Goal: Task Accomplishment & Management: Use online tool/utility

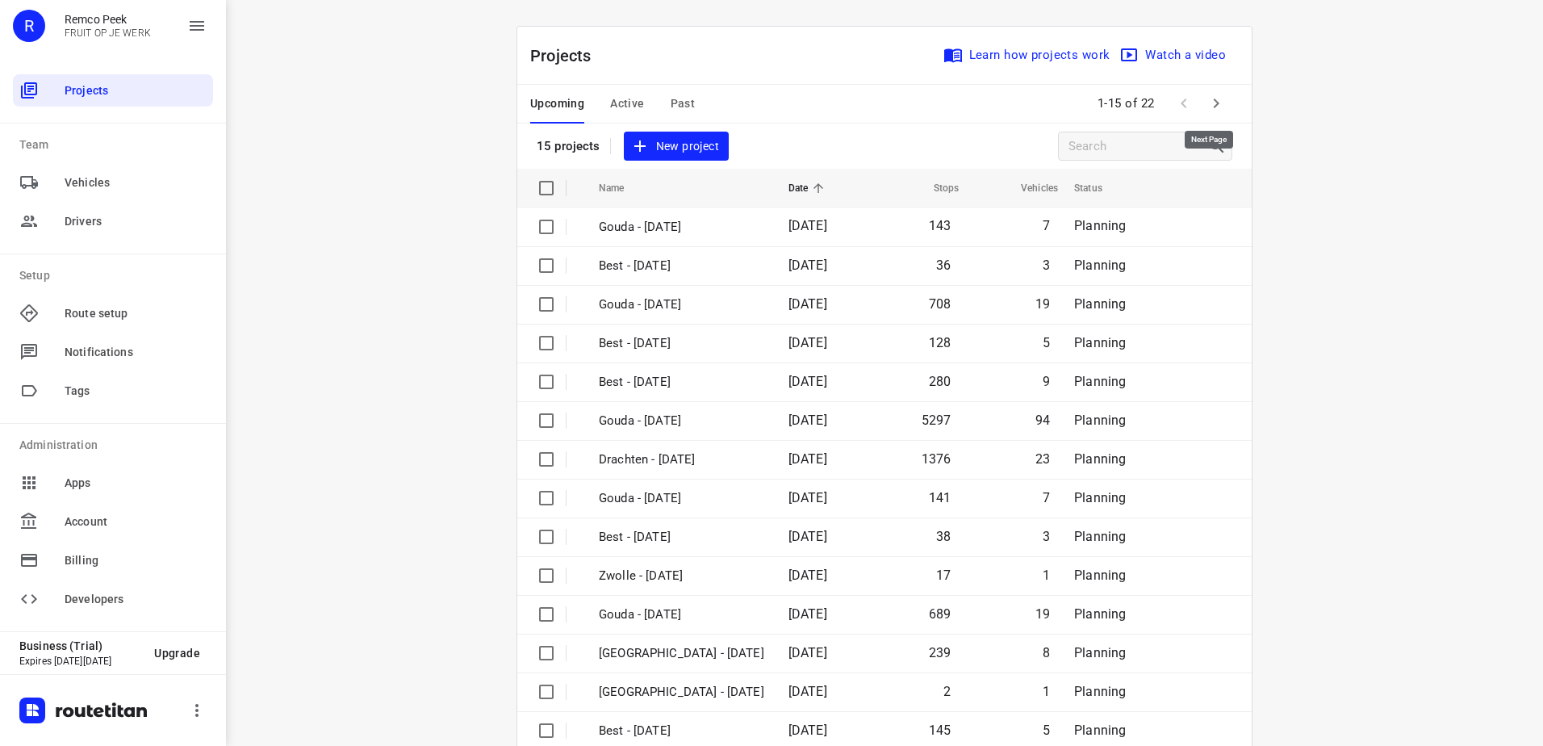
click at [1215, 98] on icon "button" at bounding box center [1215, 103] width 19 height 19
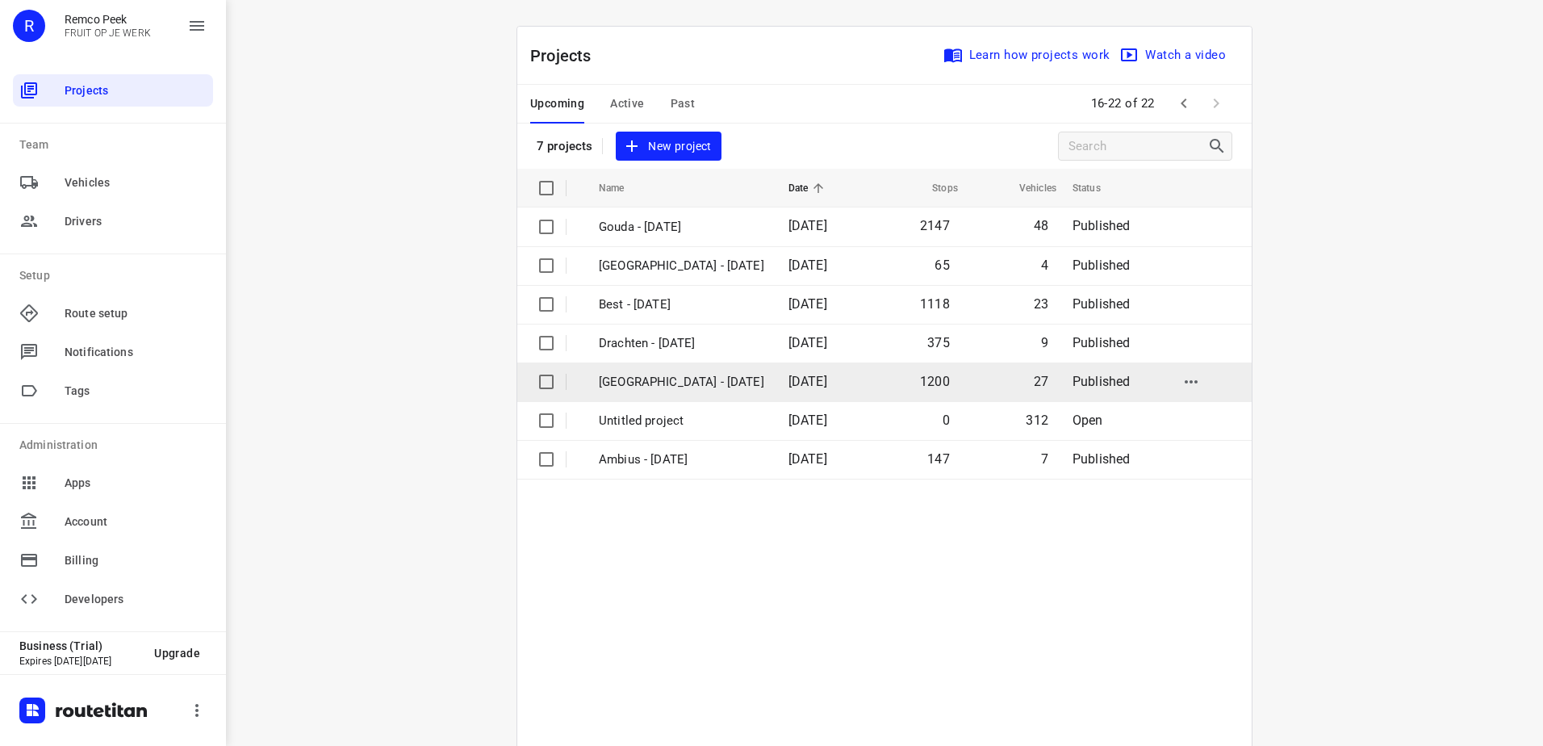
click at [690, 380] on p "[GEOGRAPHIC_DATA] - [DATE]" at bounding box center [681, 382] width 165 height 19
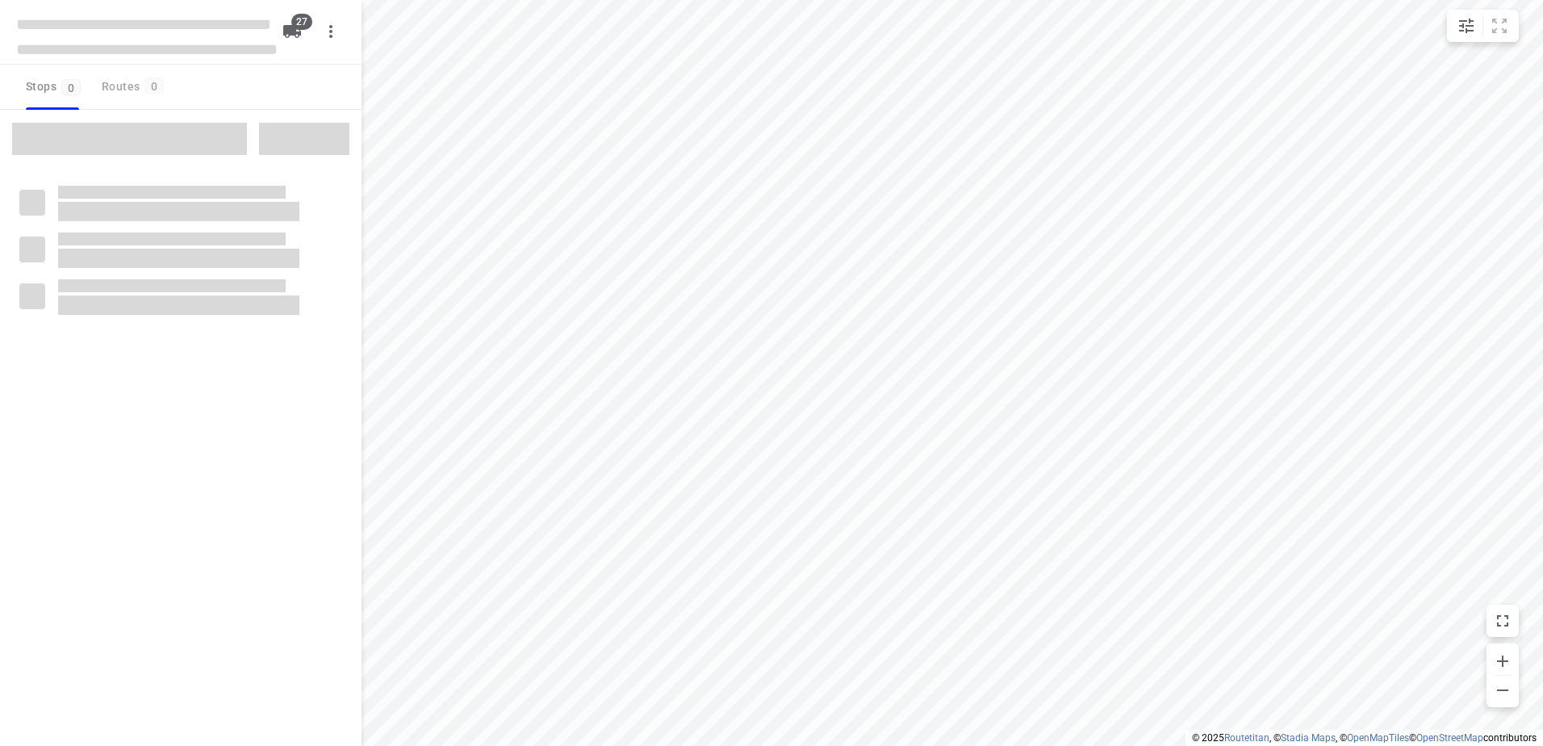
checkbox input "true"
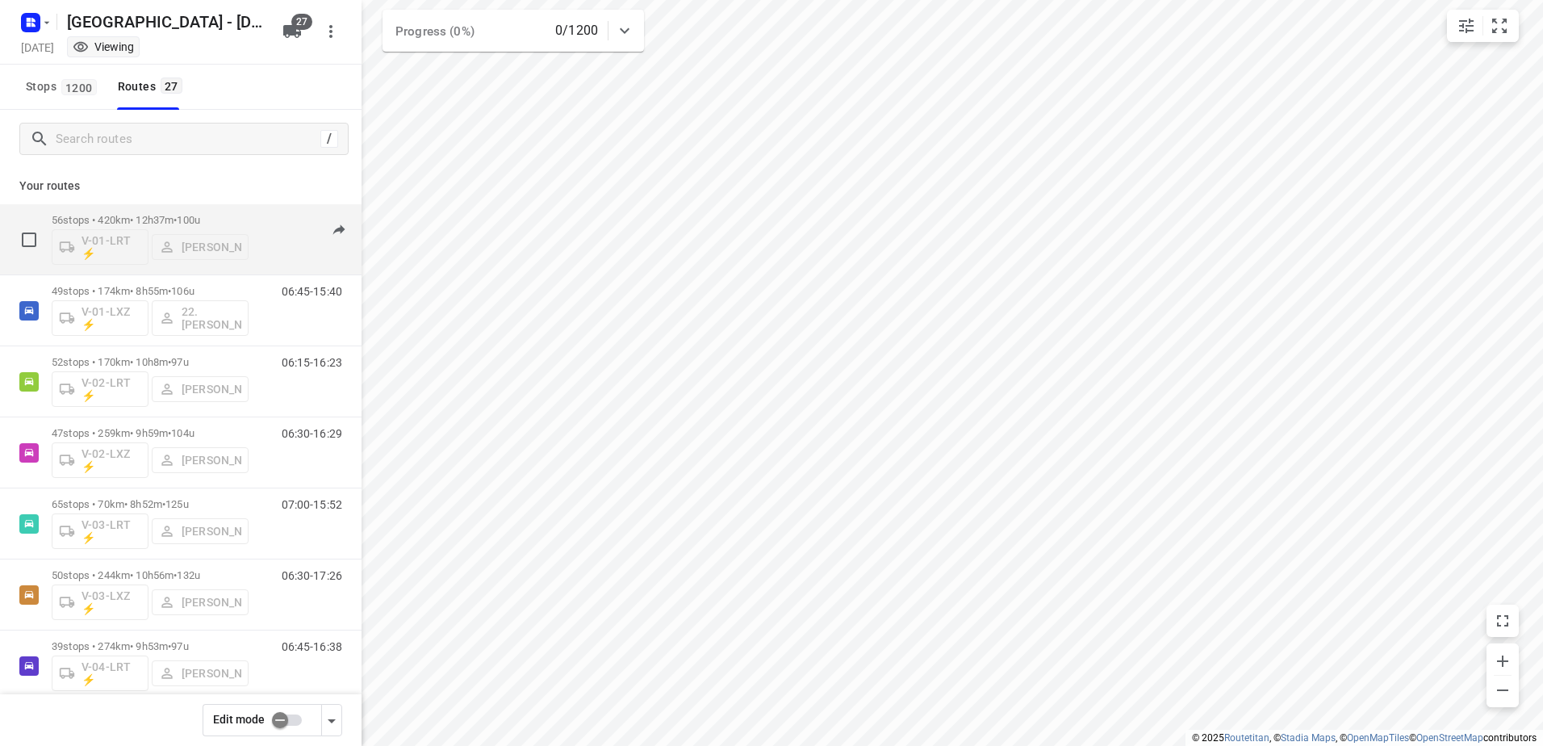
click at [196, 229] on div "V-01-LRT ⚡ [PERSON_NAME]" at bounding box center [150, 245] width 197 height 39
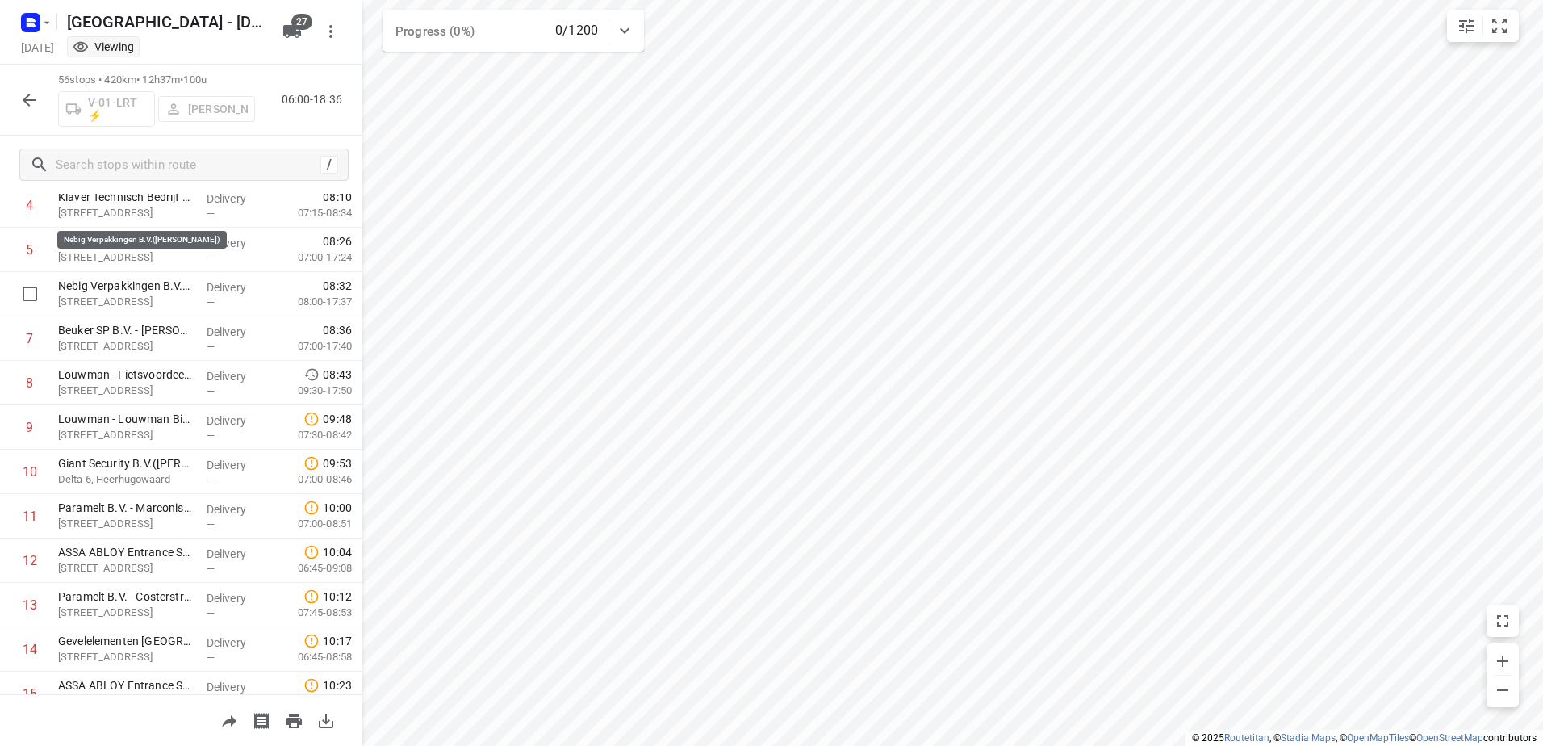
scroll to position [323, 0]
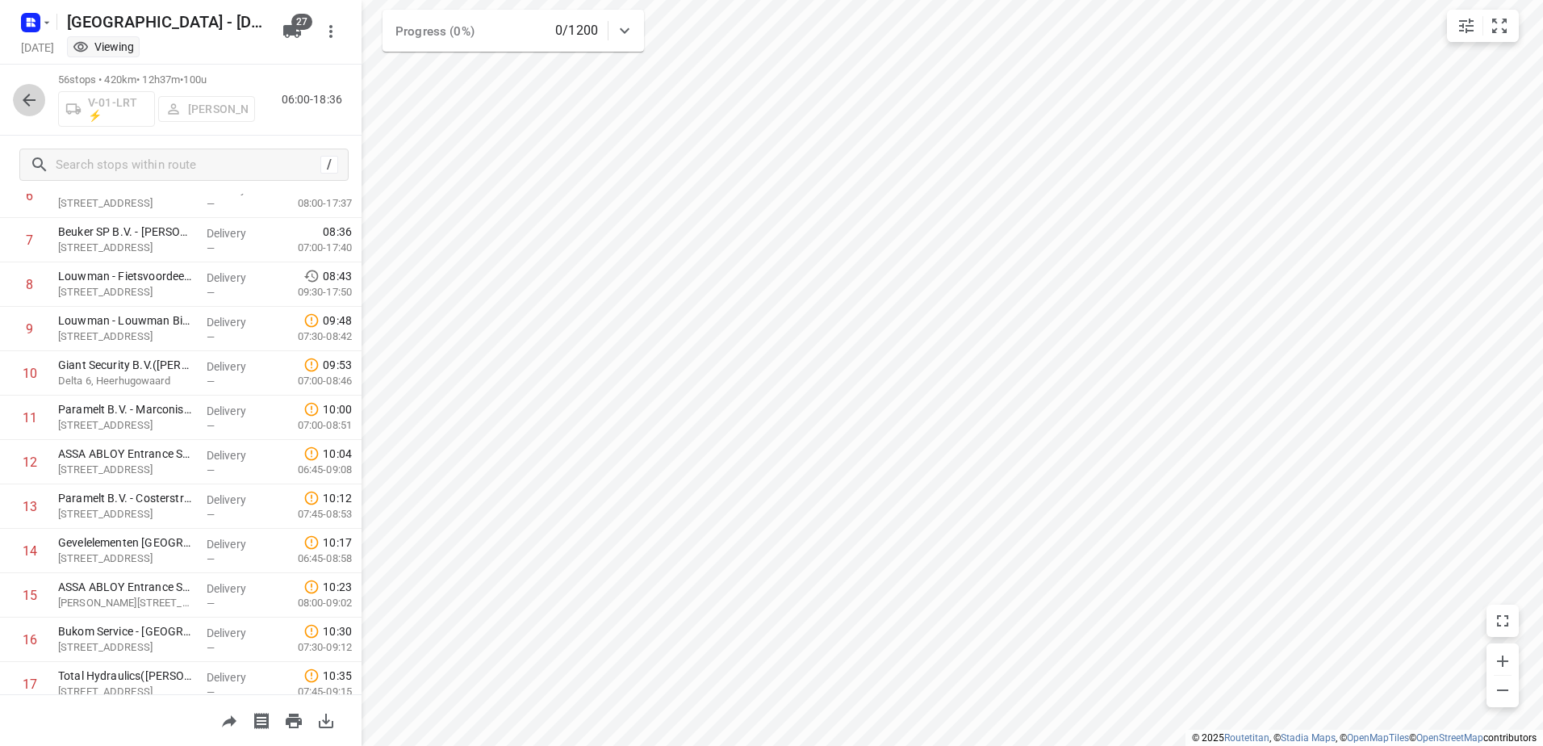
click at [27, 94] on icon "button" at bounding box center [28, 99] width 19 height 19
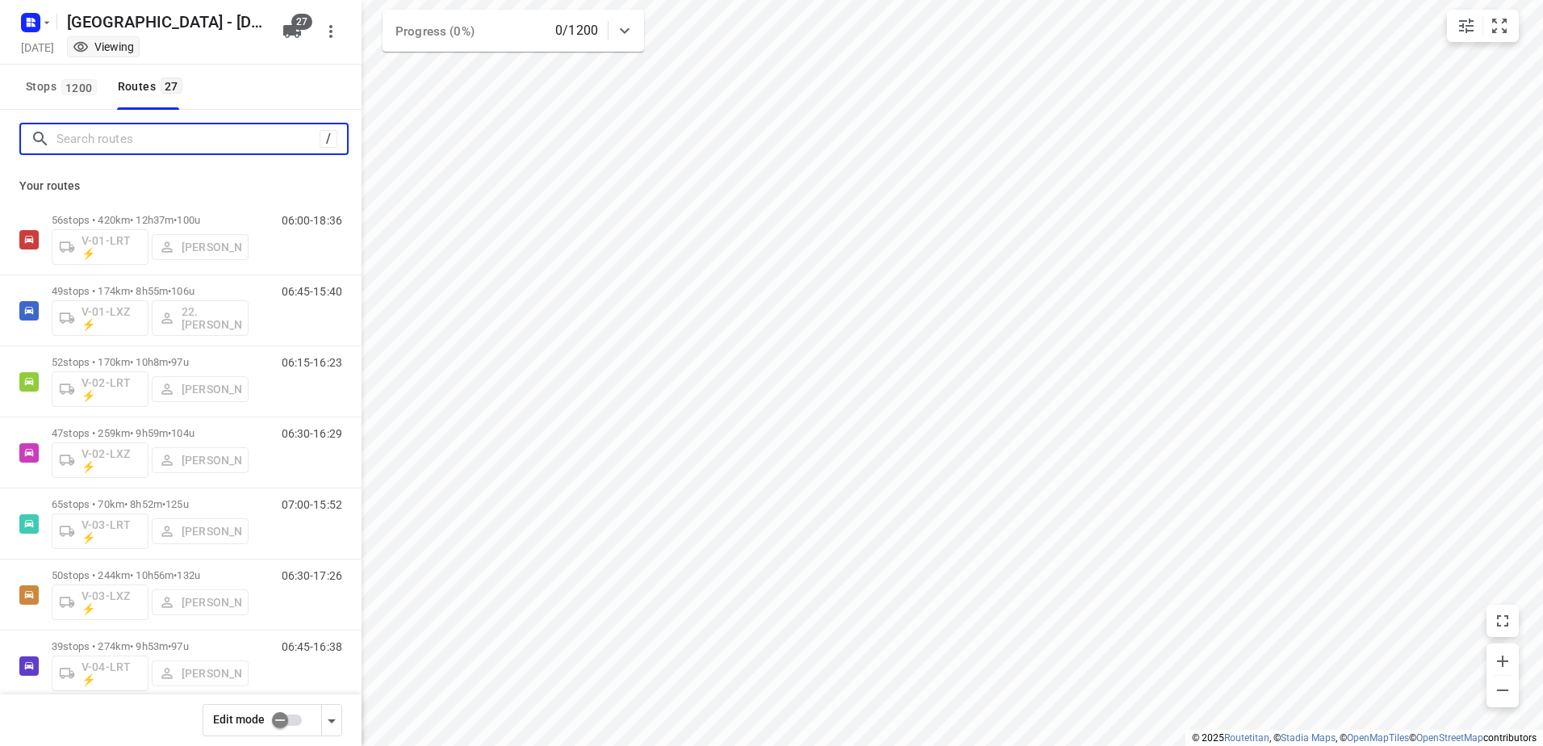
click at [194, 133] on input "Search routes" at bounding box center [187, 139] width 263 height 25
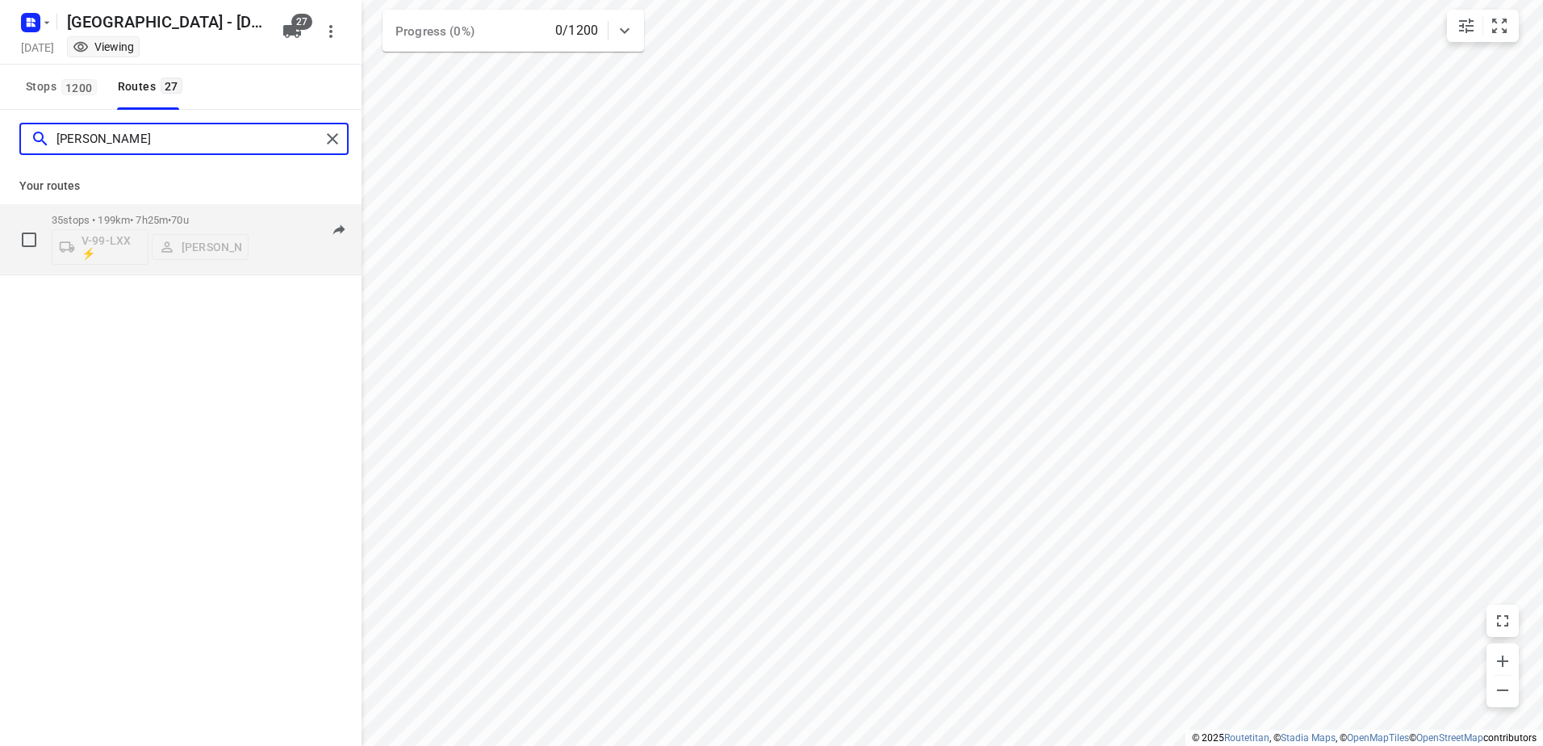
type input "[PERSON_NAME]"
click at [194, 212] on div "35 stops • 199km • 7h25m • 70u V-99-LXX ⚡ [PERSON_NAME]" at bounding box center [150, 239] width 197 height 67
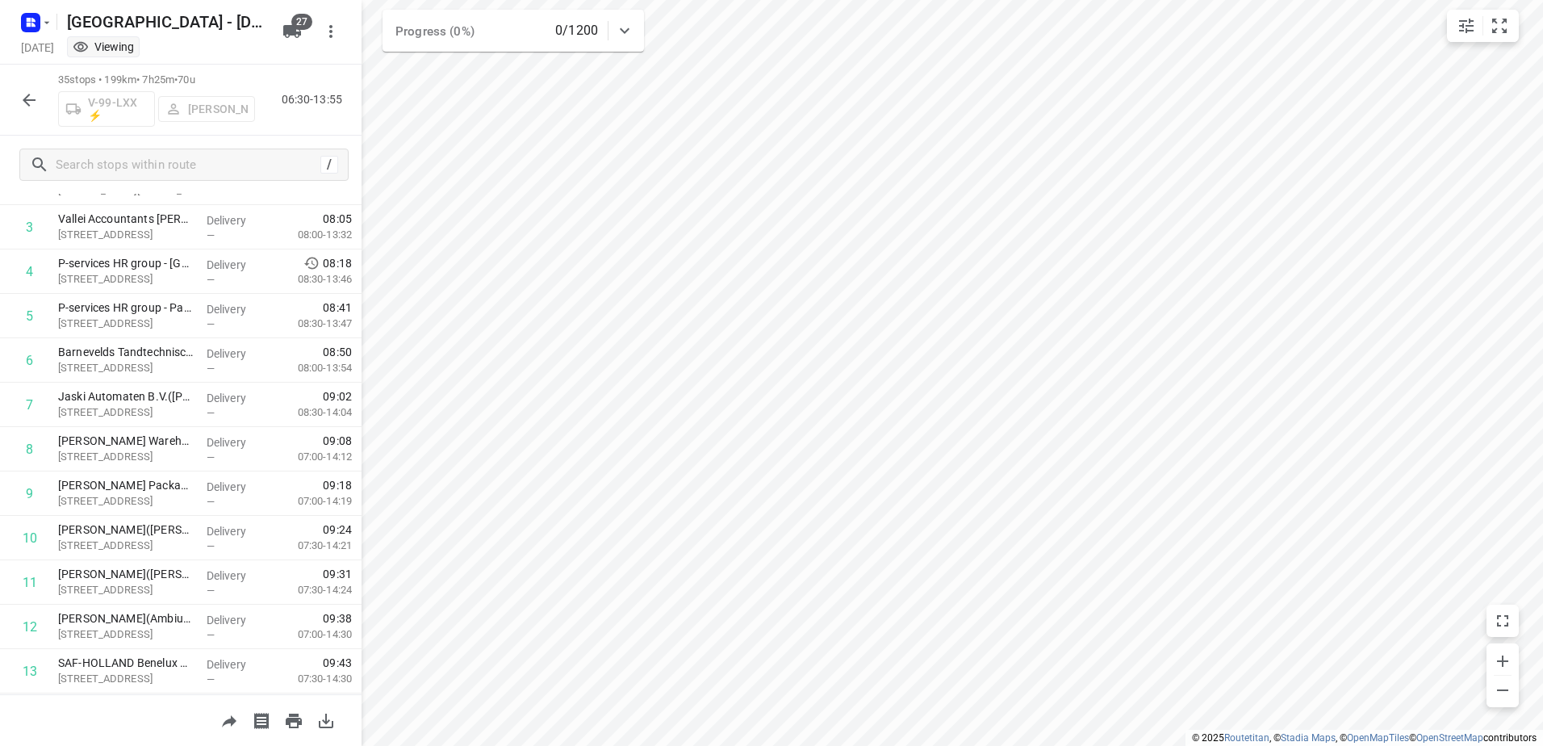
scroll to position [0, 0]
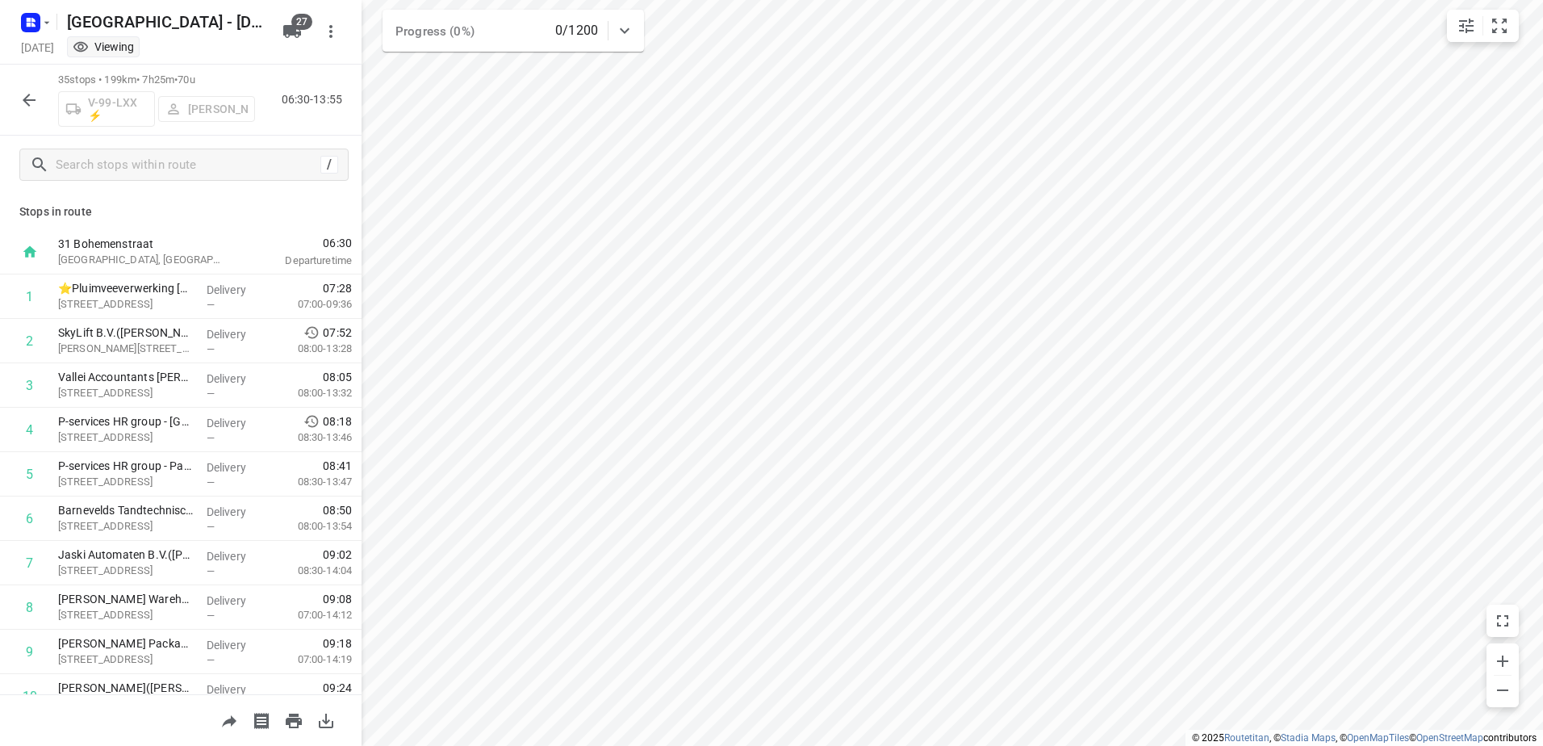
click at [25, 107] on icon "button" at bounding box center [28, 99] width 19 height 19
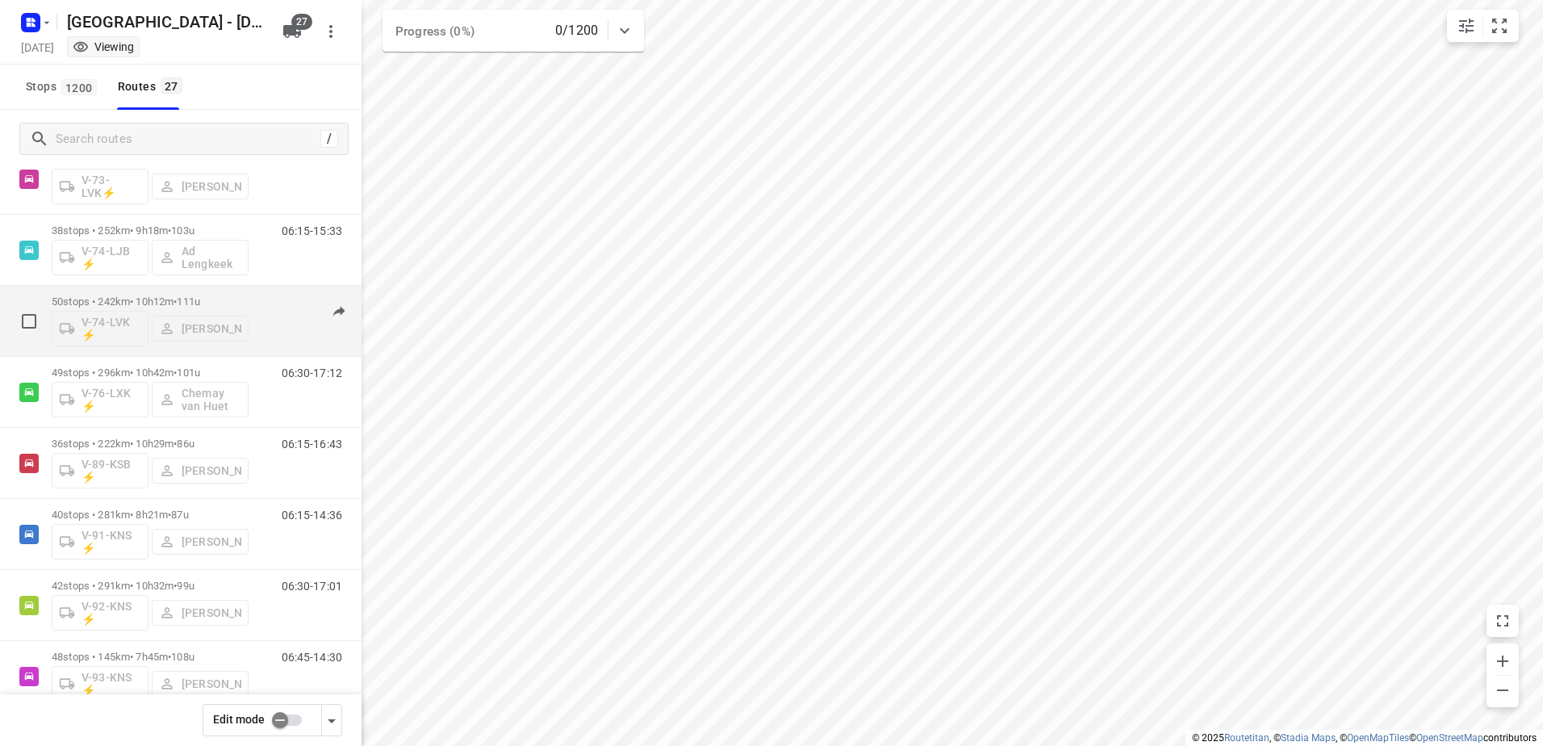
scroll to position [1210, 0]
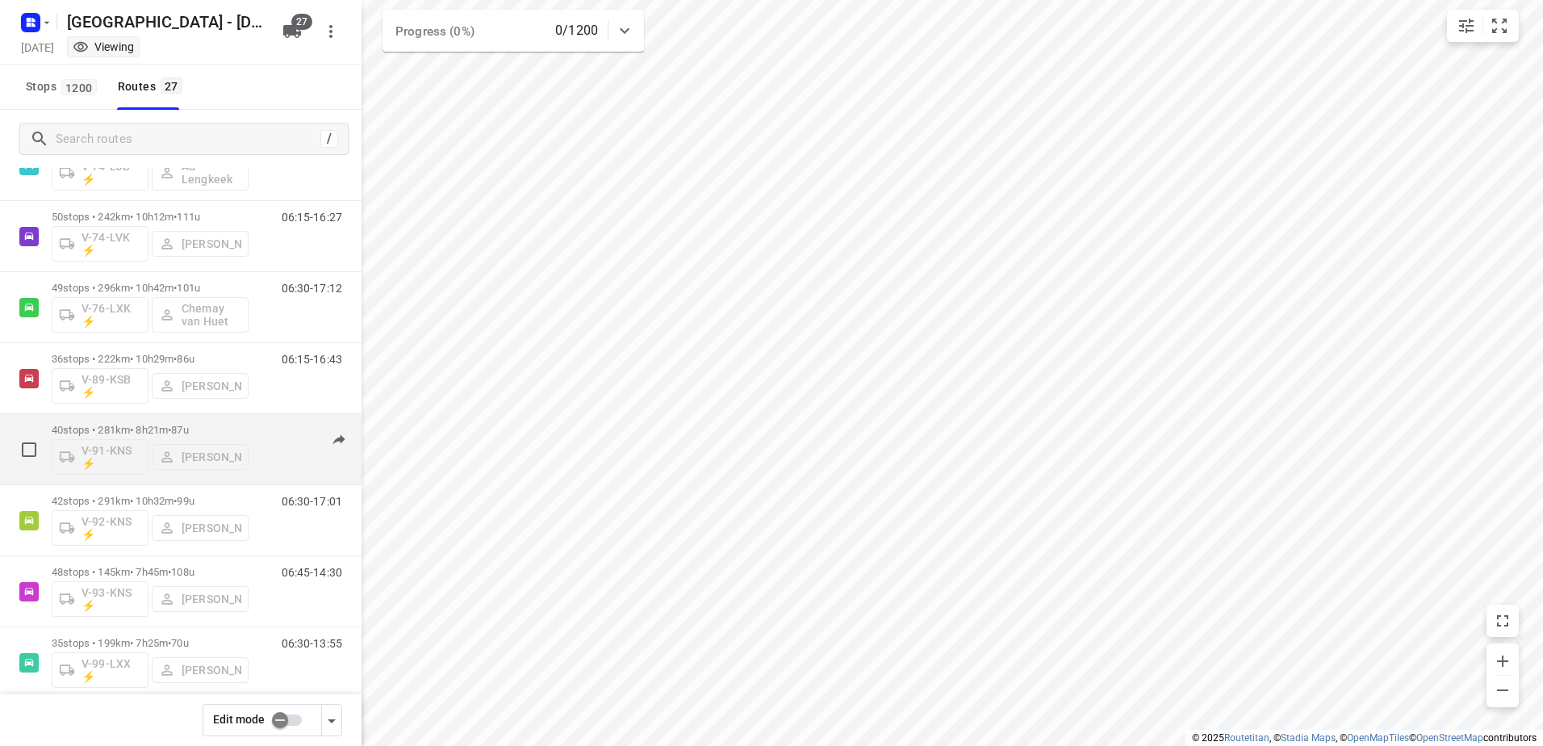
click at [188, 430] on span "87u" at bounding box center [179, 430] width 17 height 12
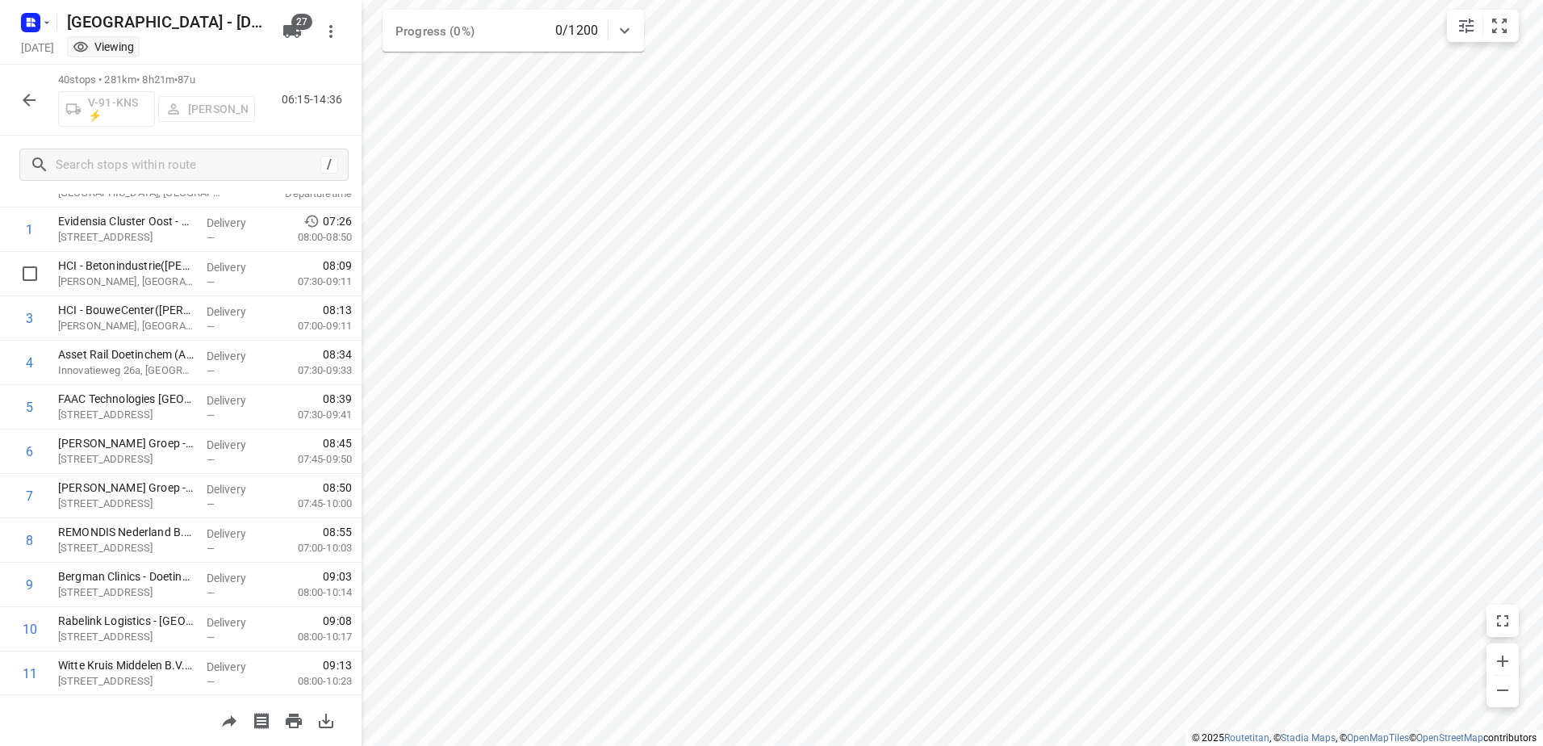
scroll to position [28, 0]
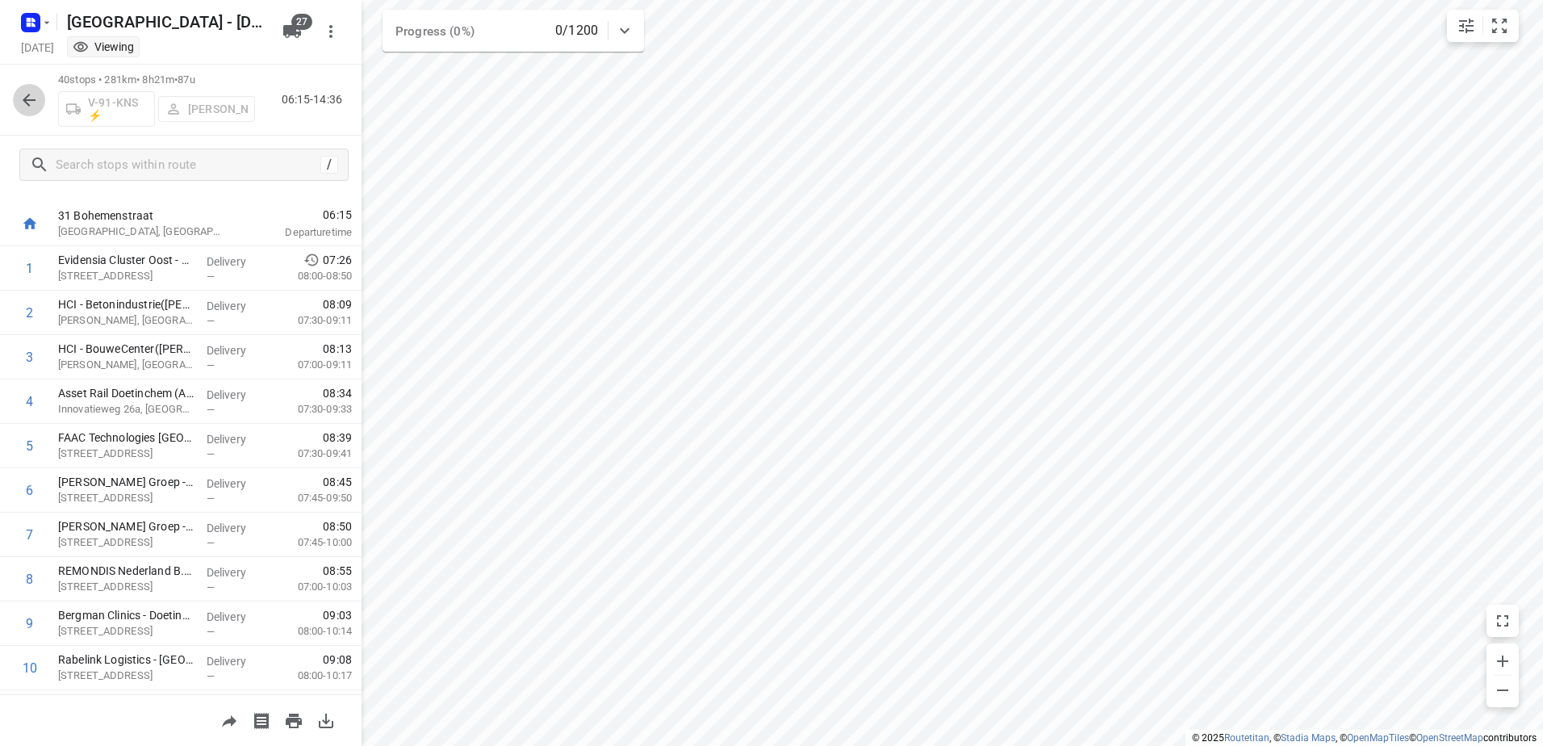
click at [31, 98] on icon "button" at bounding box center [28, 99] width 19 height 19
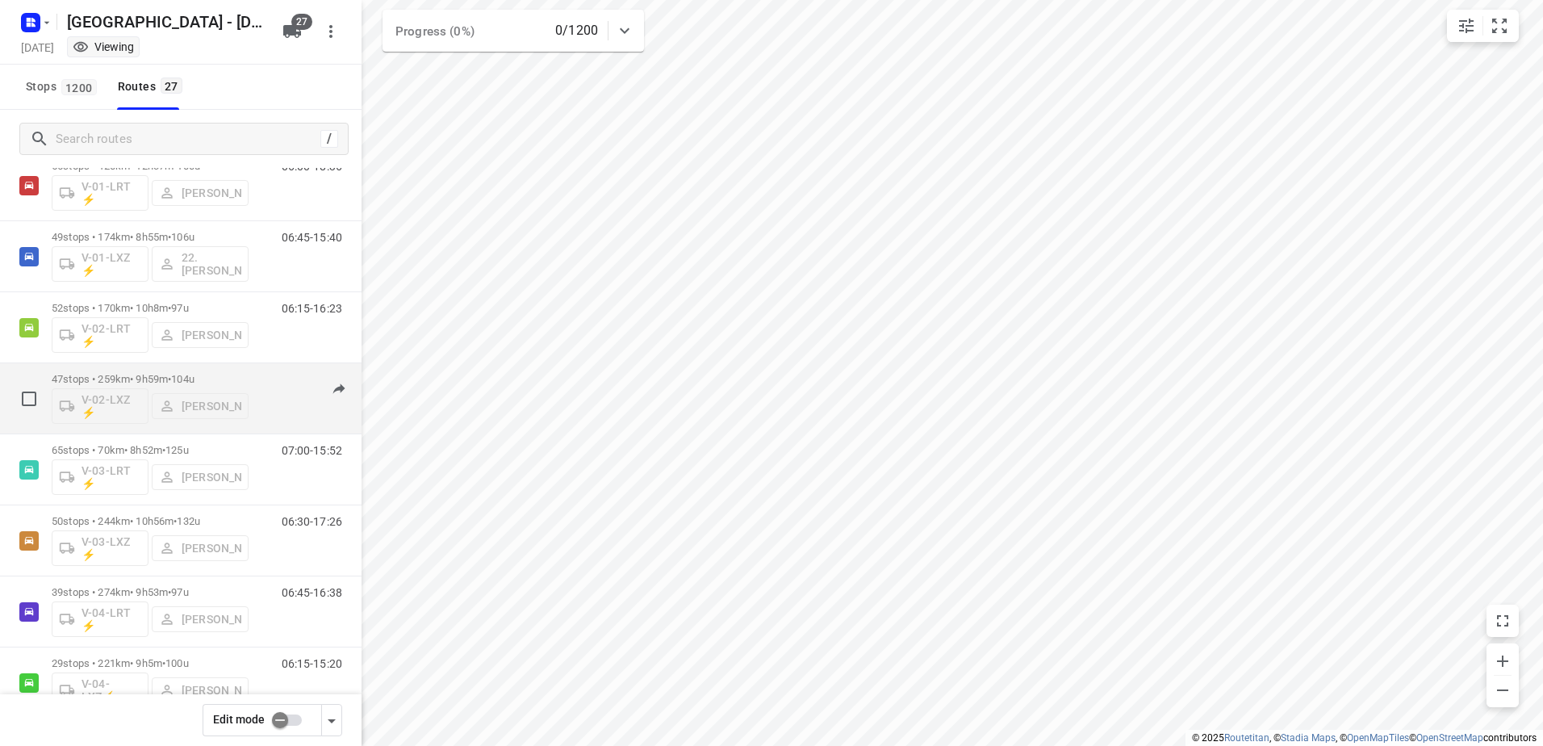
scroll to position [81, 0]
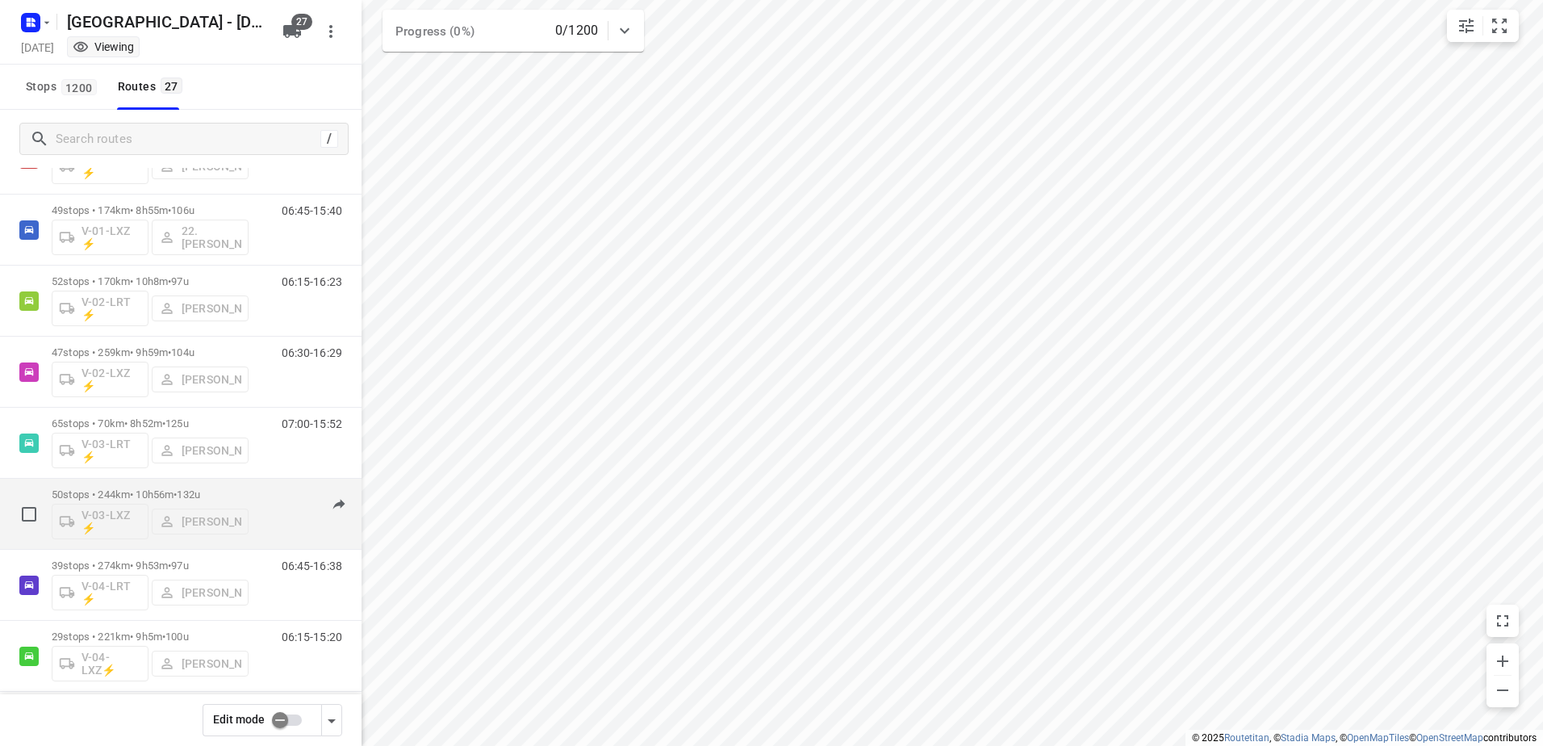
click at [128, 484] on div "50 stops • 244km • 10h56m • 132u V-03-LXZ ⚡ [PERSON_NAME]" at bounding box center [150, 513] width 197 height 67
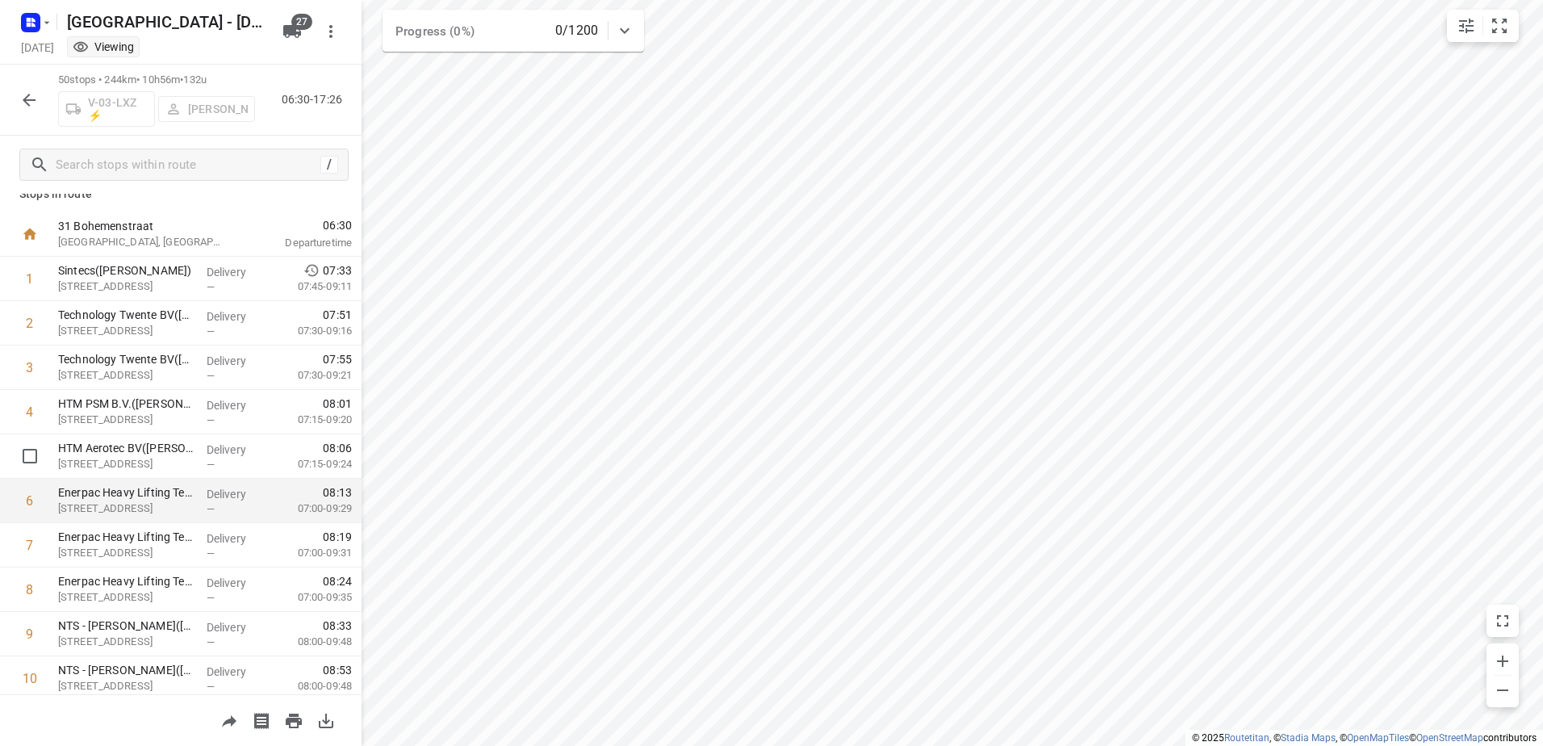
scroll to position [0, 0]
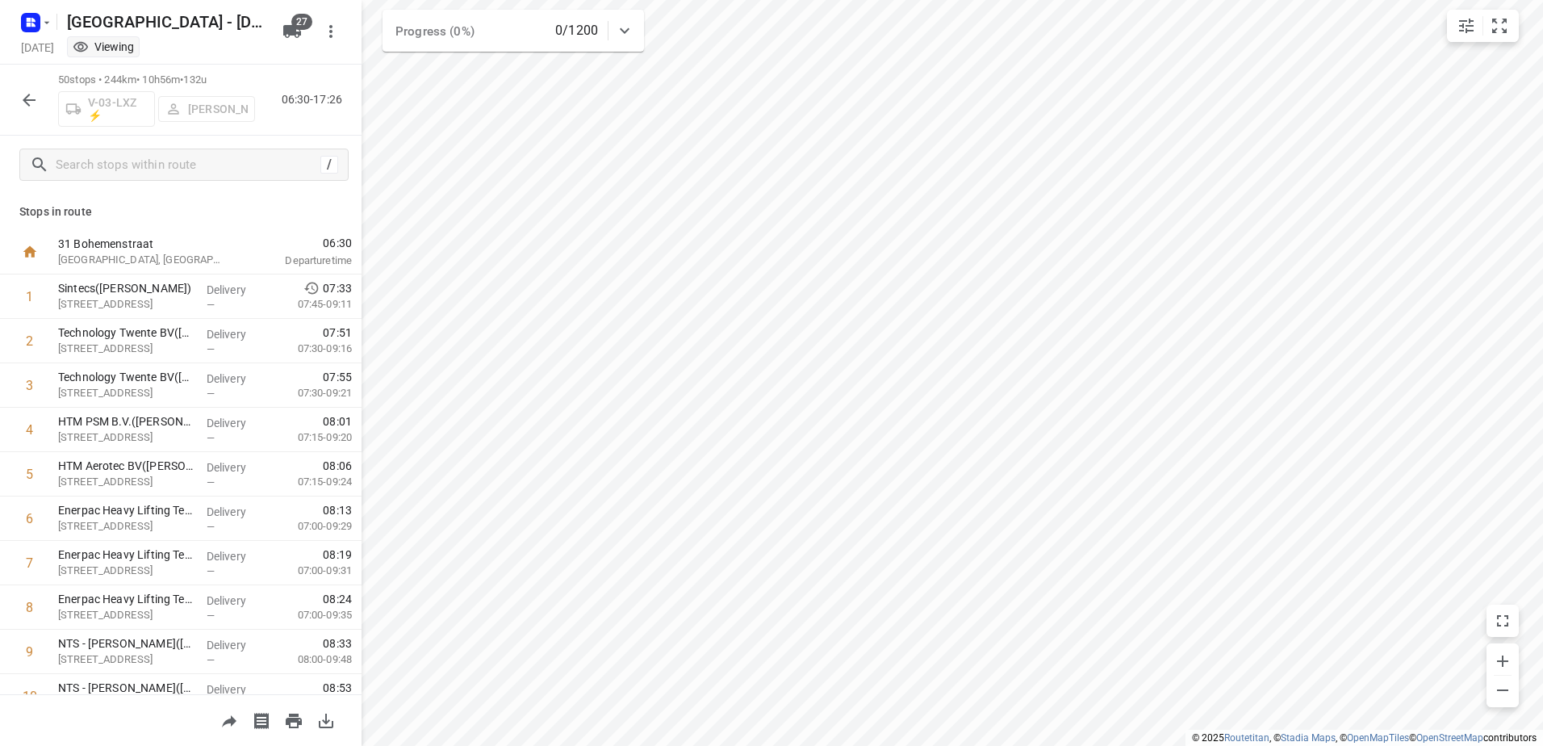
click at [31, 94] on icon "button" at bounding box center [28, 99] width 19 height 19
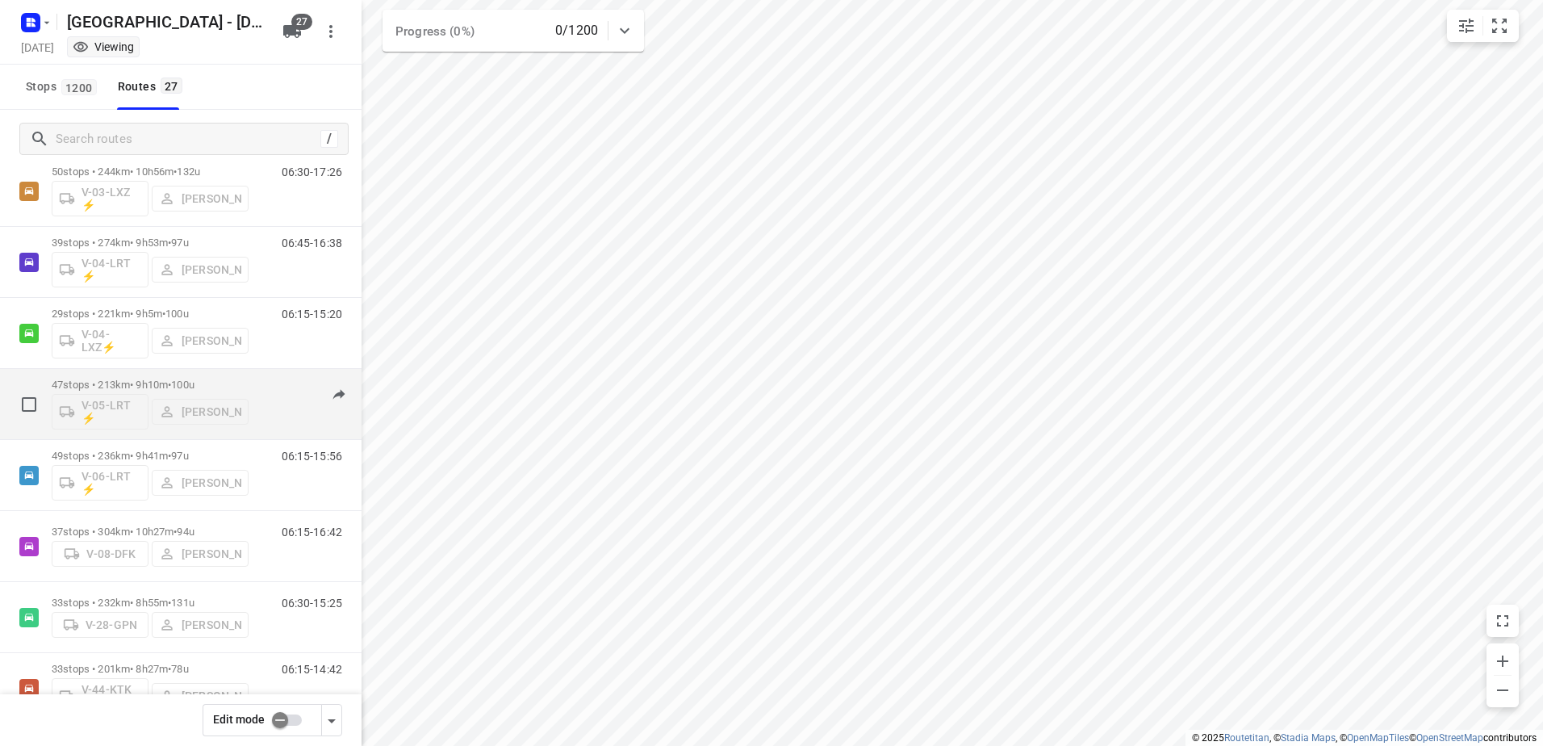
scroll to position [646, 0]
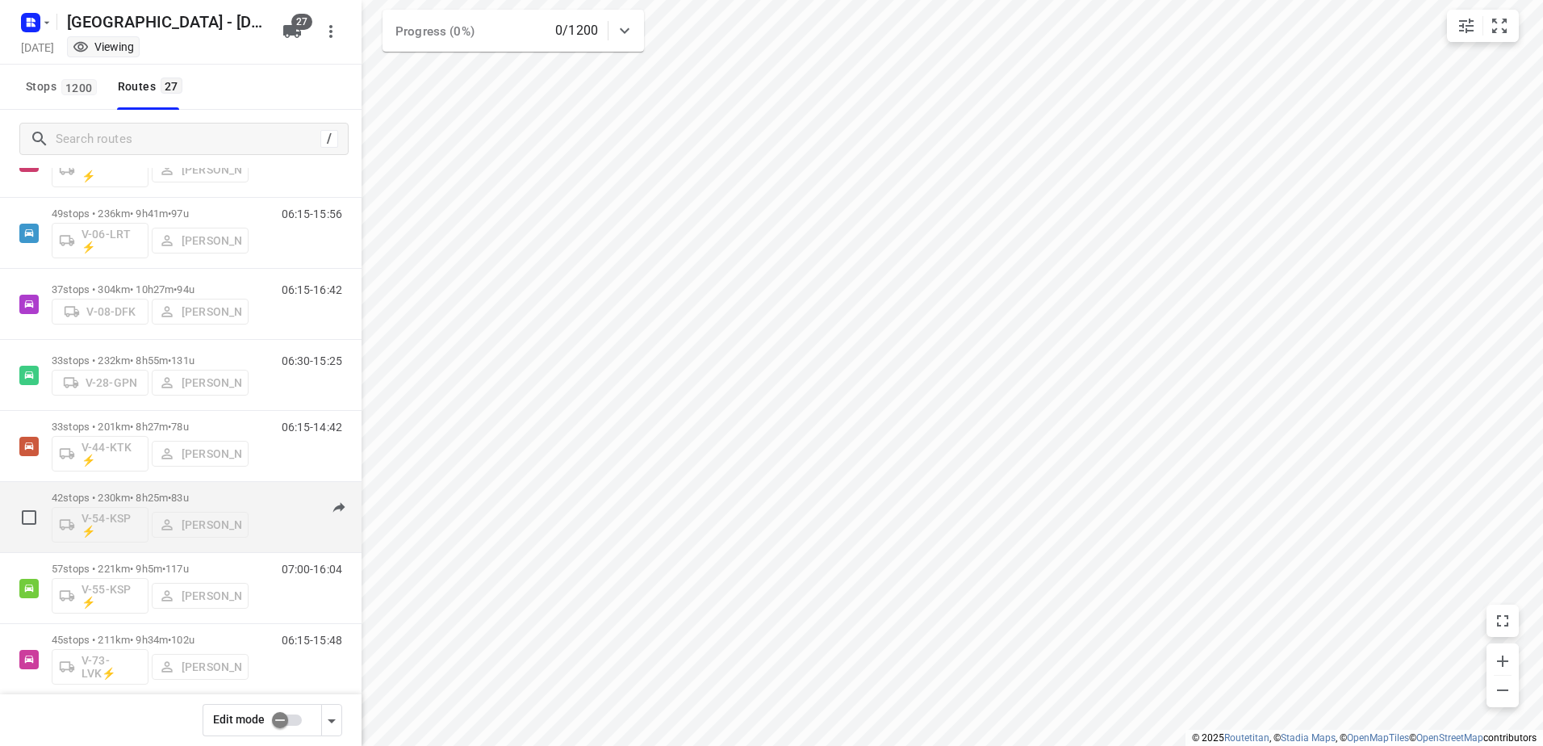
click at [132, 485] on div "42 stops • 230km • 8h25m • 83u V-54-KSP ⚡ [PERSON_NAME]" at bounding box center [150, 516] width 197 height 67
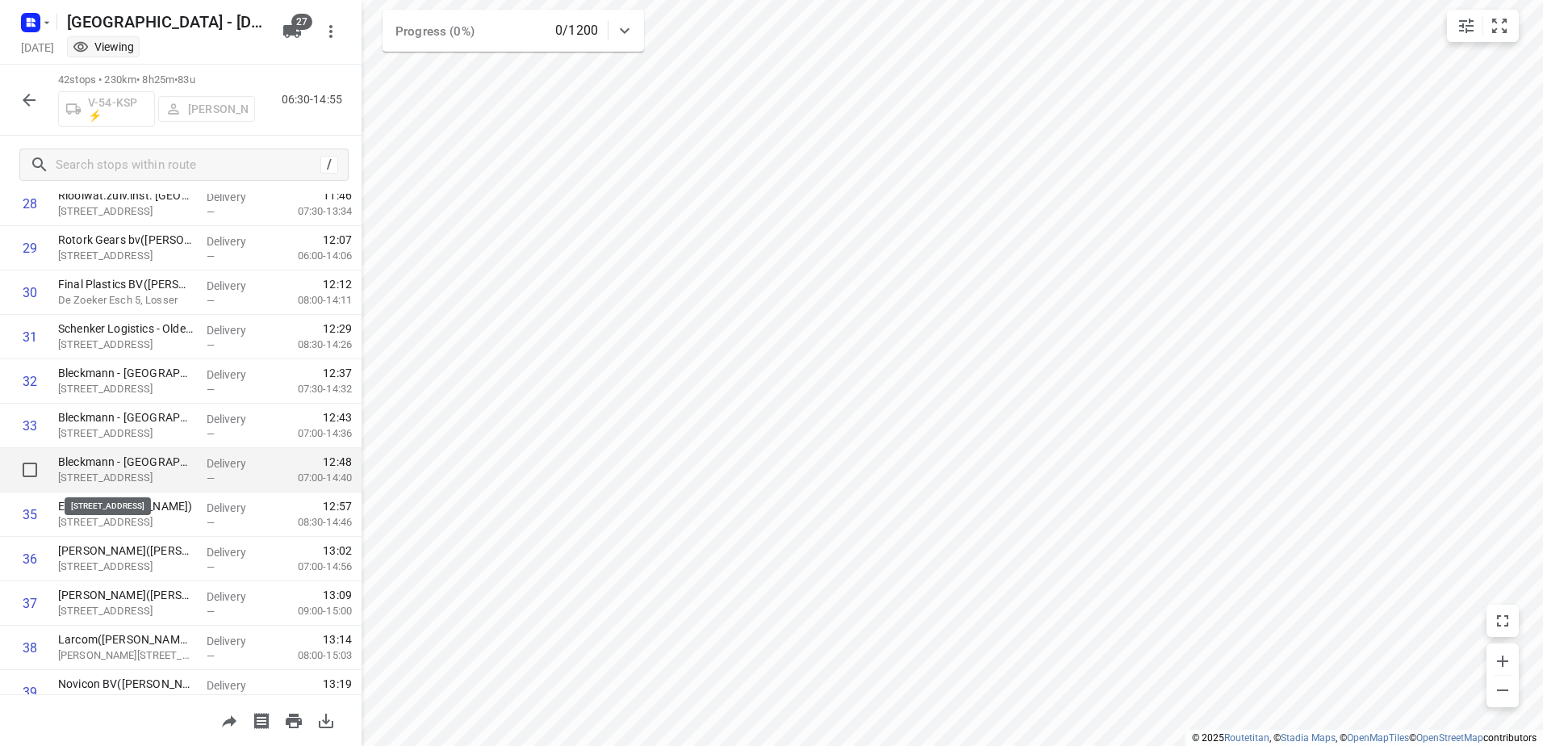
scroll to position [1489, 0]
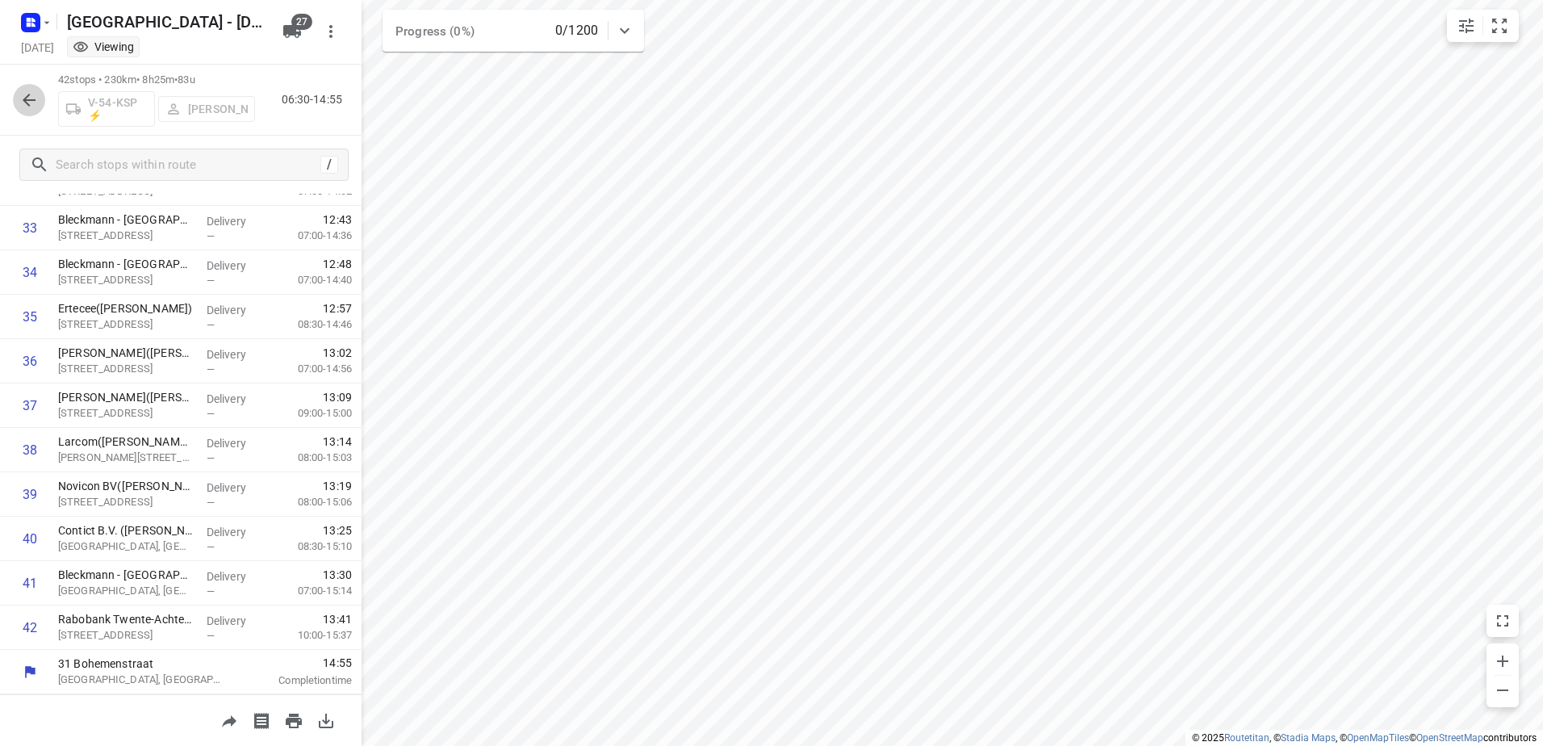
click at [30, 89] on button "button" at bounding box center [29, 100] width 32 height 32
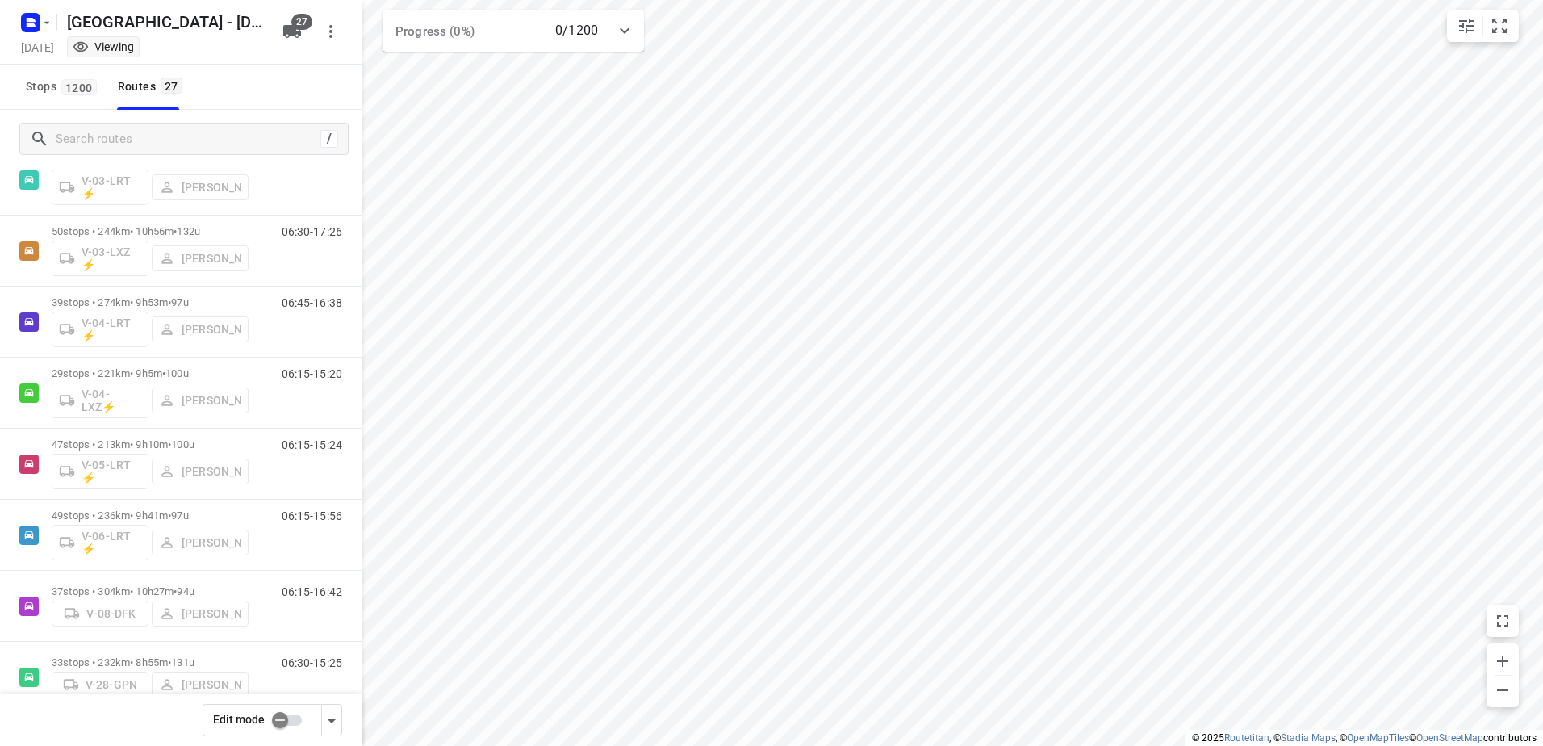
scroll to position [242, 0]
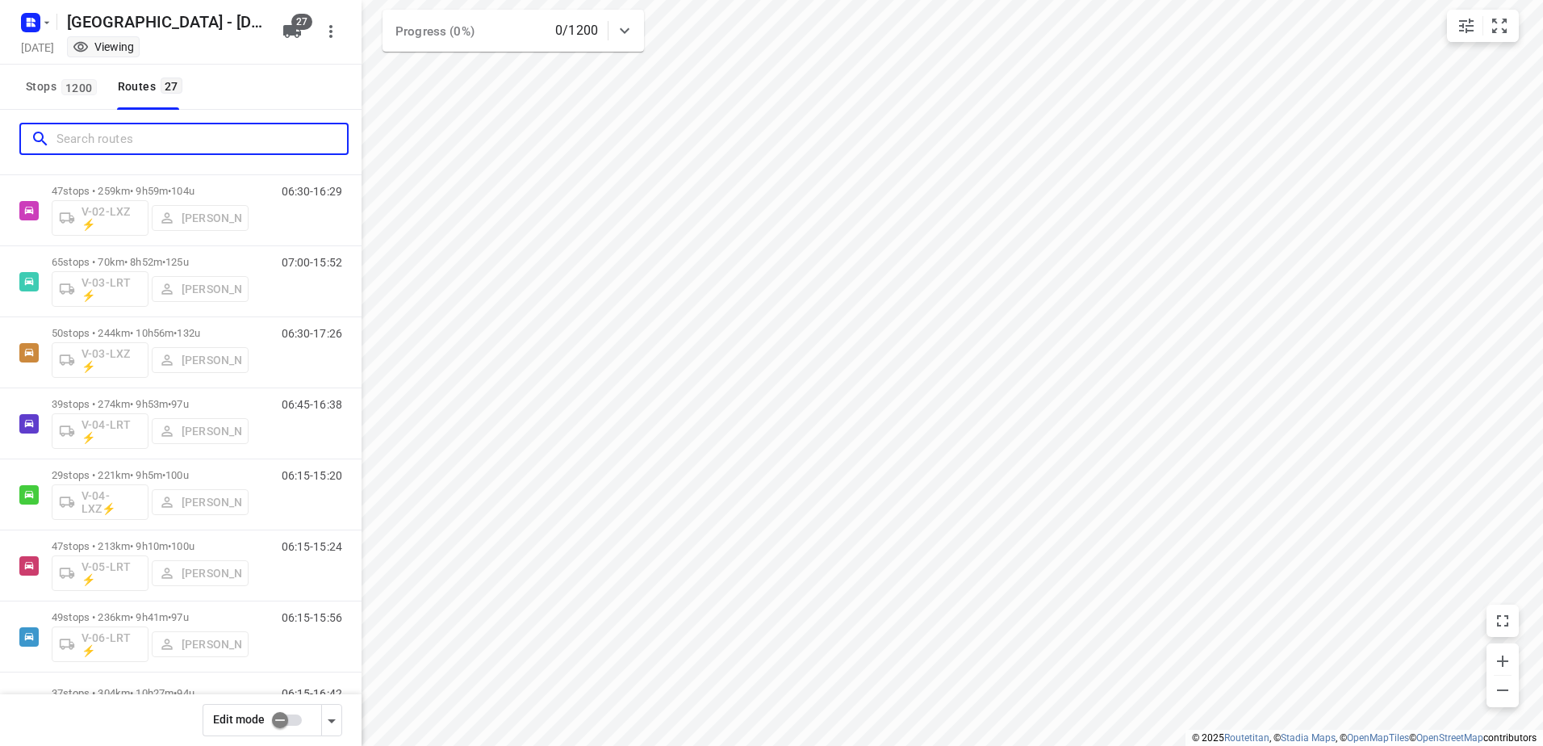
click at [195, 143] on input "Search routes" at bounding box center [201, 139] width 290 height 25
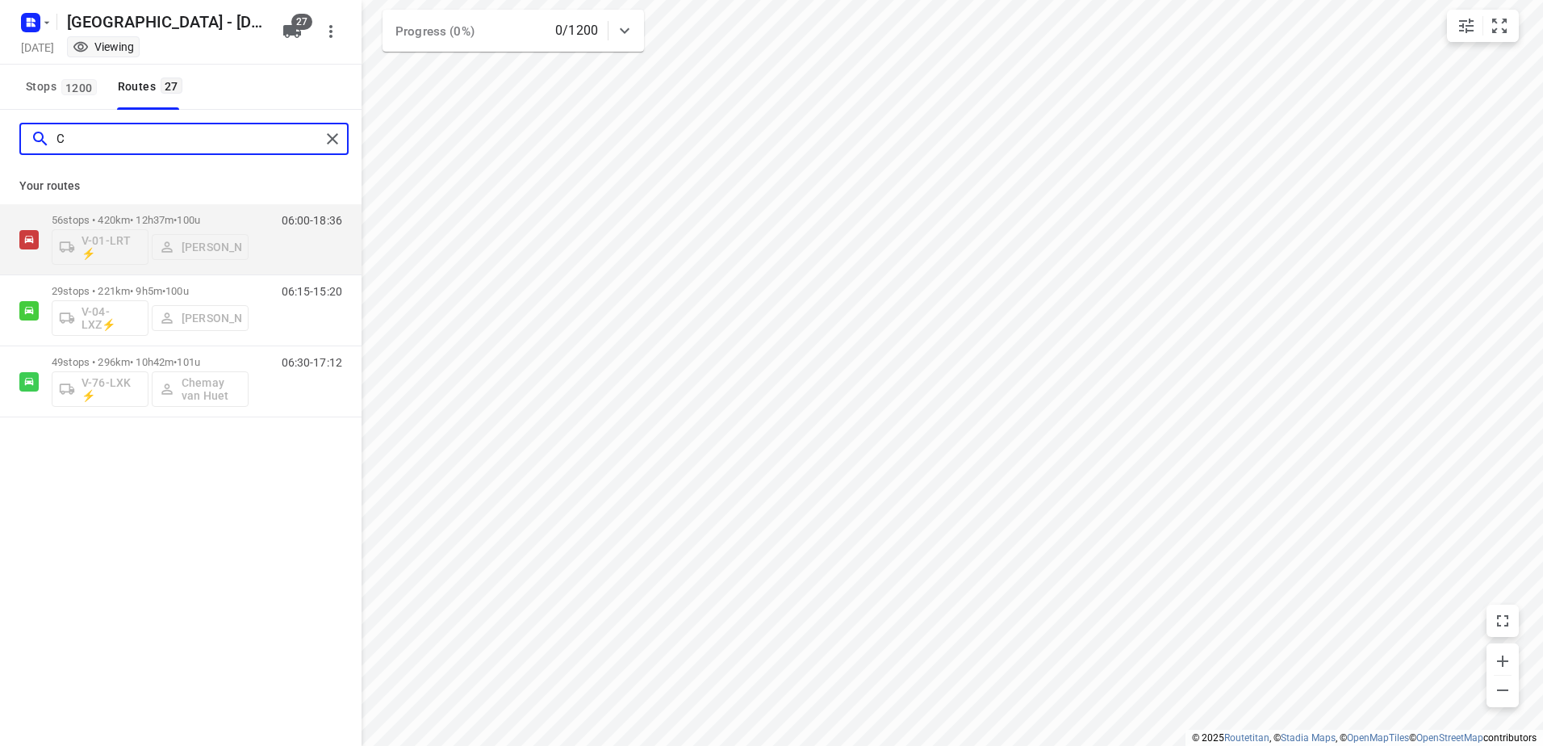
scroll to position [0, 0]
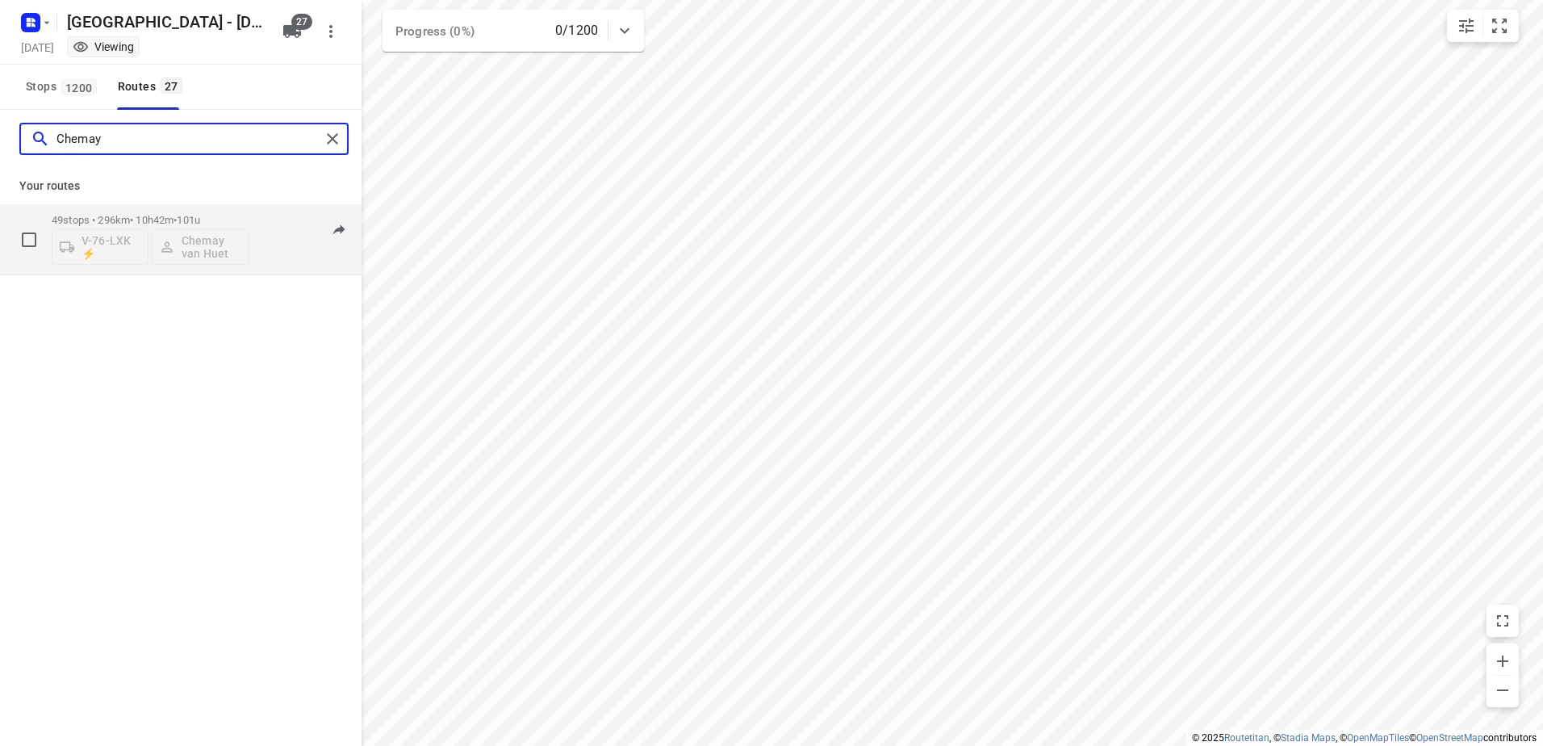
type input "Chemay"
click at [145, 208] on div "49 stops • 296km • 10h42m • 101u V-76-LXK ⚡ Chemay van Huet" at bounding box center [150, 239] width 197 height 67
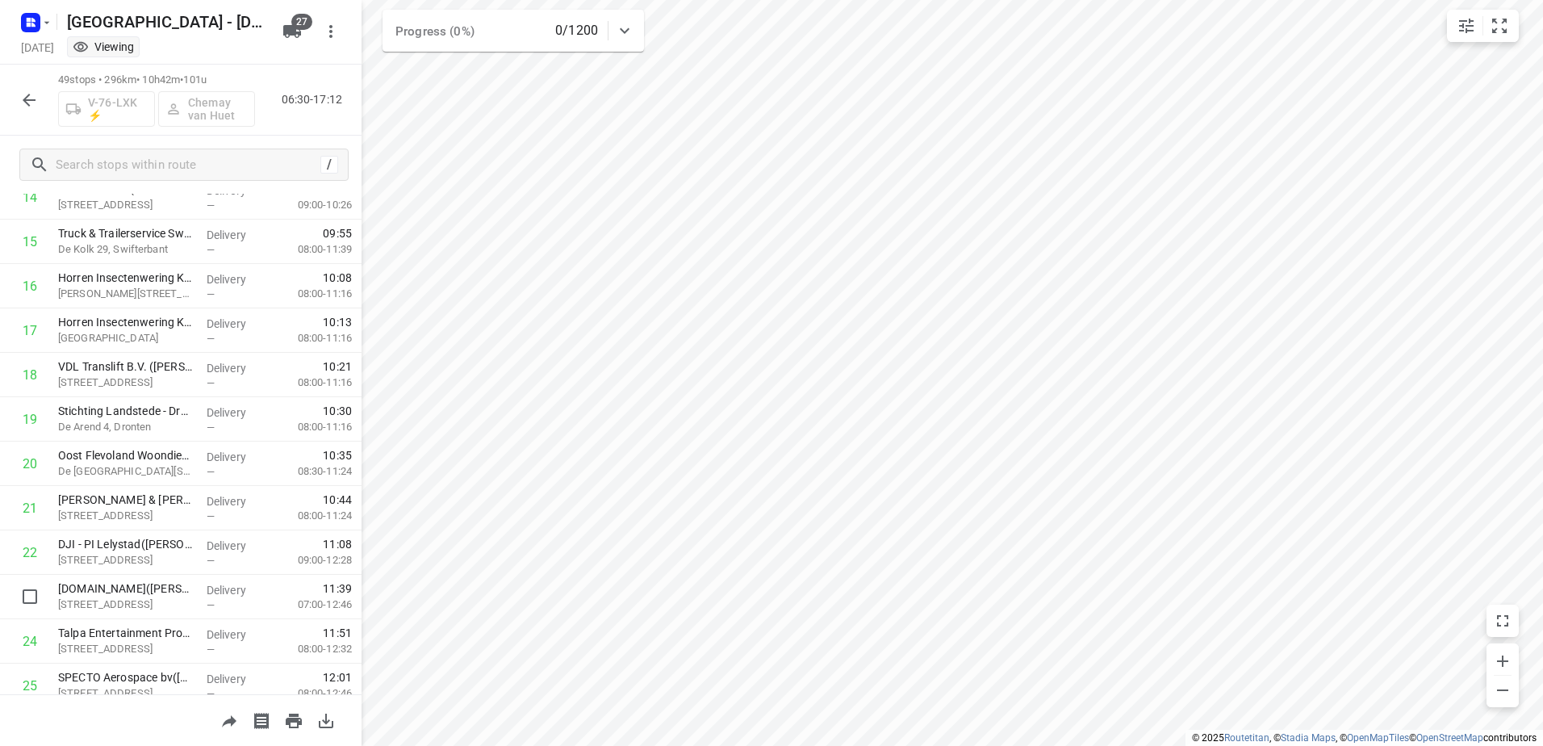
scroll to position [670, 0]
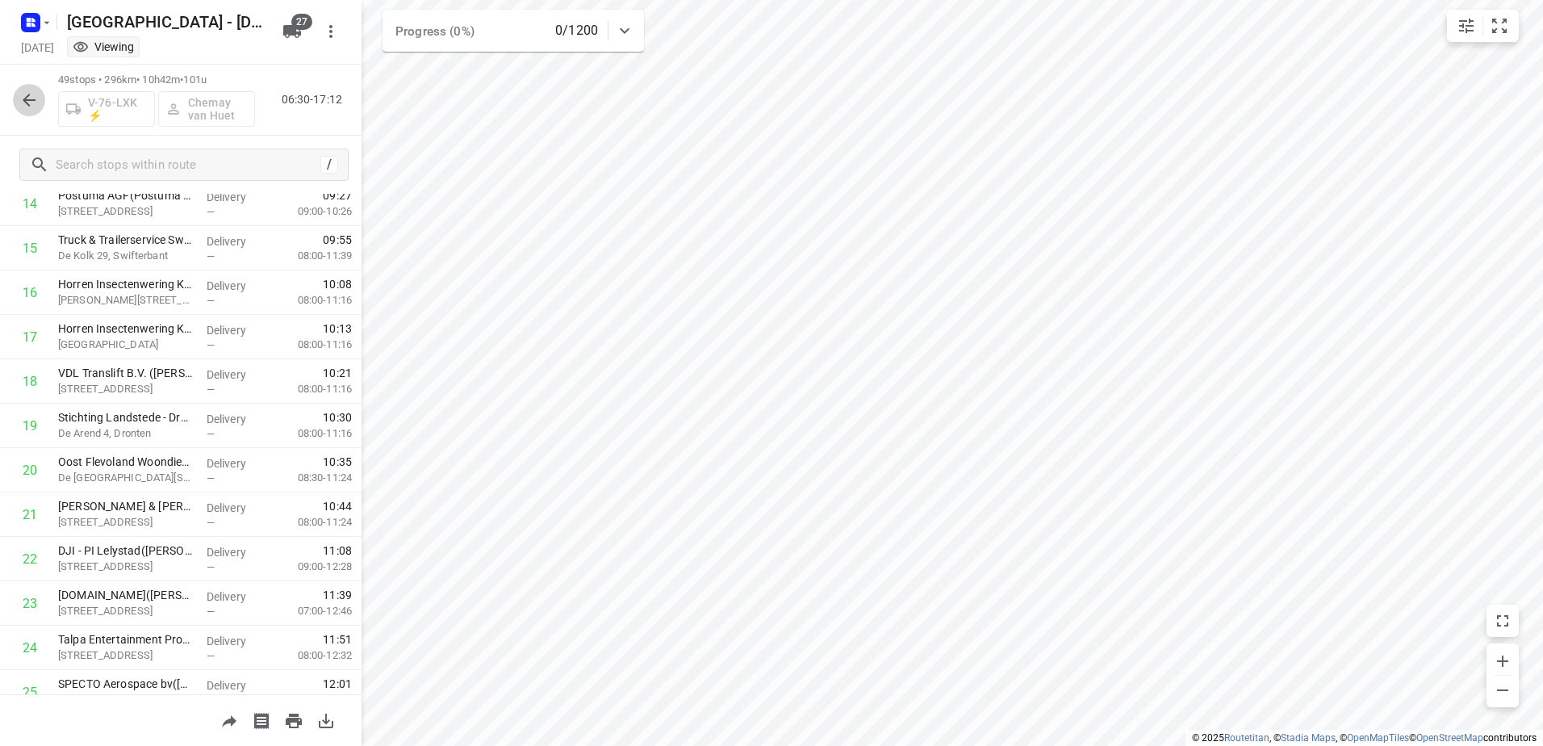
click at [31, 104] on icon "button" at bounding box center [28, 99] width 19 height 19
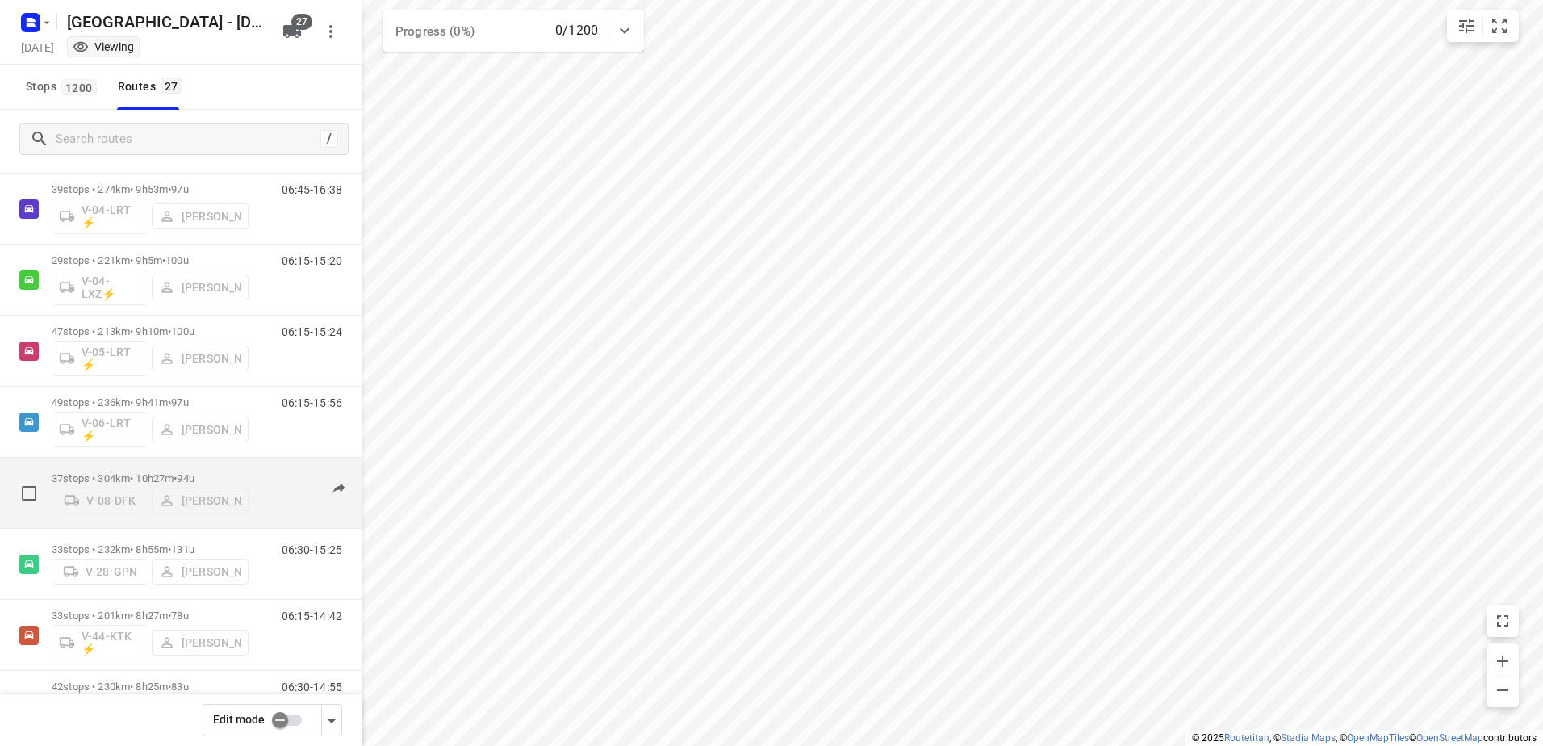
scroll to position [484, 0]
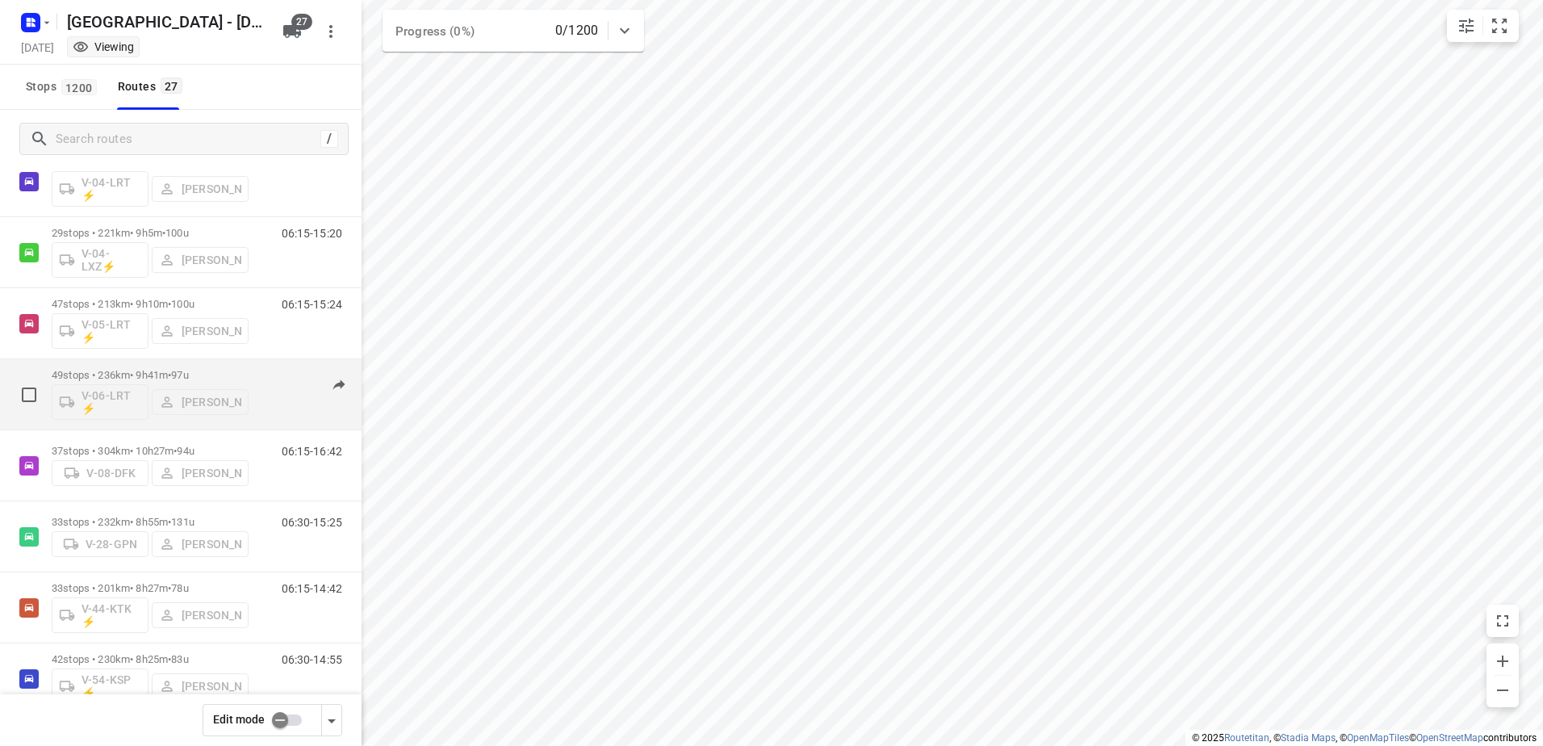
click at [139, 372] on p "49 stops • 236km • 9h41m • 97u" at bounding box center [150, 375] width 197 height 12
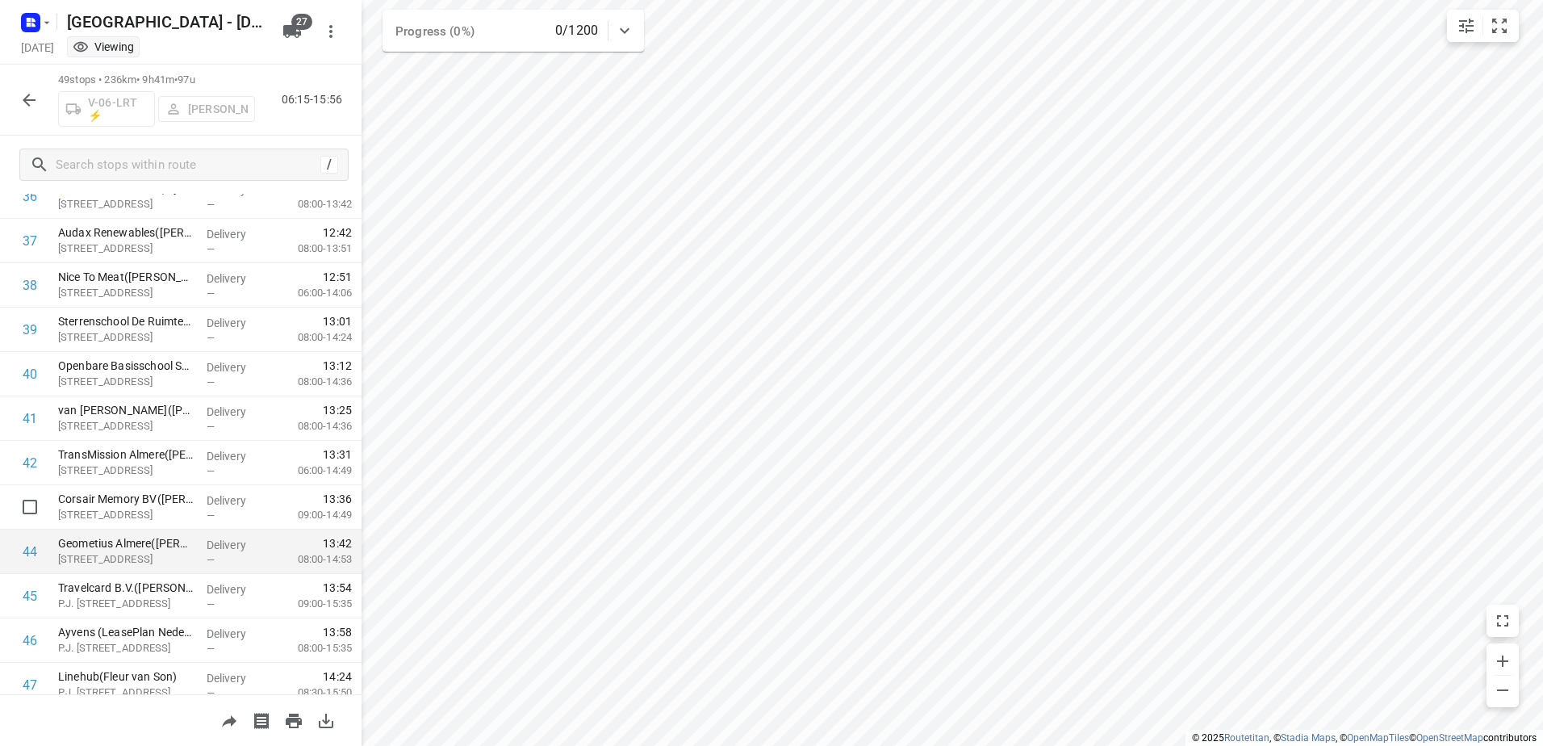
scroll to position [1799, 0]
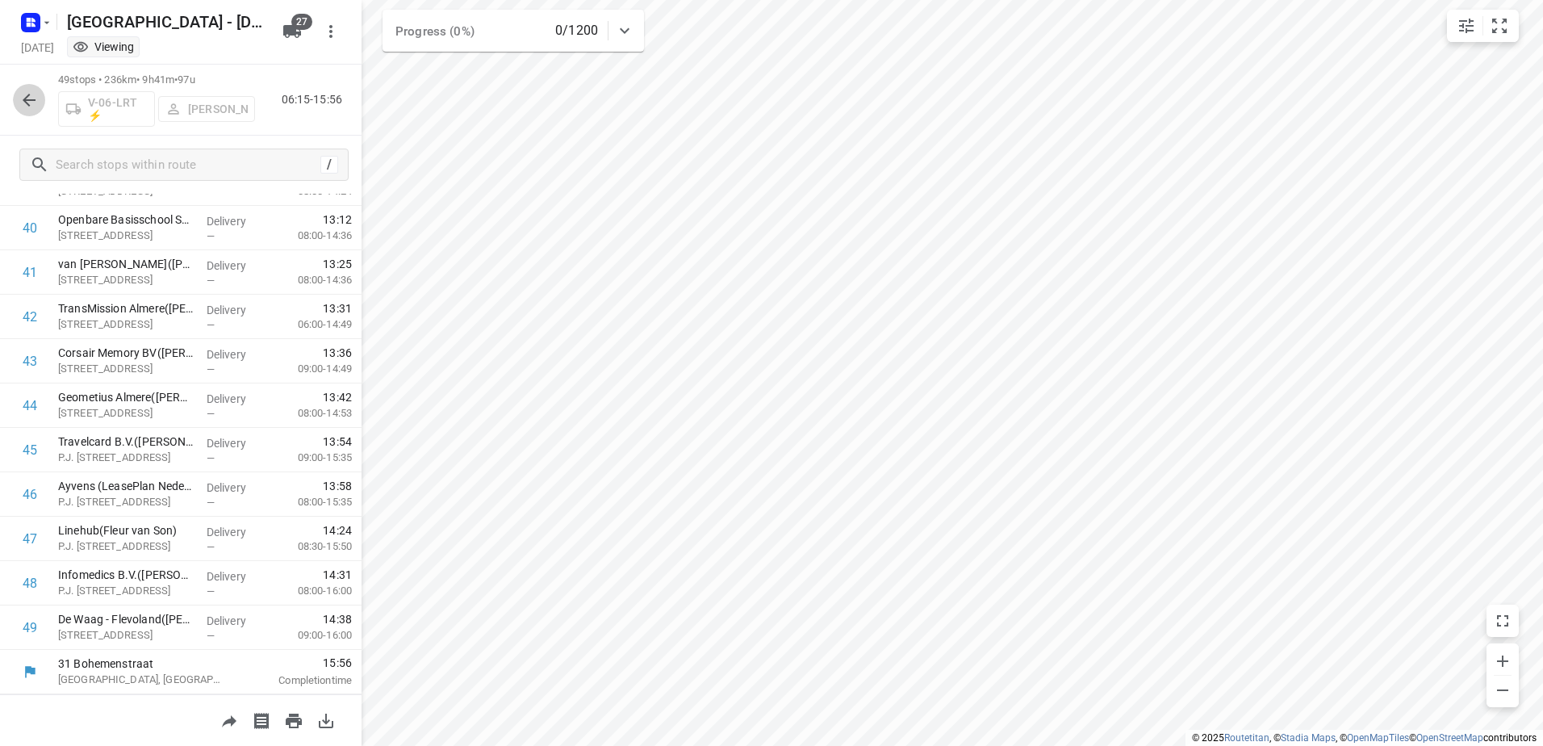
click at [26, 88] on button "button" at bounding box center [29, 100] width 32 height 32
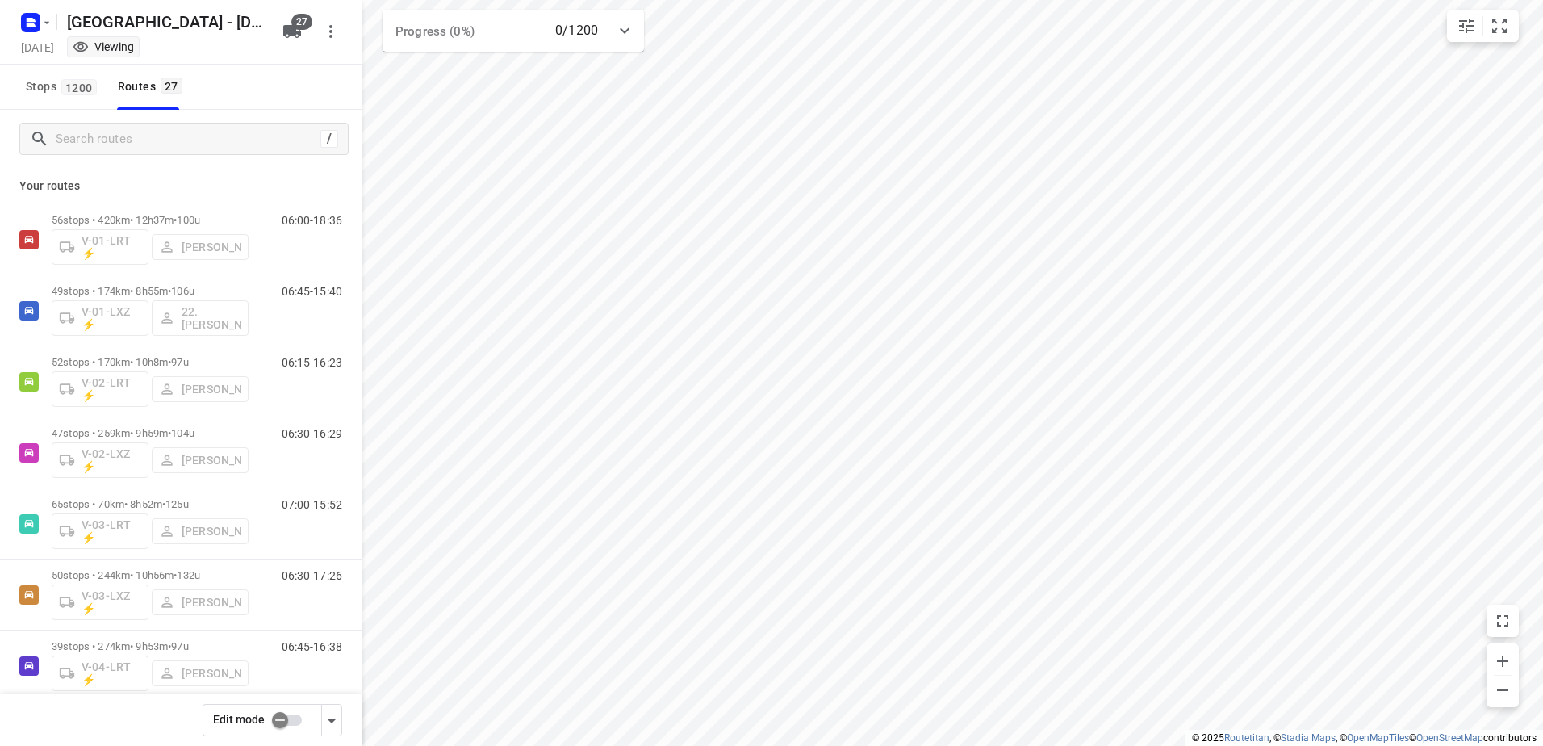
scroll to position [403, 0]
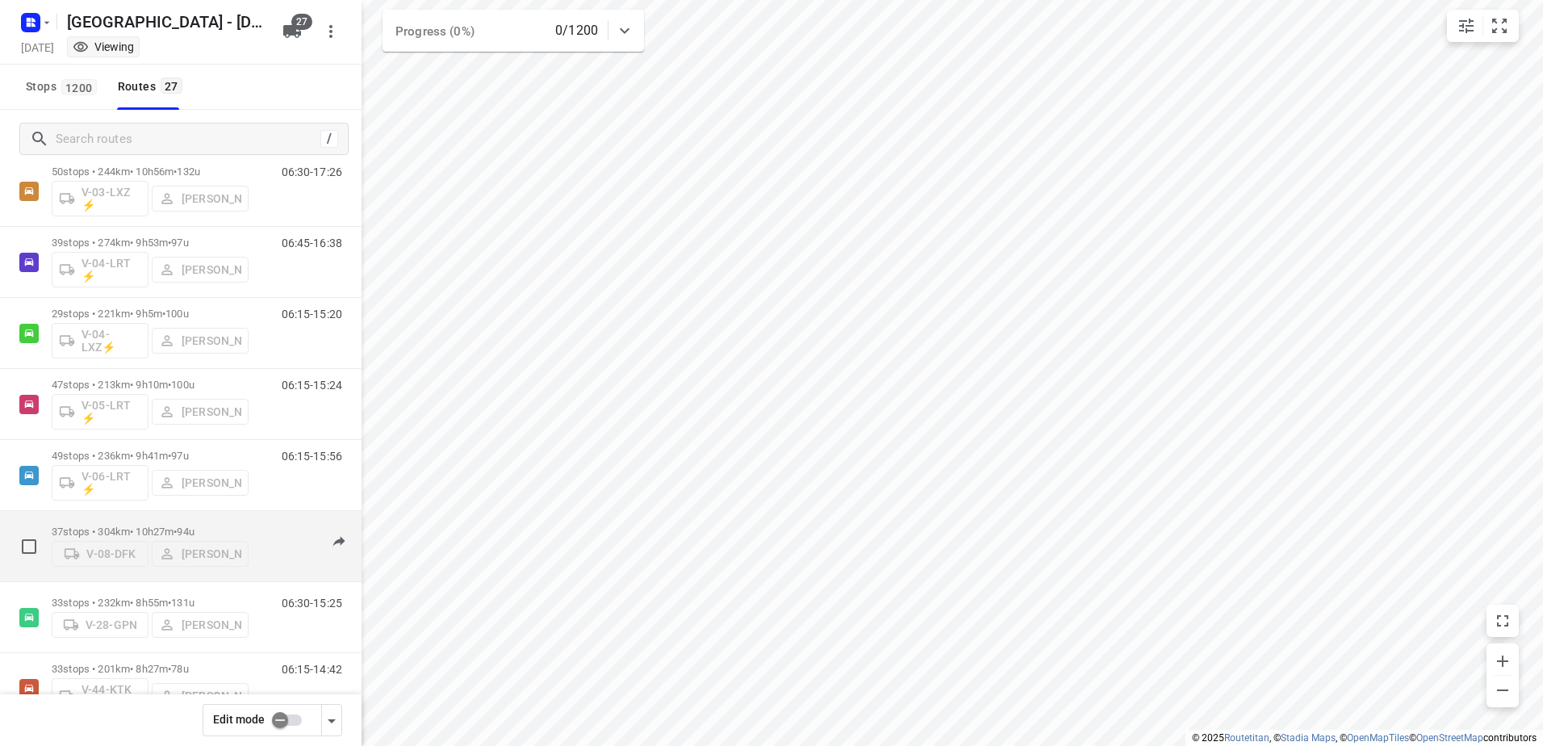
click at [261, 525] on div "06:15-16:42" at bounding box center [301, 549] width 81 height 49
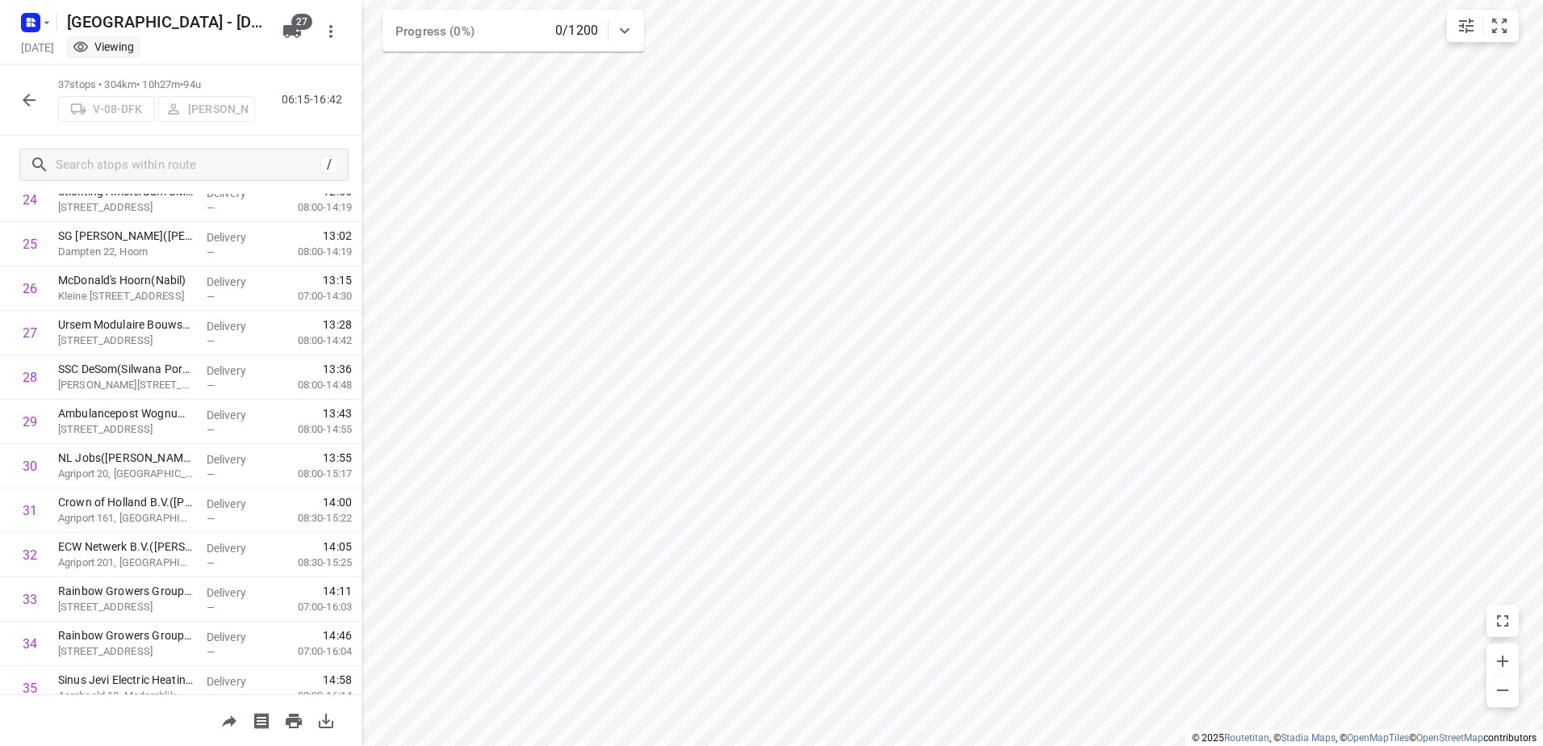
scroll to position [1267, 0]
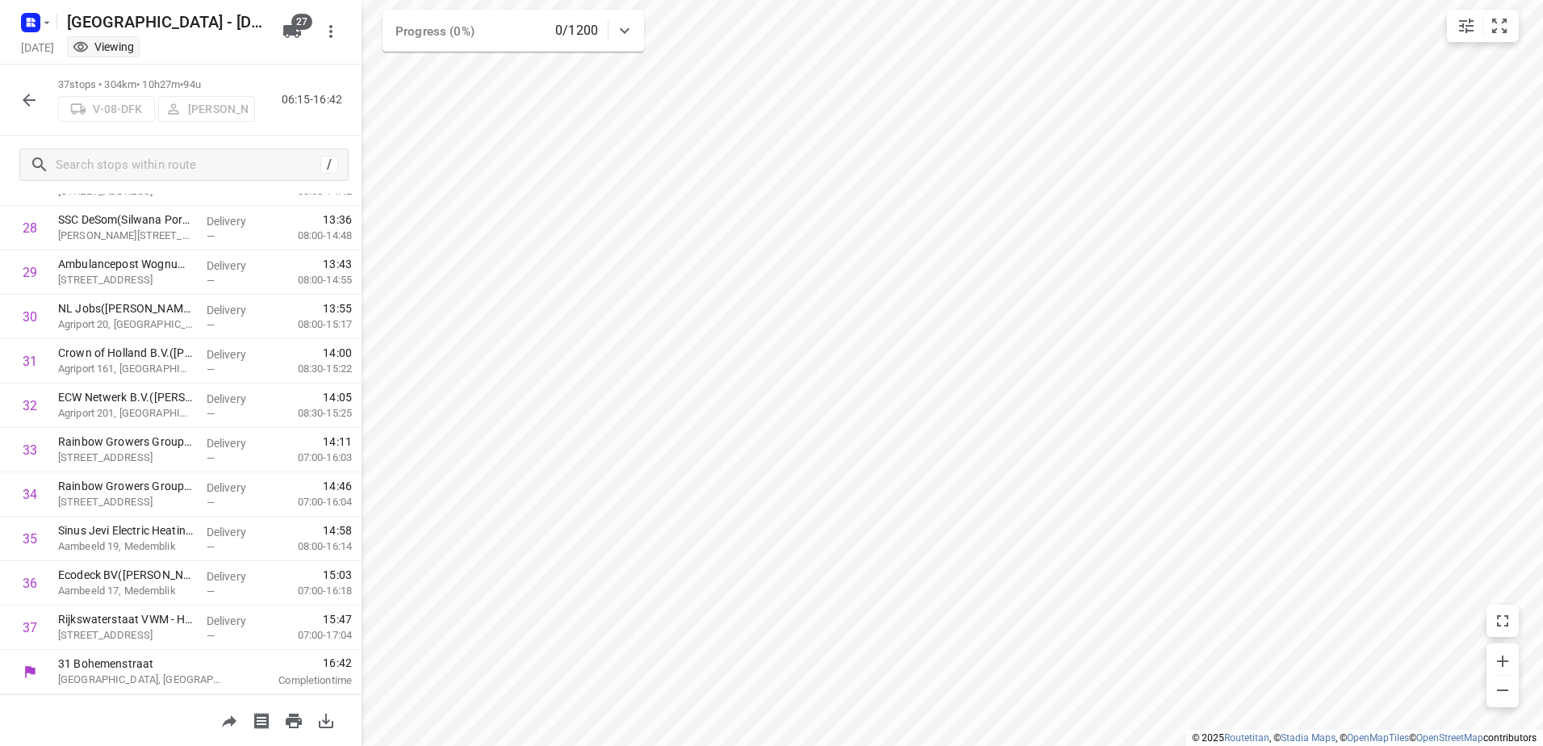
click at [36, 97] on icon "button" at bounding box center [28, 99] width 19 height 19
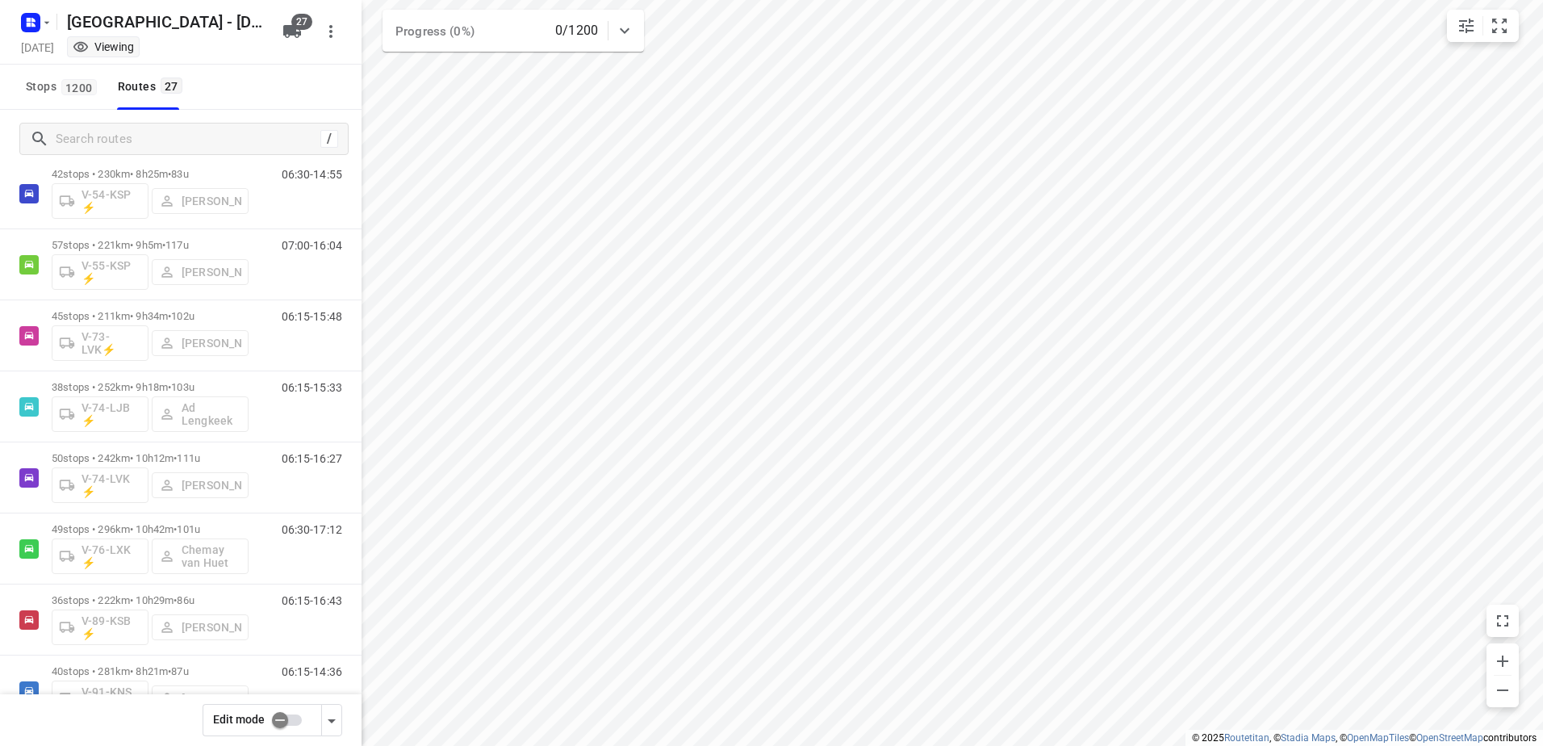
scroll to position [1444, 0]
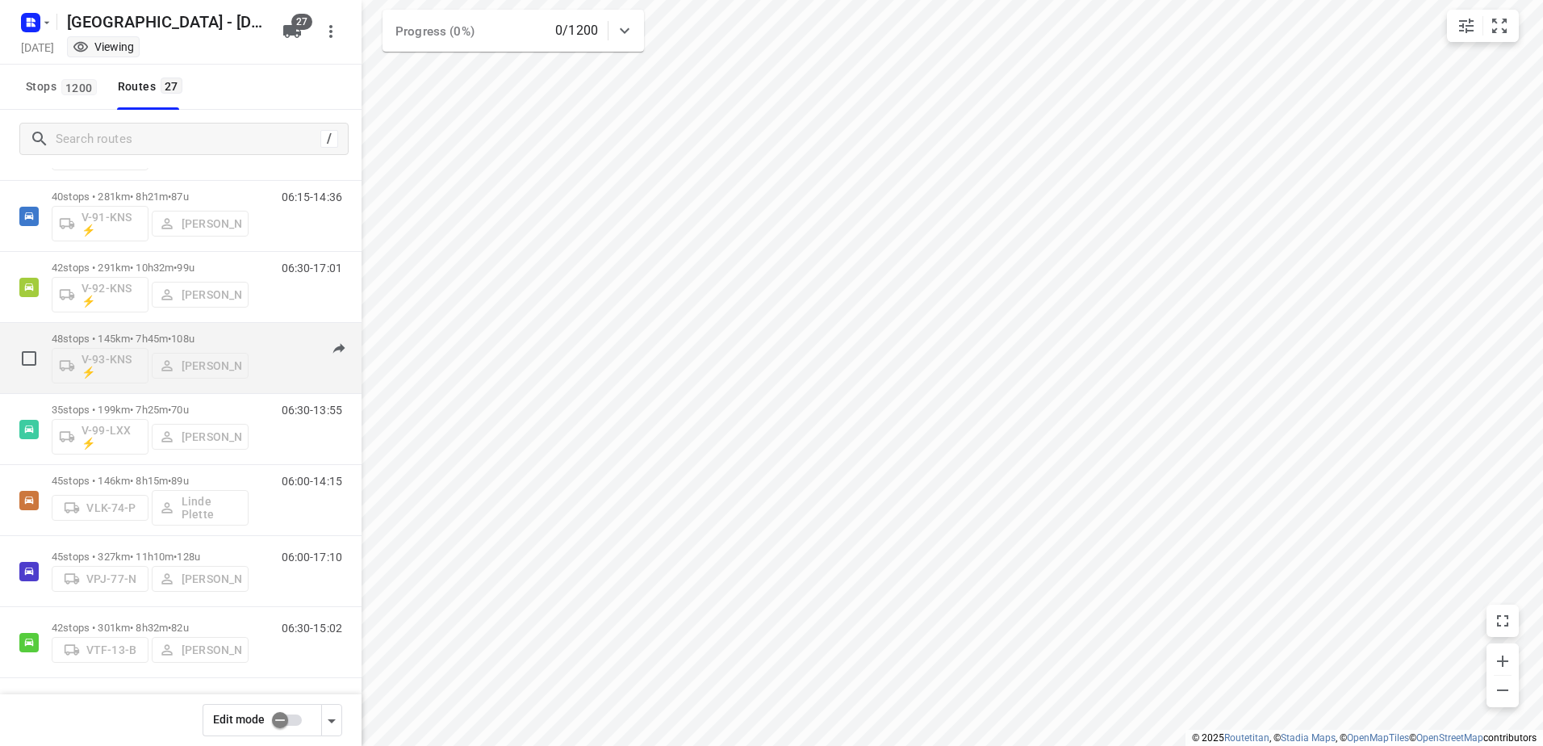
click at [219, 336] on p "48 stops • 145km • 7h45m • 108u" at bounding box center [150, 338] width 197 height 12
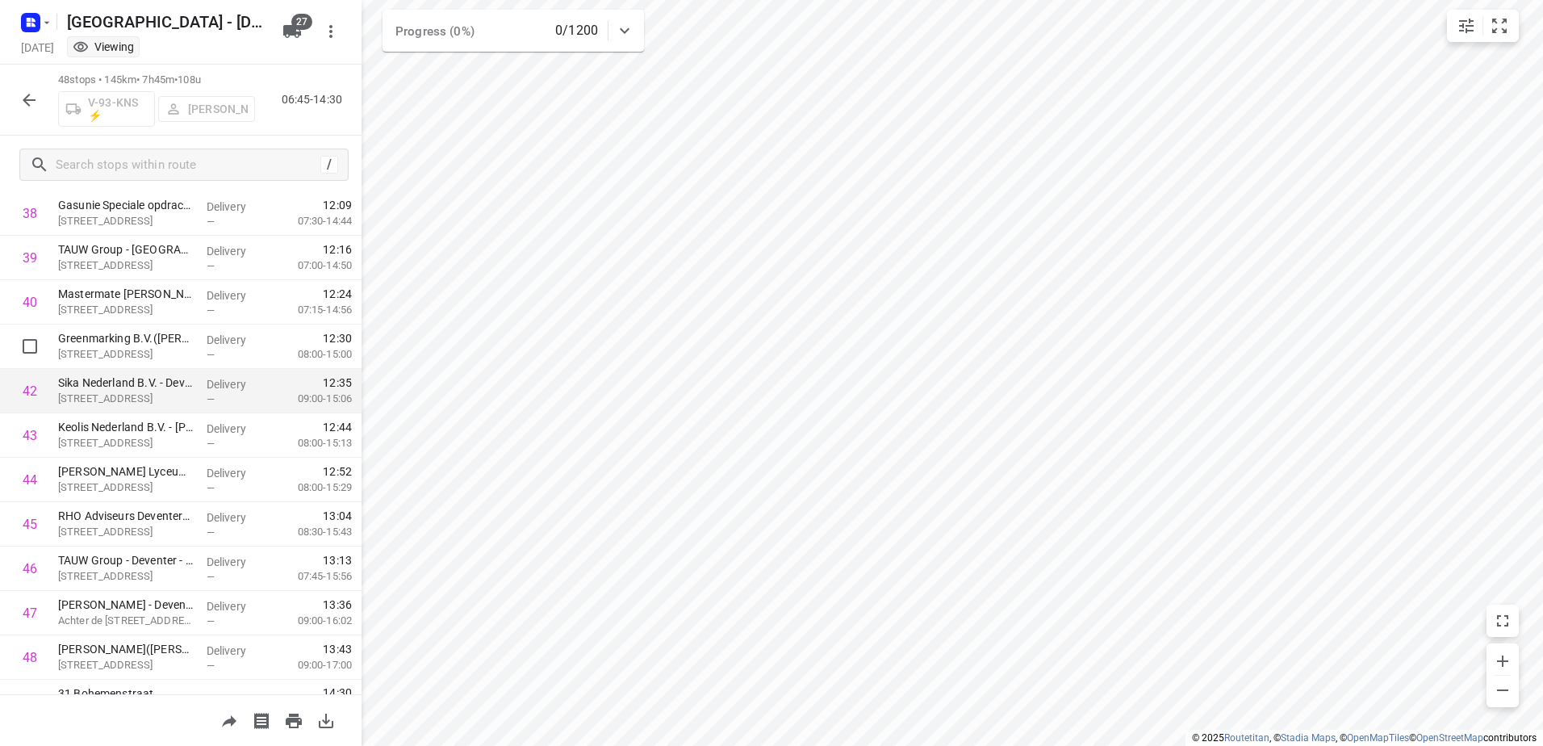
scroll to position [1755, 0]
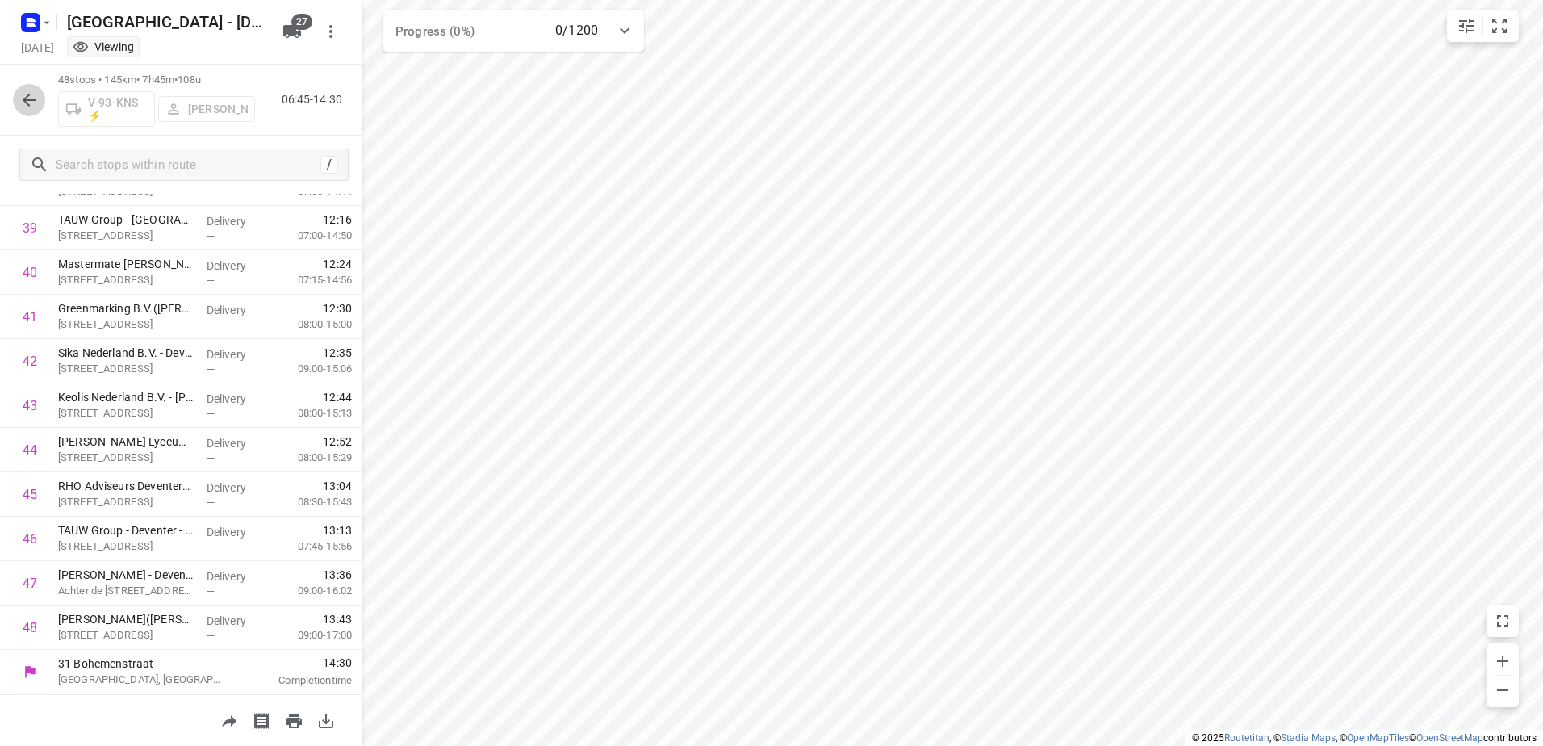
click at [37, 94] on icon "button" at bounding box center [28, 99] width 19 height 19
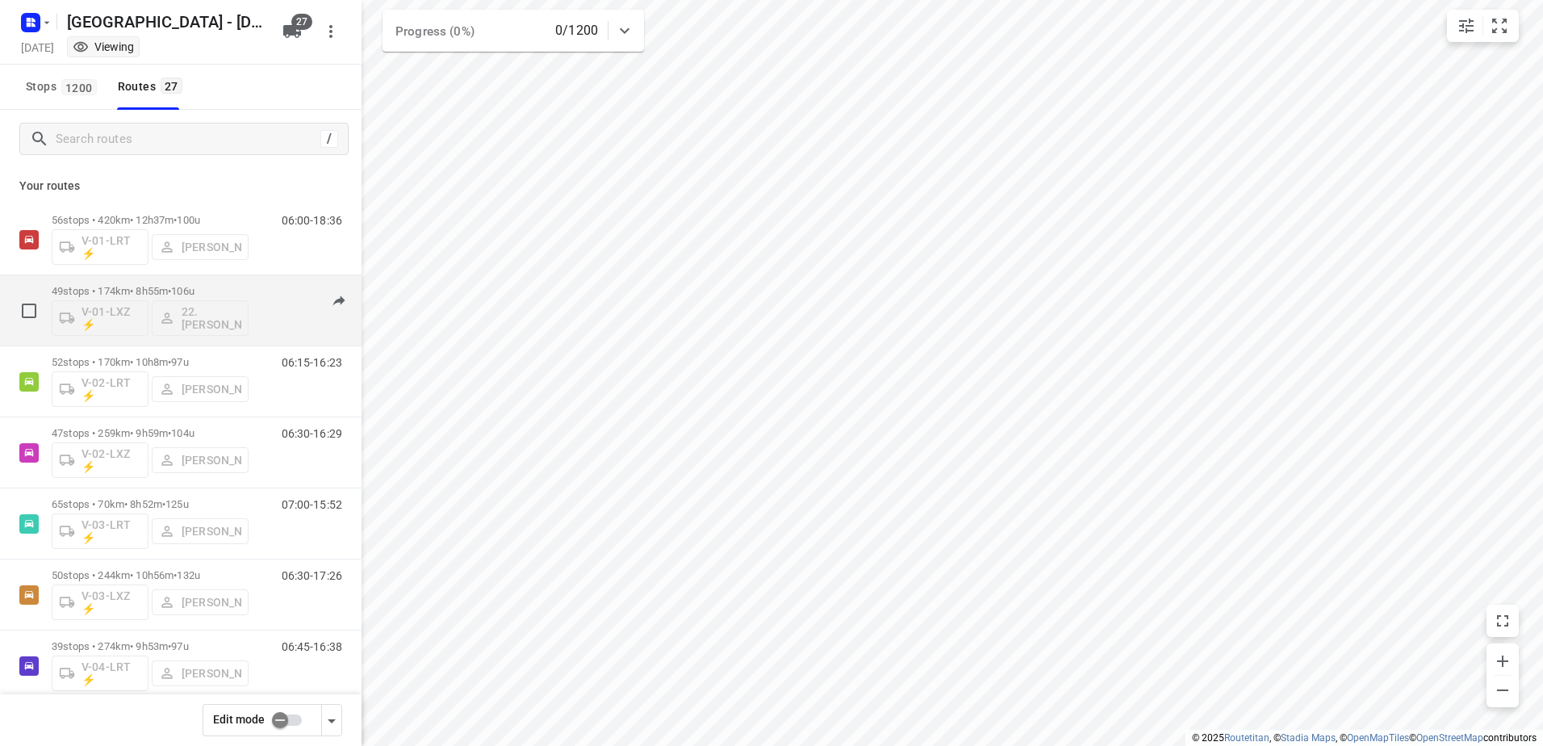
click at [229, 291] on p "49 stops • 174km • 8h55m • 106u" at bounding box center [150, 291] width 197 height 12
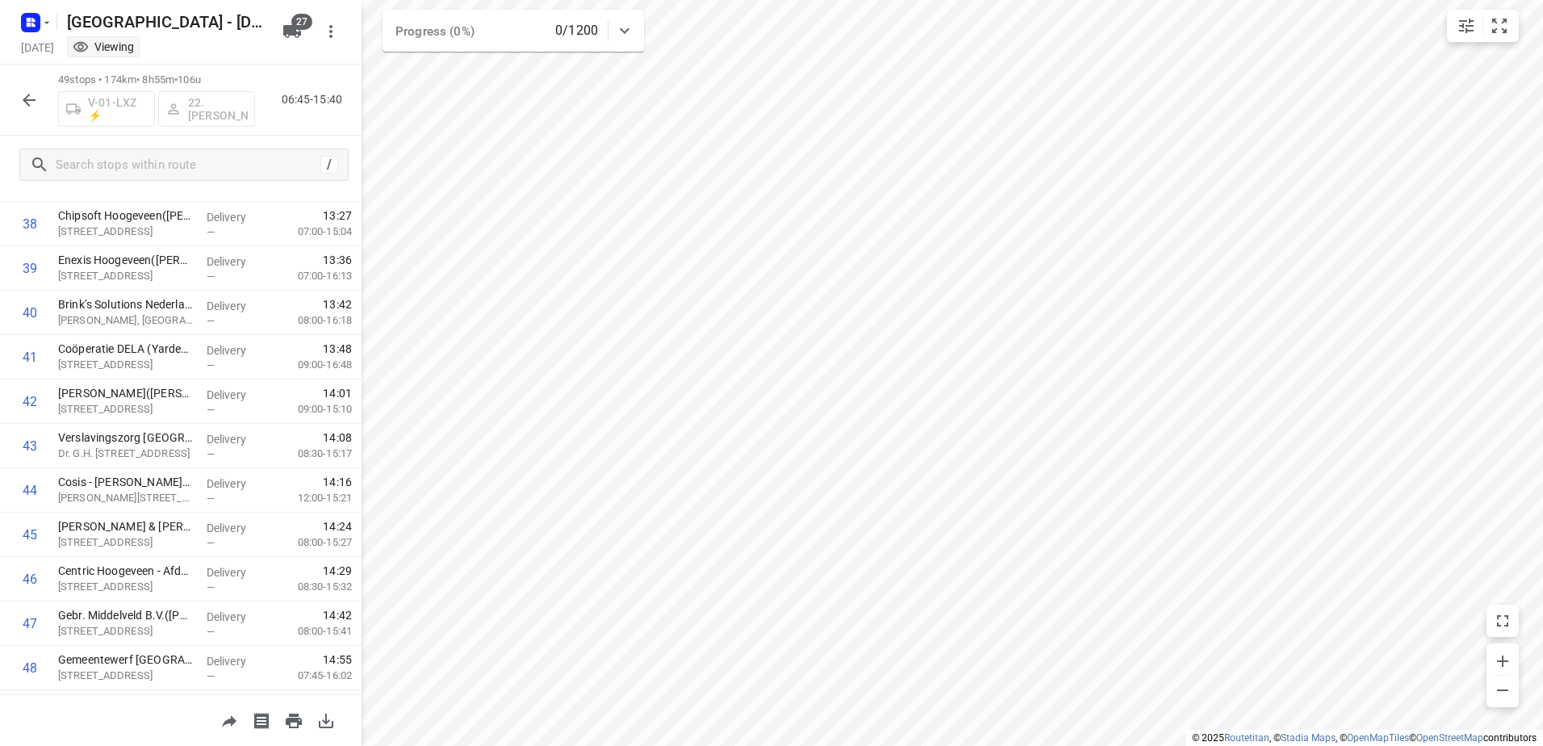
scroll to position [1799, 0]
click at [19, 90] on button "button" at bounding box center [29, 100] width 32 height 32
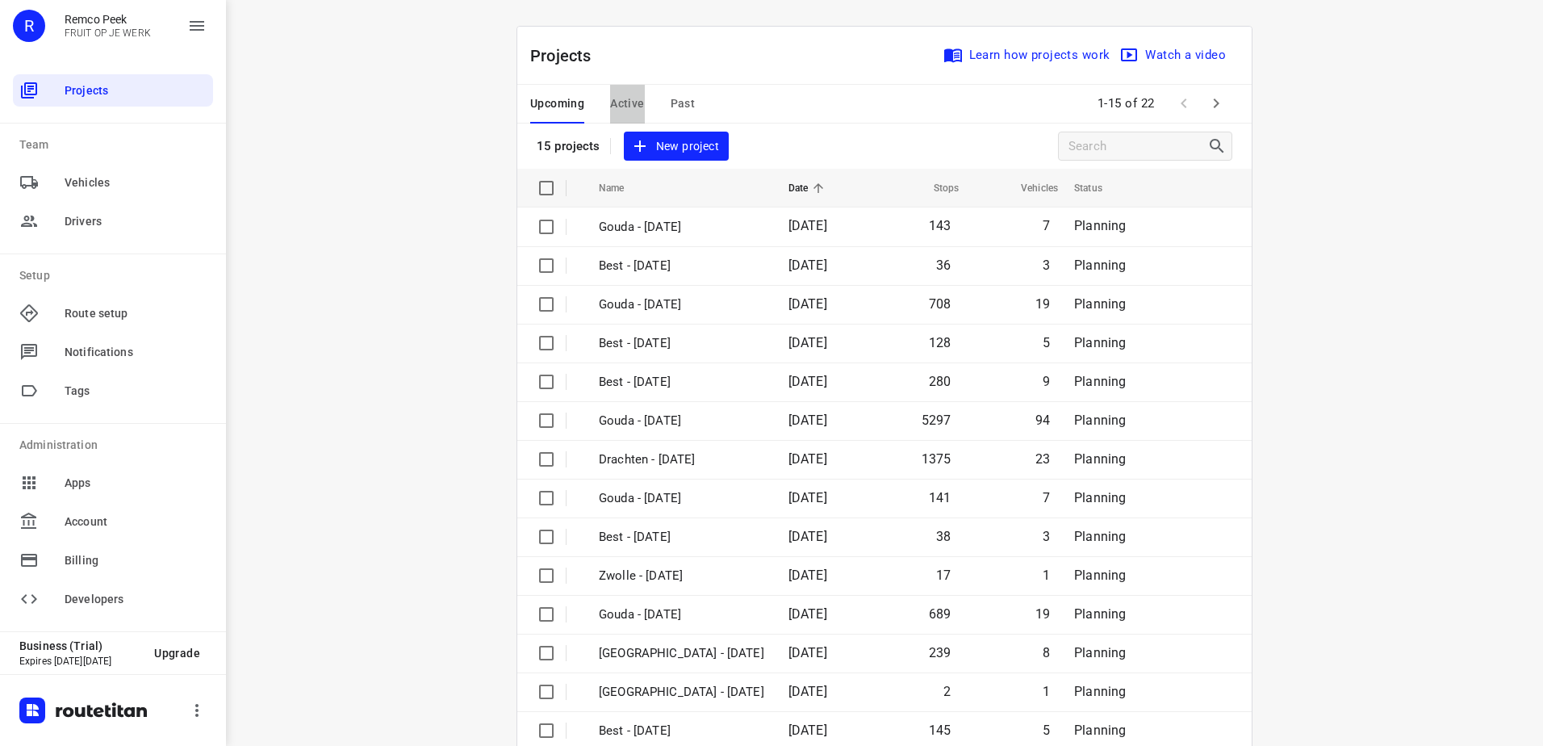
click at [628, 104] on span "Active" at bounding box center [627, 104] width 34 height 20
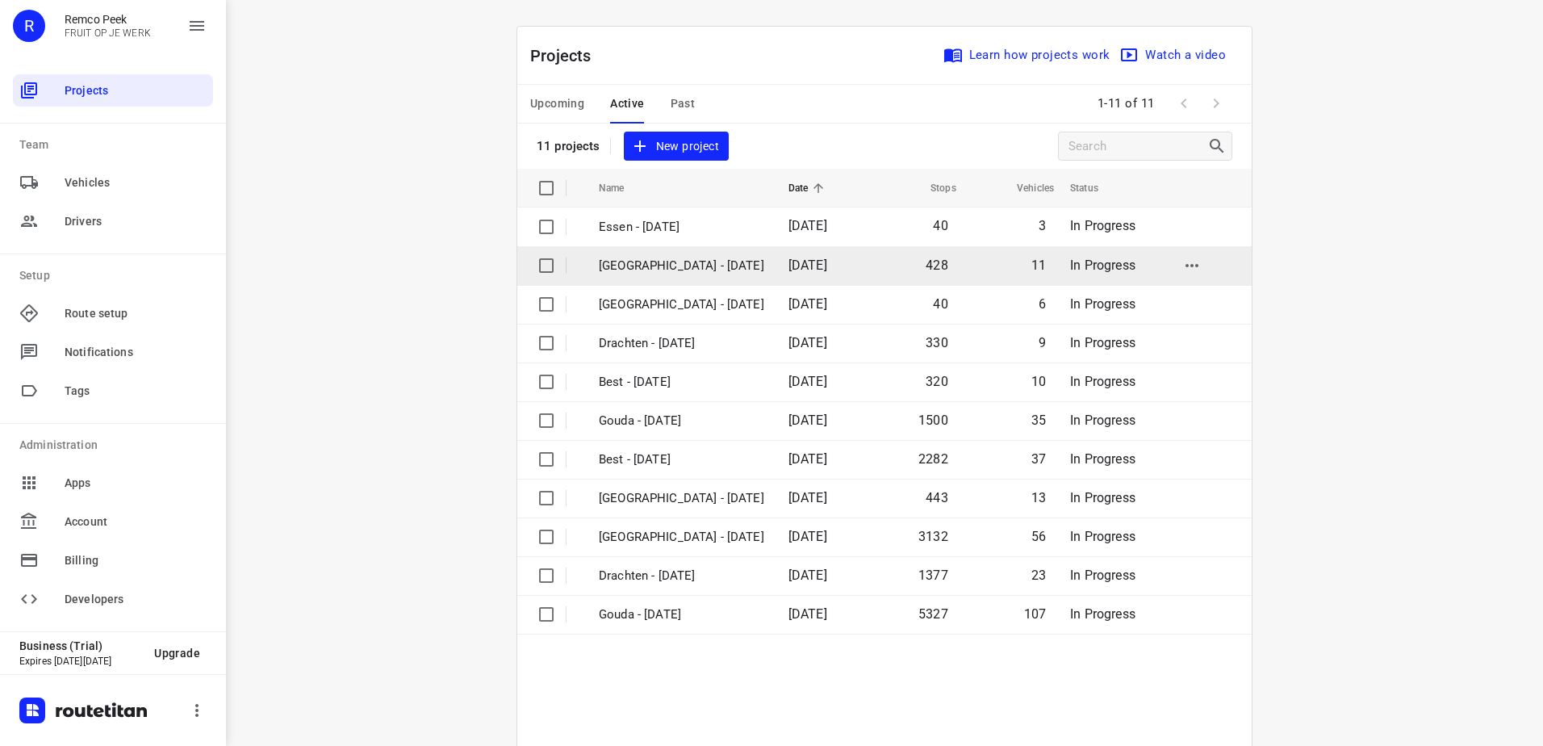
click at [665, 264] on p "[GEOGRAPHIC_DATA] - [DATE]" at bounding box center [681, 266] width 165 height 19
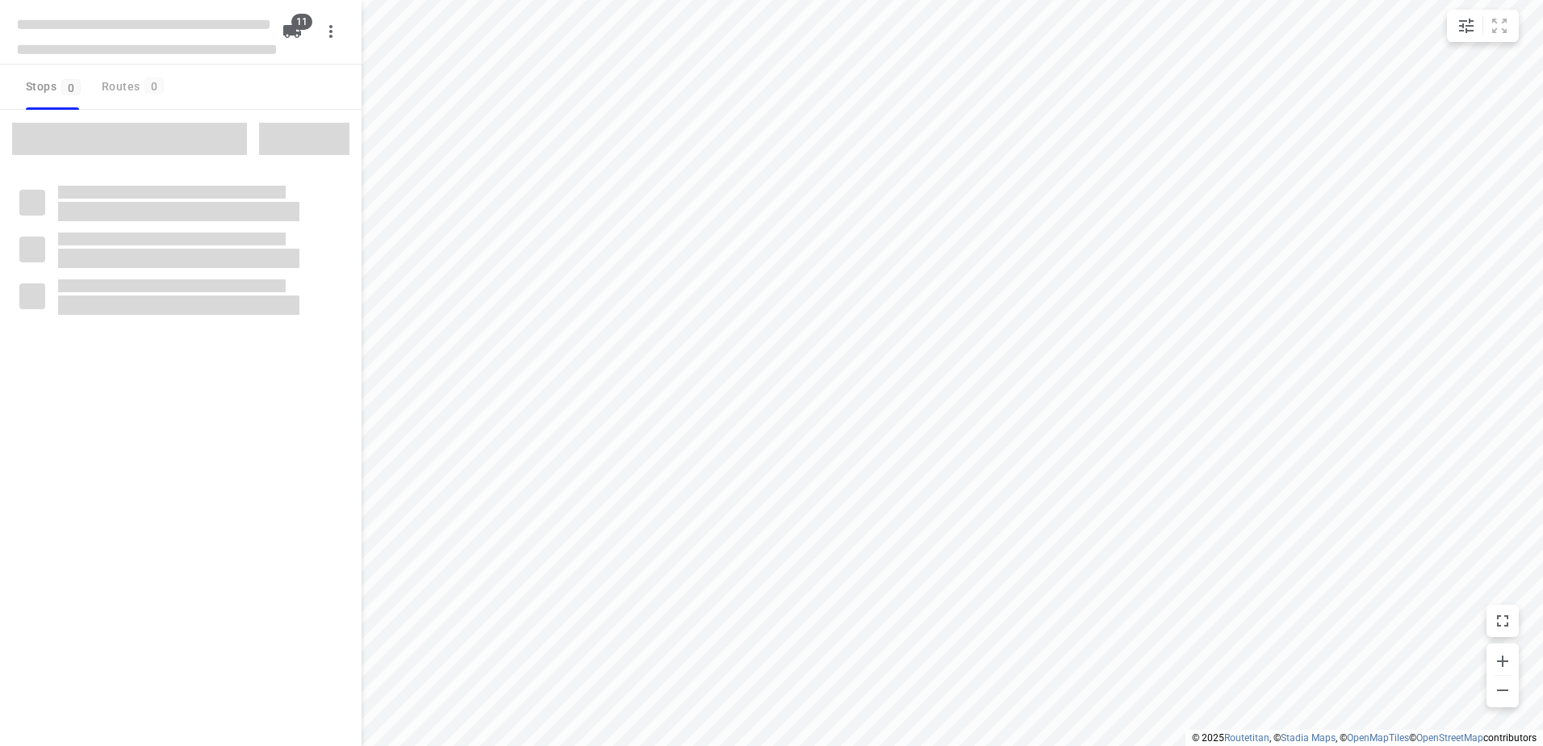
checkbox input "true"
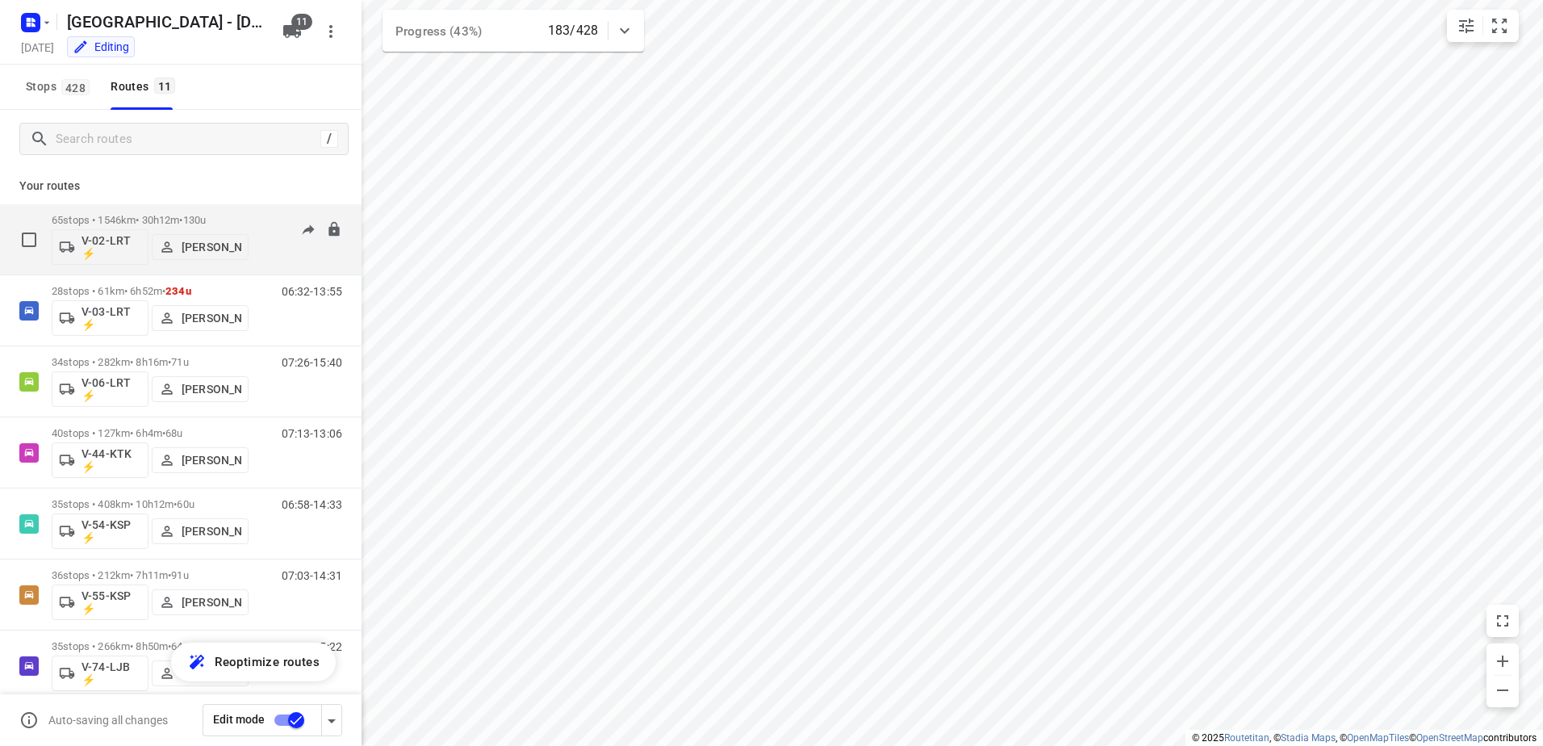
click at [241, 215] on p "65 stops • 1546km • 30h12m • 130u" at bounding box center [150, 220] width 197 height 12
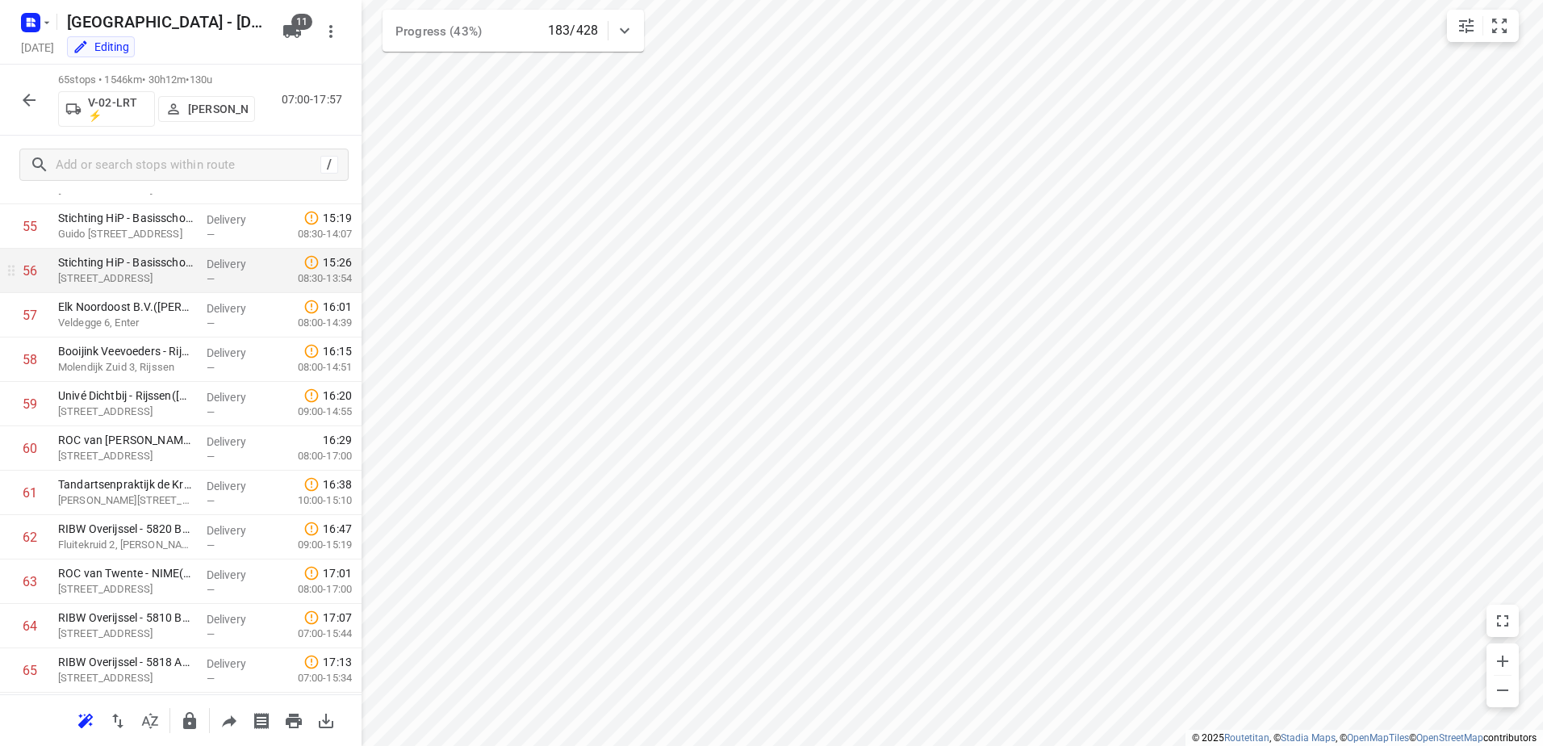
scroll to position [2510, 0]
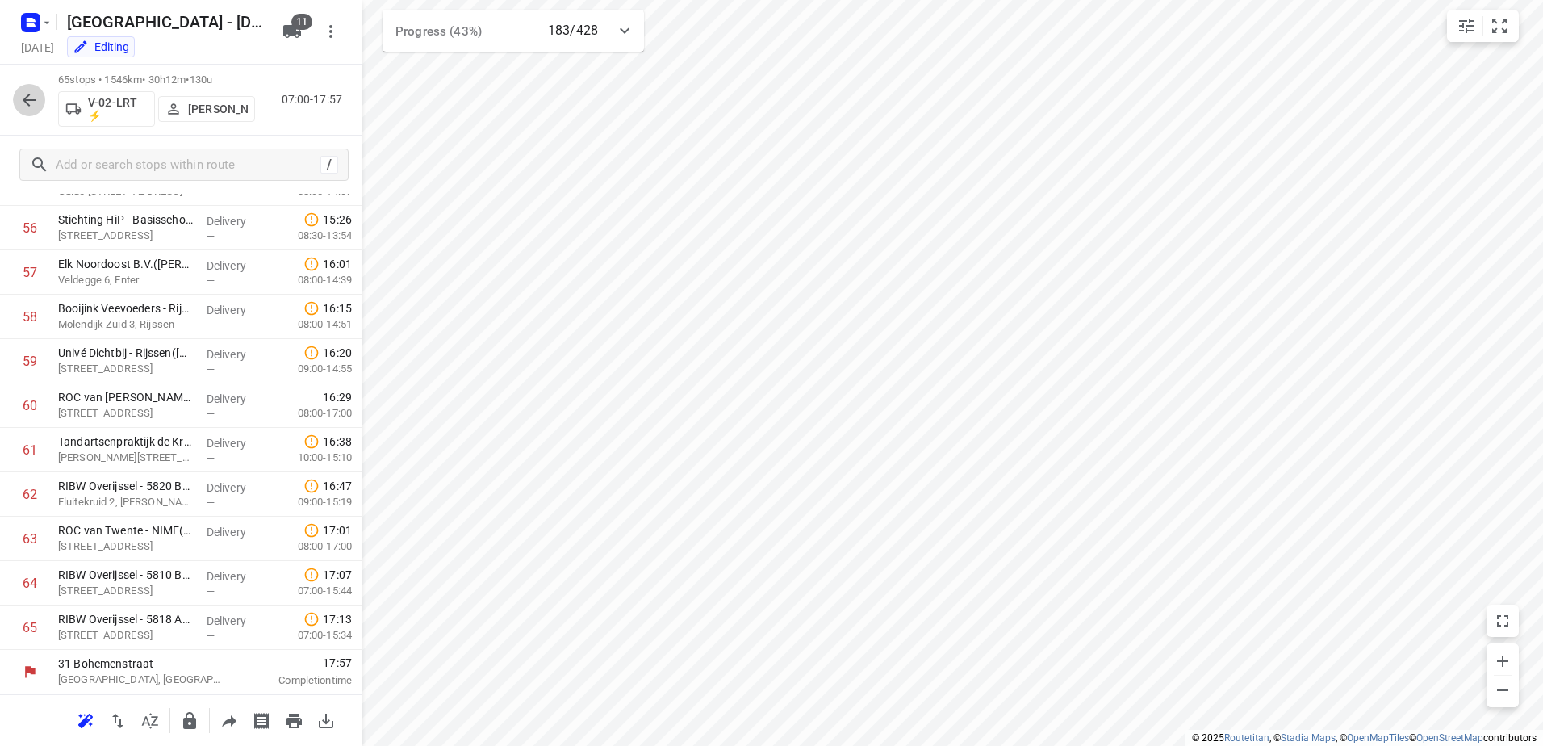
click at [38, 101] on icon "button" at bounding box center [28, 99] width 19 height 19
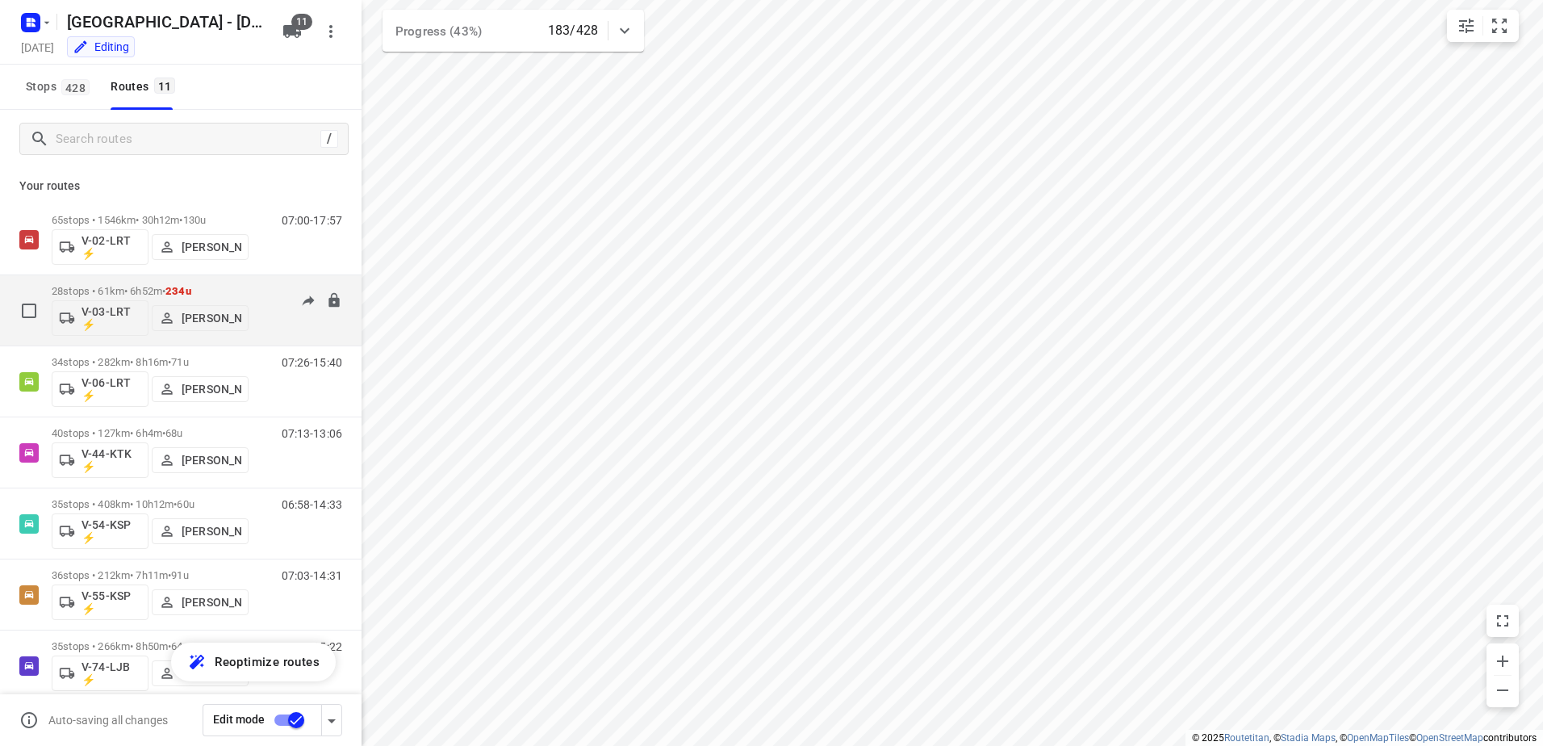
click at [261, 290] on div "06:32-13:55" at bounding box center [301, 314] width 81 height 59
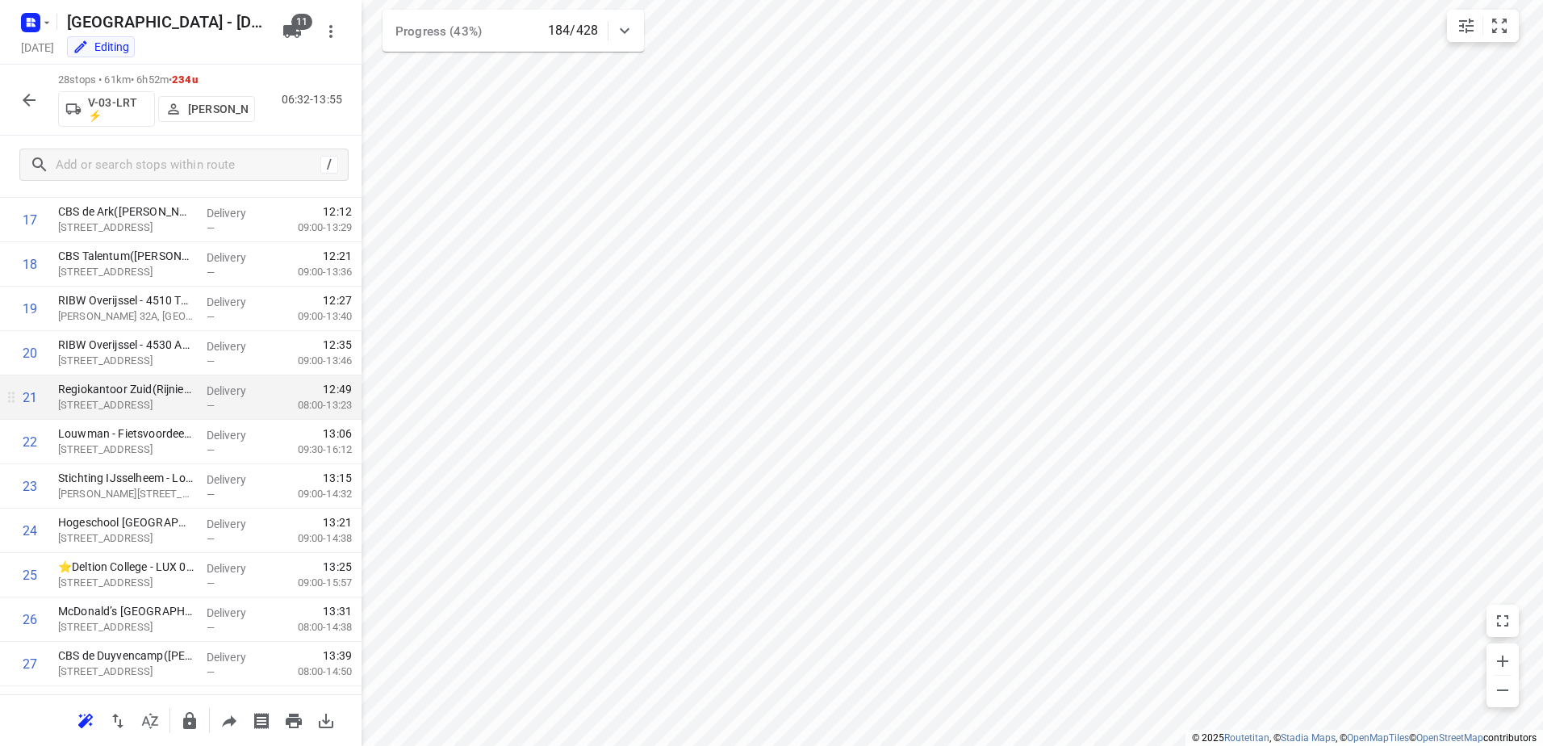
scroll to position [867, 0]
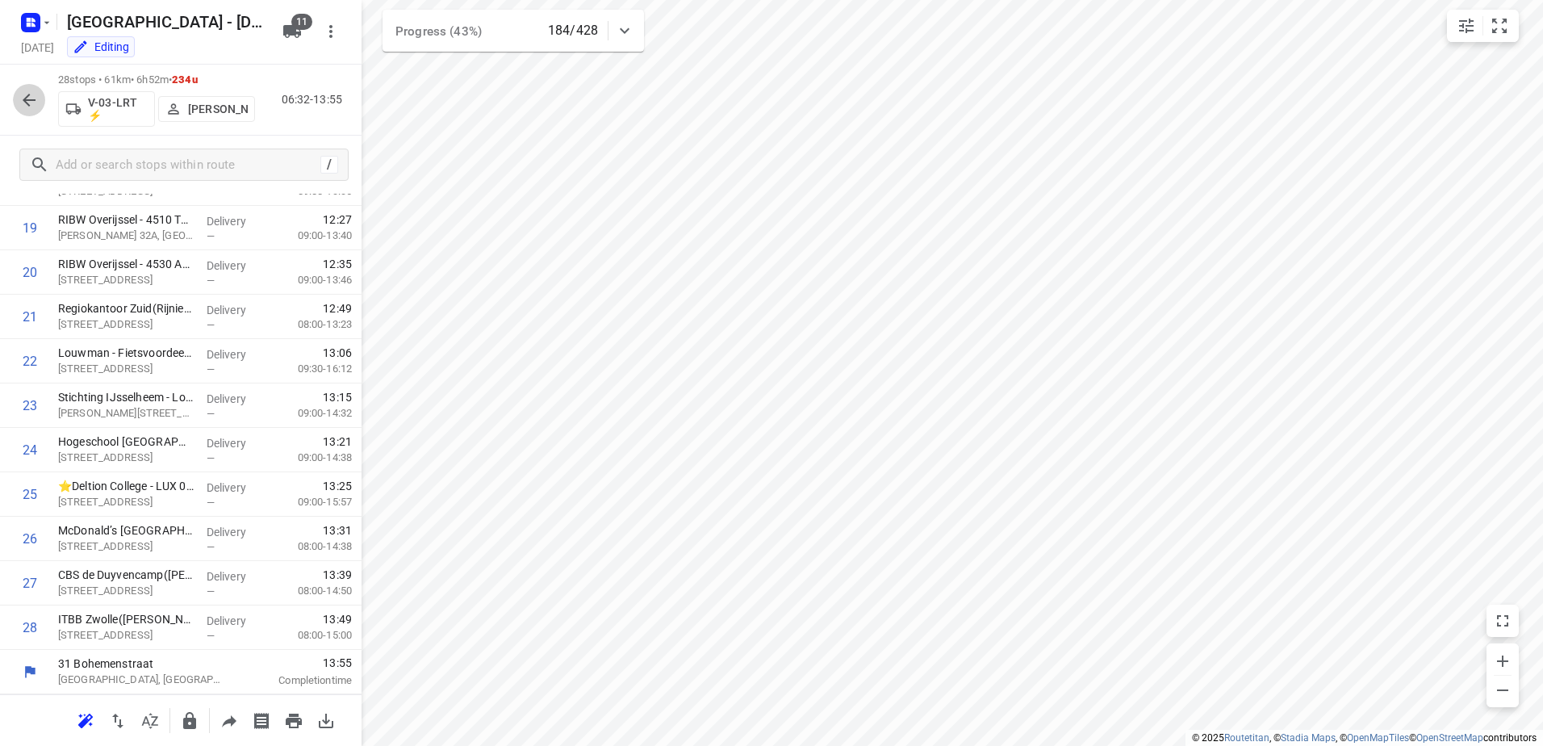
click at [27, 101] on icon "button" at bounding box center [28, 99] width 19 height 19
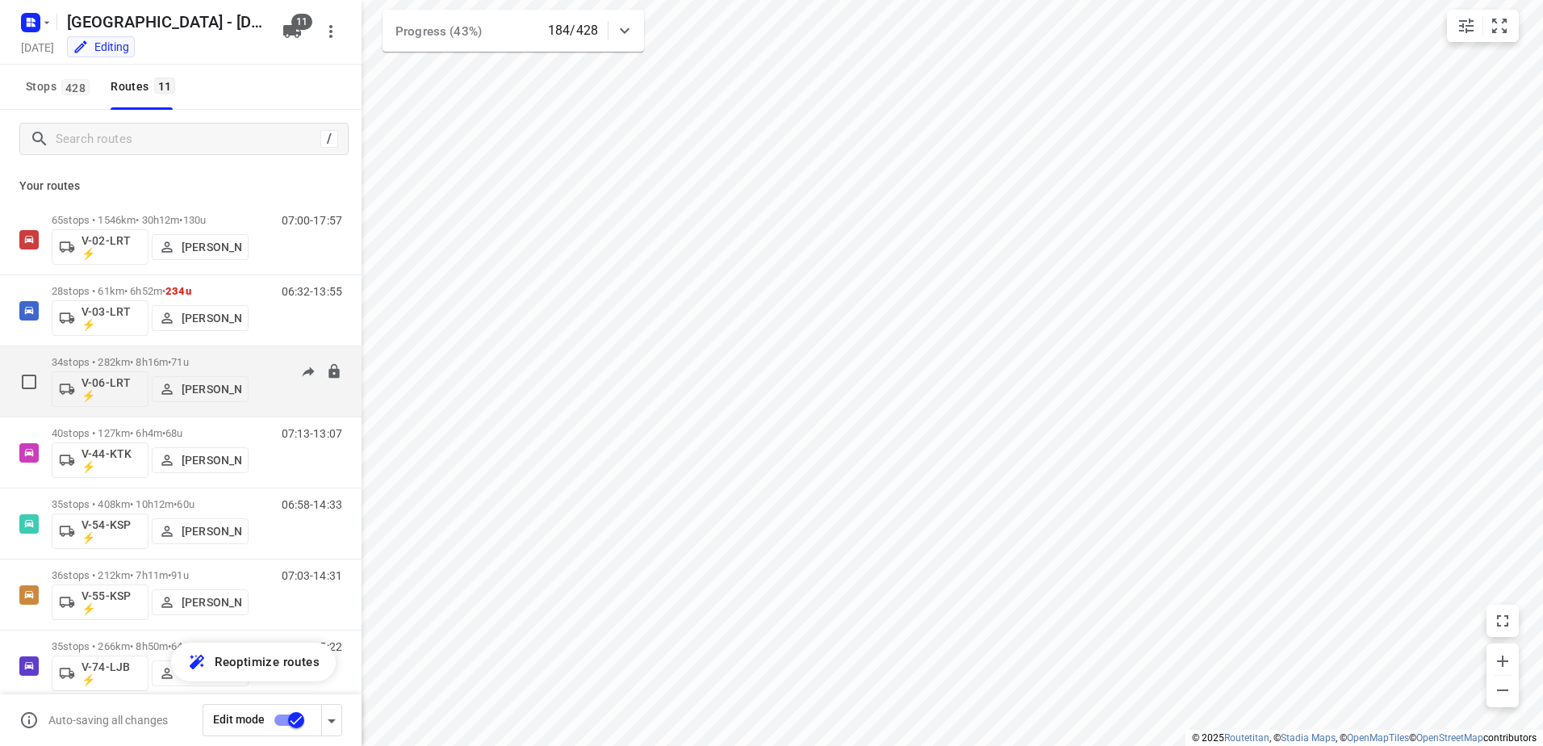
click at [270, 357] on div "07:26-15:40" at bounding box center [301, 385] width 81 height 59
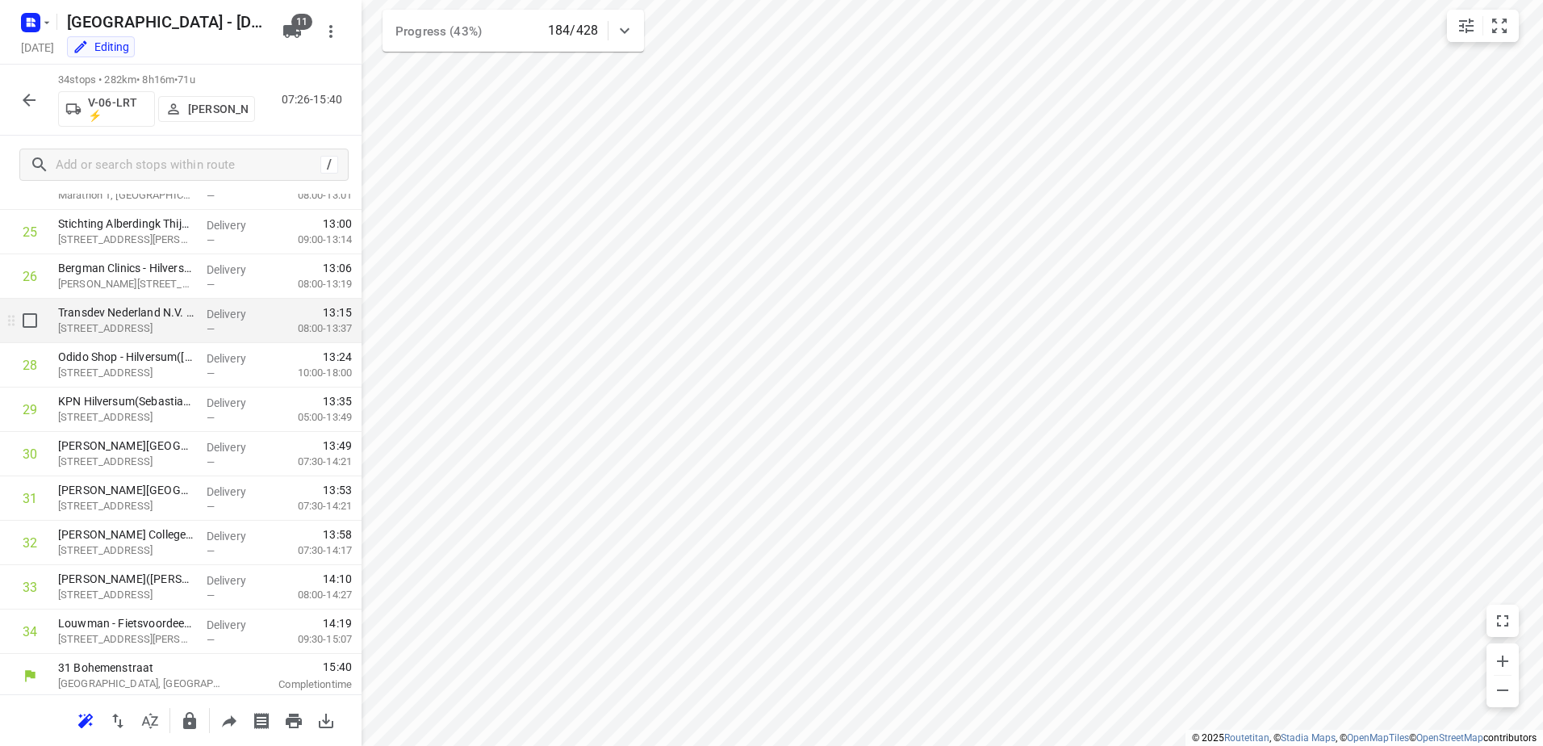
scroll to position [1134, 0]
click at [29, 99] on icon "button" at bounding box center [29, 100] width 13 height 13
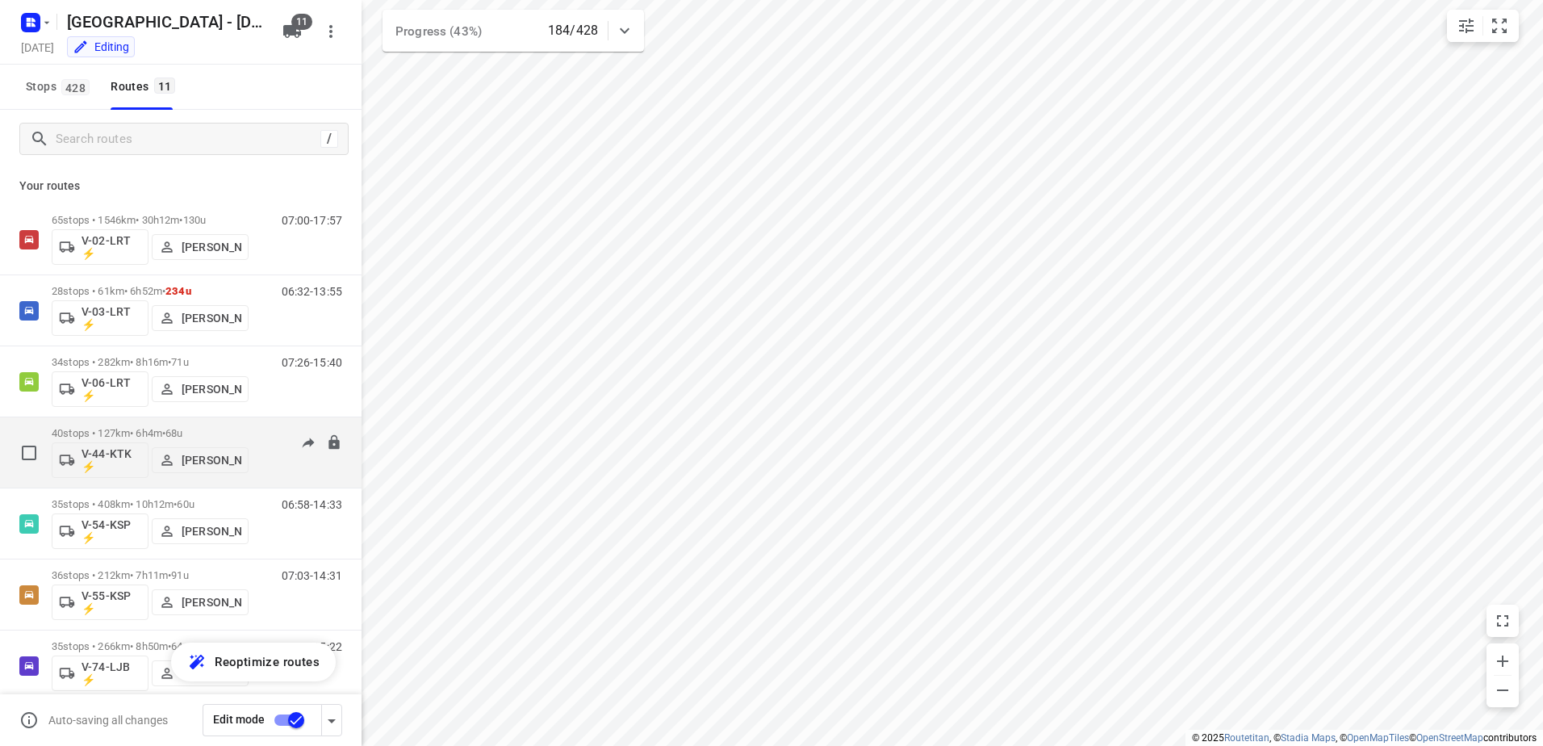
click at [257, 426] on div "40 stops • 127km • 6h4m • 68u V-44-KTK ⚡ [PERSON_NAME] 07:13-13:07" at bounding box center [207, 452] width 310 height 67
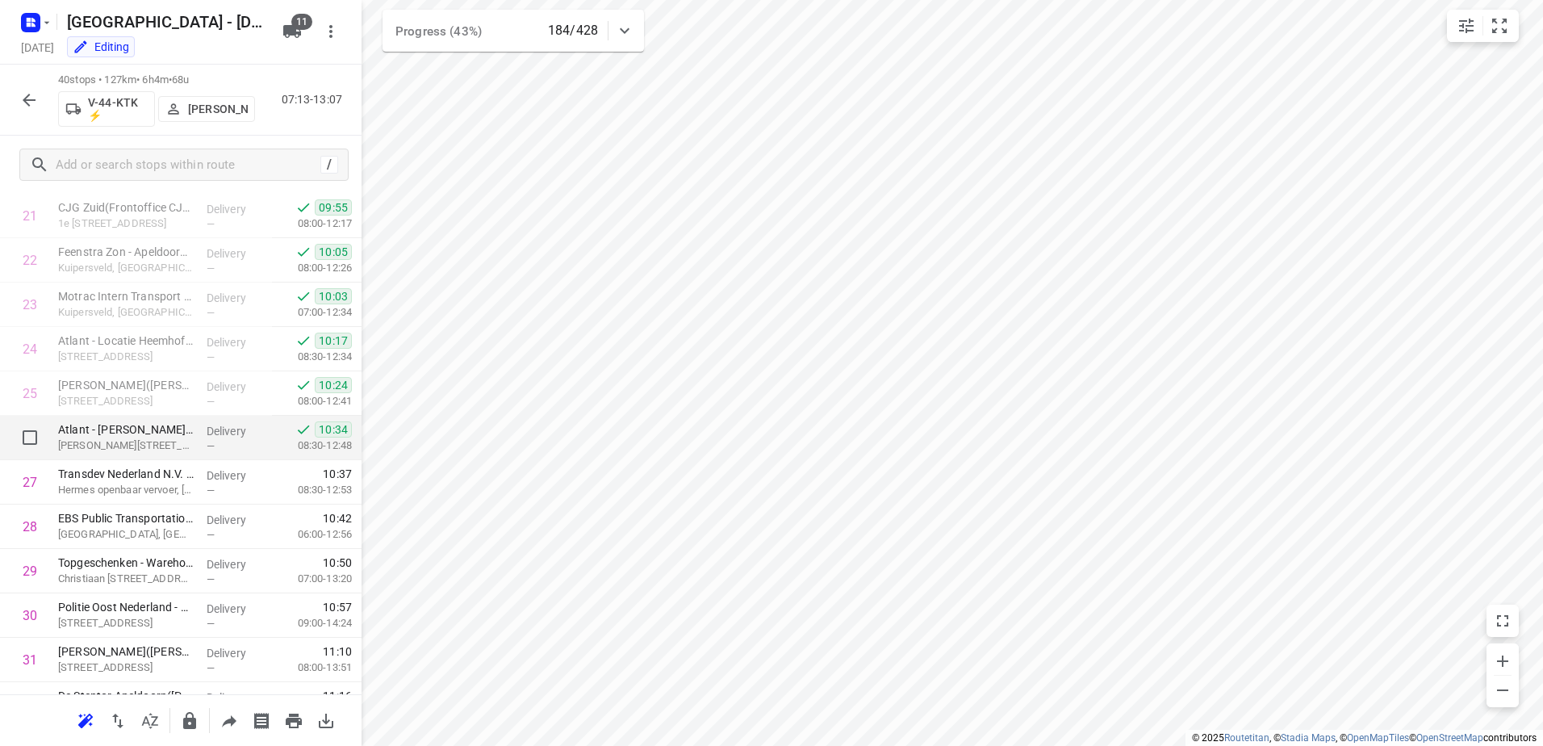
scroll to position [1400, 0]
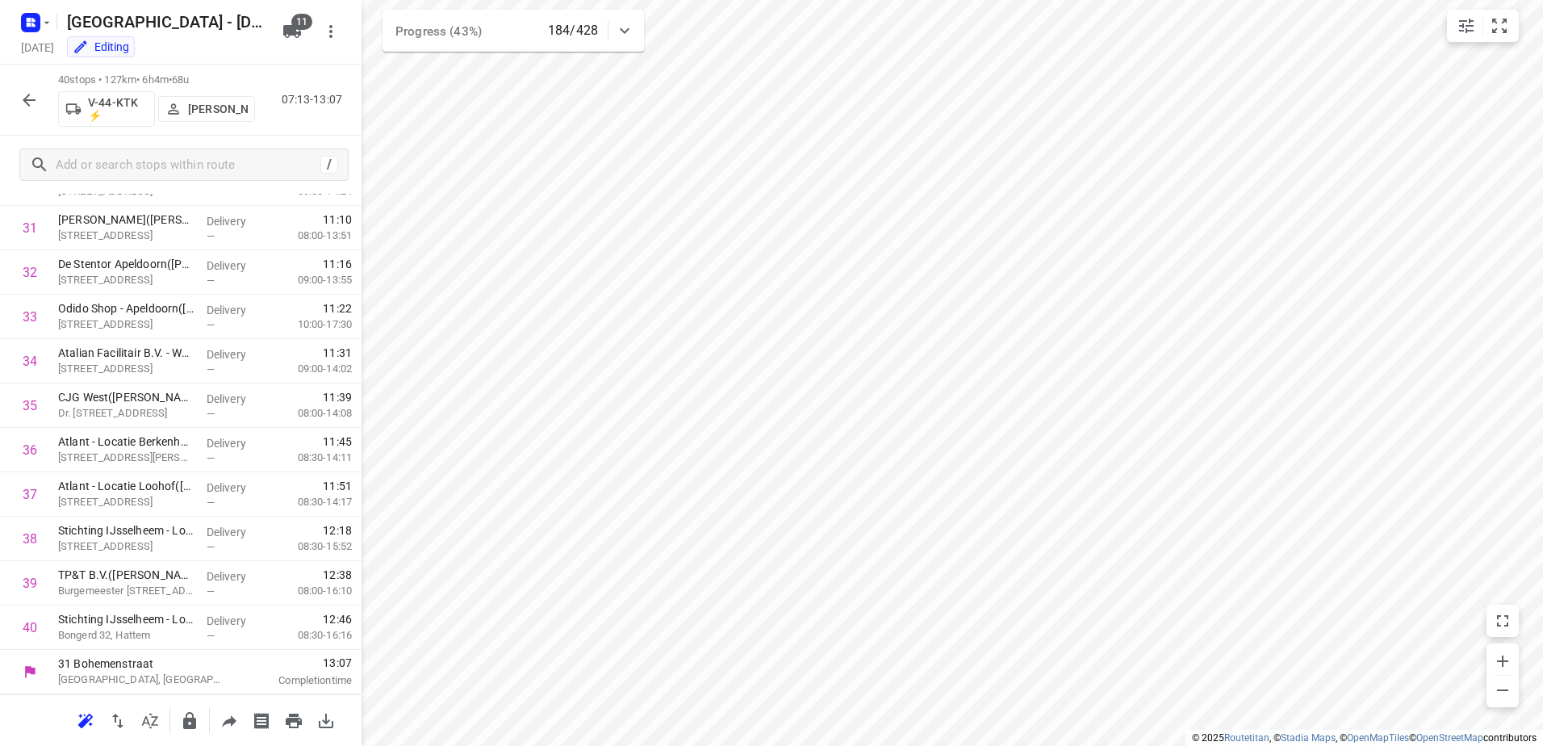
click at [35, 95] on icon "button" at bounding box center [28, 99] width 19 height 19
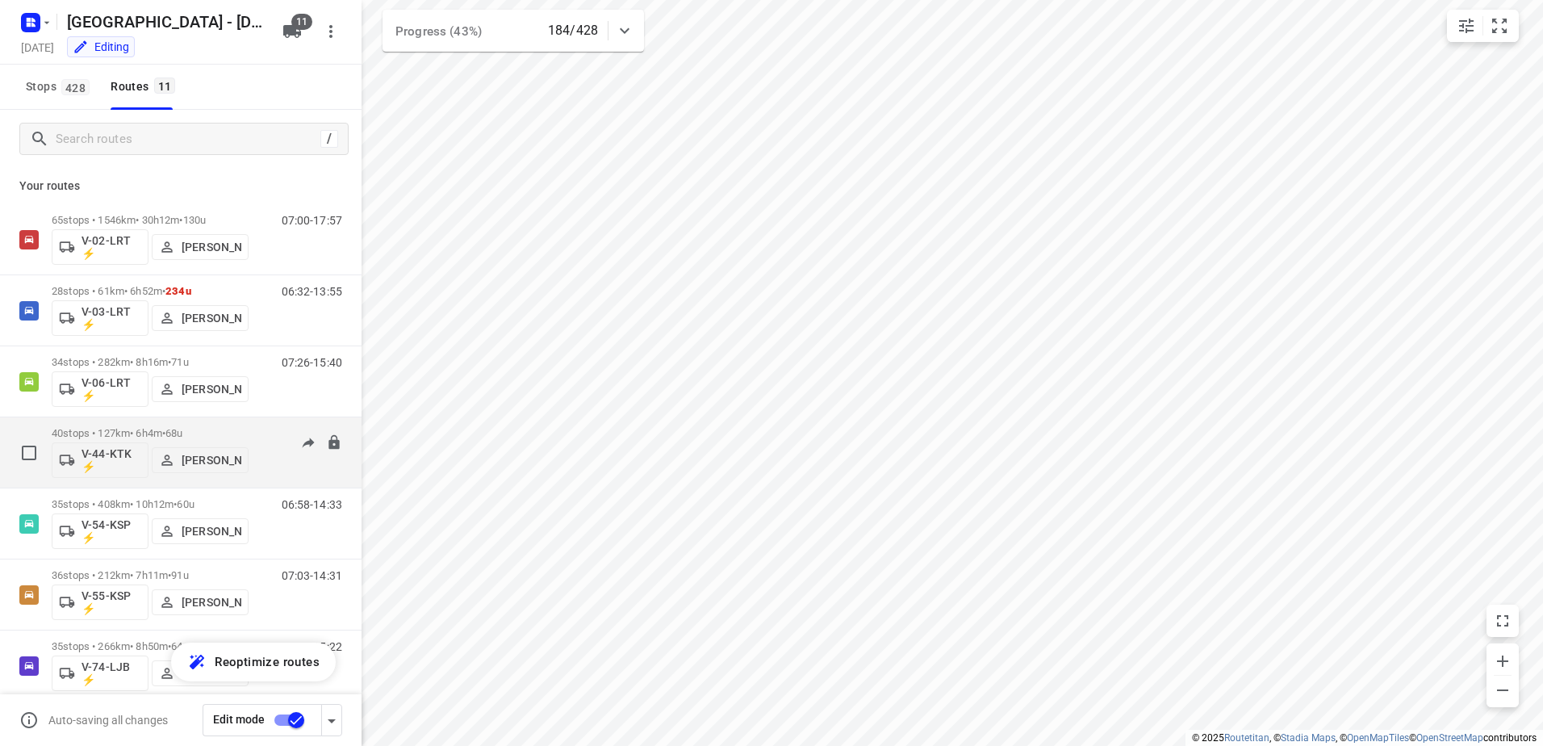
click at [264, 427] on div "07:13-13:07" at bounding box center [301, 456] width 81 height 59
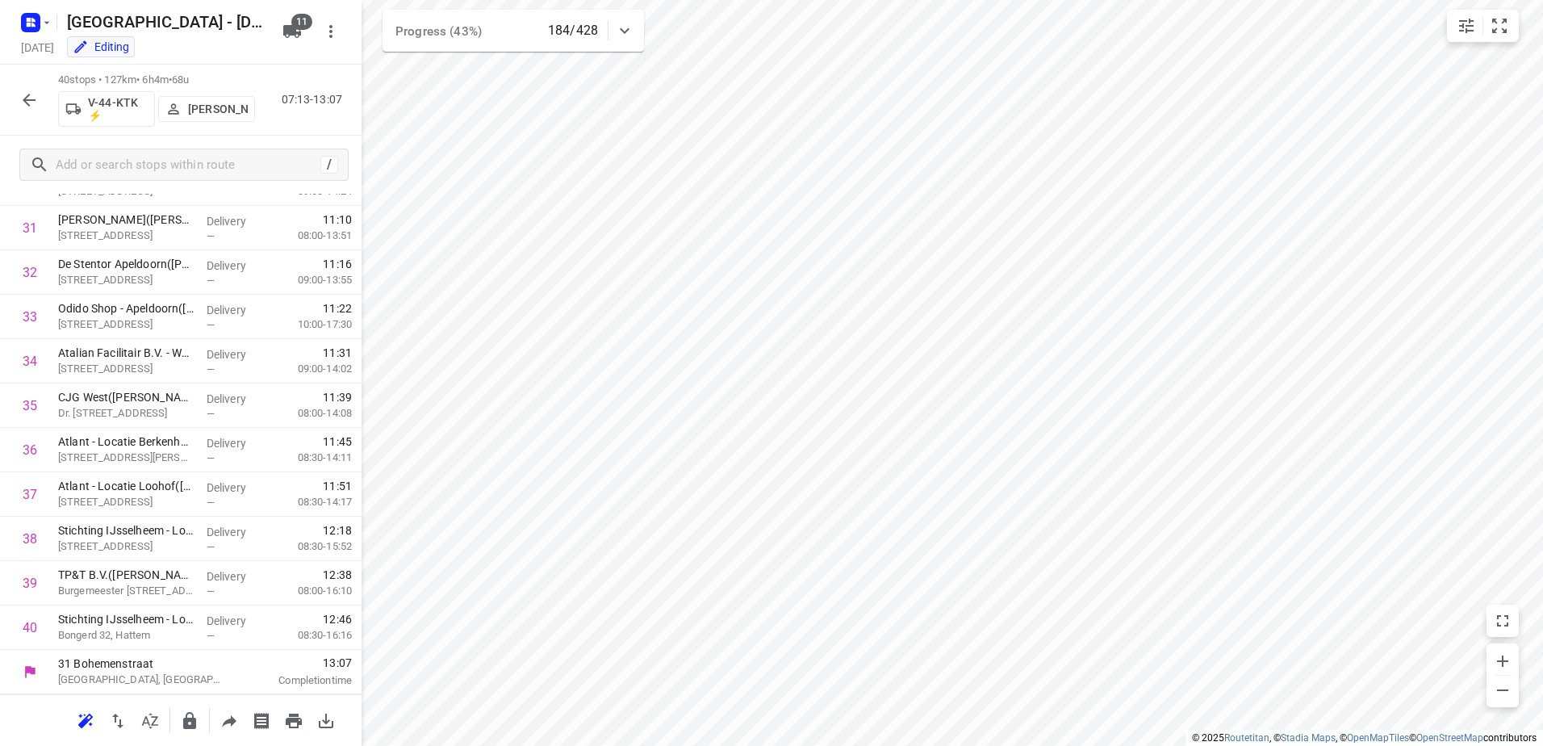
click at [22, 93] on icon "button" at bounding box center [28, 99] width 19 height 19
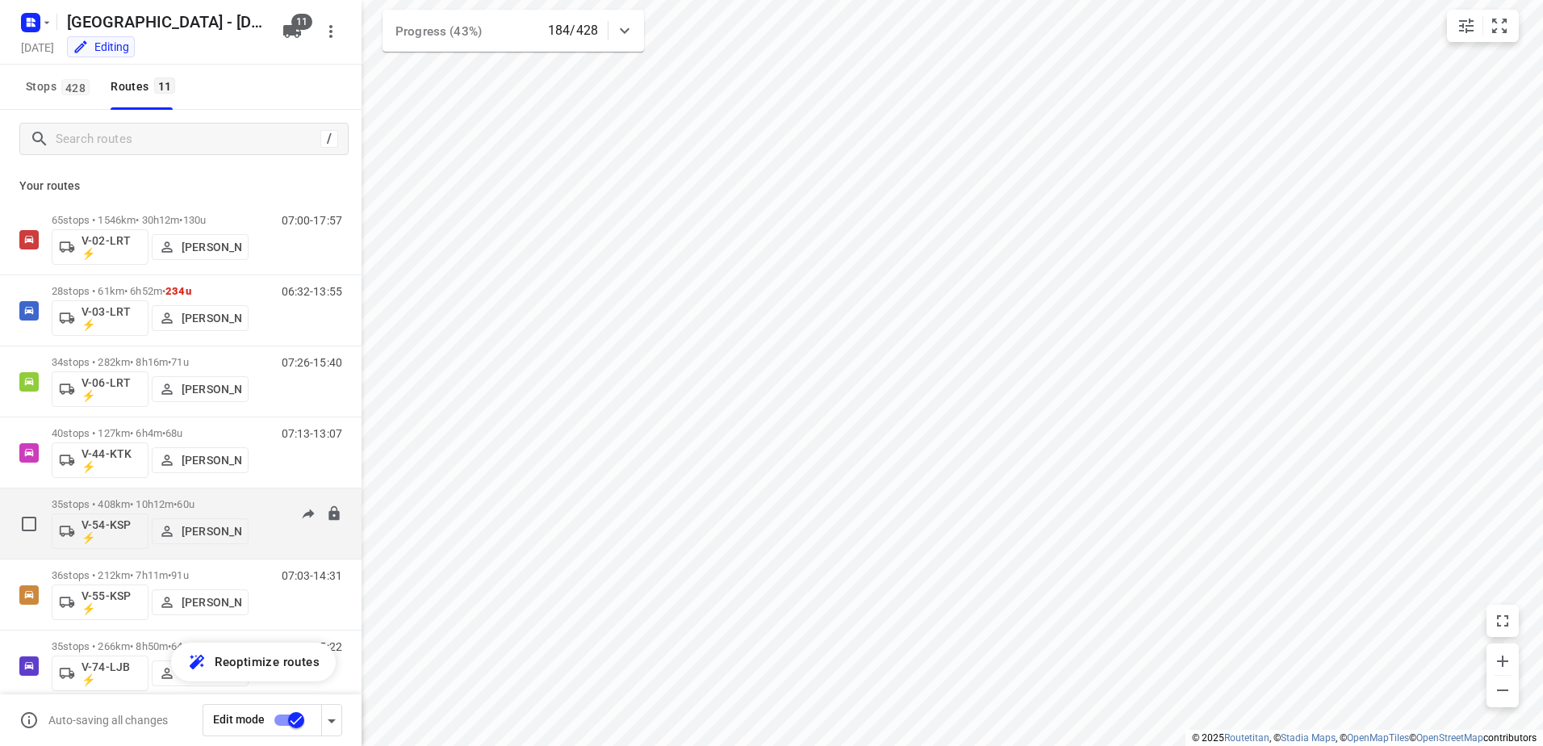
click at [274, 503] on div "06:58-14:33" at bounding box center [301, 527] width 81 height 59
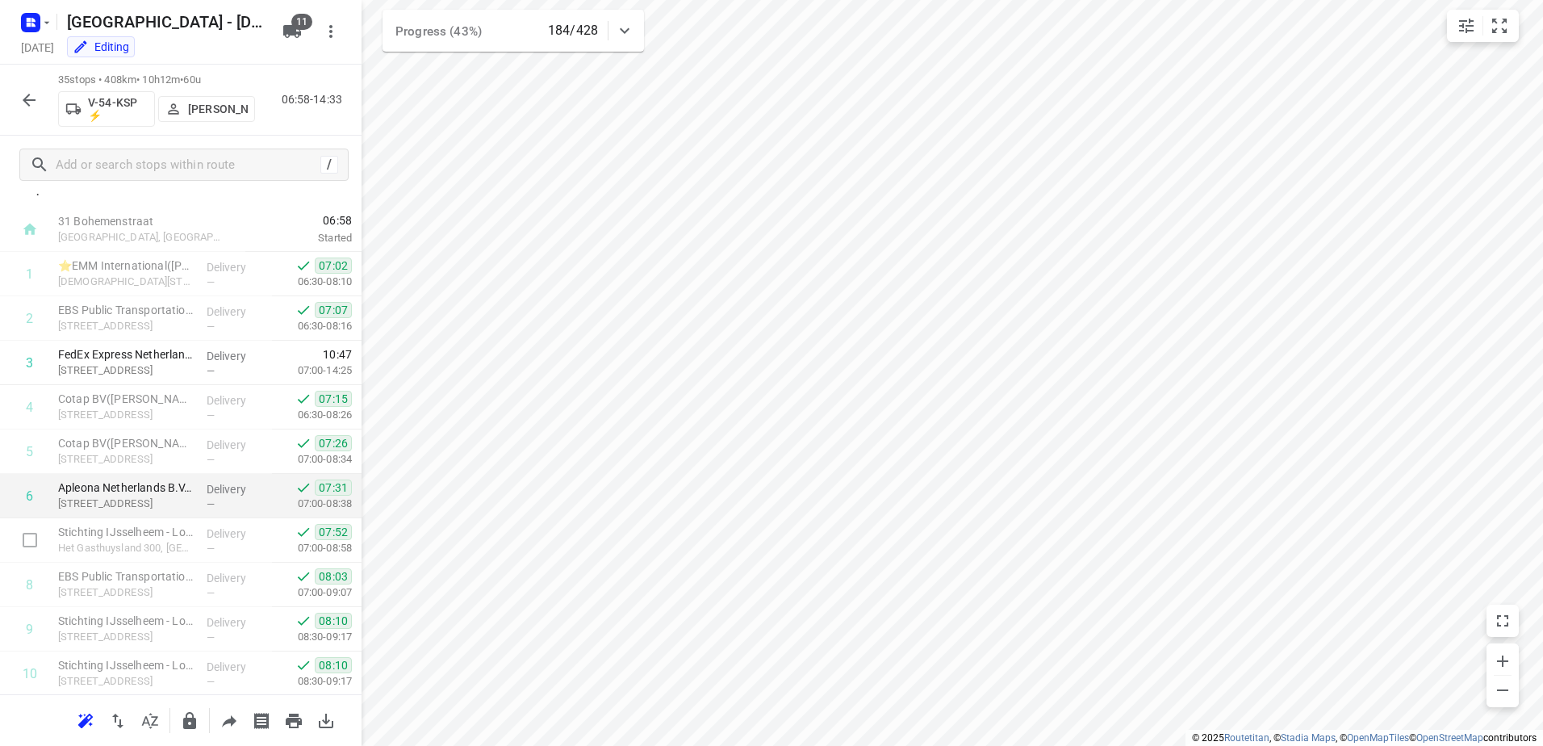
scroll to position [0, 0]
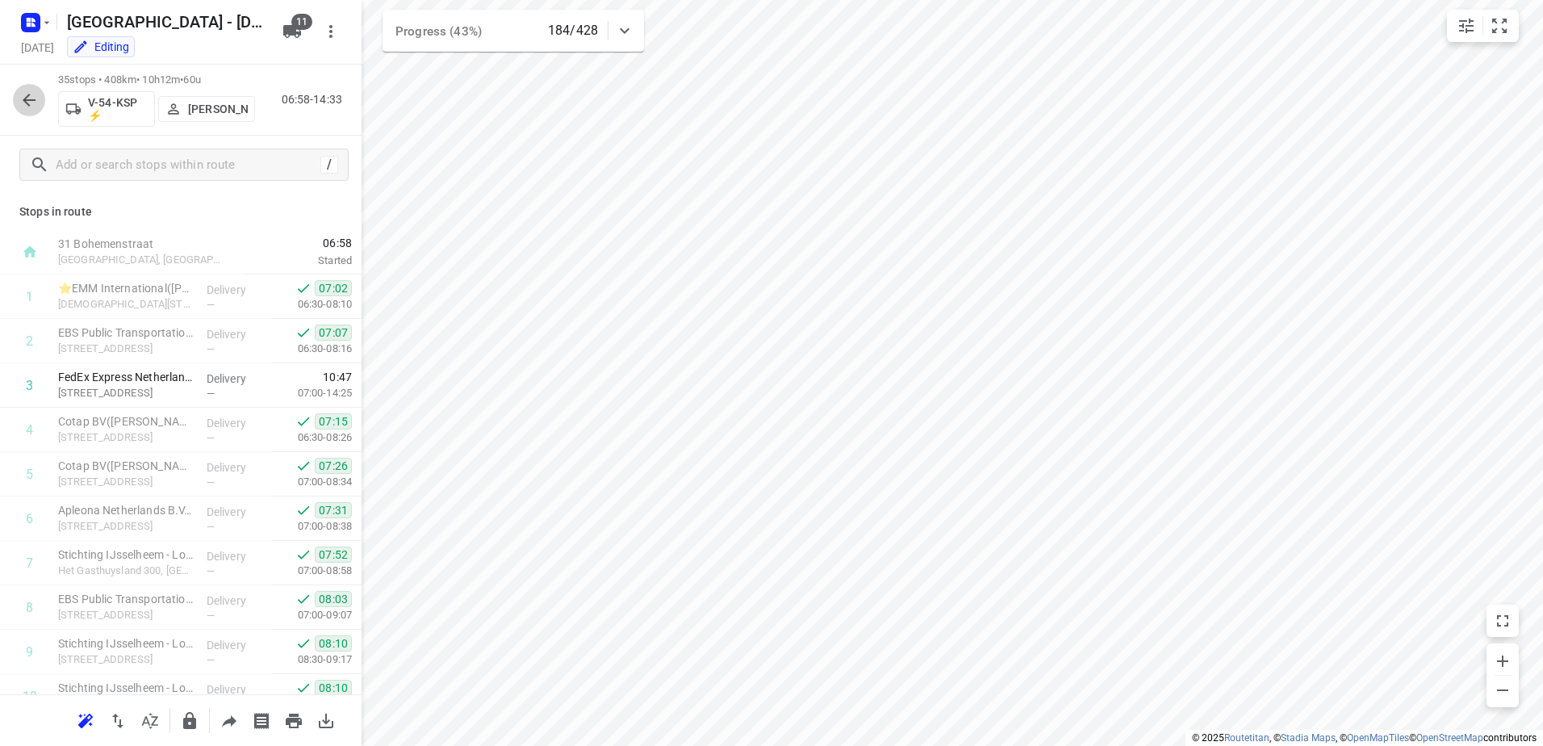
click at [33, 105] on icon "button" at bounding box center [28, 99] width 19 height 19
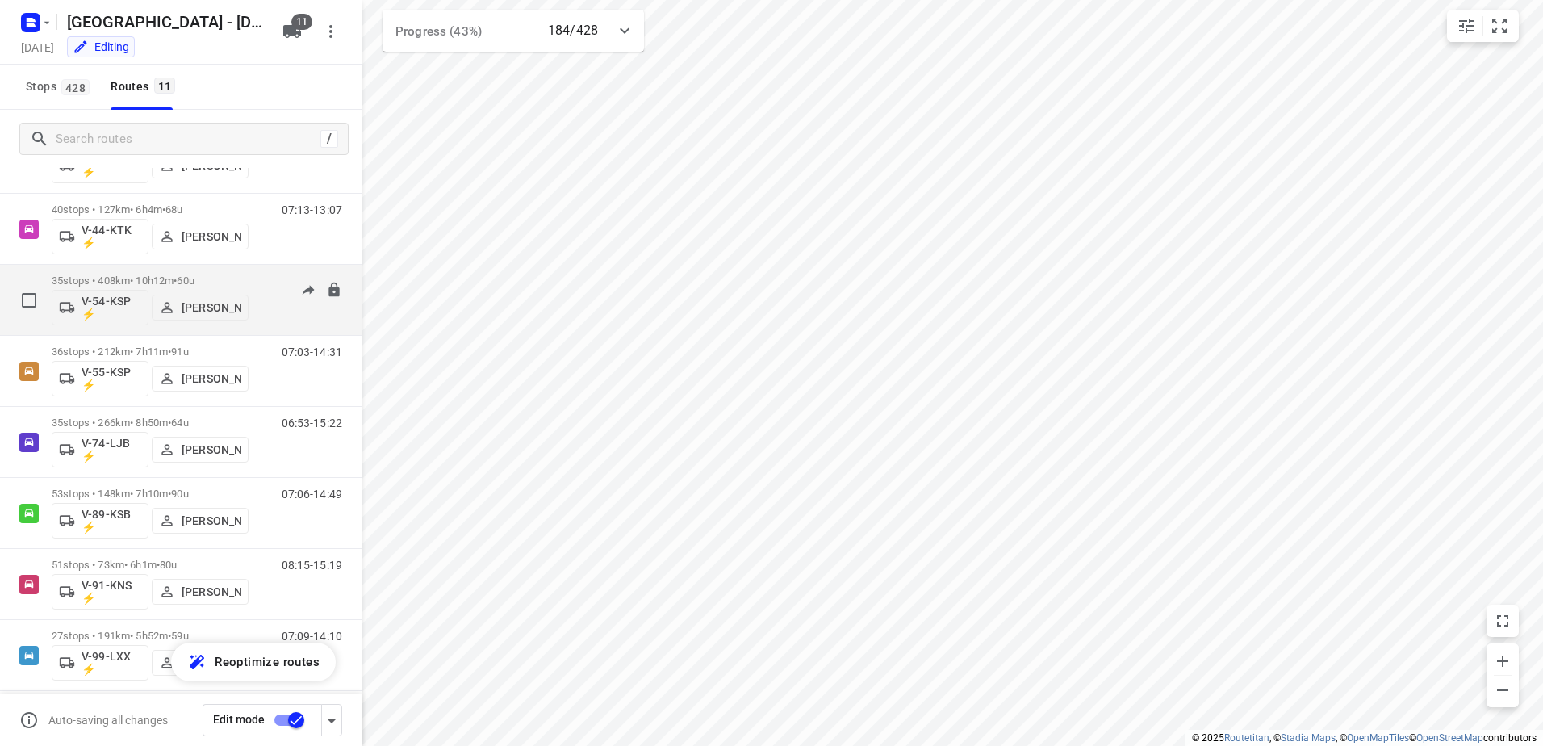
scroll to position [307, 0]
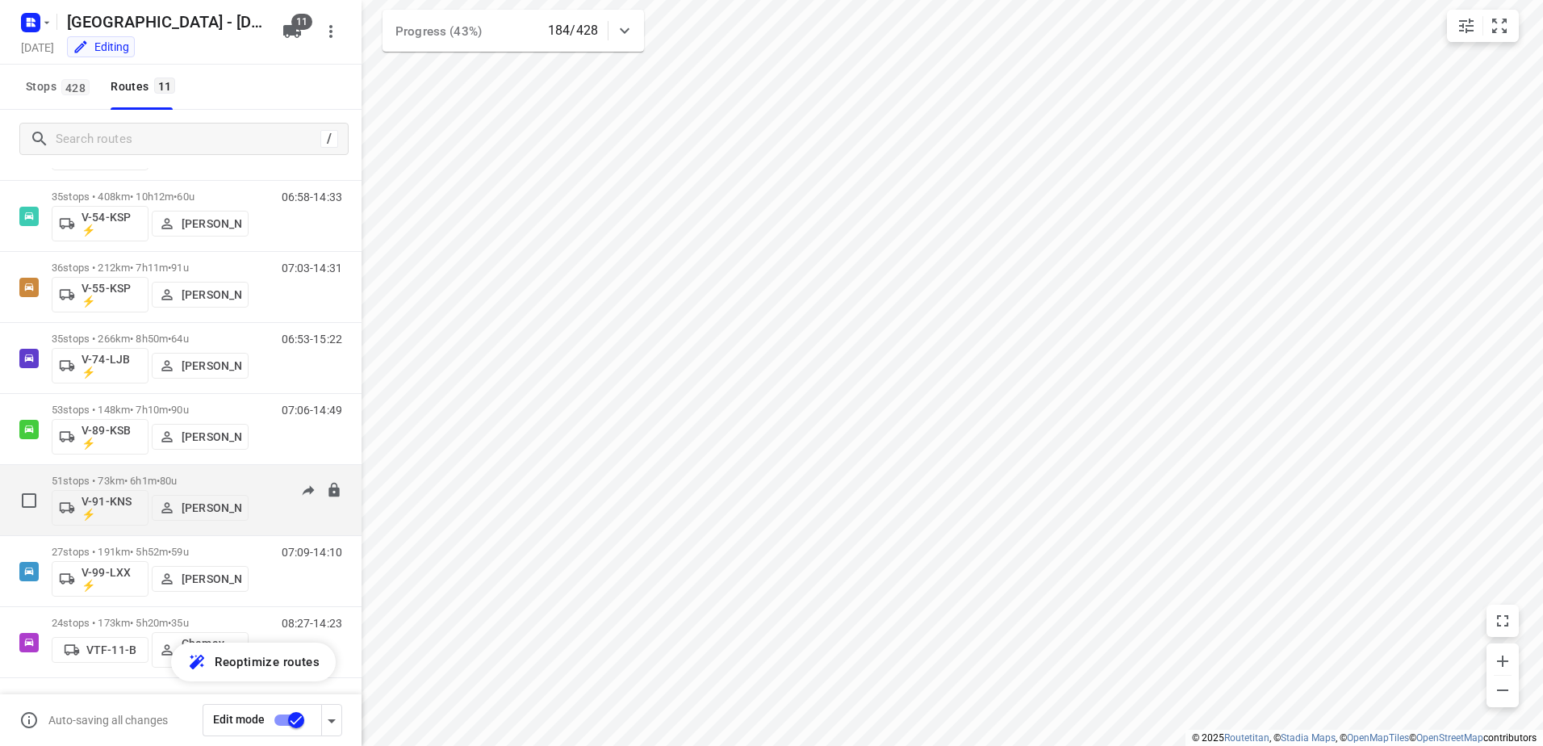
click at [257, 468] on div "51 stops • 73km • 6h1m • 80u V-91-KNS ⚡ [PERSON_NAME] 08:15-15:19" at bounding box center [207, 499] width 310 height 67
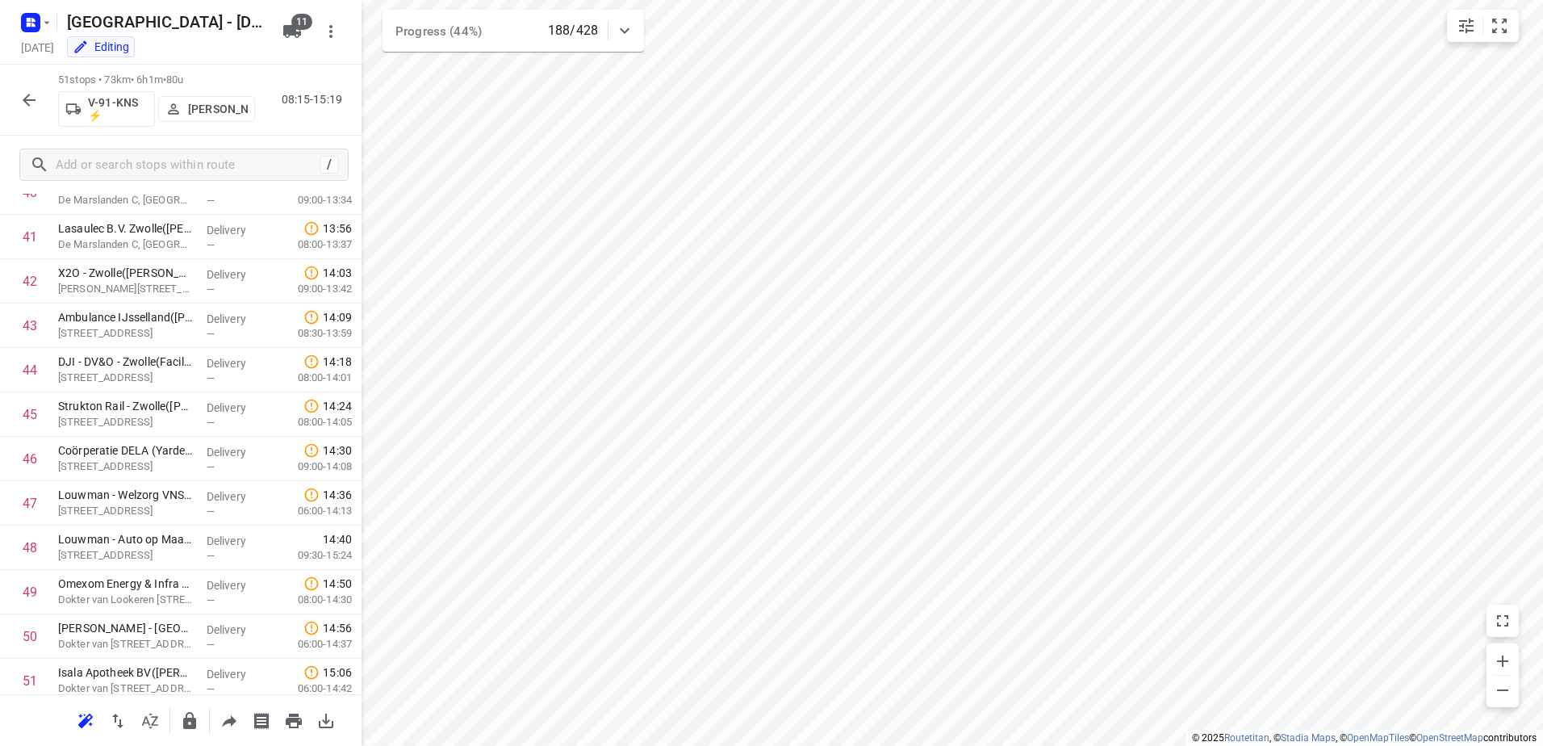
scroll to position [1888, 0]
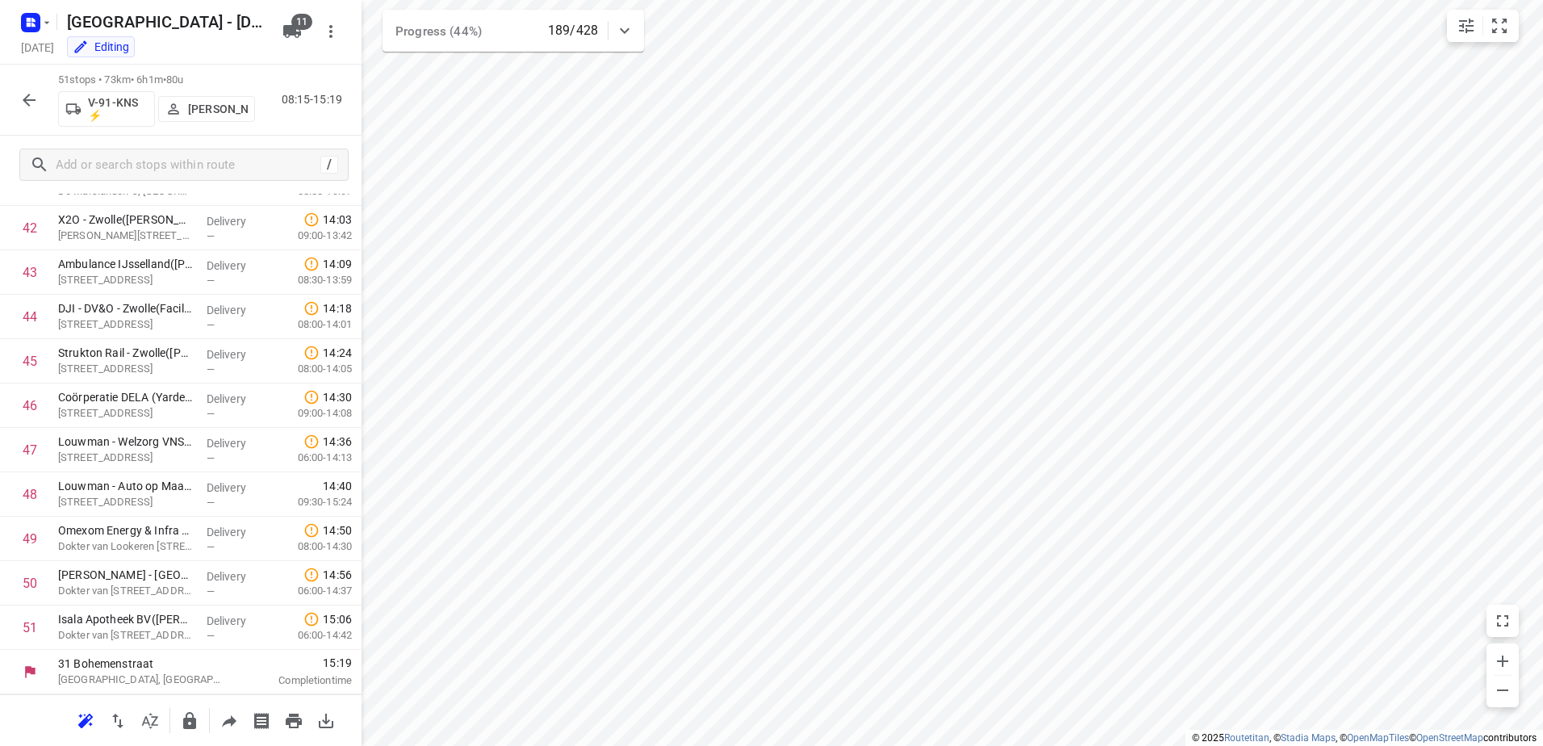
click at [37, 94] on icon "button" at bounding box center [28, 99] width 19 height 19
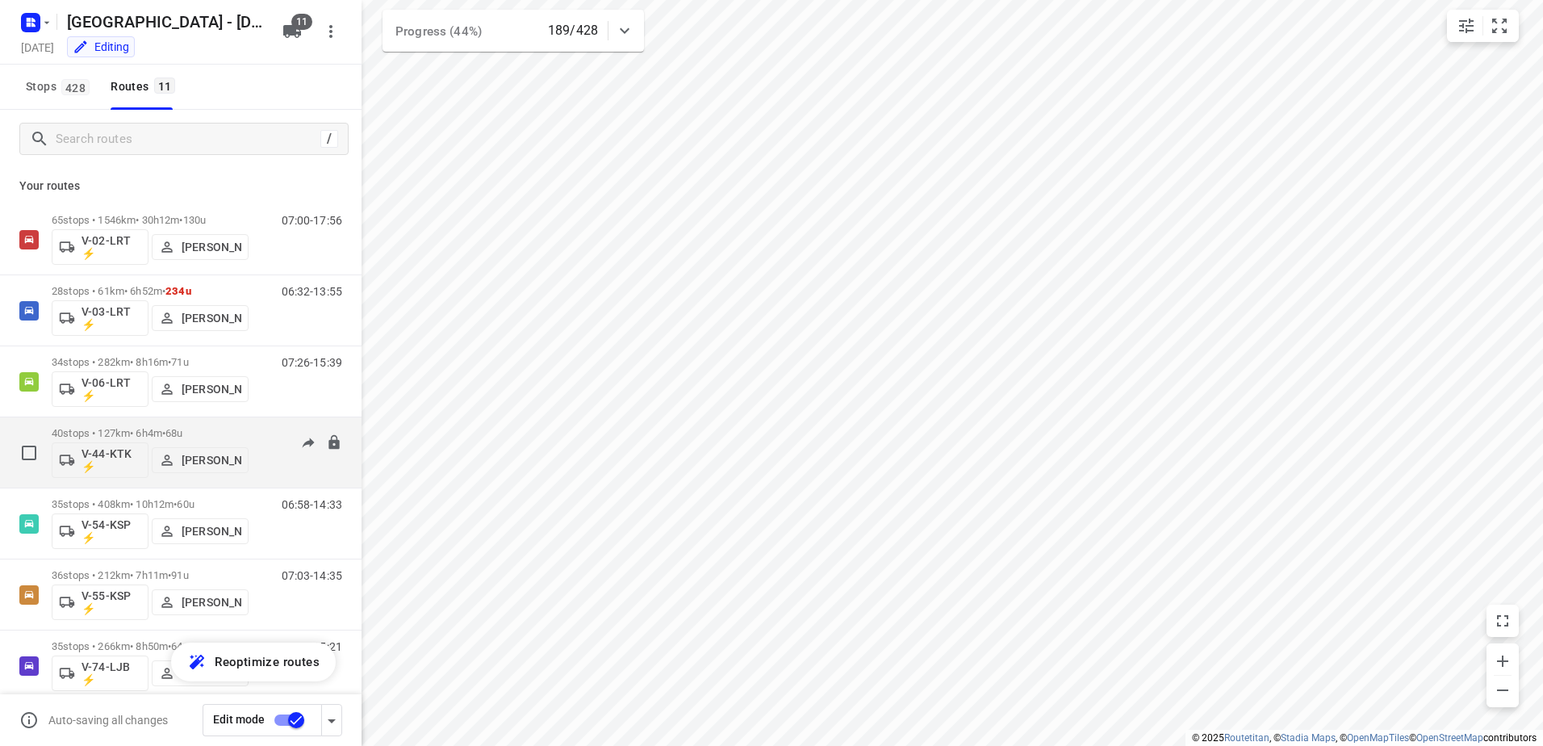
scroll to position [307, 0]
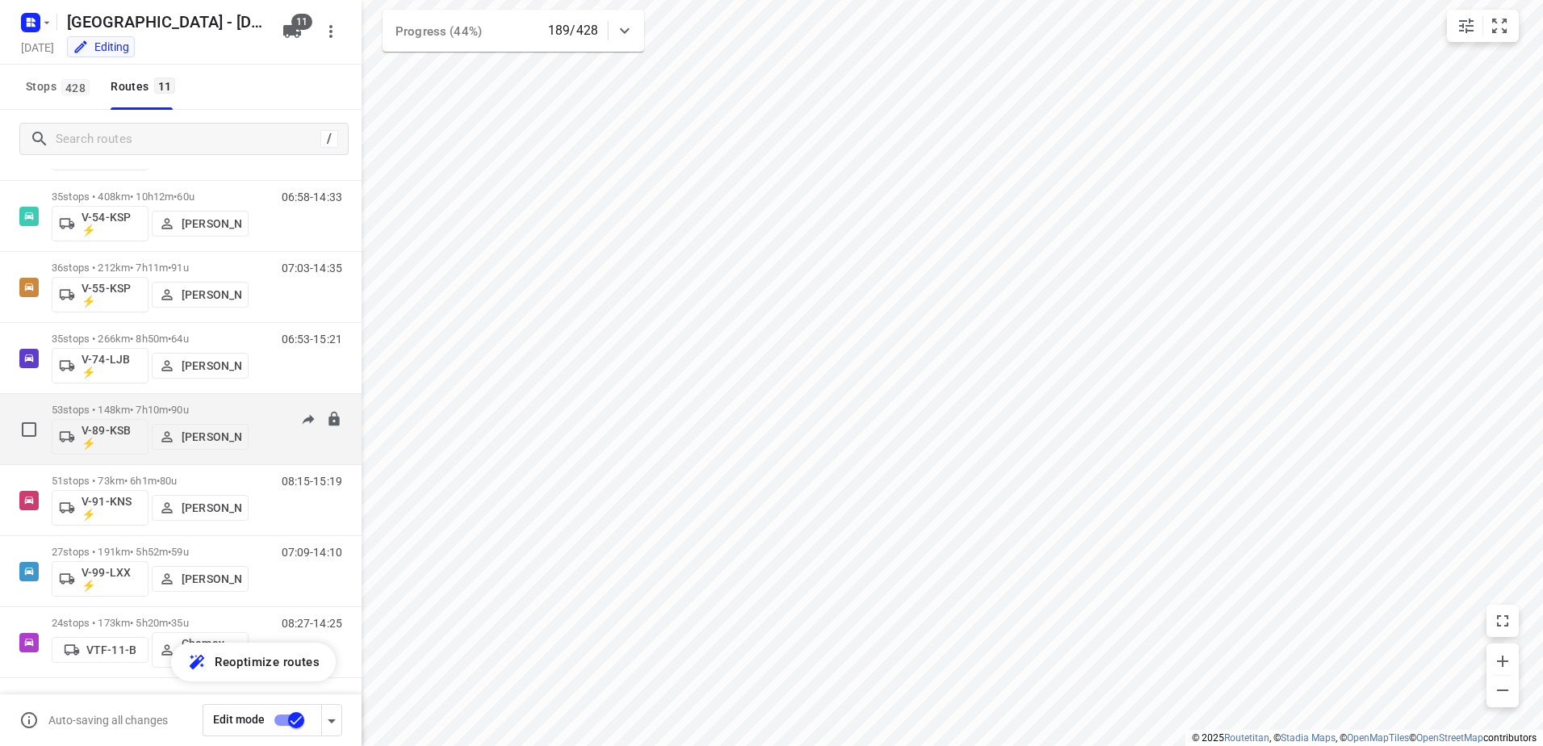
click at [187, 409] on span "90u" at bounding box center [179, 409] width 17 height 12
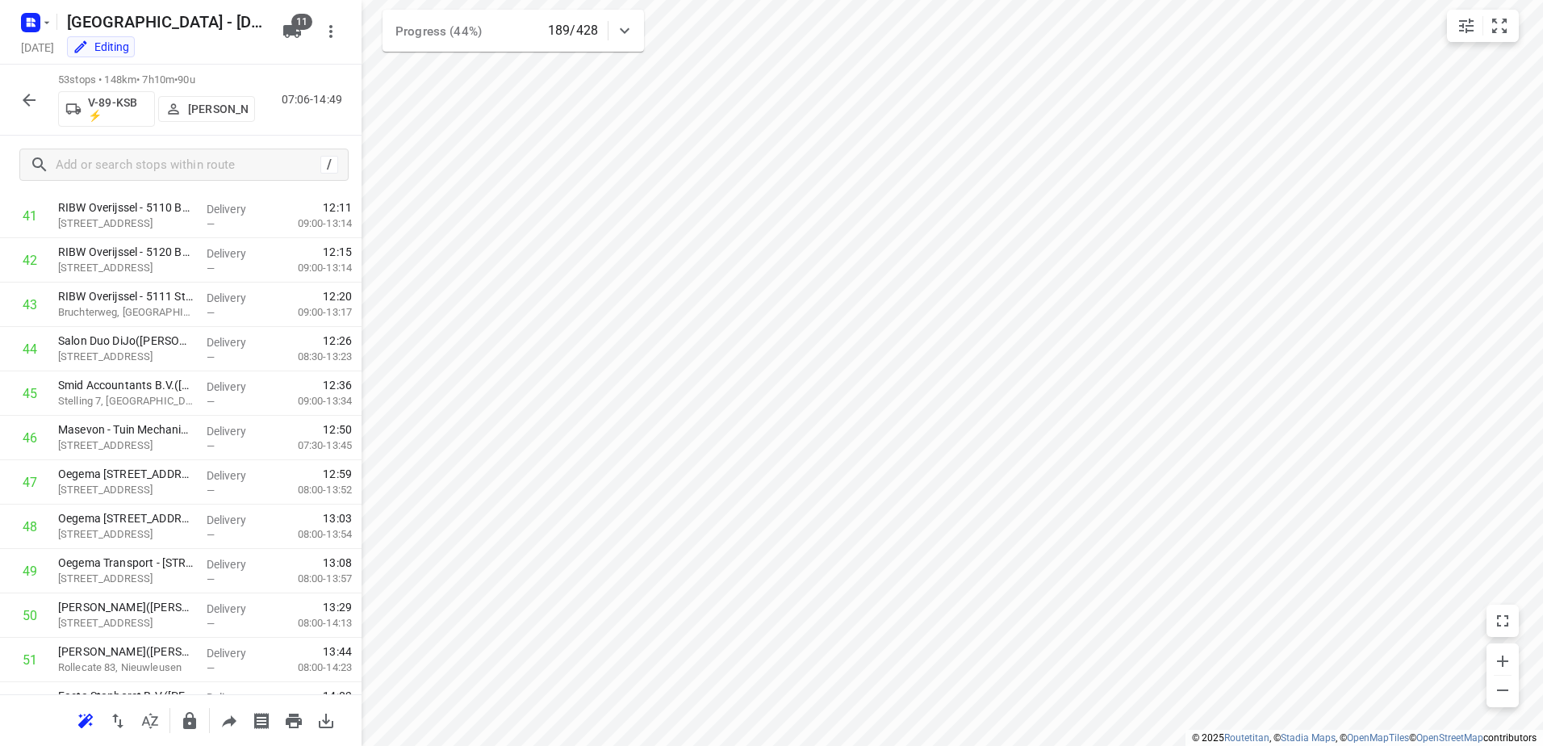
scroll to position [1977, 0]
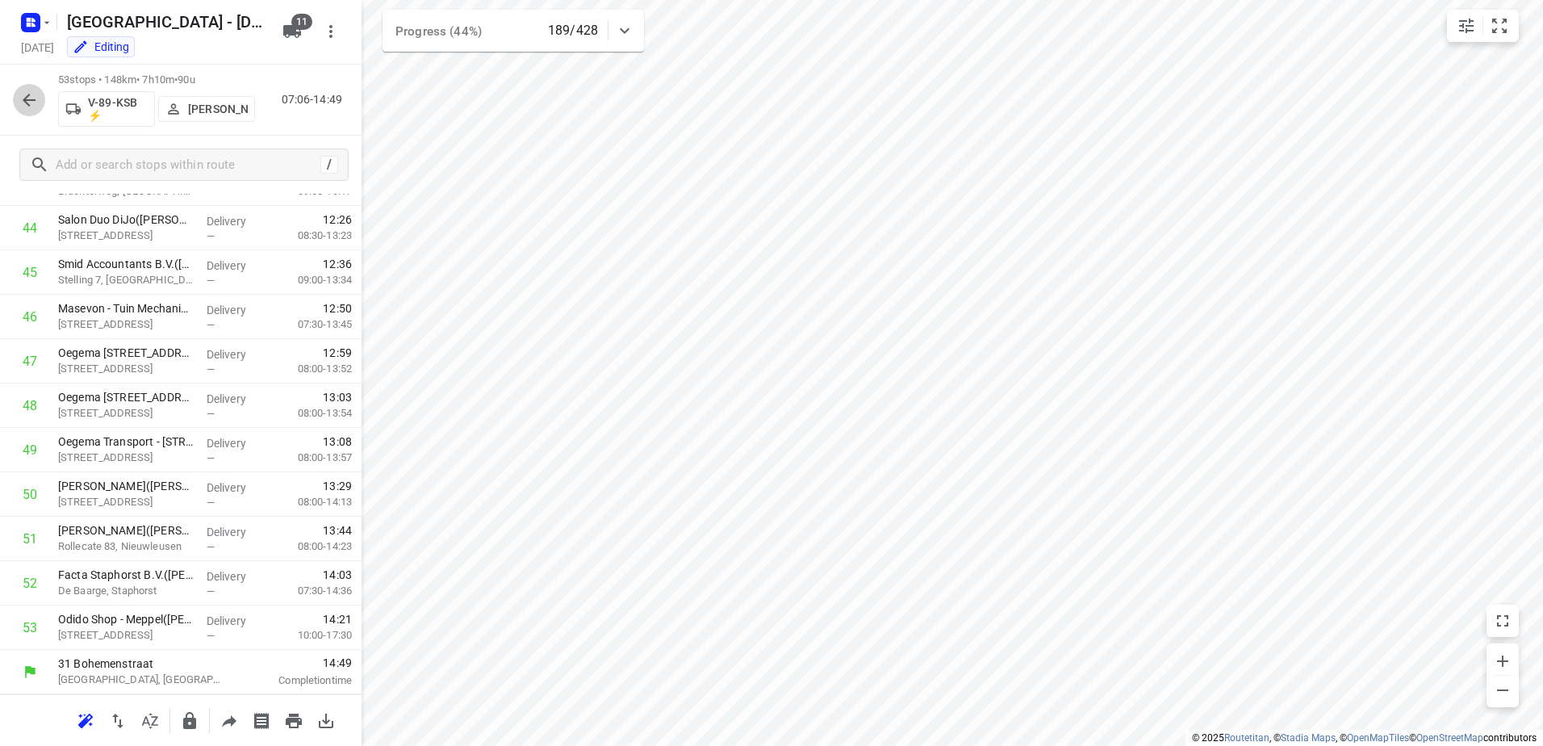
click at [28, 94] on icon "button" at bounding box center [28, 99] width 19 height 19
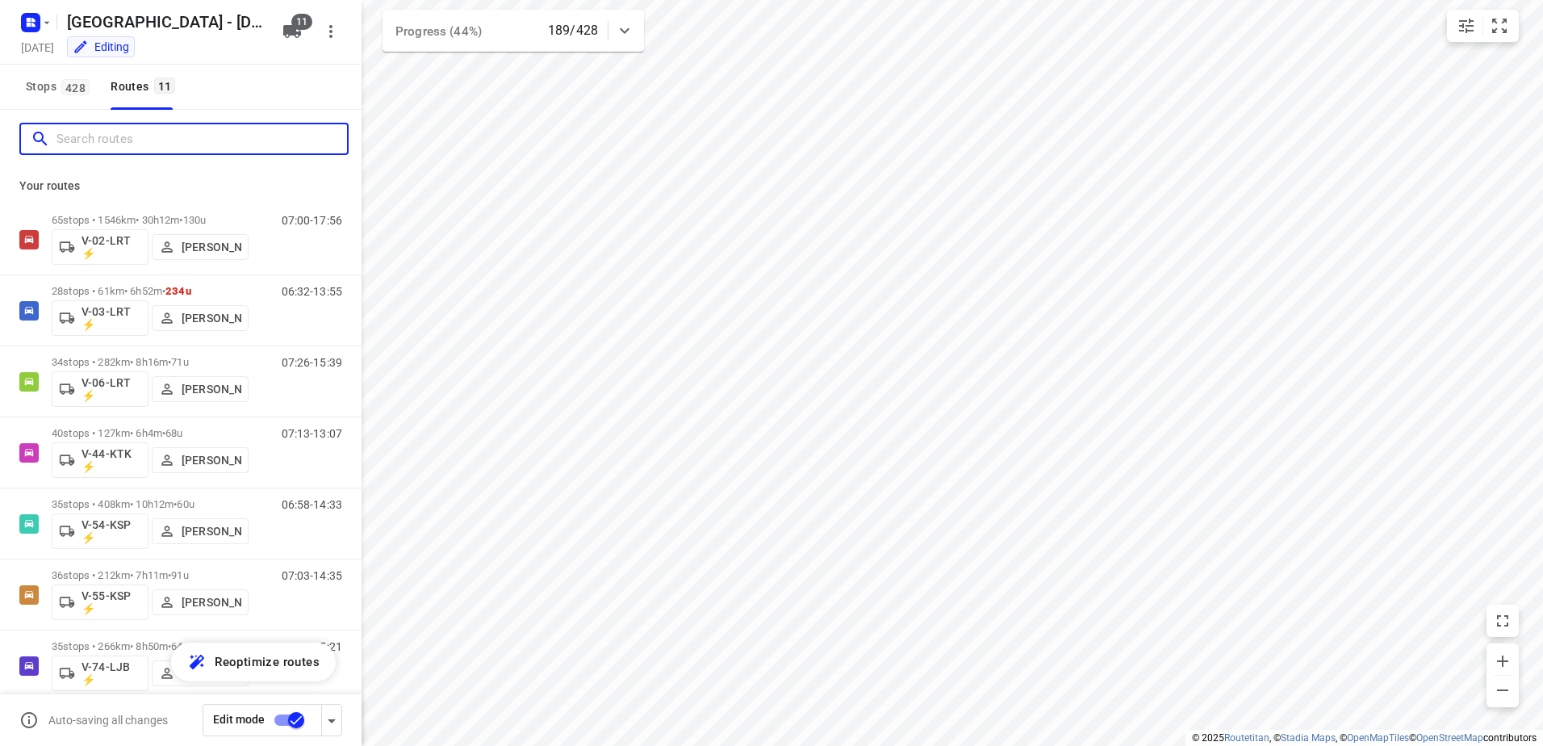
click at [114, 134] on input "Search routes" at bounding box center [201, 139] width 290 height 25
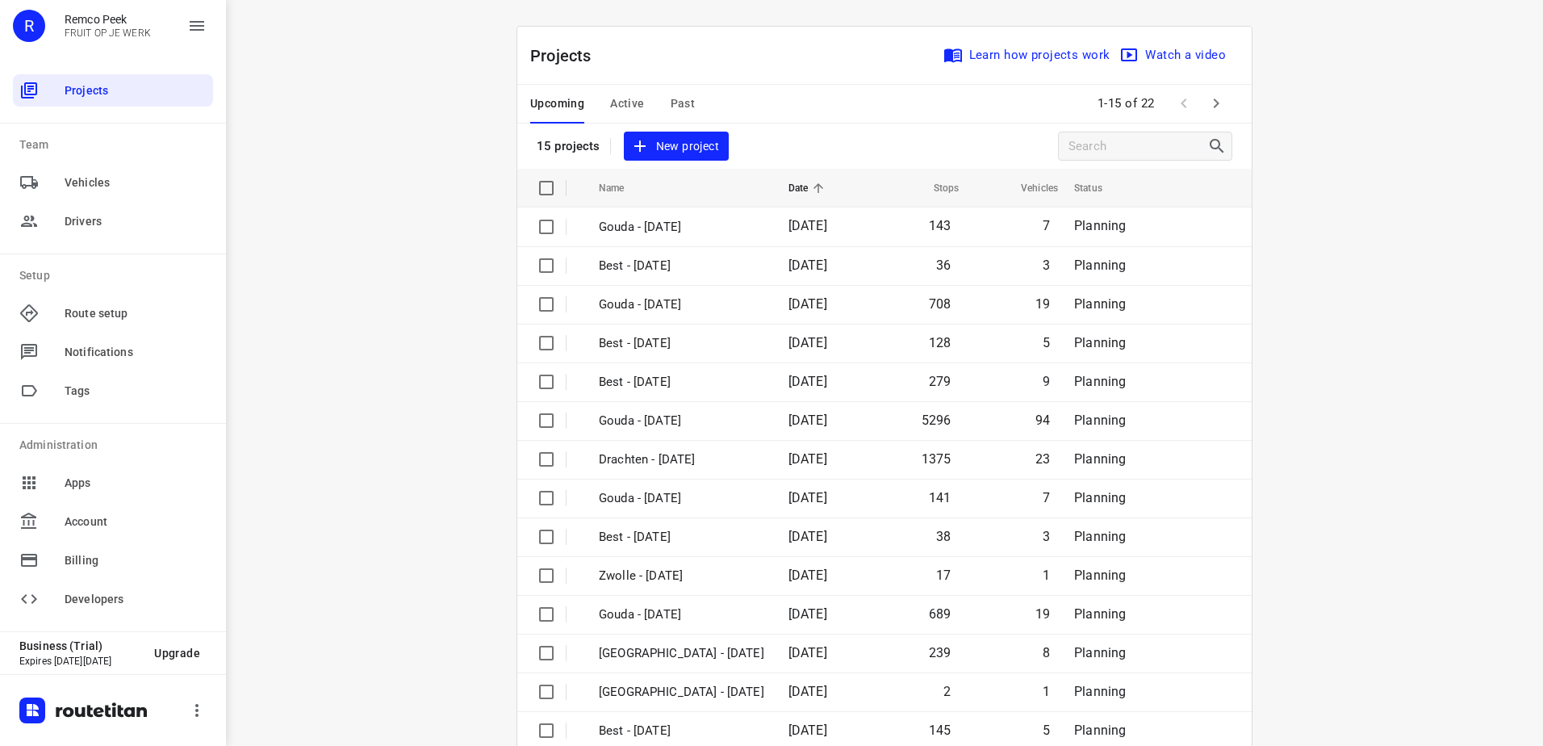
click at [640, 110] on div "Upcoming Active Past" at bounding box center [625, 104] width 190 height 39
click at [427, 428] on div "i © 2025 Routetitan , © Stadia Maps , © OpenMapTiles © OpenStreetMap contributo…" at bounding box center [884, 373] width 1317 height 746
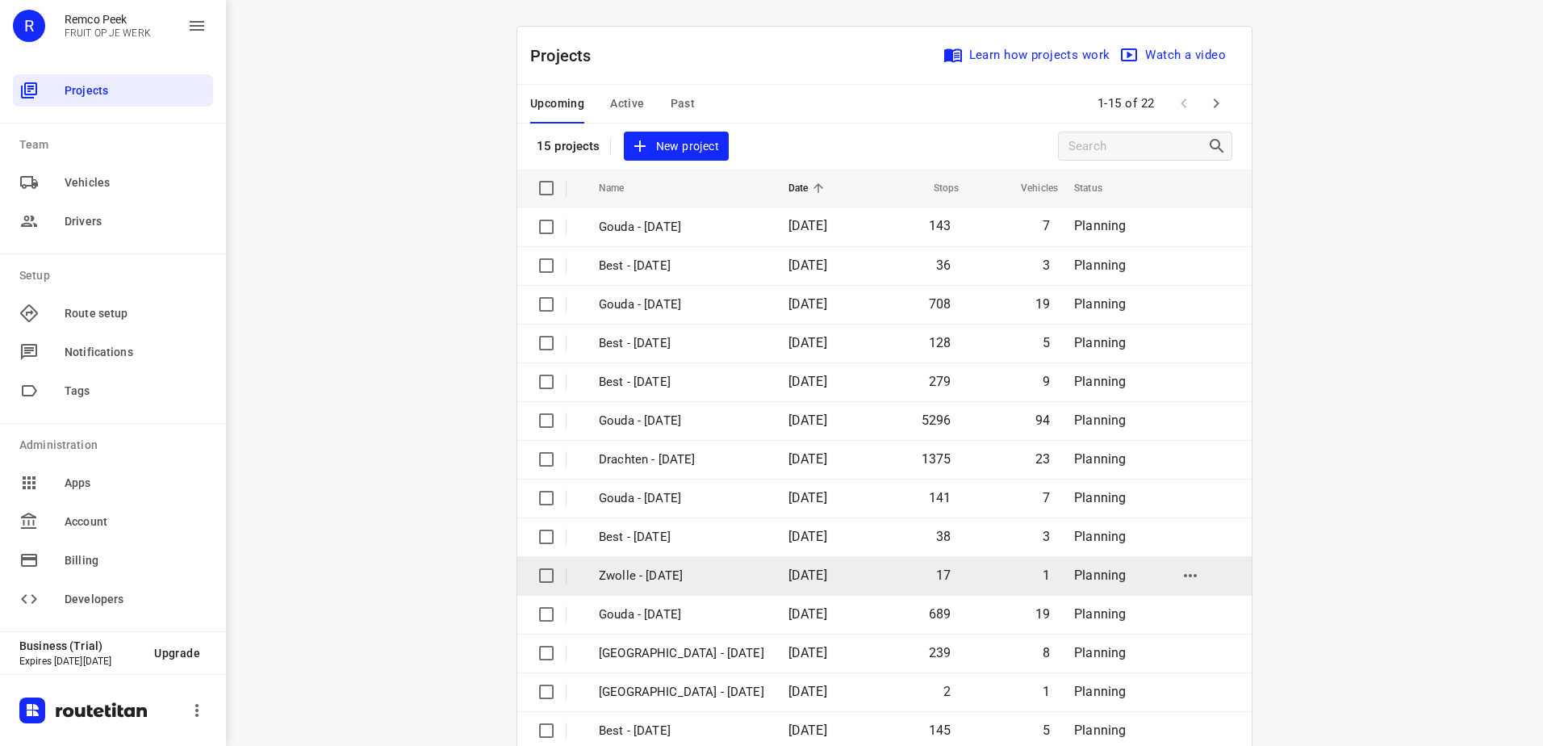
click at [702, 577] on p "Zwolle - [DATE]" at bounding box center [681, 575] width 165 height 19
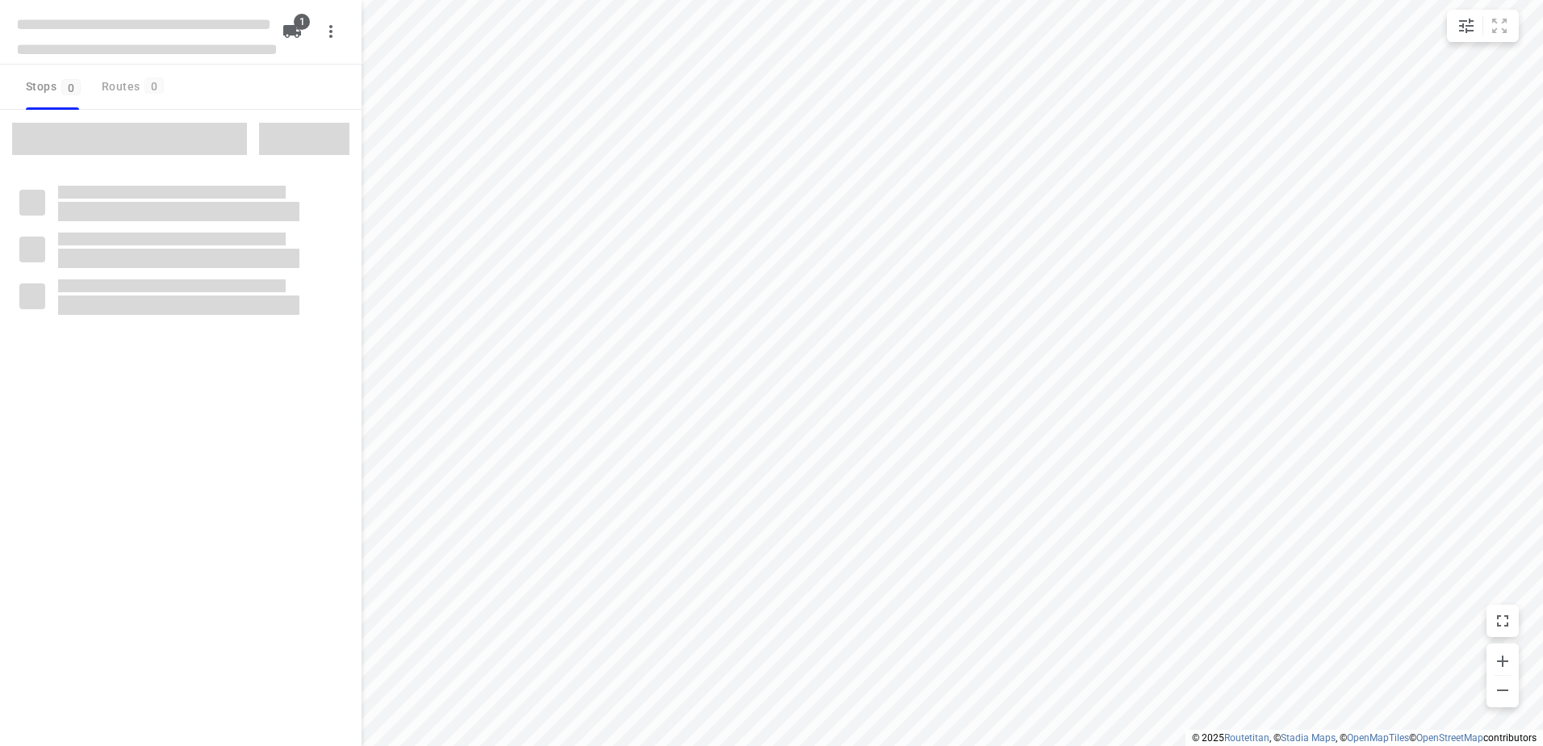
checkbox input "true"
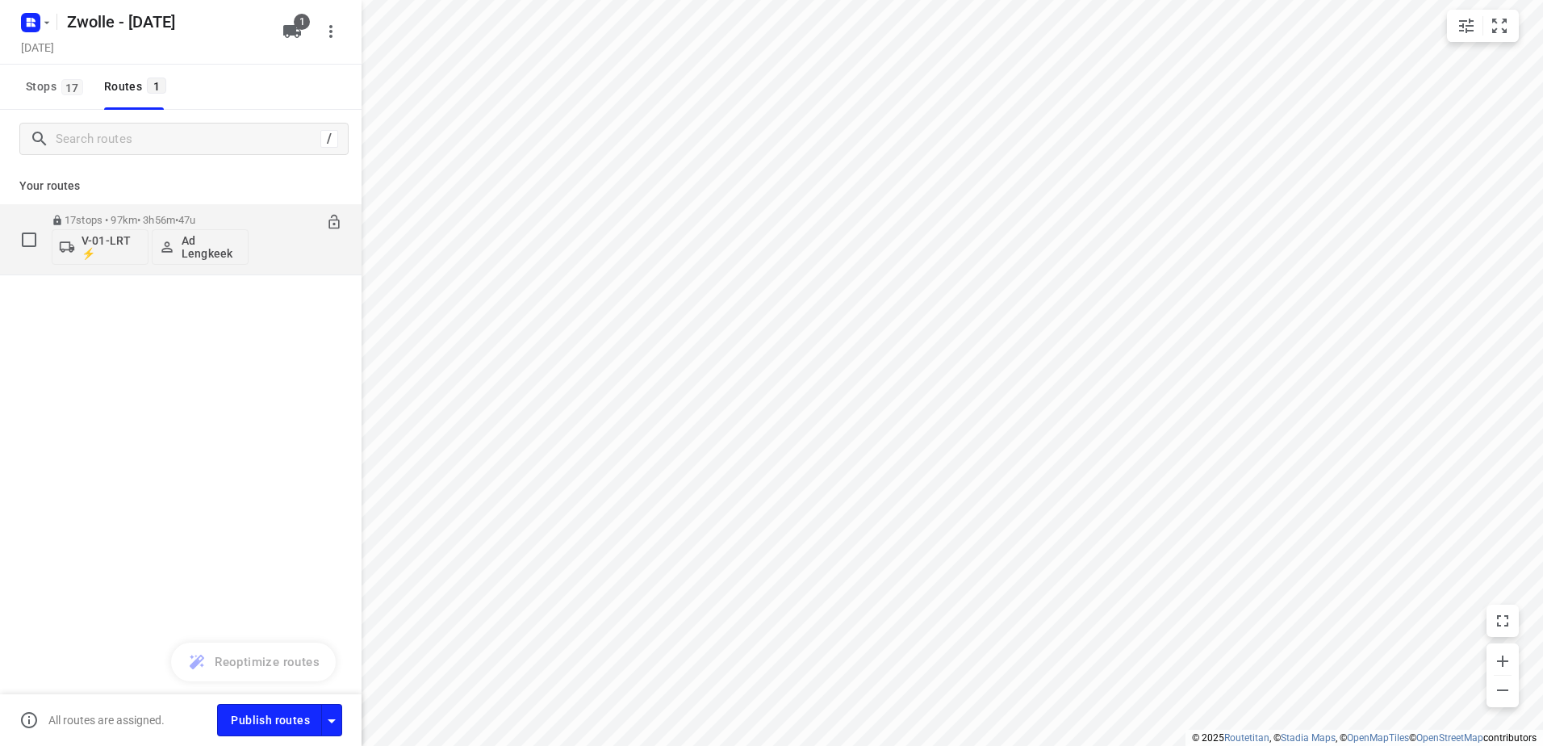
click at [211, 244] on p "Ad Lengkeek" at bounding box center [212, 247] width 60 height 26
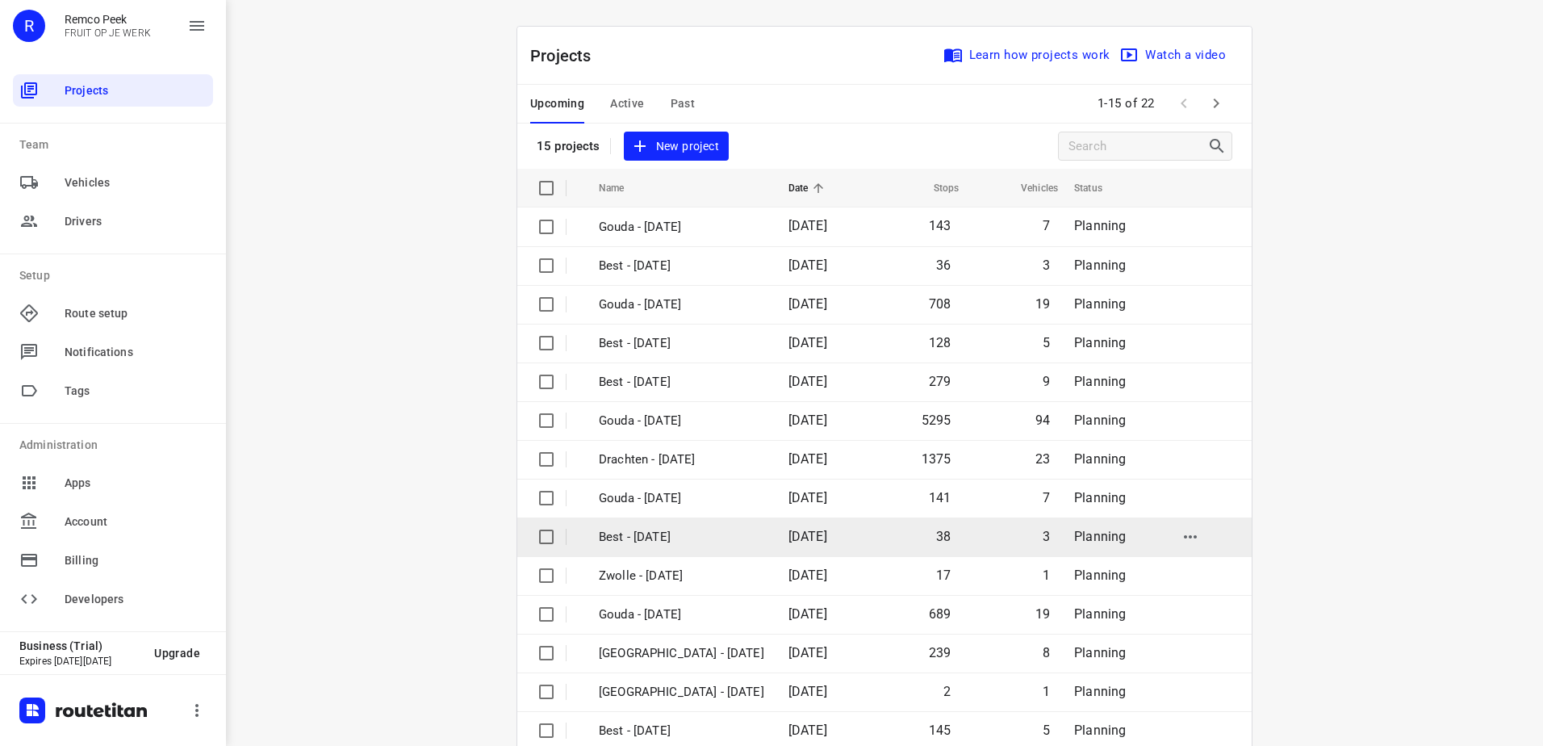
scroll to position [70, 0]
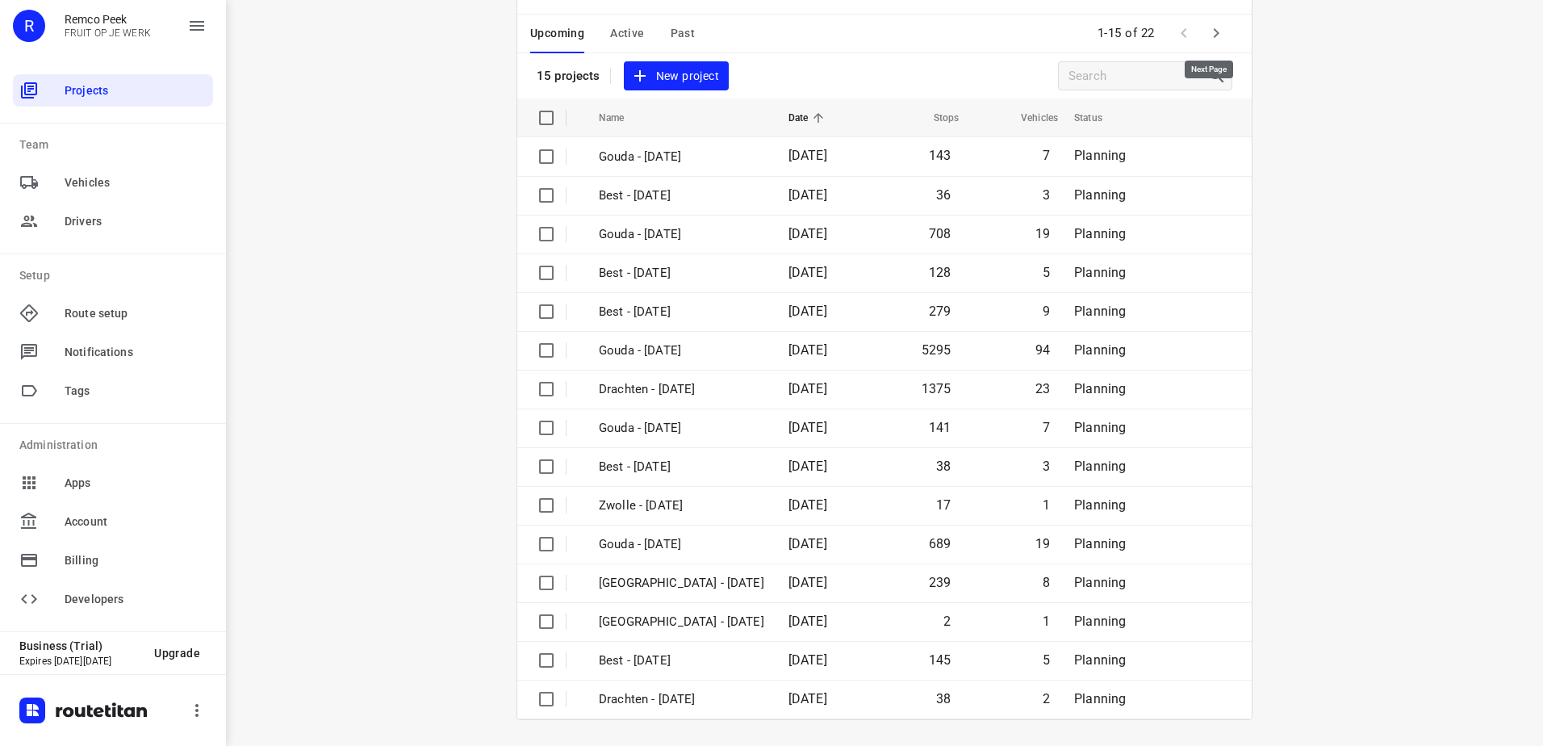
click at [1210, 25] on icon "button" at bounding box center [1215, 32] width 19 height 19
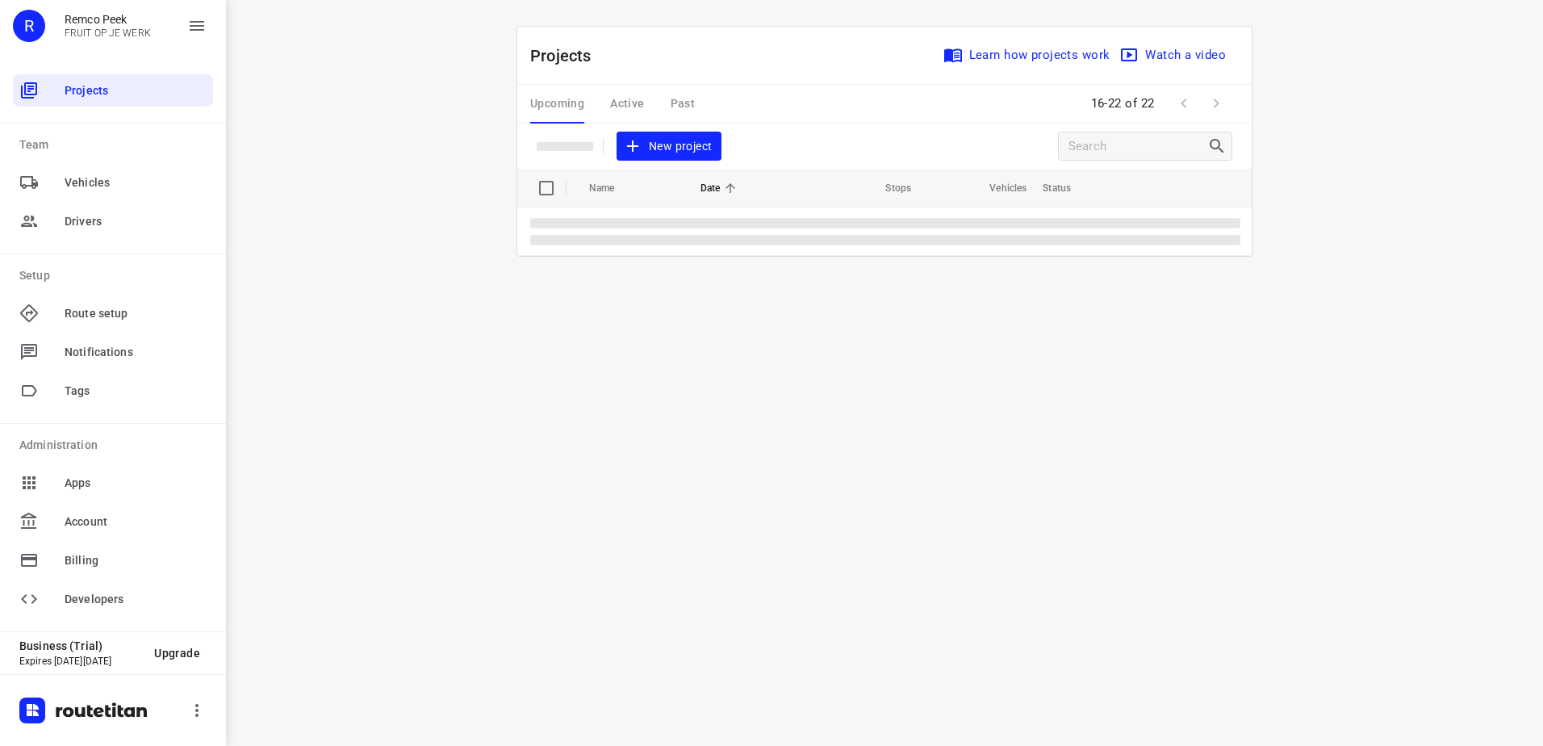
scroll to position [0, 0]
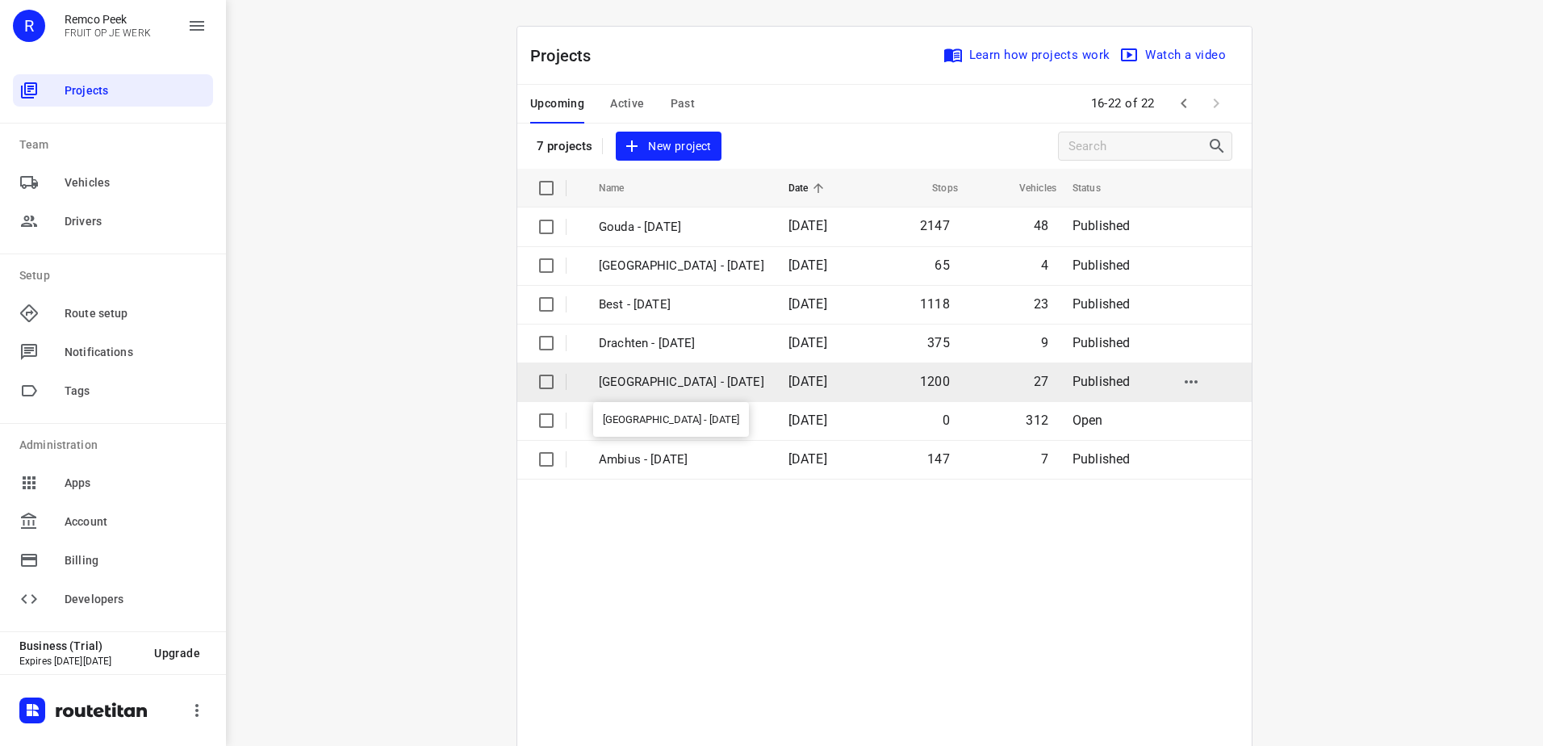
click at [646, 378] on p "[GEOGRAPHIC_DATA] - [DATE]" at bounding box center [681, 382] width 165 height 19
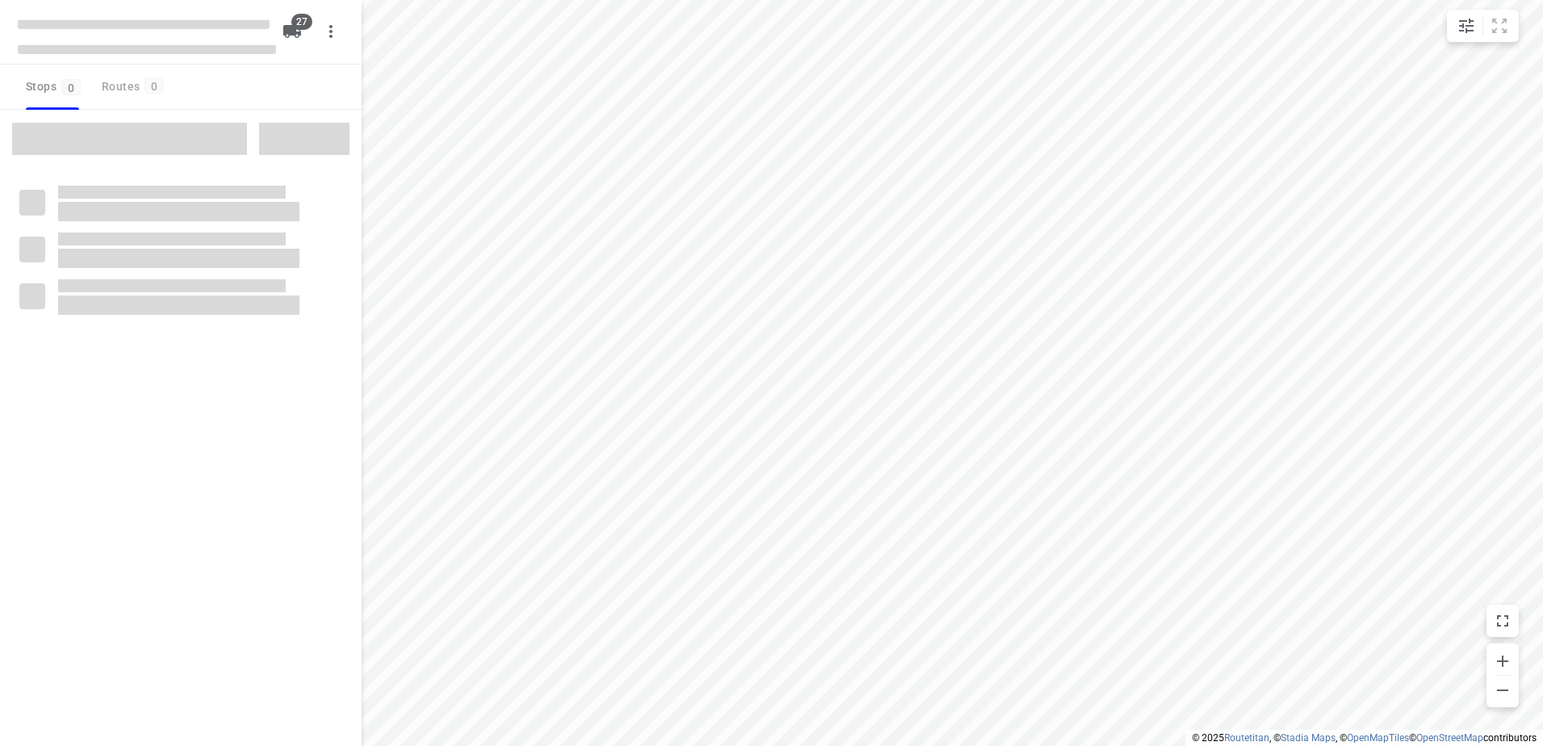
checkbox input "true"
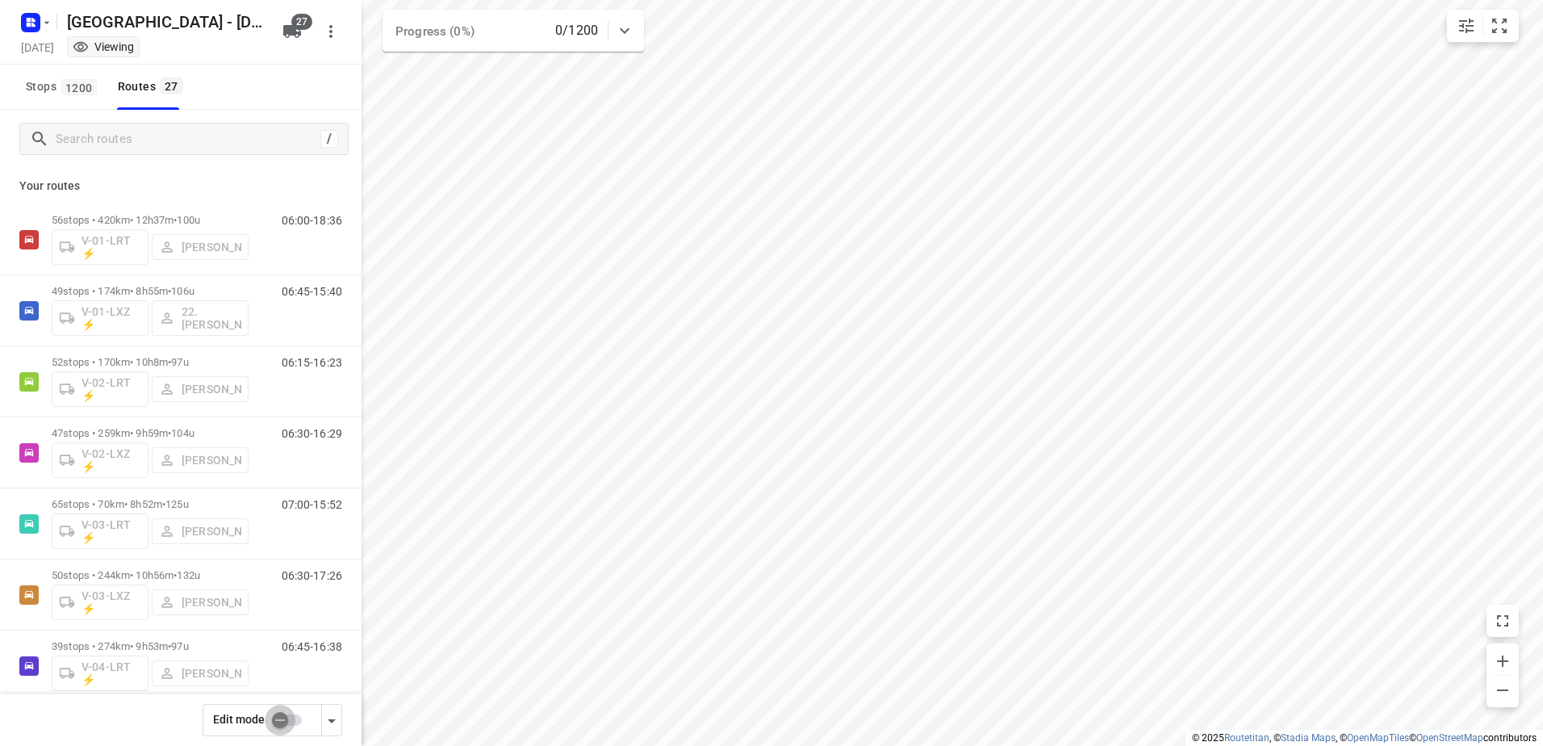
click at [289, 721] on input "checkbox" at bounding box center [280, 719] width 92 height 31
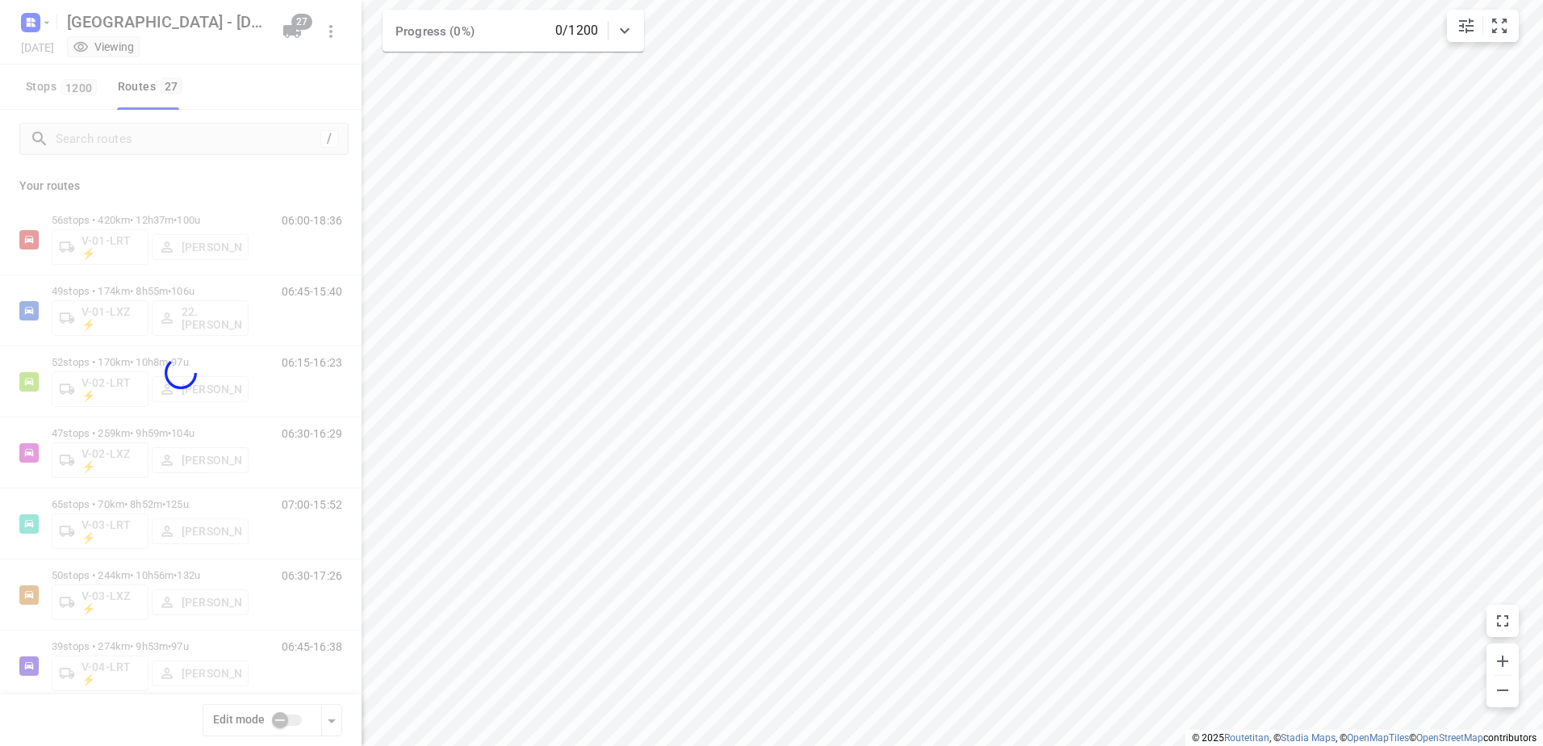
checkbox input "true"
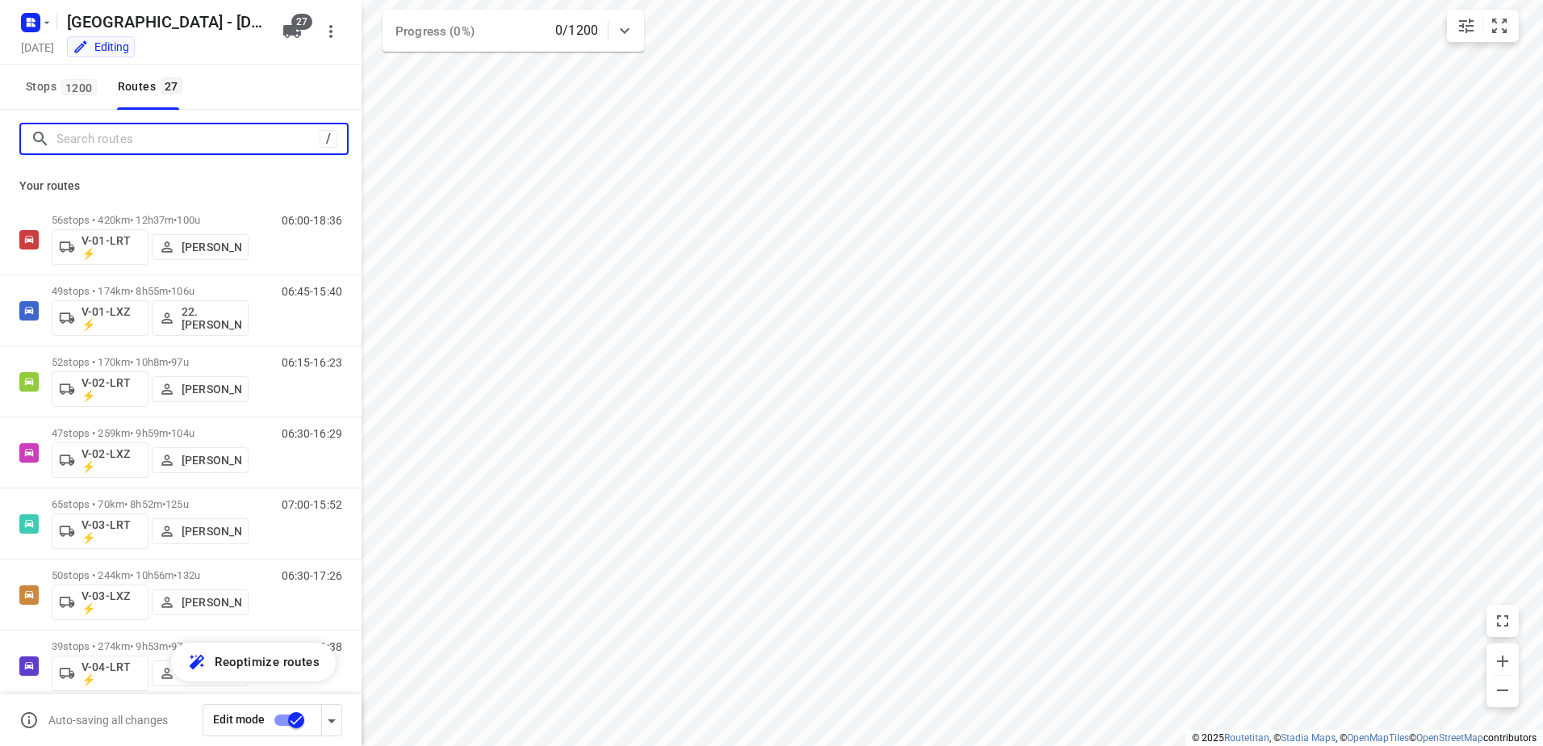
click at [171, 146] on input "Search routes" at bounding box center [187, 139] width 263 height 25
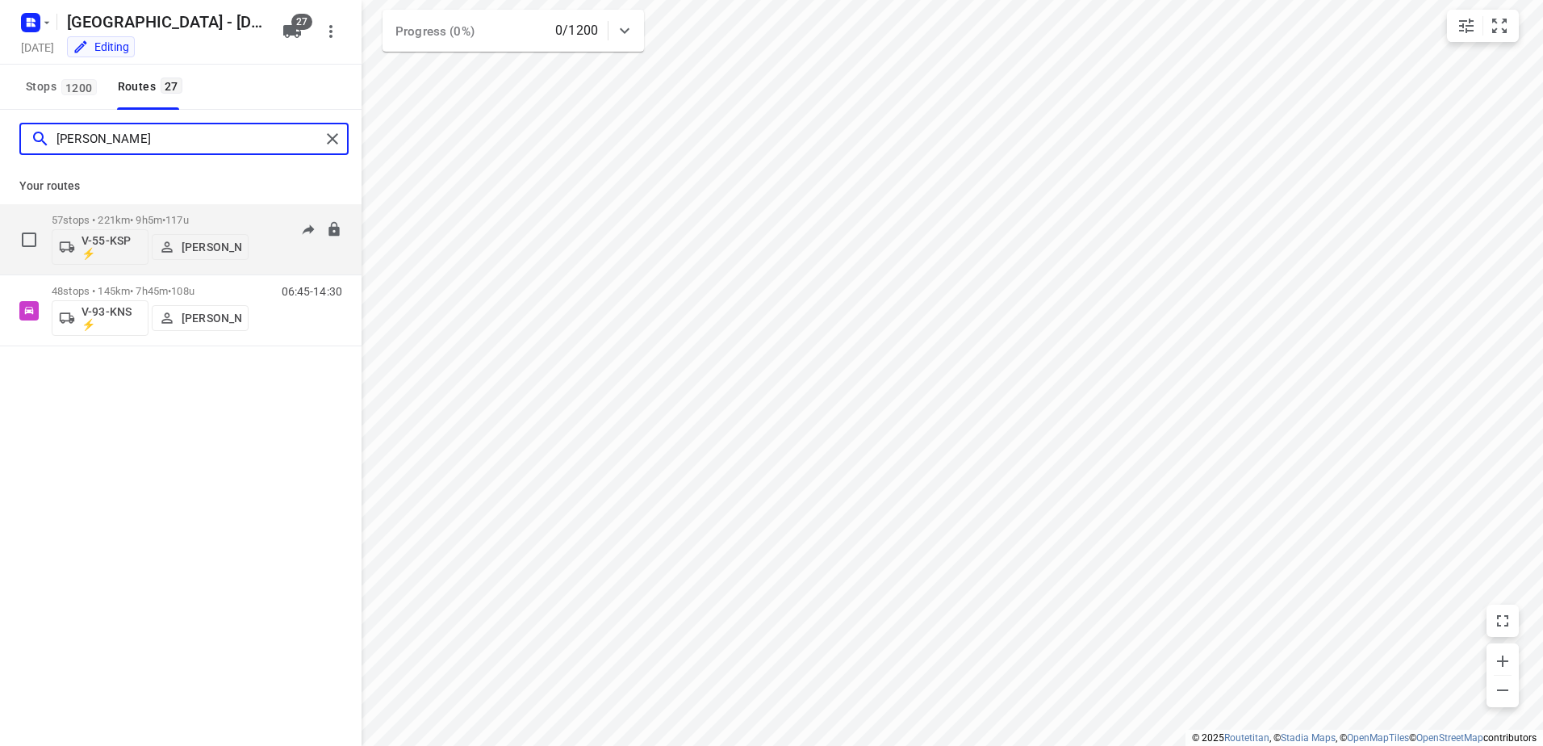
type input "[PERSON_NAME]"
click at [217, 206] on div "57 stops • 221km • 9h5m • 117u V-55-KSP ⚡ [PERSON_NAME]" at bounding box center [150, 239] width 197 height 67
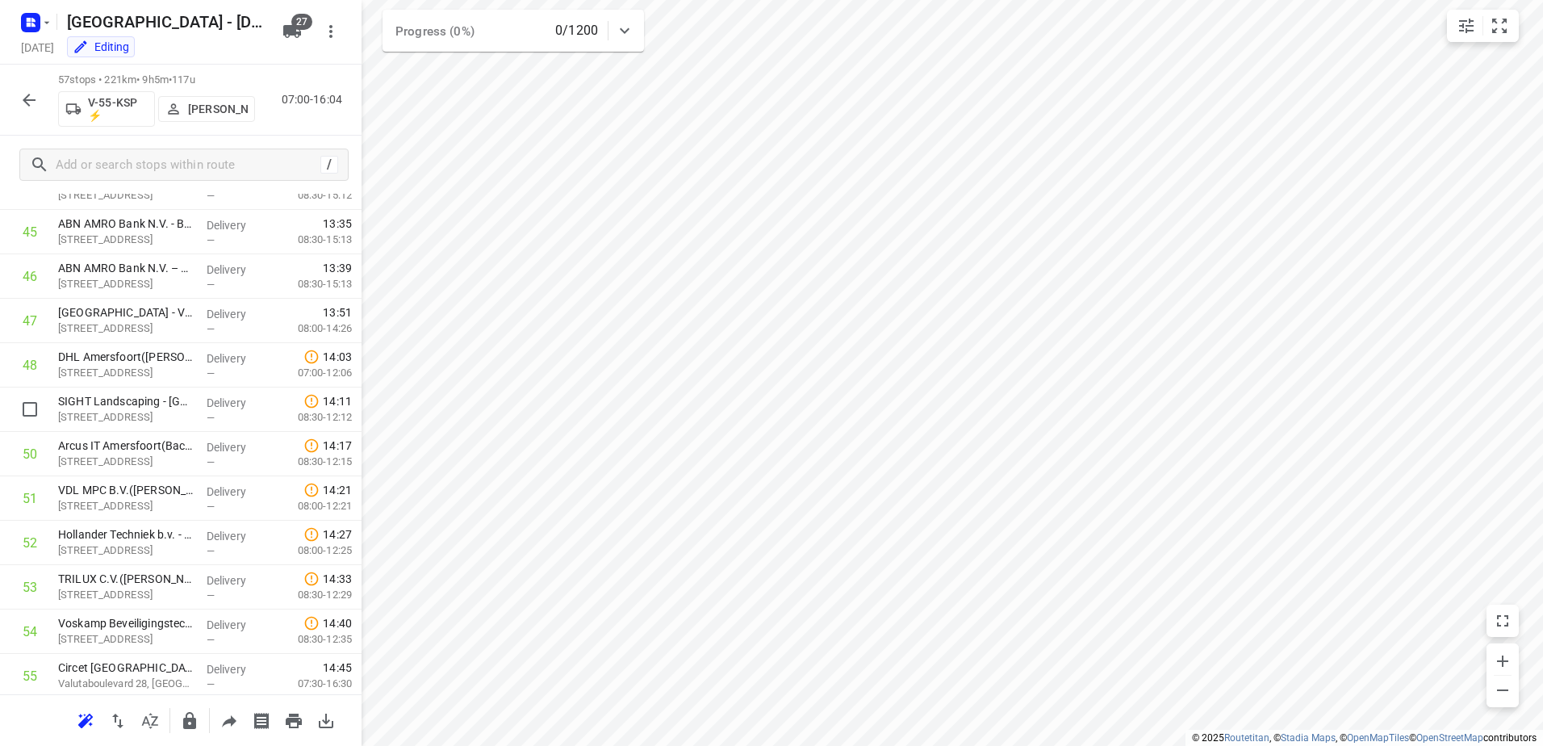
scroll to position [2154, 0]
click at [20, 95] on icon "button" at bounding box center [28, 99] width 19 height 19
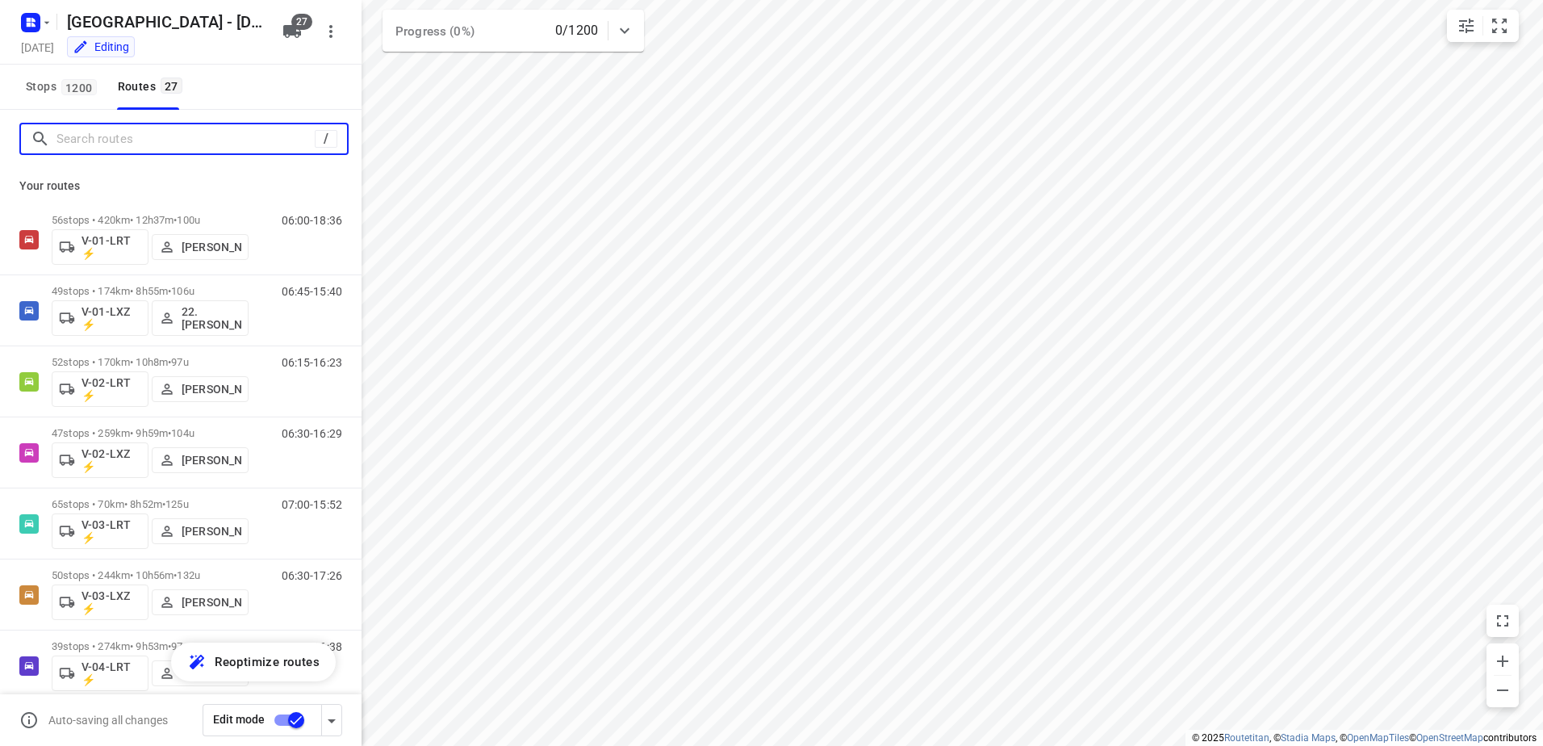
click at [182, 147] on input "Search routes" at bounding box center [185, 139] width 258 height 25
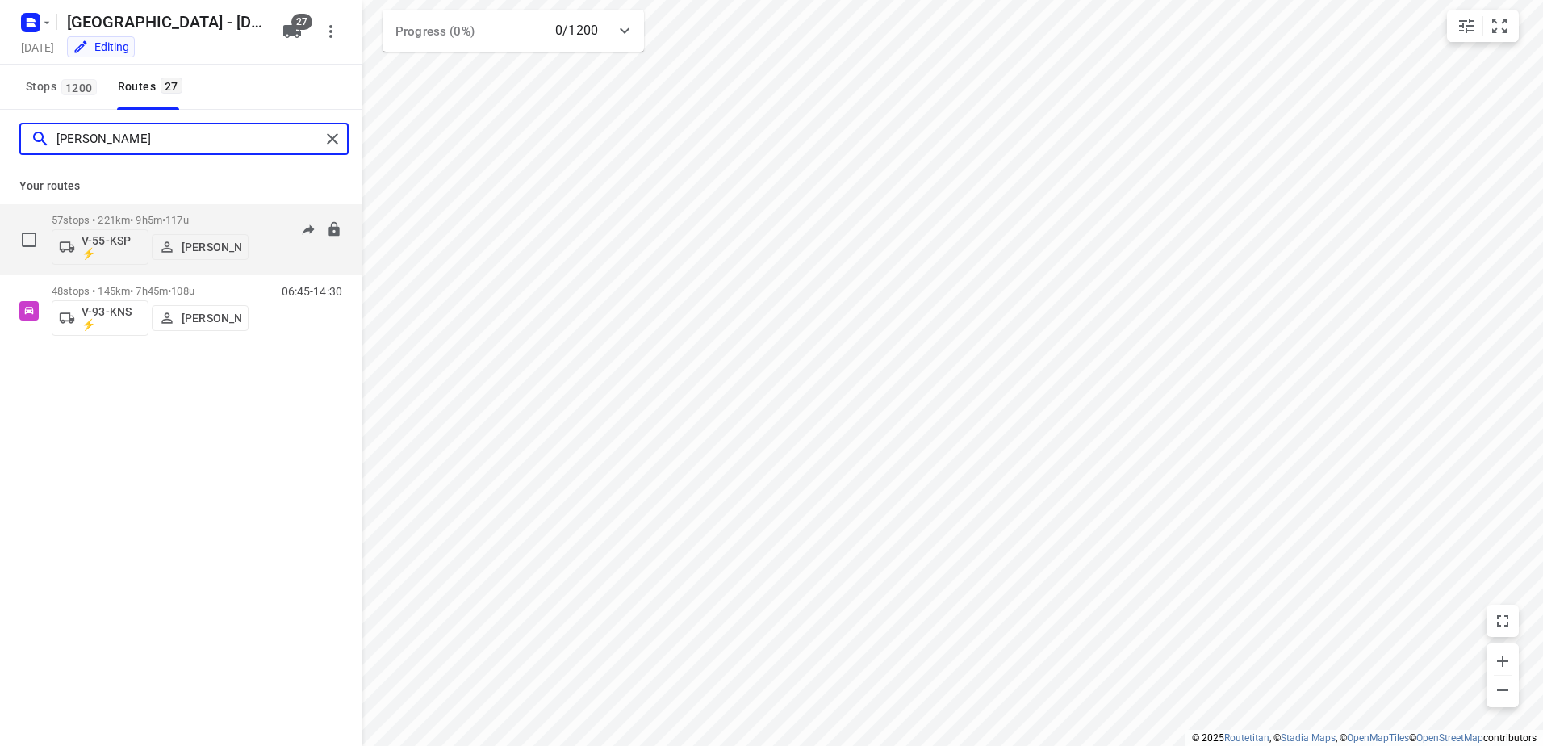
type input "[PERSON_NAME]"
click at [223, 242] on p "[PERSON_NAME]" at bounding box center [212, 246] width 60 height 13
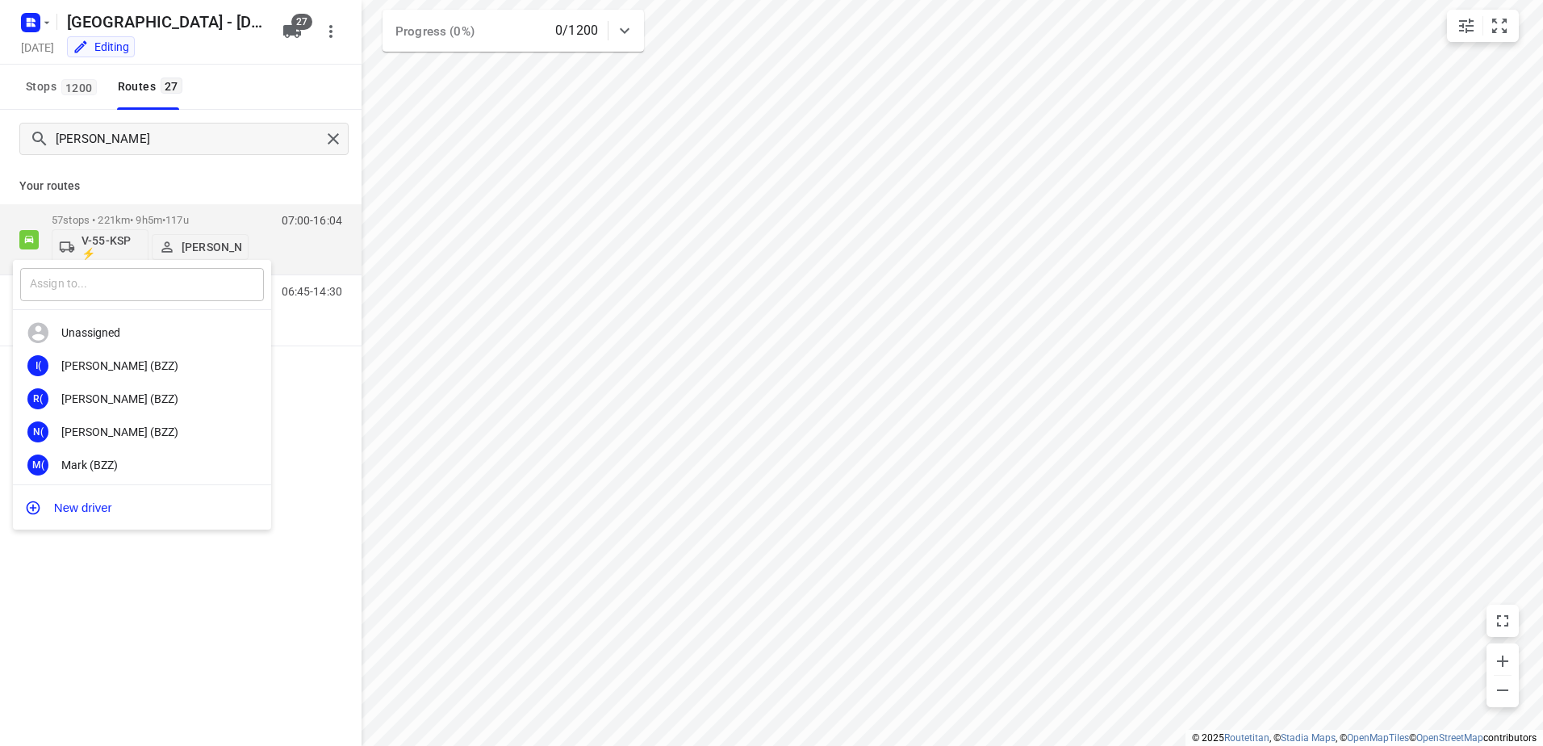
click at [207, 287] on input "text" at bounding box center [142, 284] width 244 height 33
type input "Jarno"
click at [119, 366] on div "[PERSON_NAME]" at bounding box center [145, 365] width 169 height 13
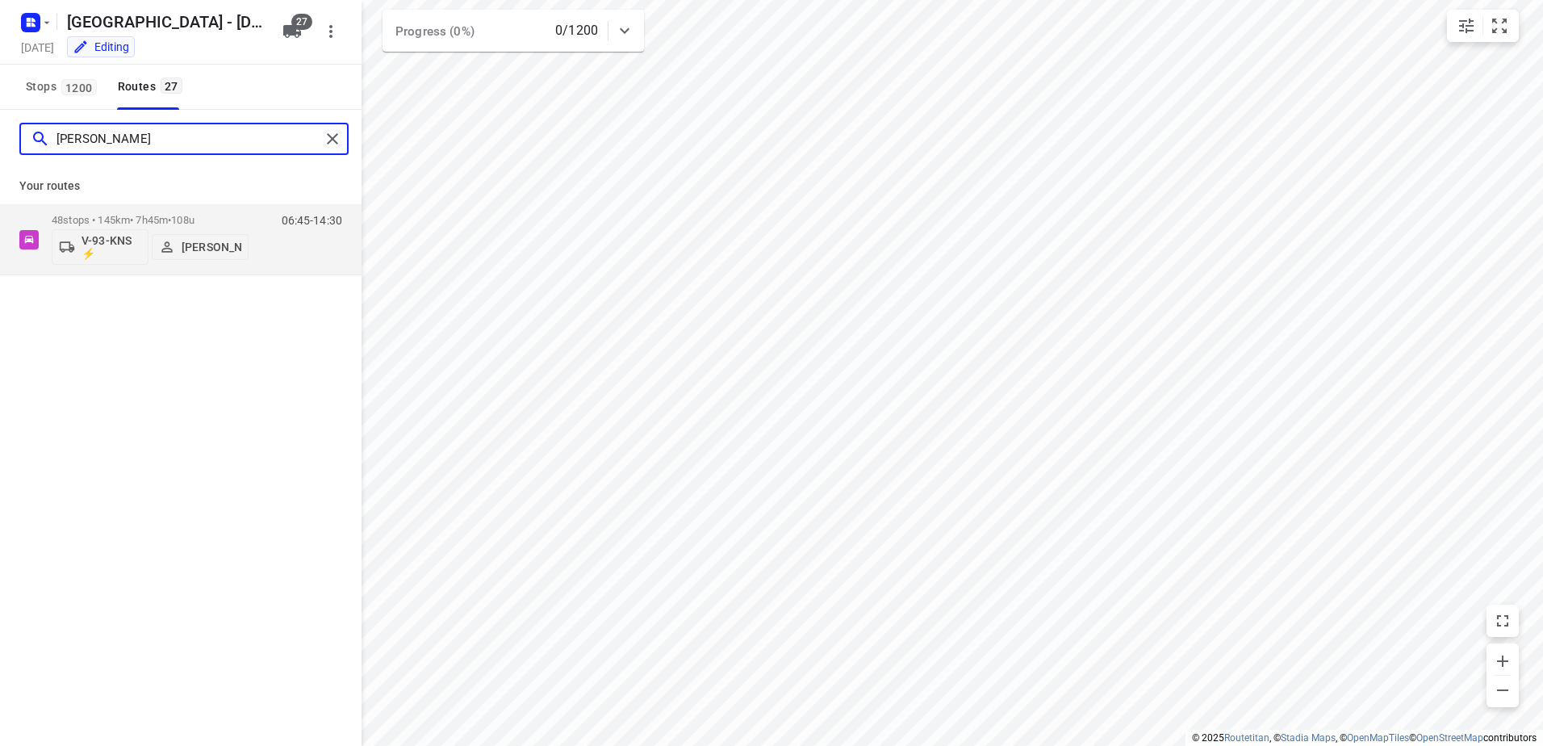
drag, startPoint x: 129, startPoint y: 139, endPoint x: -3, endPoint y: 132, distance: 132.5
click at [0, 132] on html "i © 2025 Routetitan , © Stadia Maps , © OpenMapTiles © OpenStreetMap contributo…" at bounding box center [771, 373] width 1543 height 746
type input "bas"
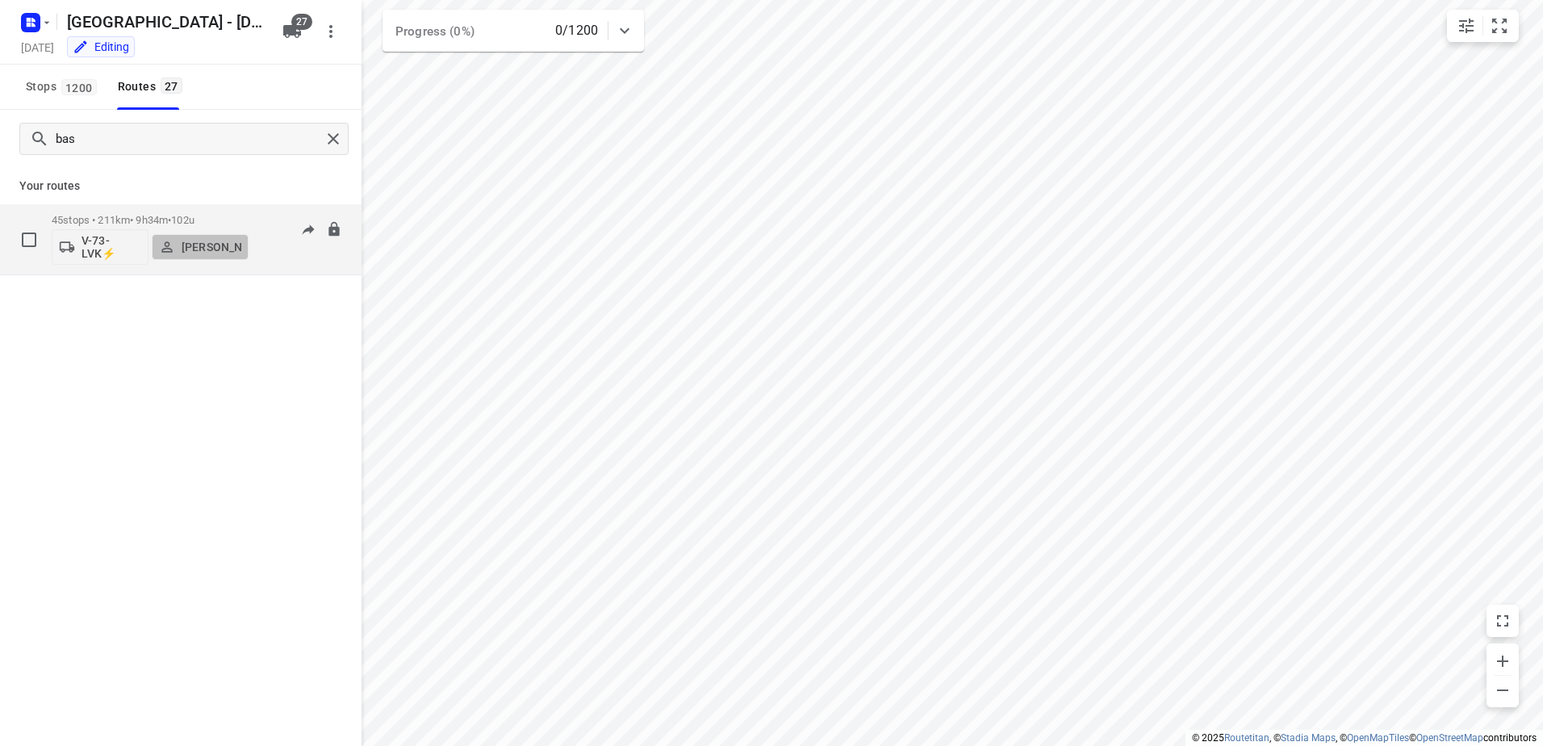
click at [213, 246] on p "[PERSON_NAME]" at bounding box center [212, 246] width 60 height 13
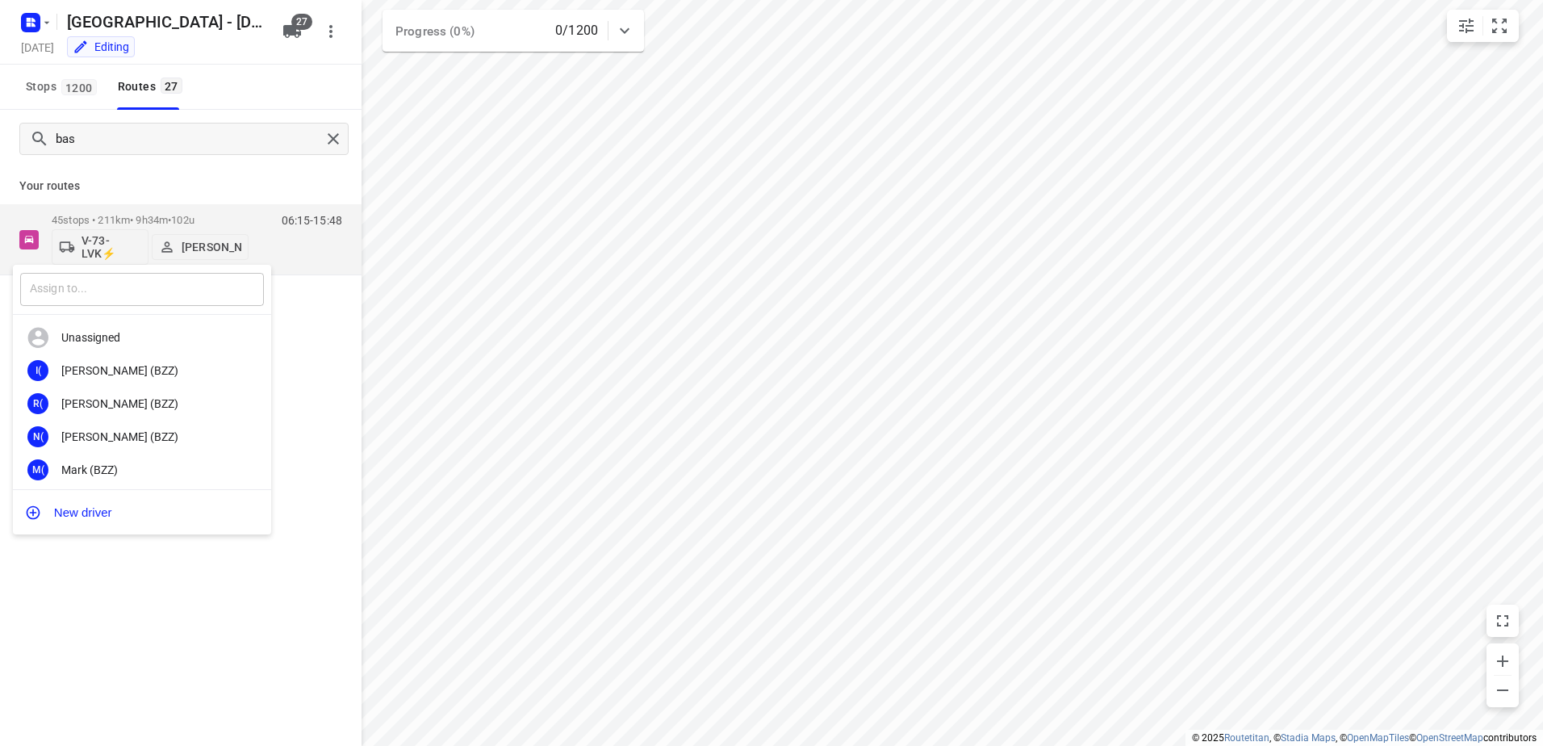
click at [123, 286] on input "text" at bounding box center [142, 289] width 244 height 33
type input "Ricard"
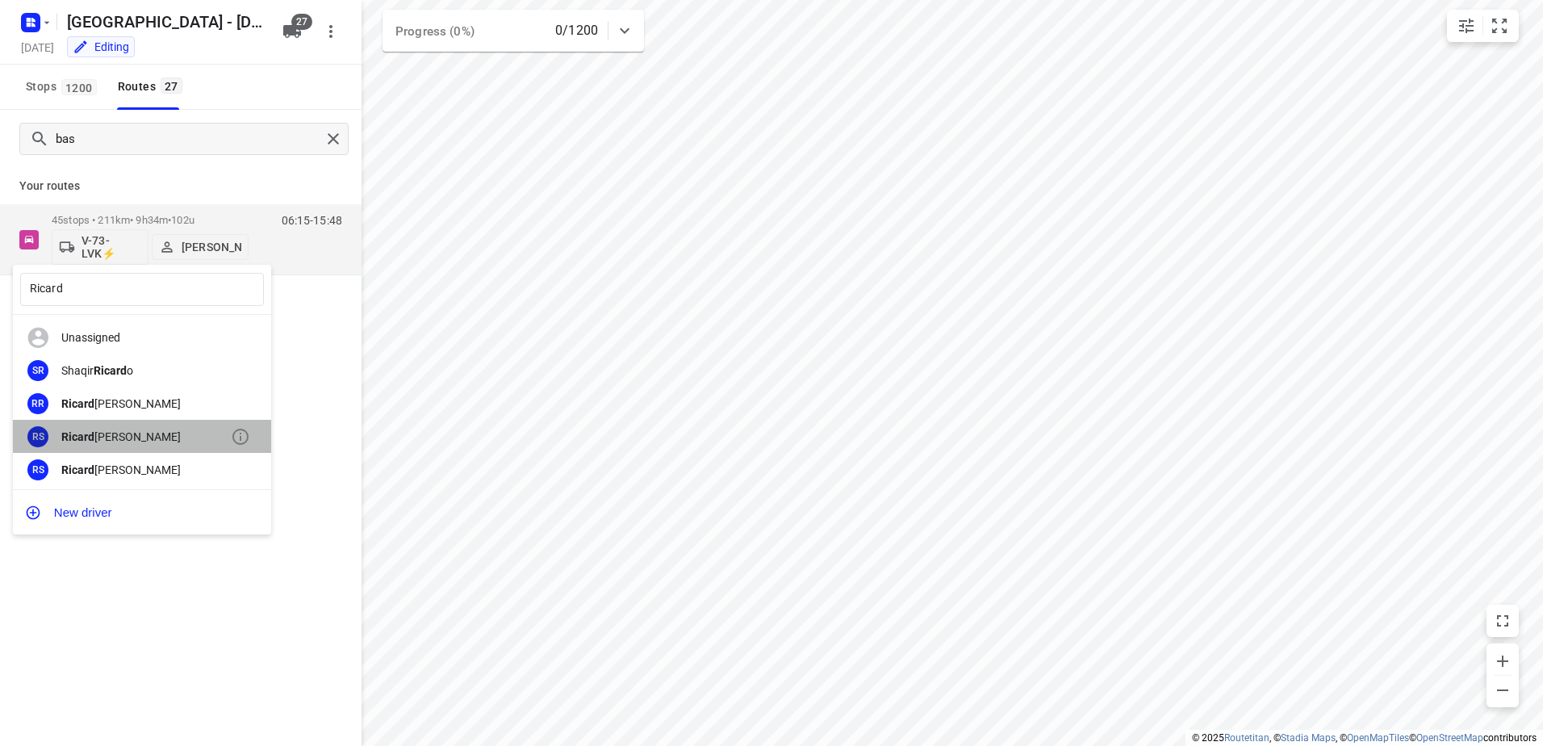
click at [152, 435] on div "[PERSON_NAME]" at bounding box center [145, 436] width 169 height 13
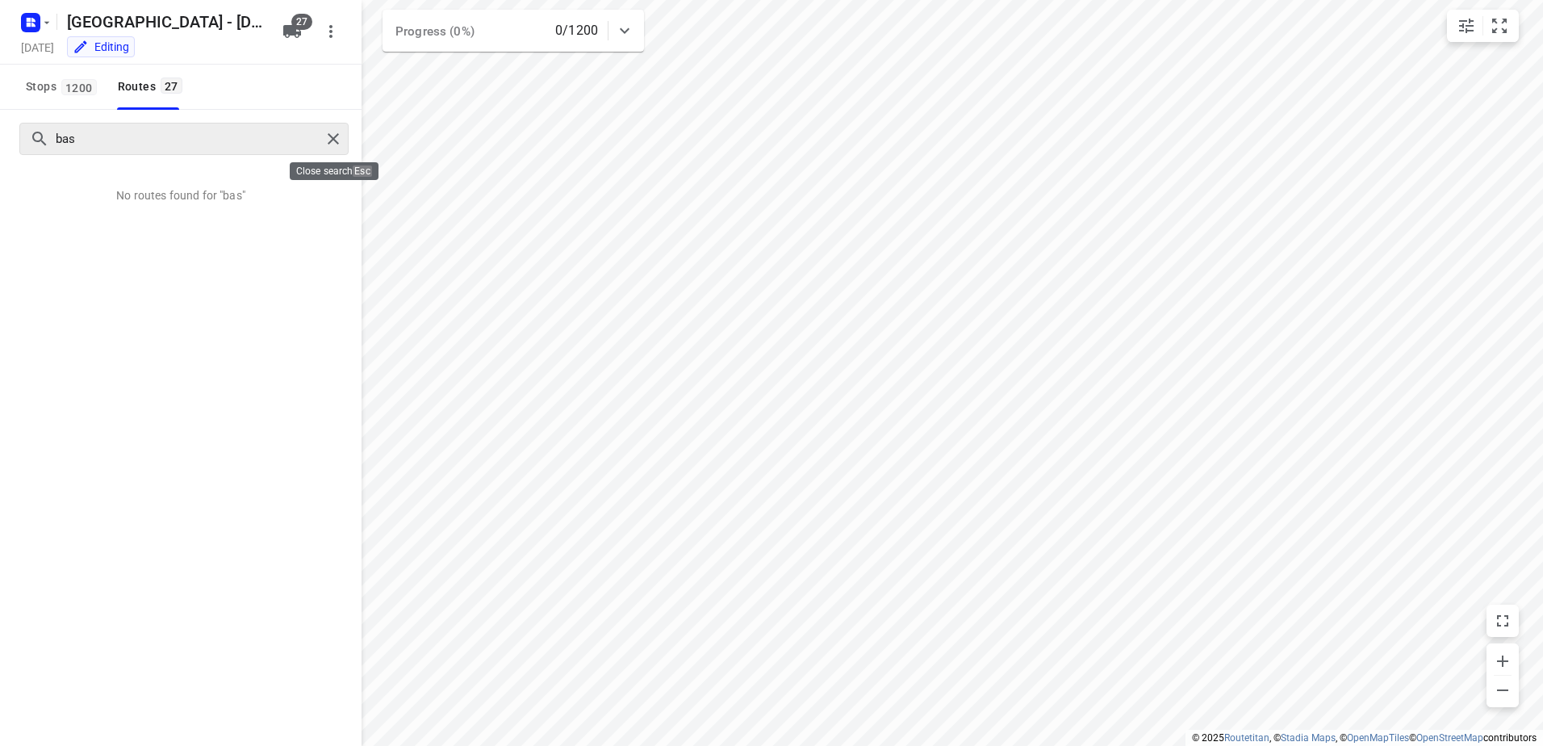
click at [347, 140] on div at bounding box center [335, 139] width 29 height 24
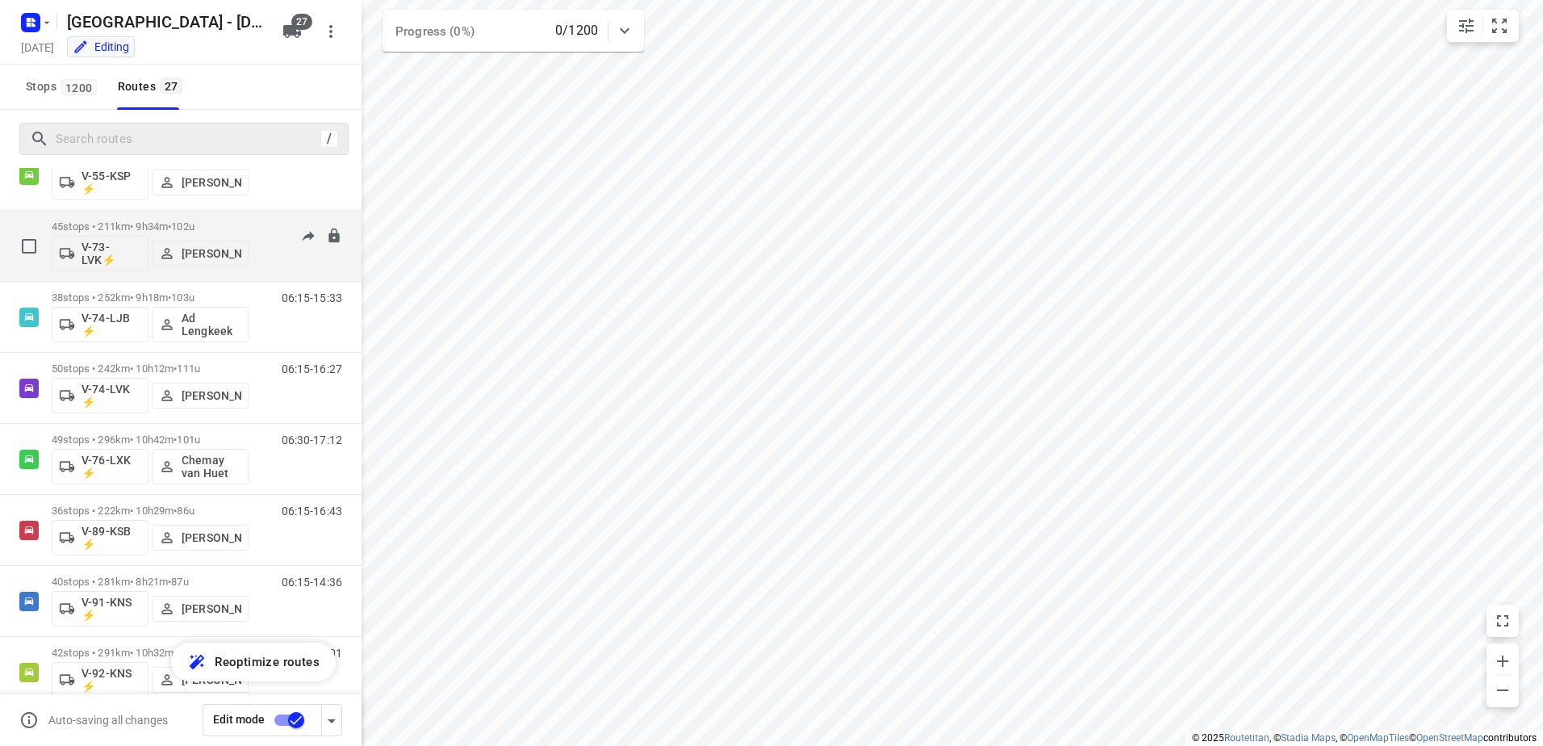
scroll to position [1130, 0]
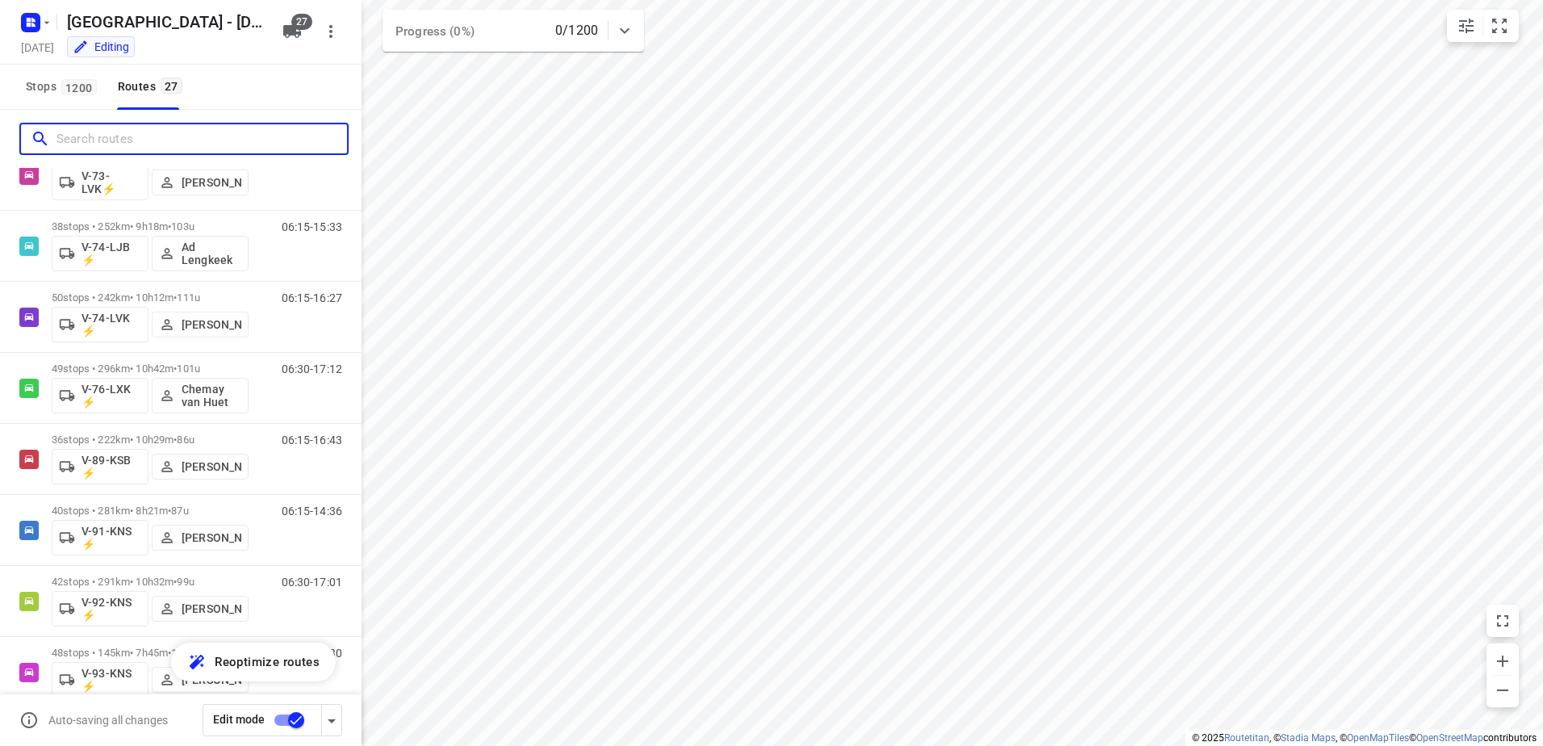
click at [94, 138] on input "Search routes" at bounding box center [201, 139] width 290 height 25
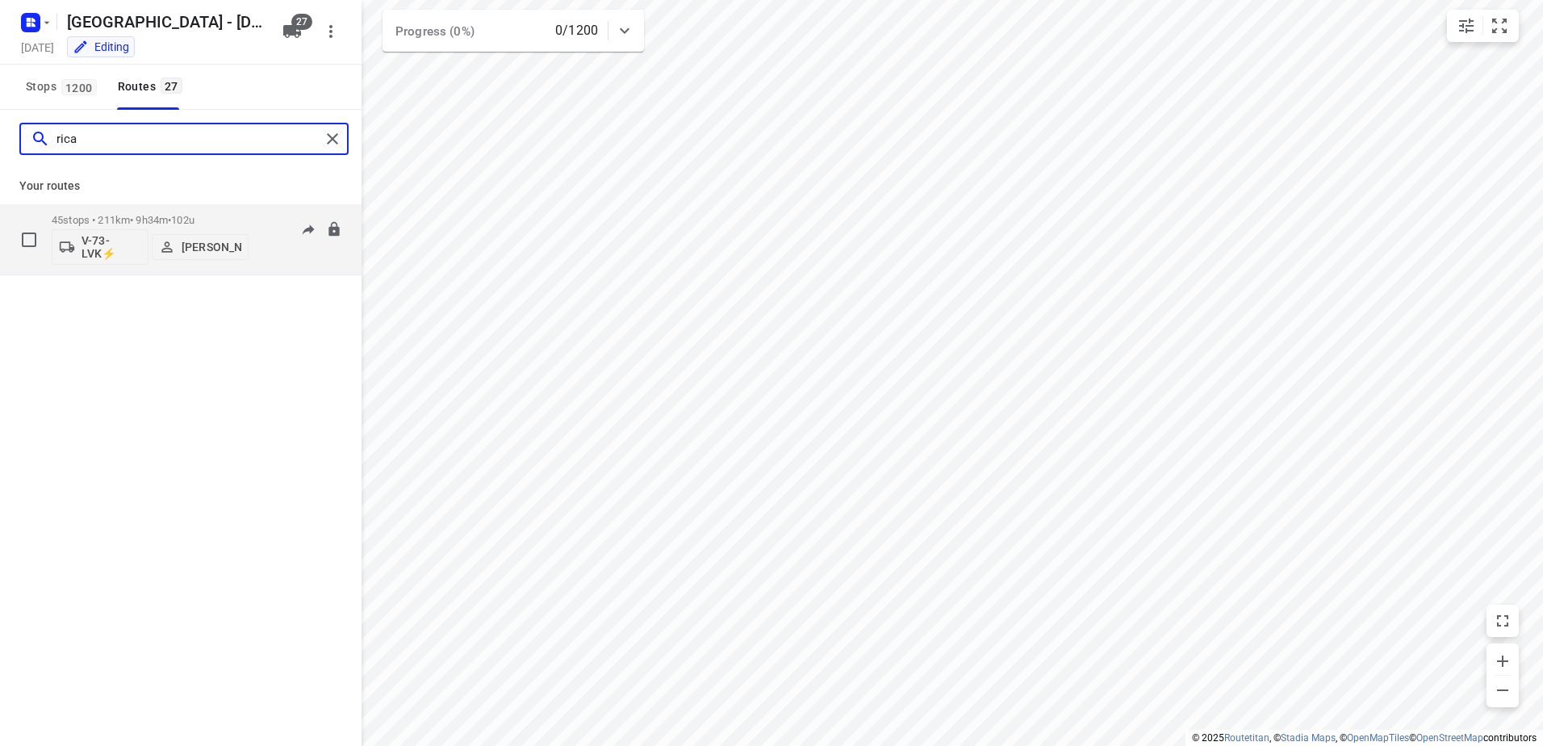
type input "rica"
click at [133, 217] on p "45 stops • 211km • 9h34m • 102u" at bounding box center [150, 220] width 197 height 12
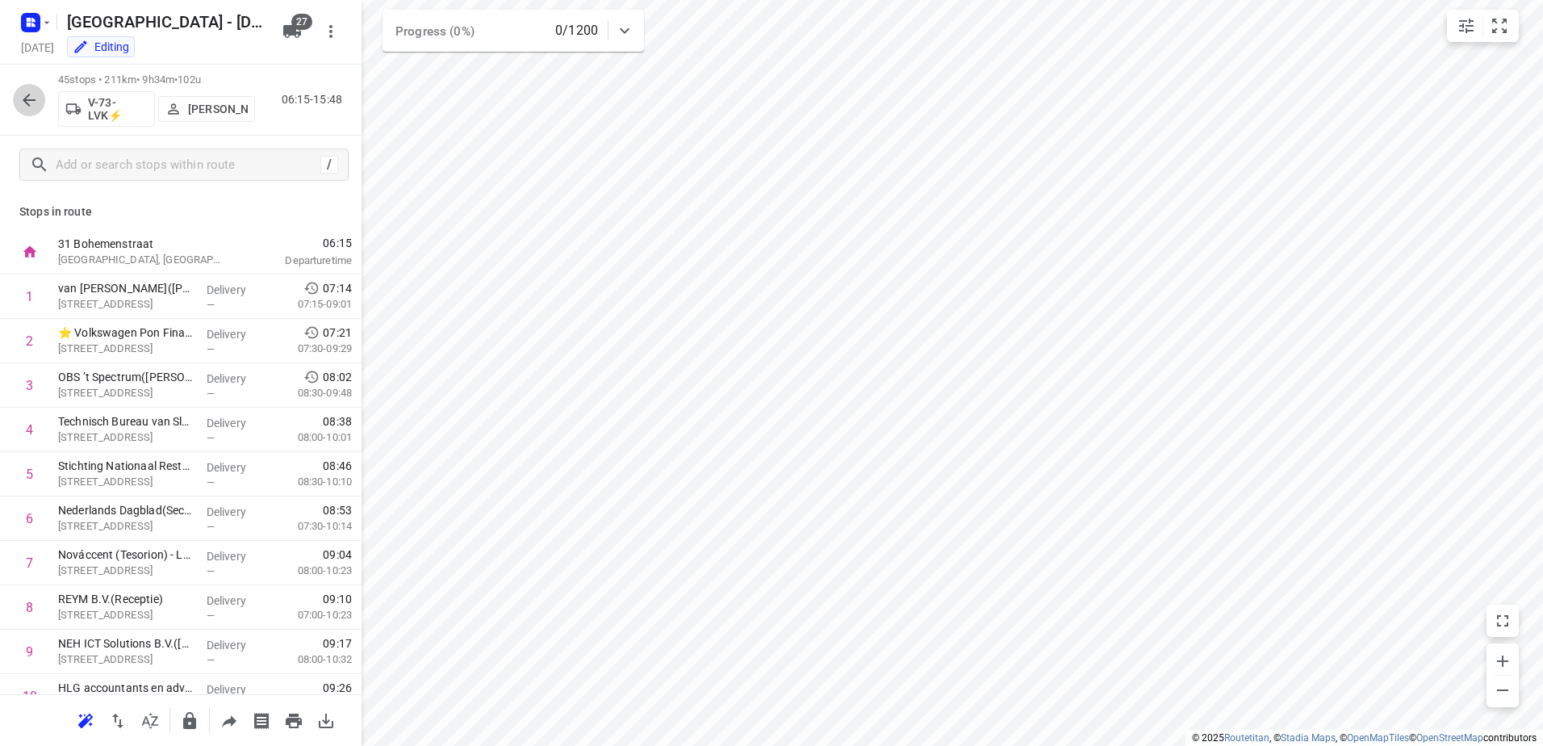
click at [33, 93] on icon "button" at bounding box center [28, 99] width 19 height 19
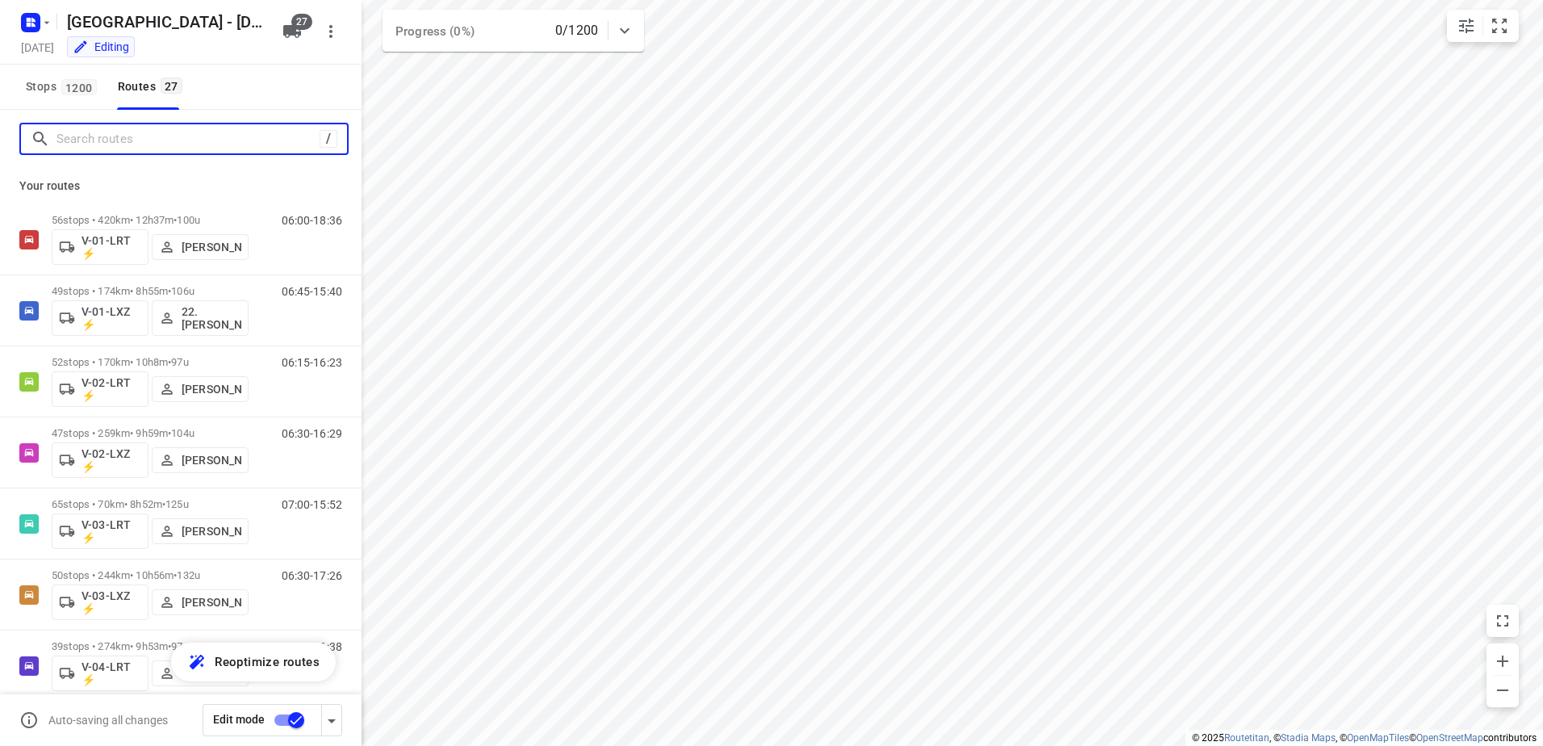
click at [141, 137] on input "Search routes" at bounding box center [187, 139] width 263 height 25
click at [194, 136] on input "Search routes" at bounding box center [201, 139] width 290 height 25
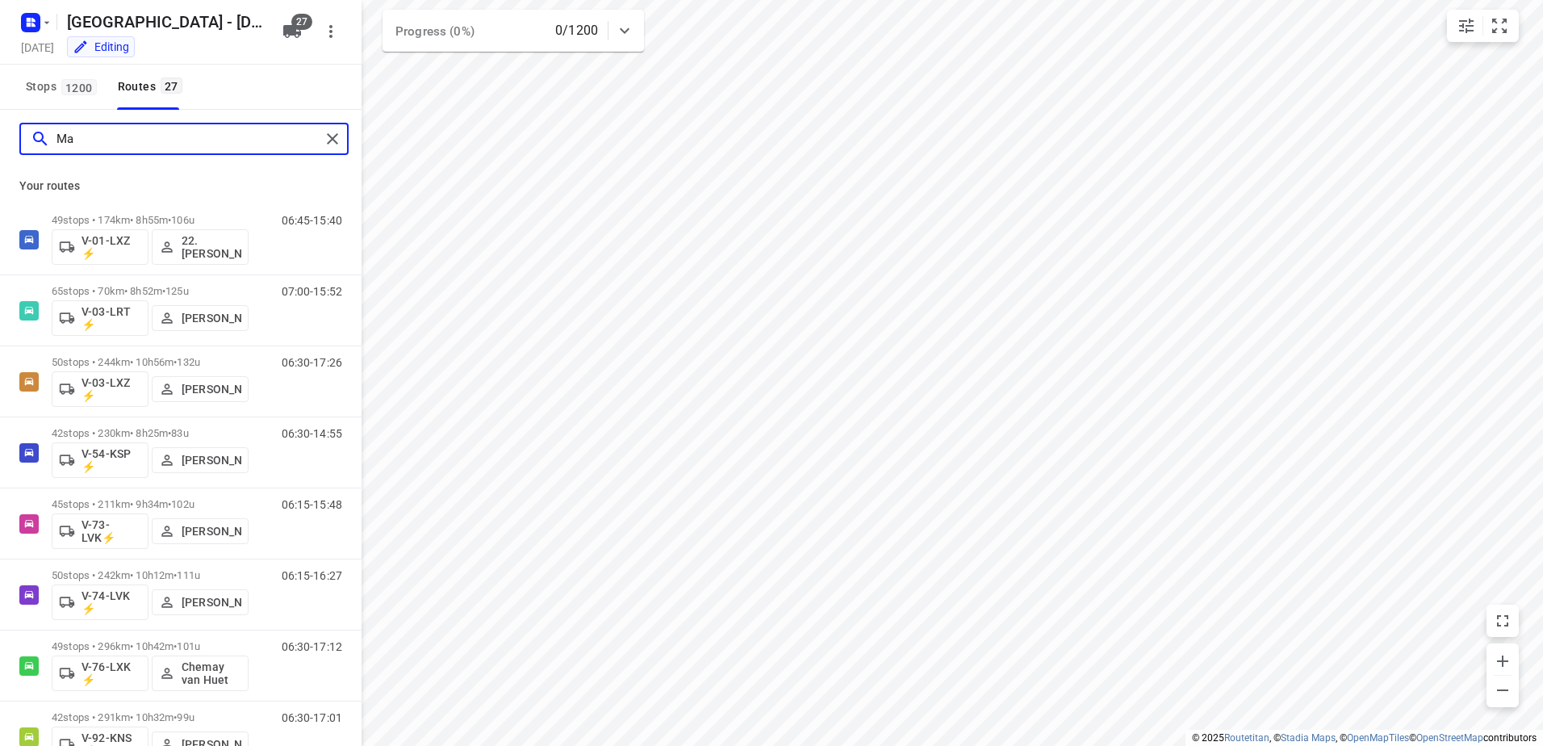
type input "M"
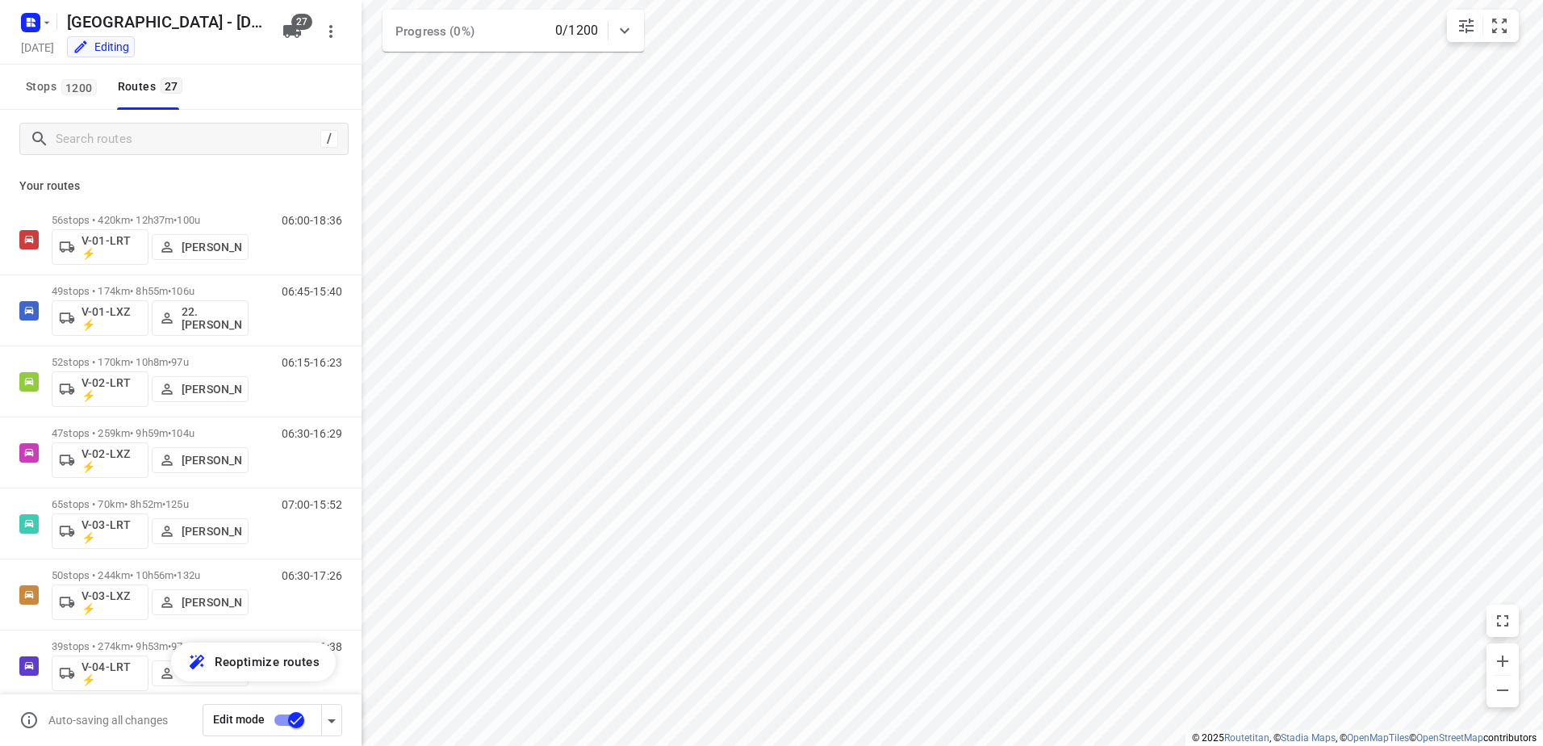
click at [194, 185] on p "Your routes" at bounding box center [180, 186] width 323 height 17
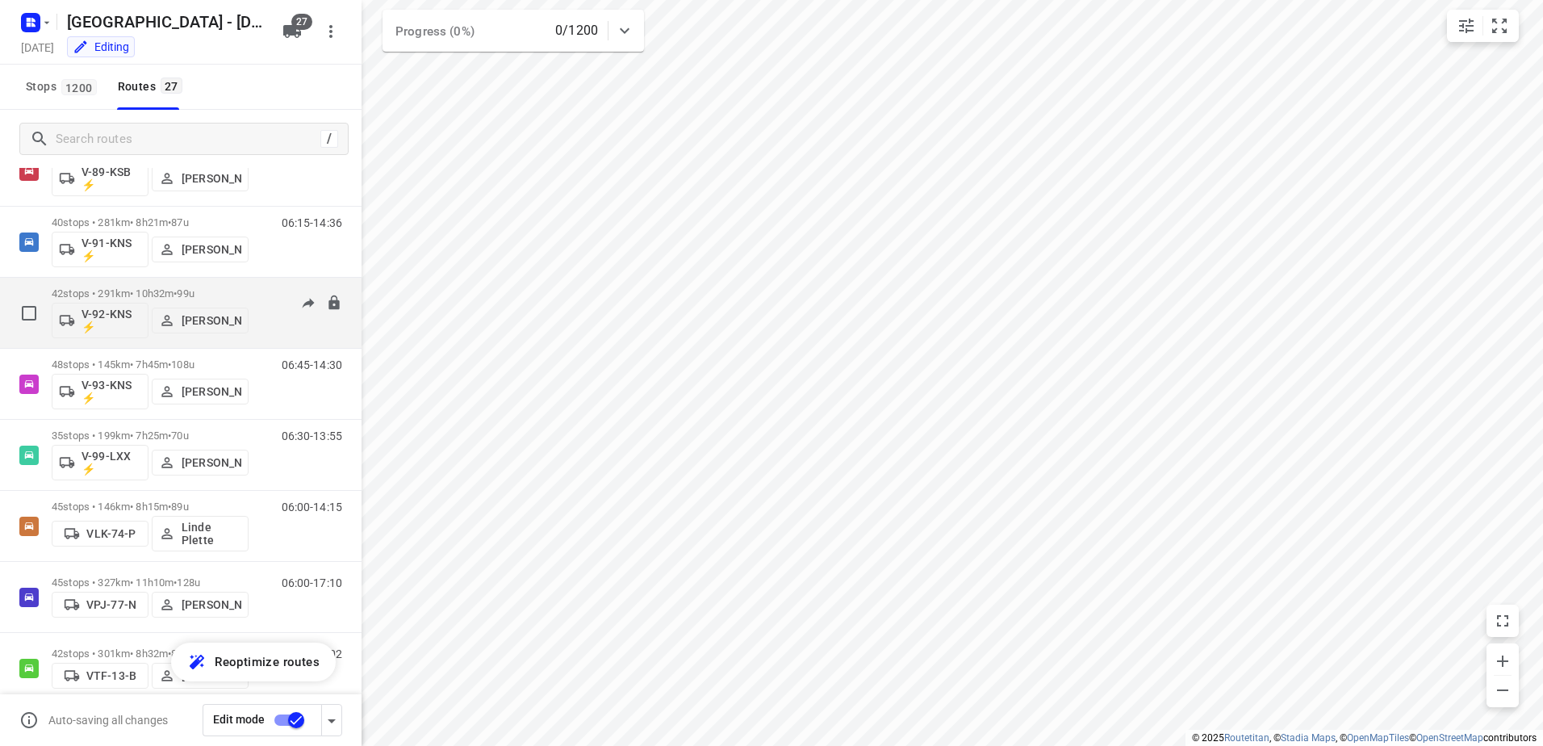
scroll to position [1444, 0]
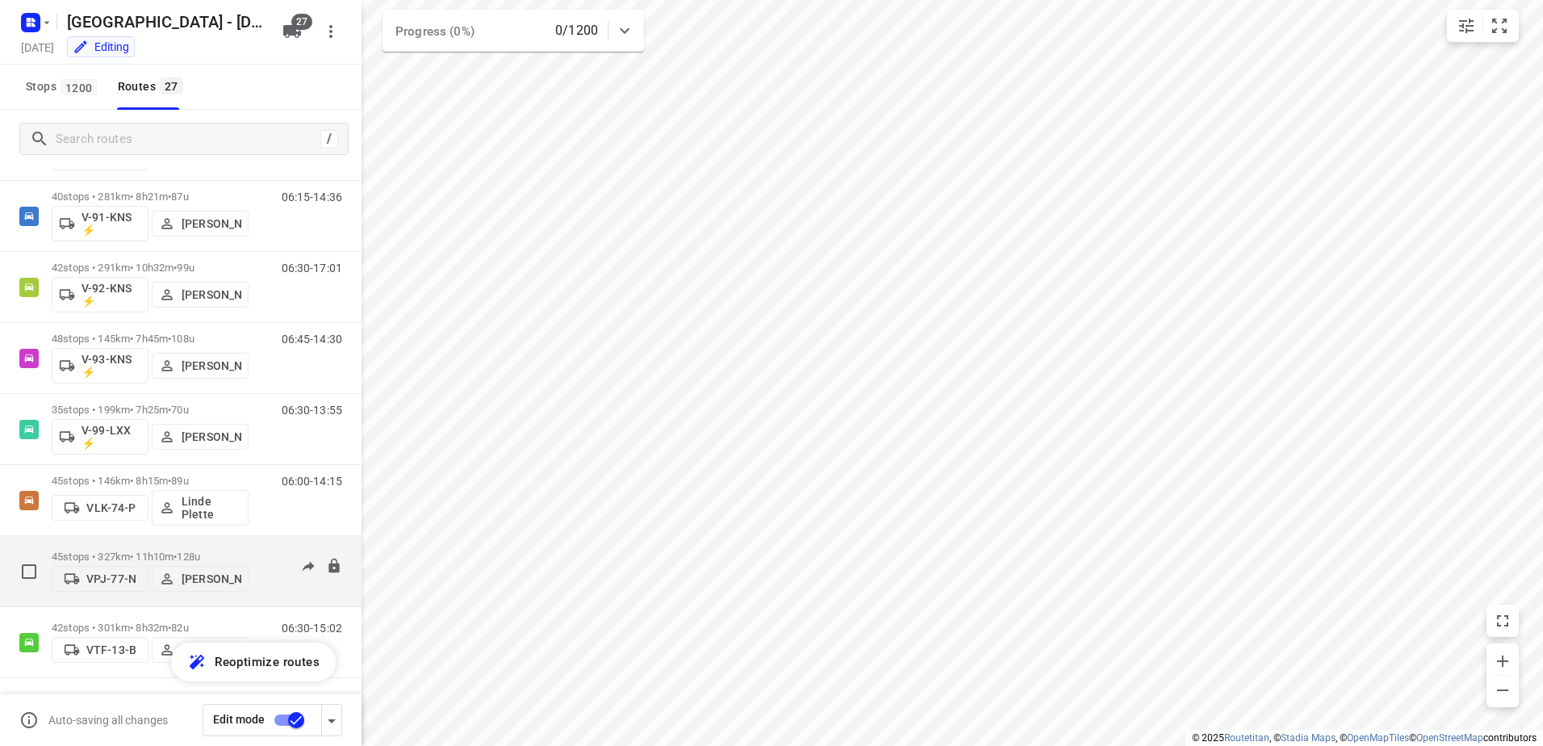
click at [177, 554] on span "•" at bounding box center [174, 556] width 3 height 12
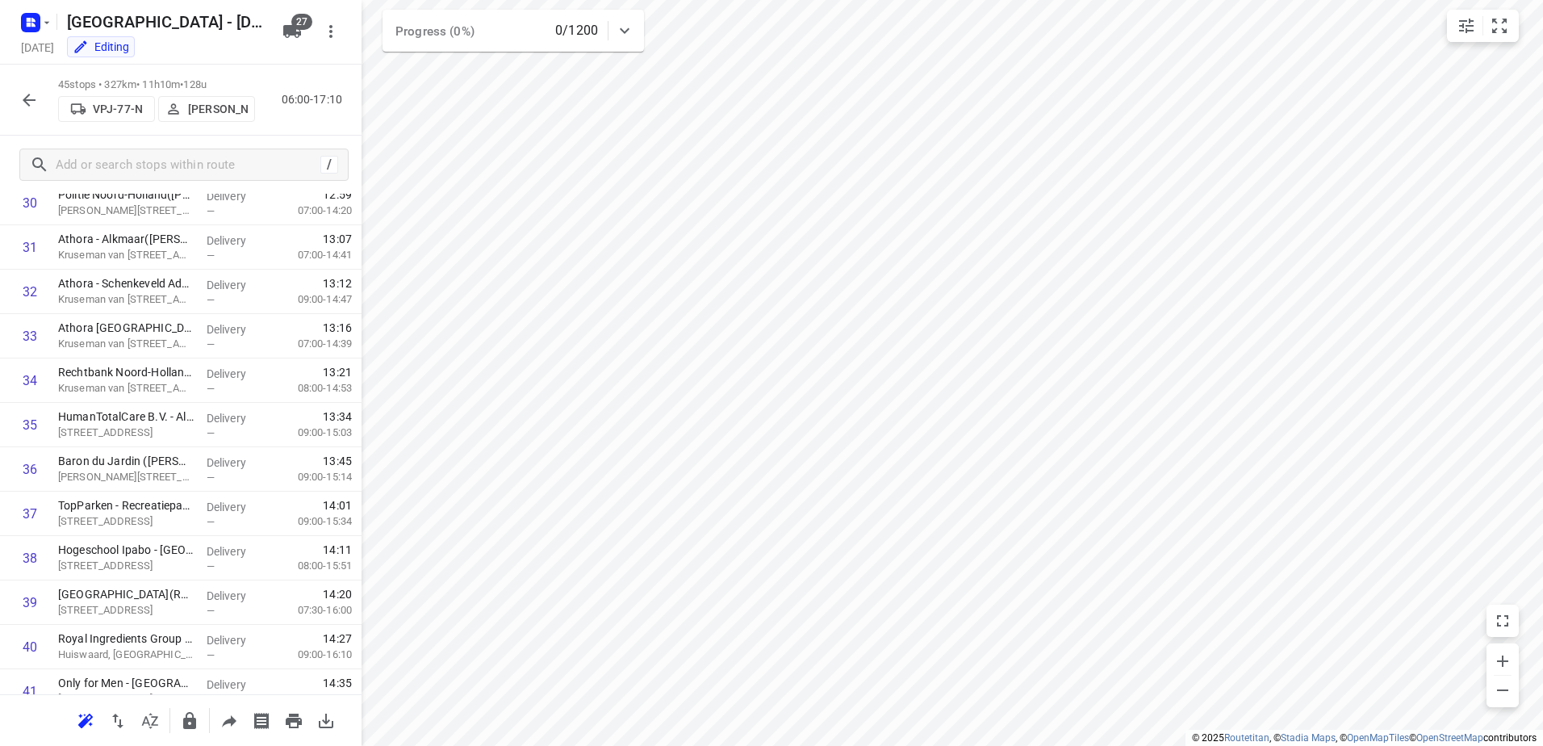
scroll to position [1218, 0]
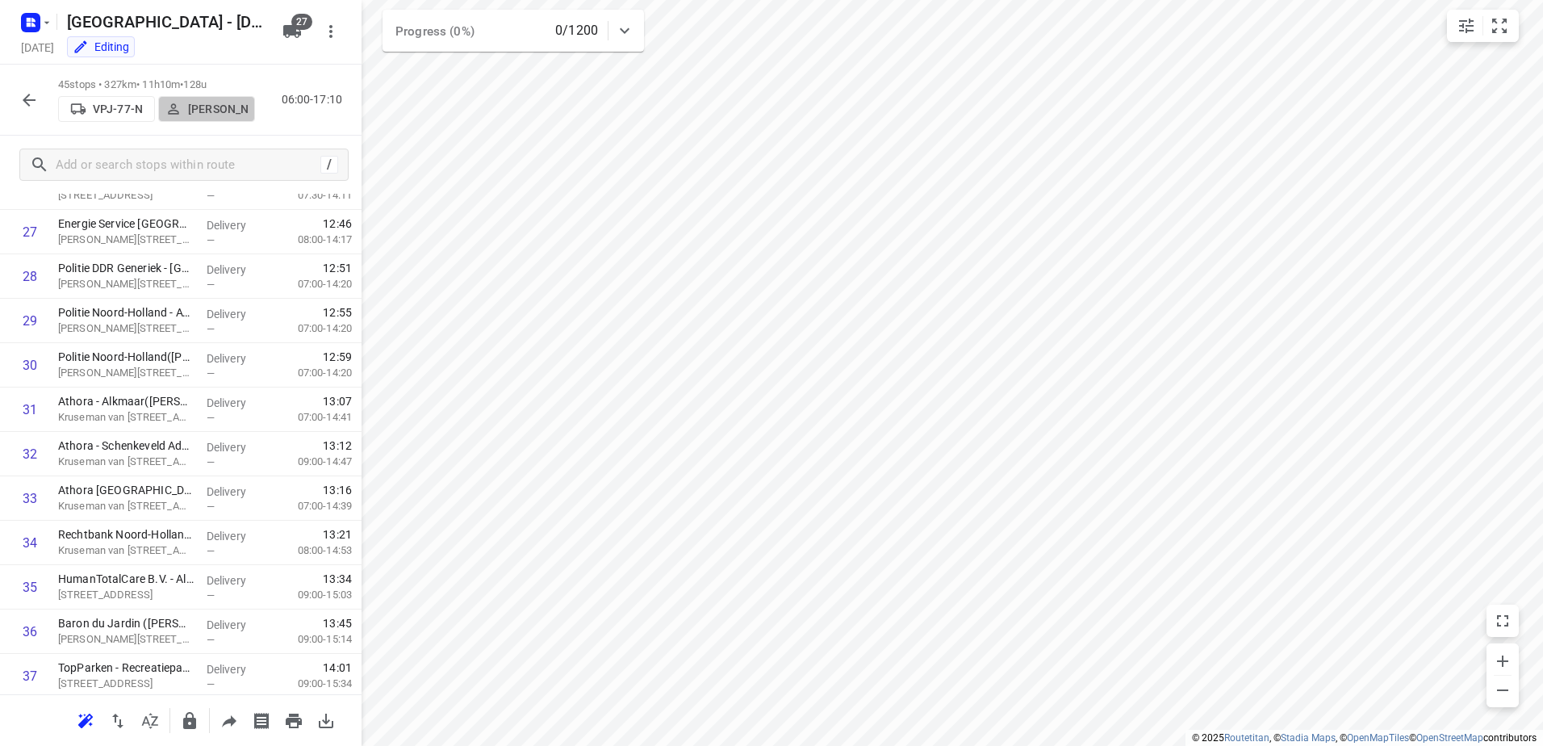
click at [201, 106] on p "[PERSON_NAME]" at bounding box center [218, 108] width 60 height 13
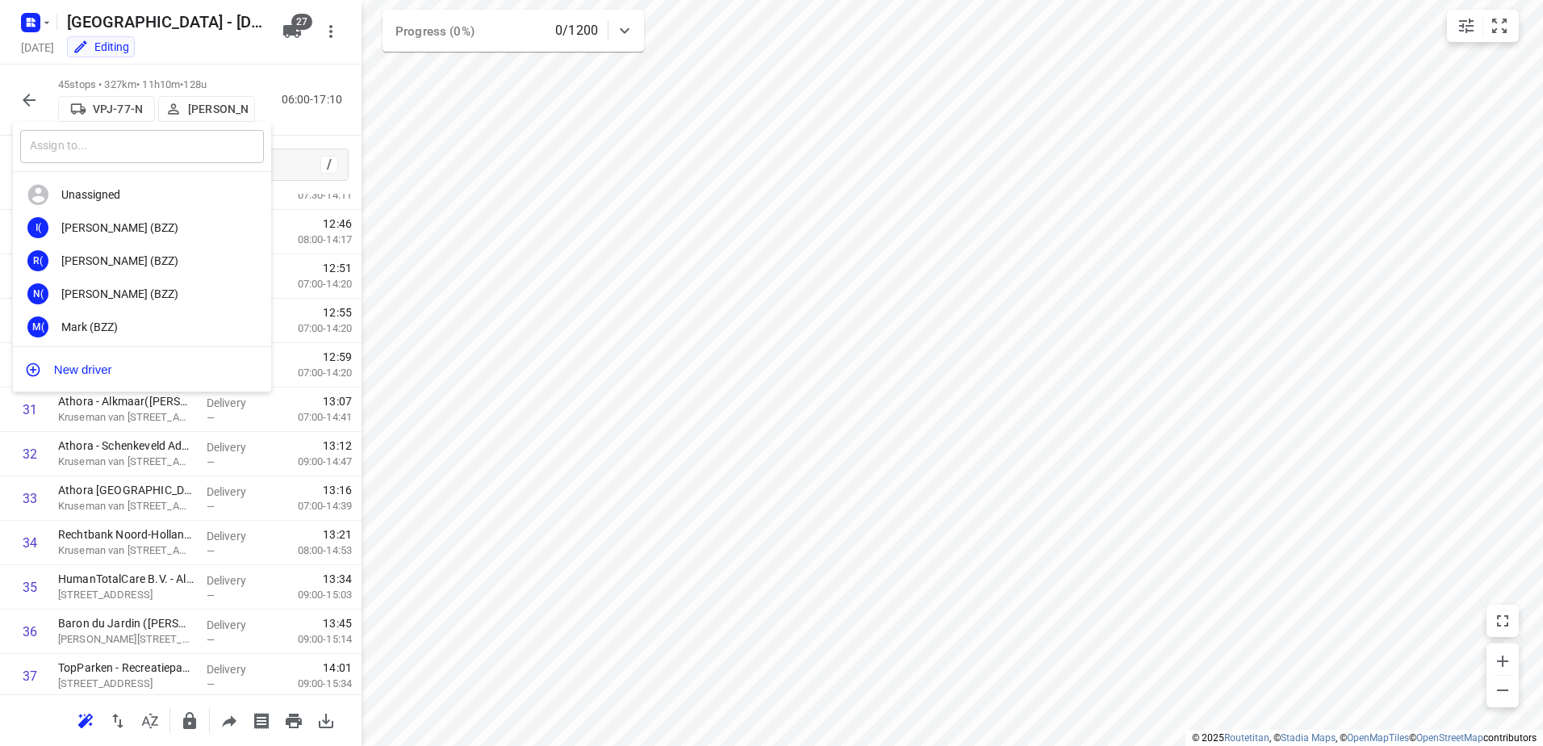
click at [189, 151] on input "text" at bounding box center [142, 146] width 244 height 33
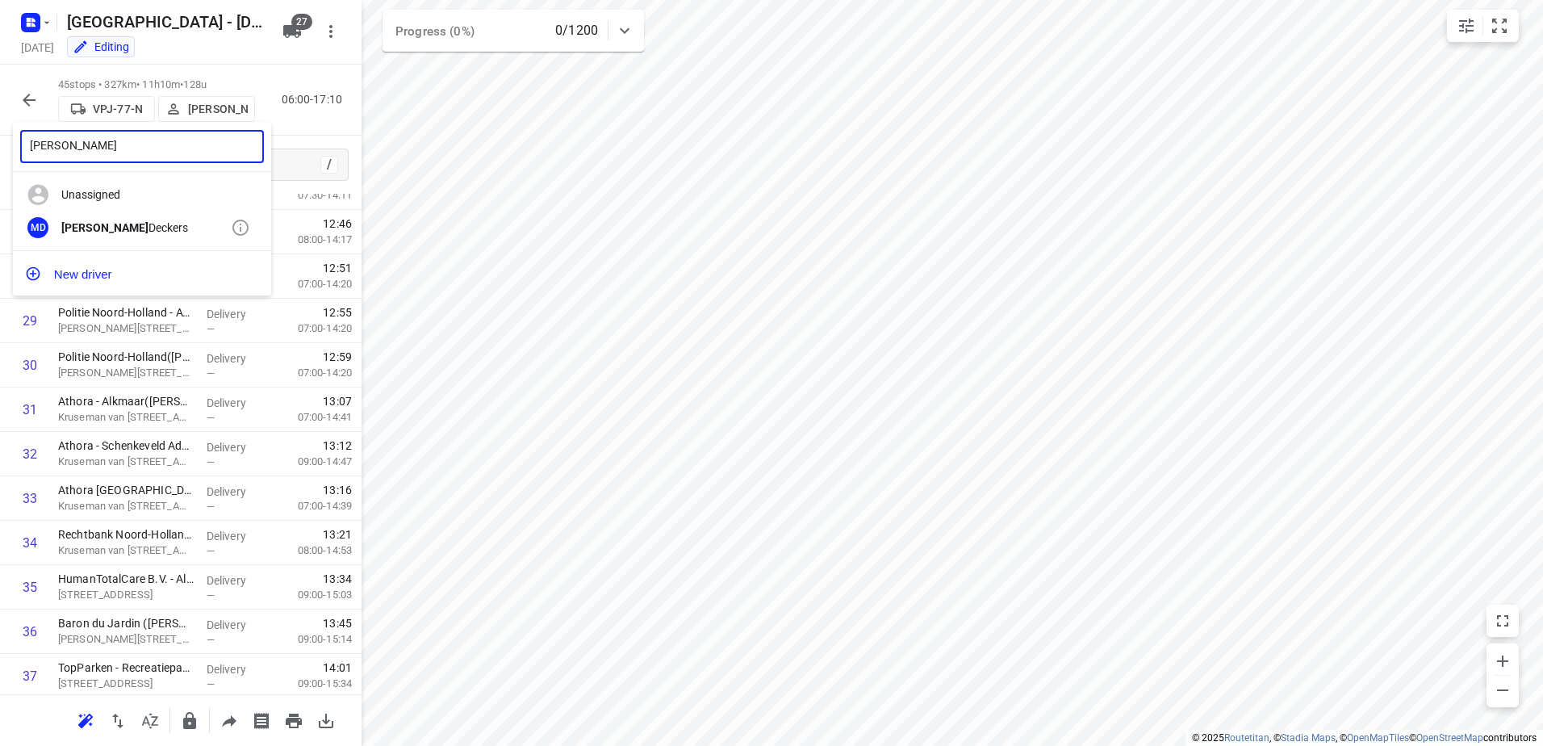
type input "[PERSON_NAME]"
click at [148, 221] on div "[PERSON_NAME]" at bounding box center [145, 227] width 169 height 13
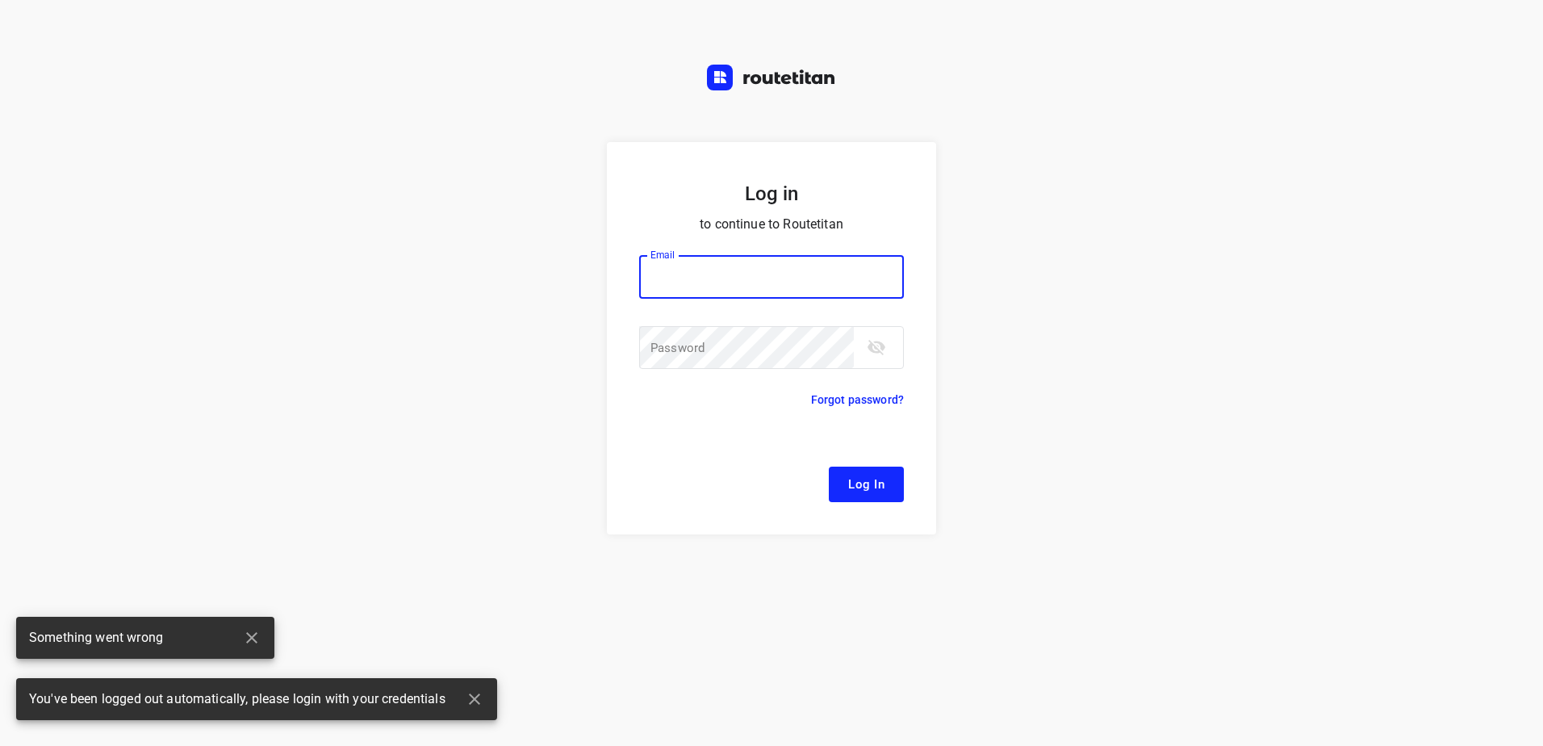
type input "[EMAIL_ADDRESS][DOMAIN_NAME]"
click at [886, 484] on button "Log In" at bounding box center [866, 484] width 75 height 36
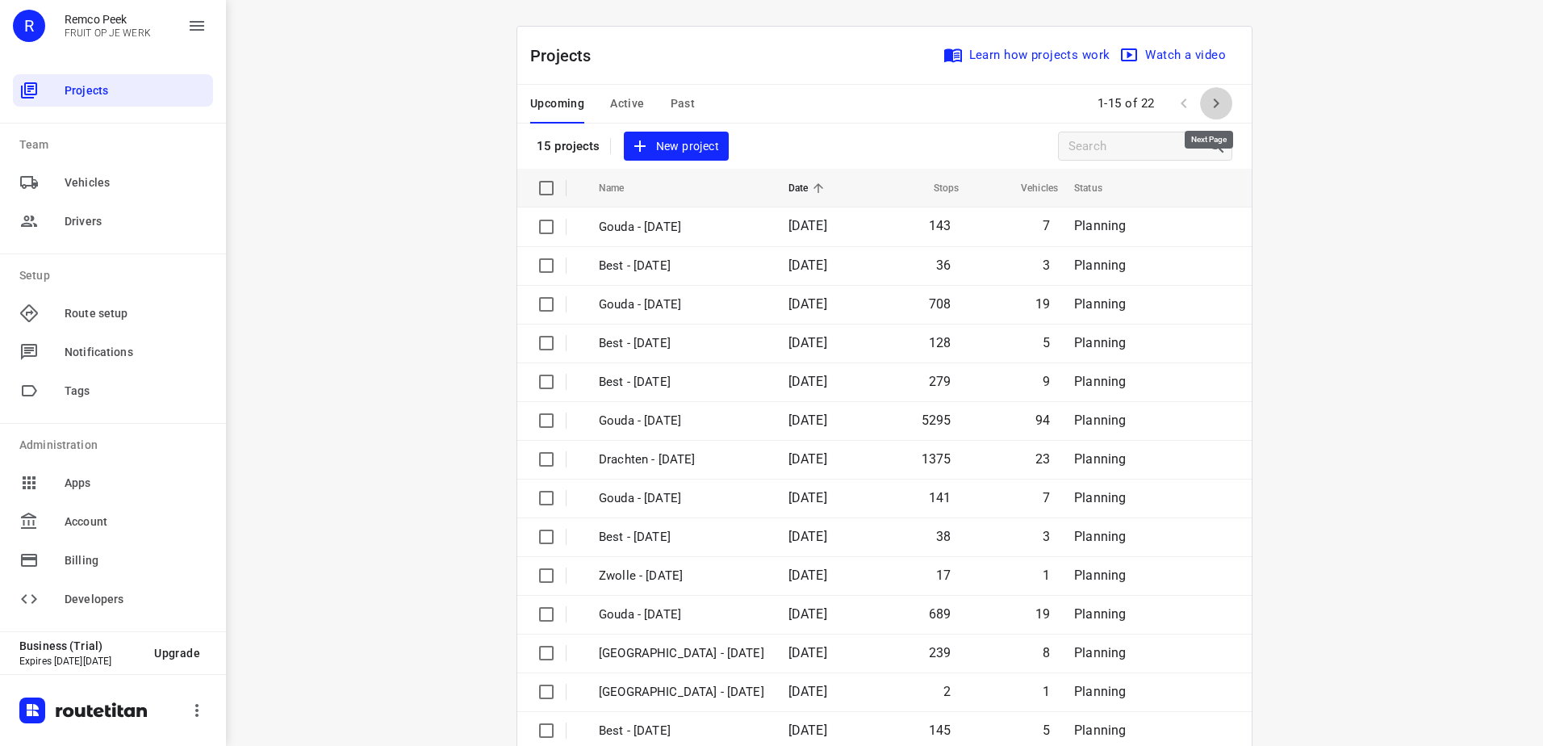
click at [1216, 104] on icon "button" at bounding box center [1215, 103] width 19 height 19
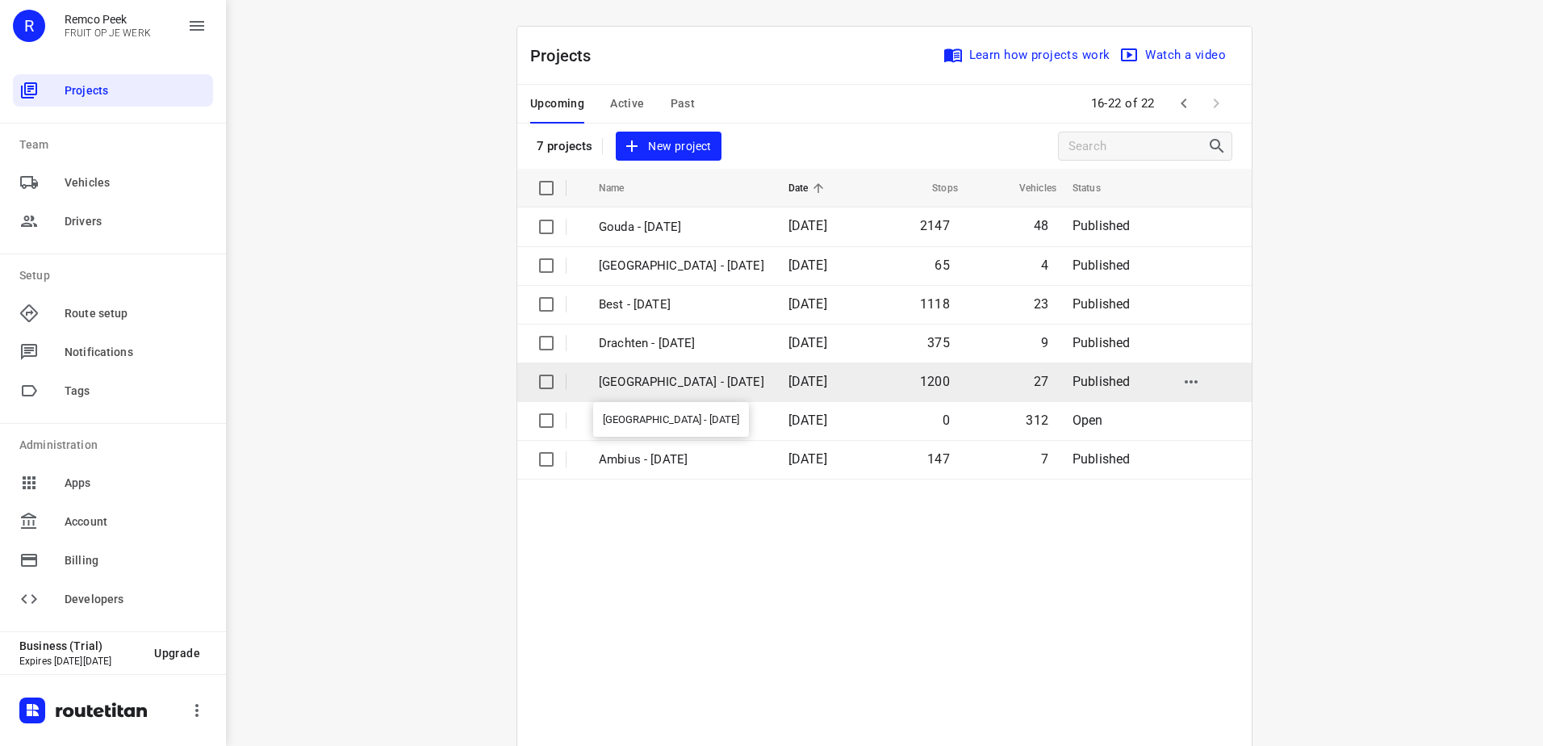
click at [690, 383] on p "[GEOGRAPHIC_DATA] - [DATE]" at bounding box center [681, 382] width 165 height 19
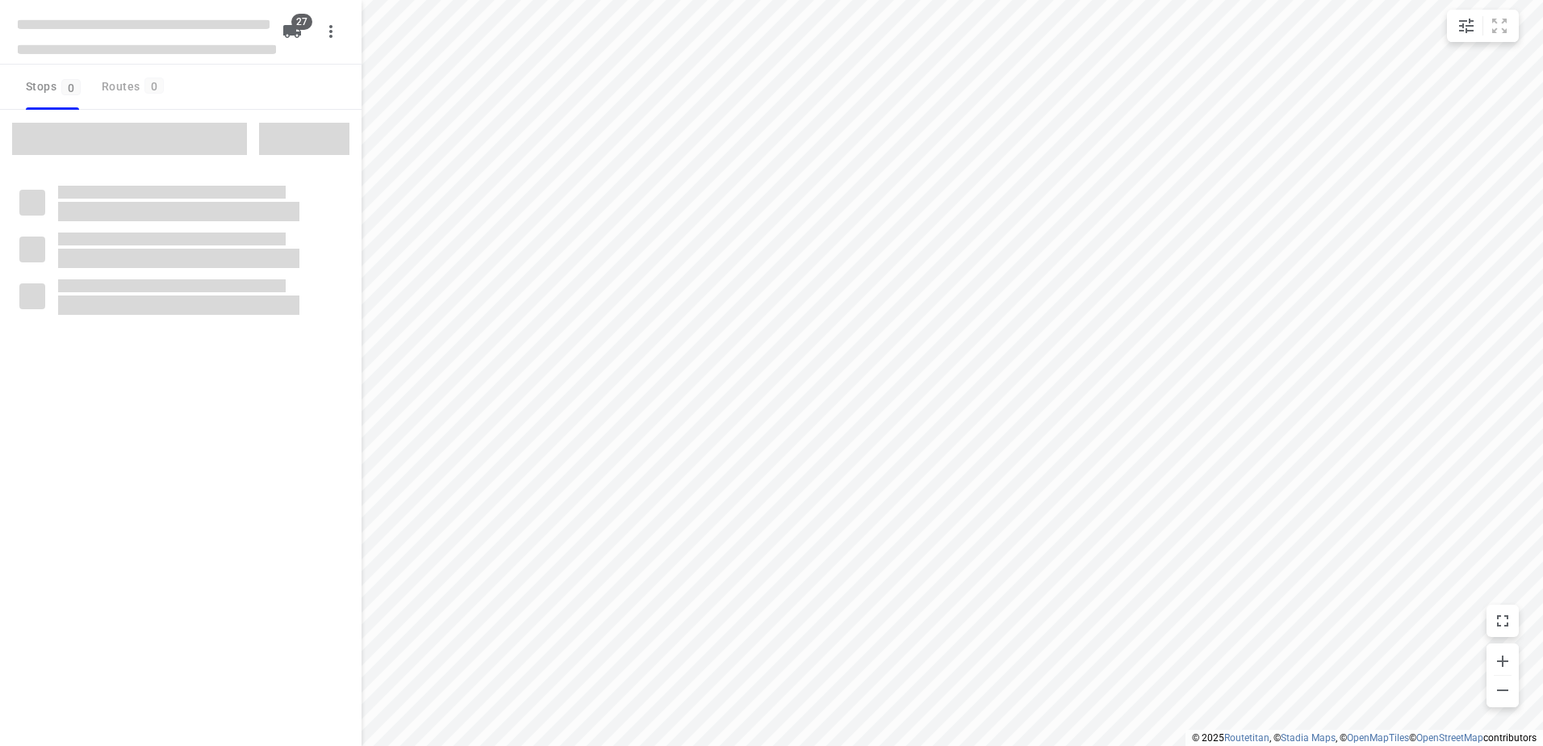
checkbox input "true"
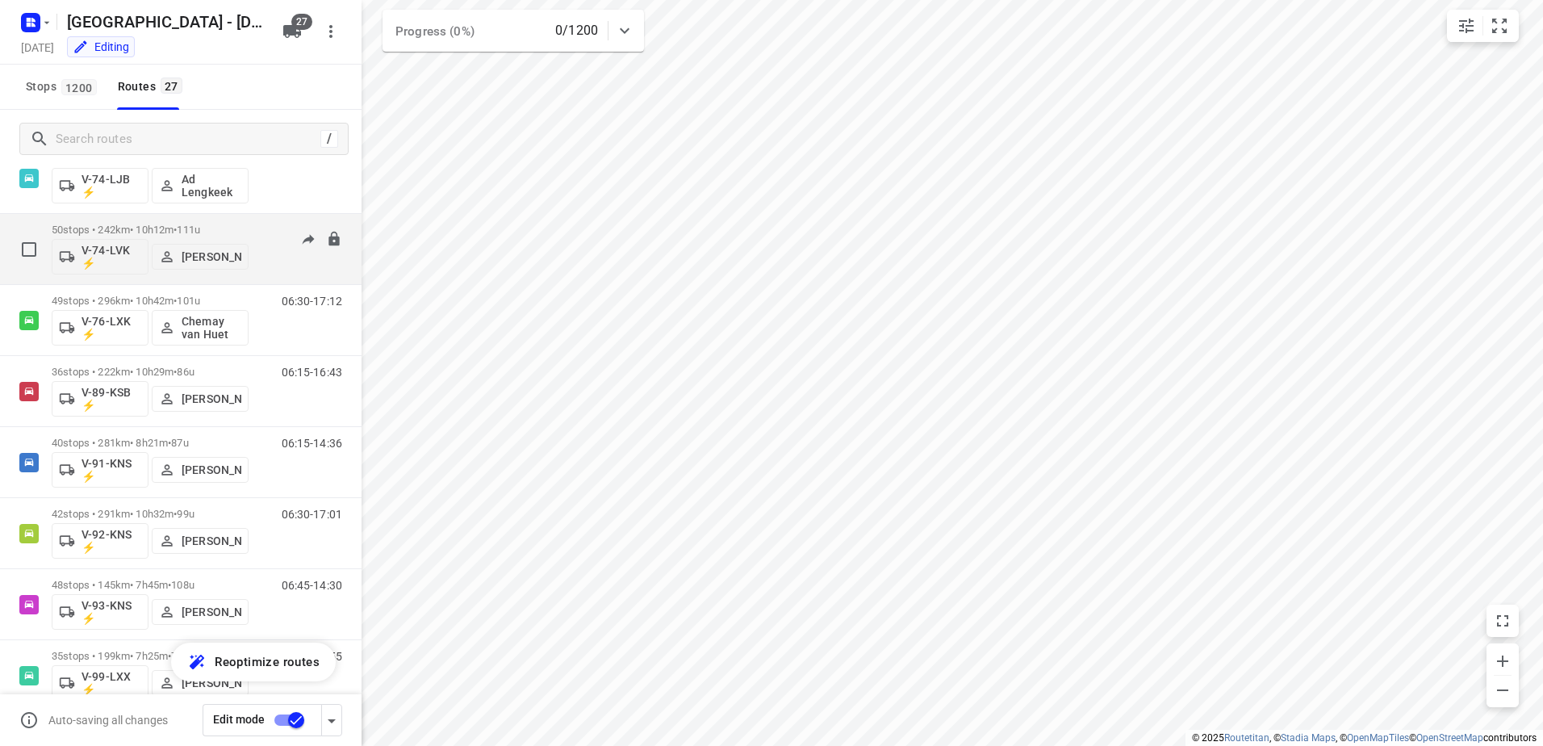
scroll to position [1444, 0]
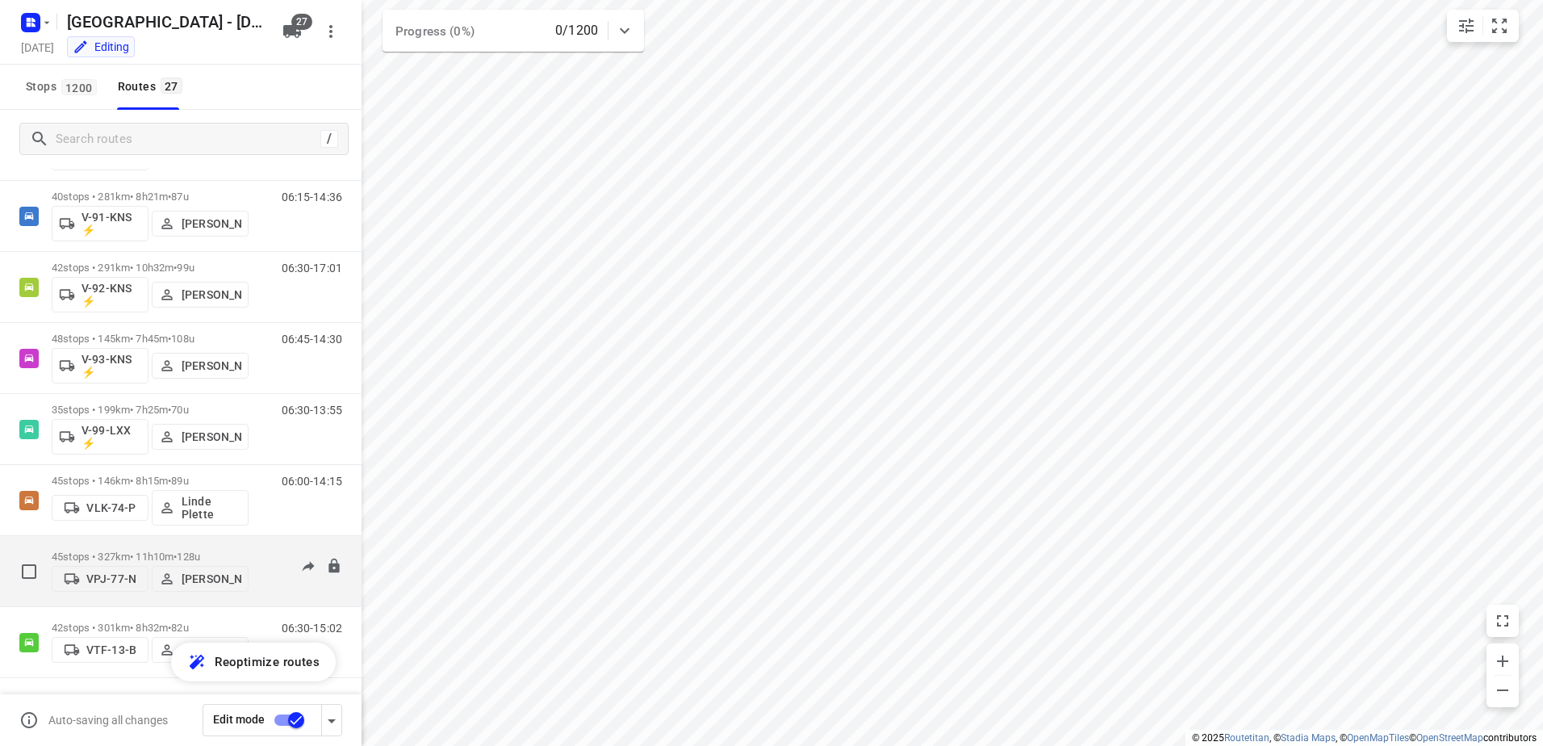
click at [167, 552] on p "45 stops • 327km • 11h10m • 128u" at bounding box center [150, 556] width 197 height 12
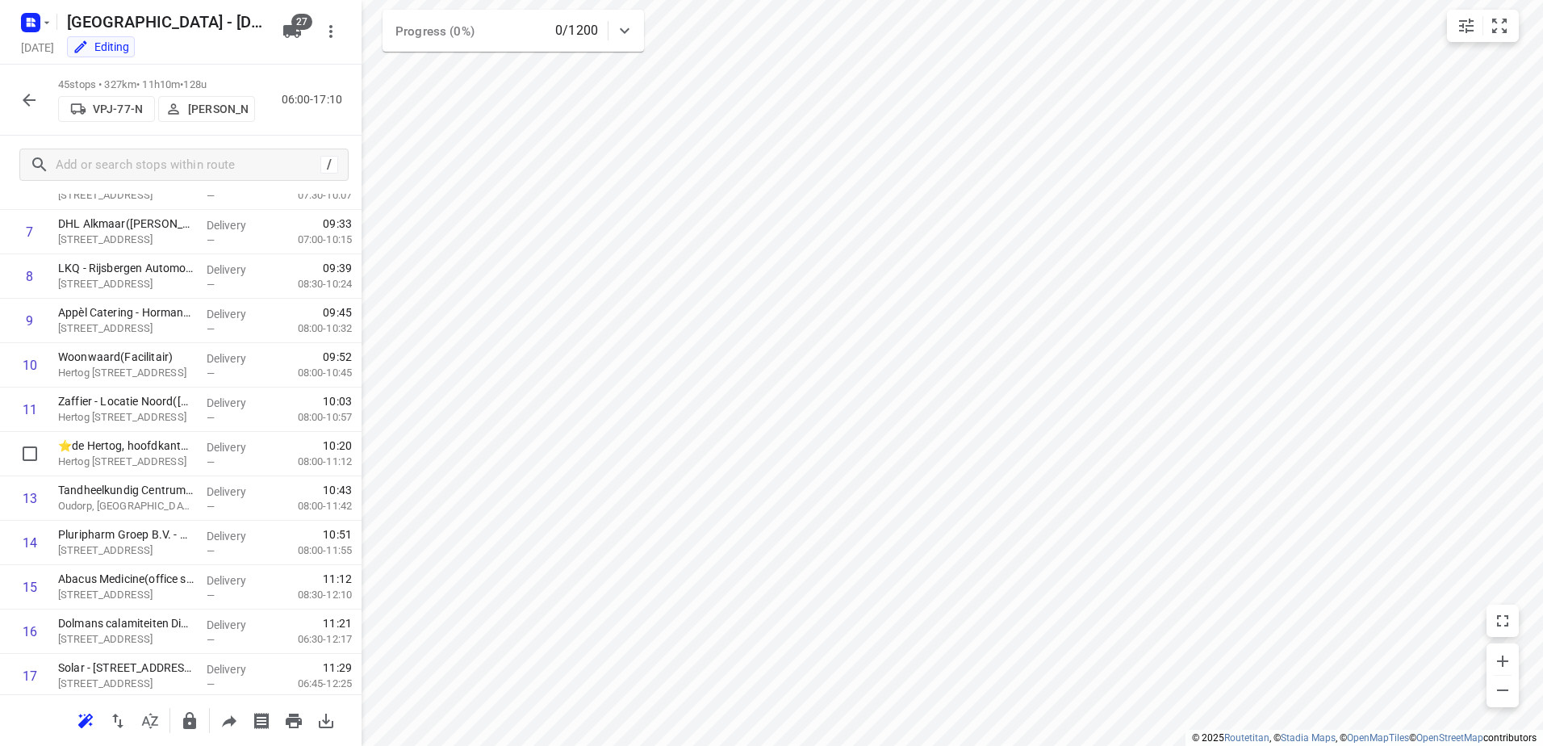
scroll to position [0, 0]
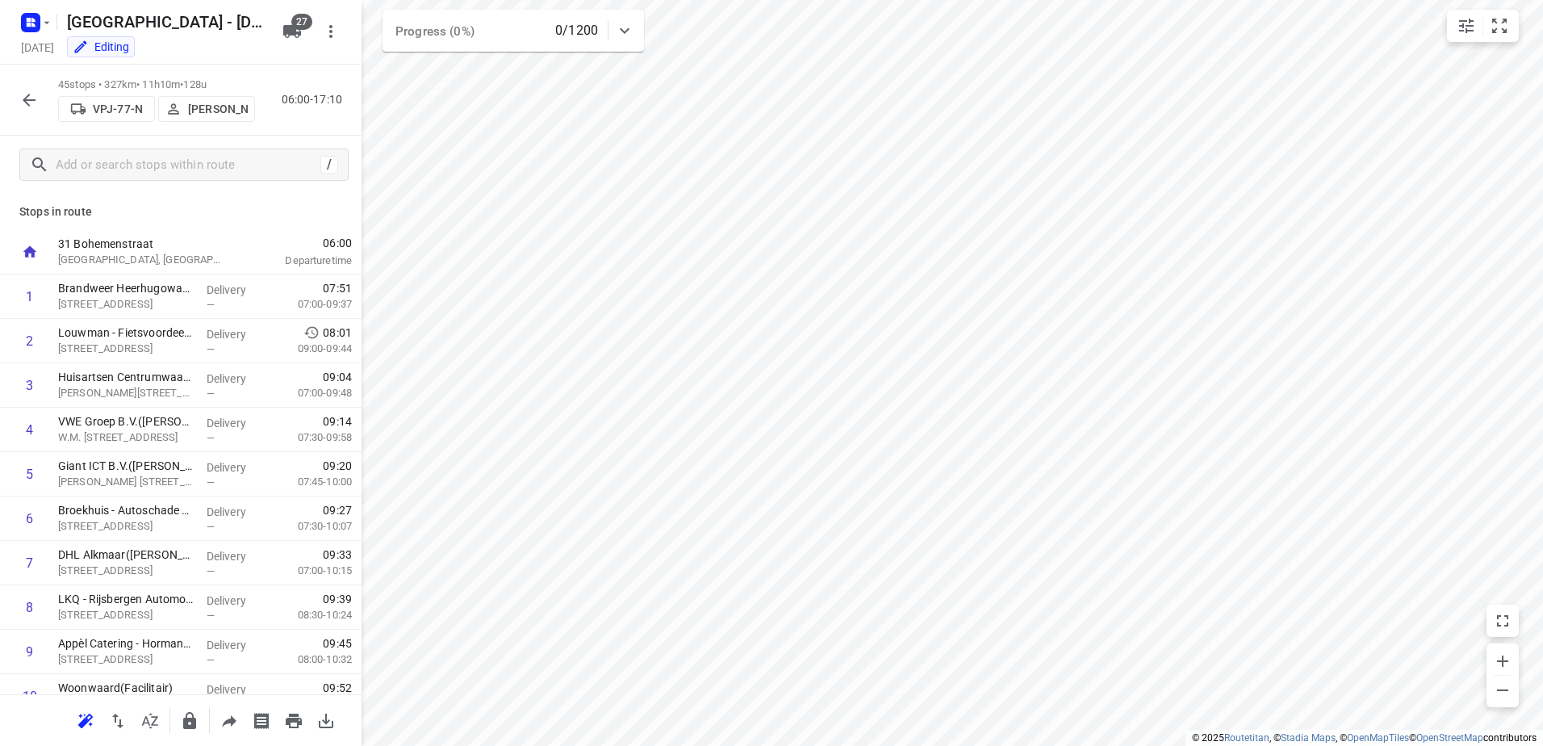
click at [224, 108] on p "[PERSON_NAME]" at bounding box center [218, 108] width 60 height 13
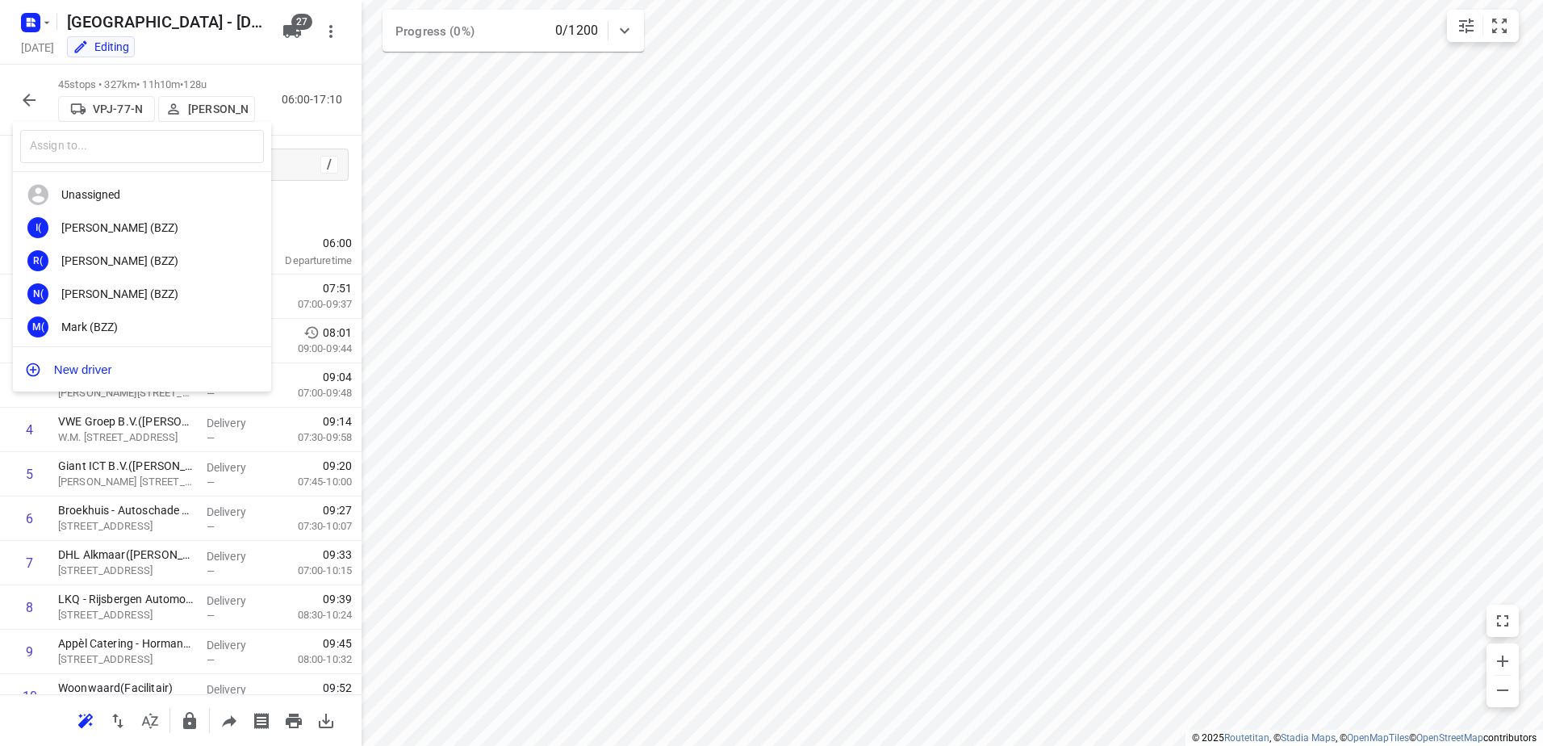
click at [202, 144] on input "text" at bounding box center [142, 146] width 244 height 33
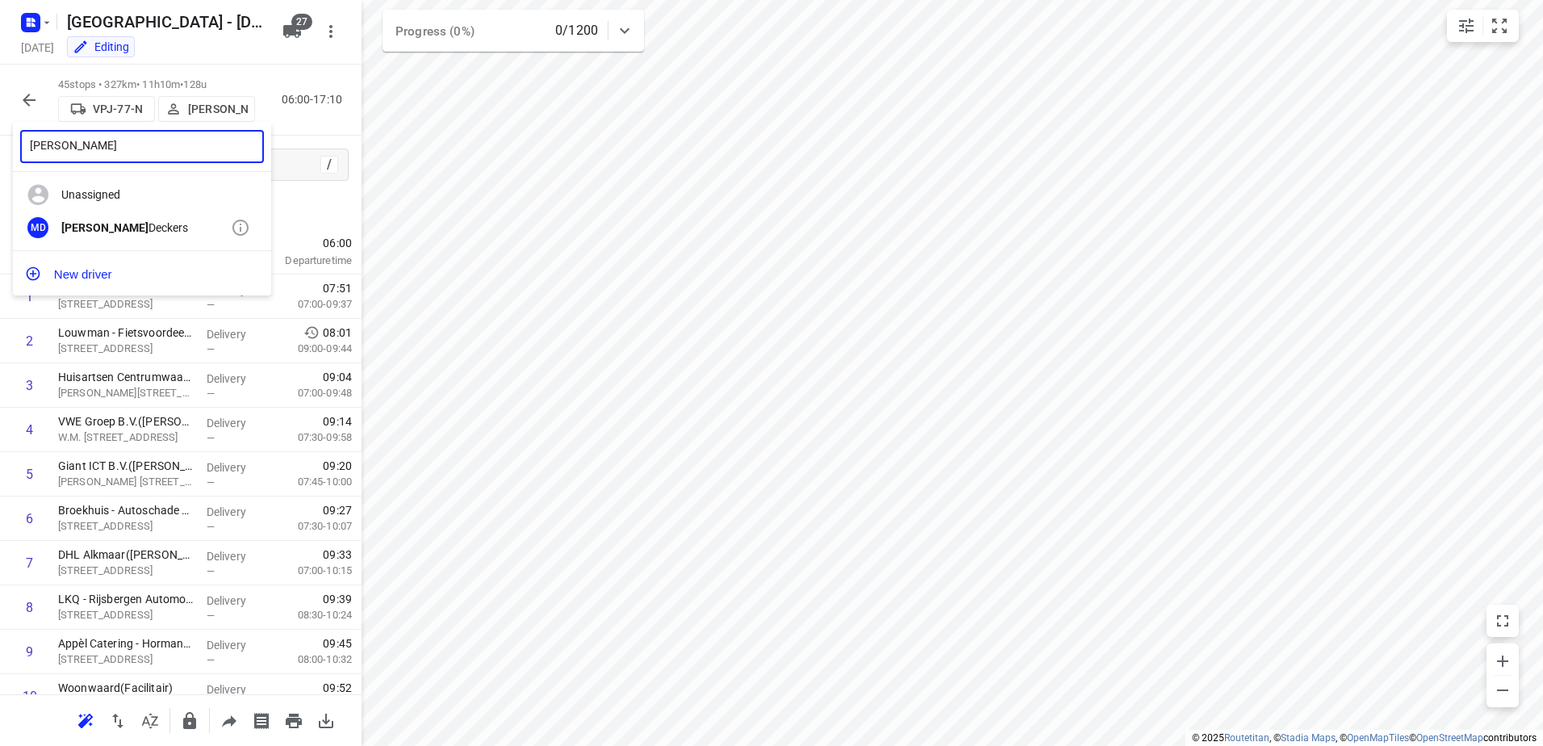
type input "[PERSON_NAME]"
click at [159, 222] on div "[PERSON_NAME]" at bounding box center [145, 227] width 169 height 13
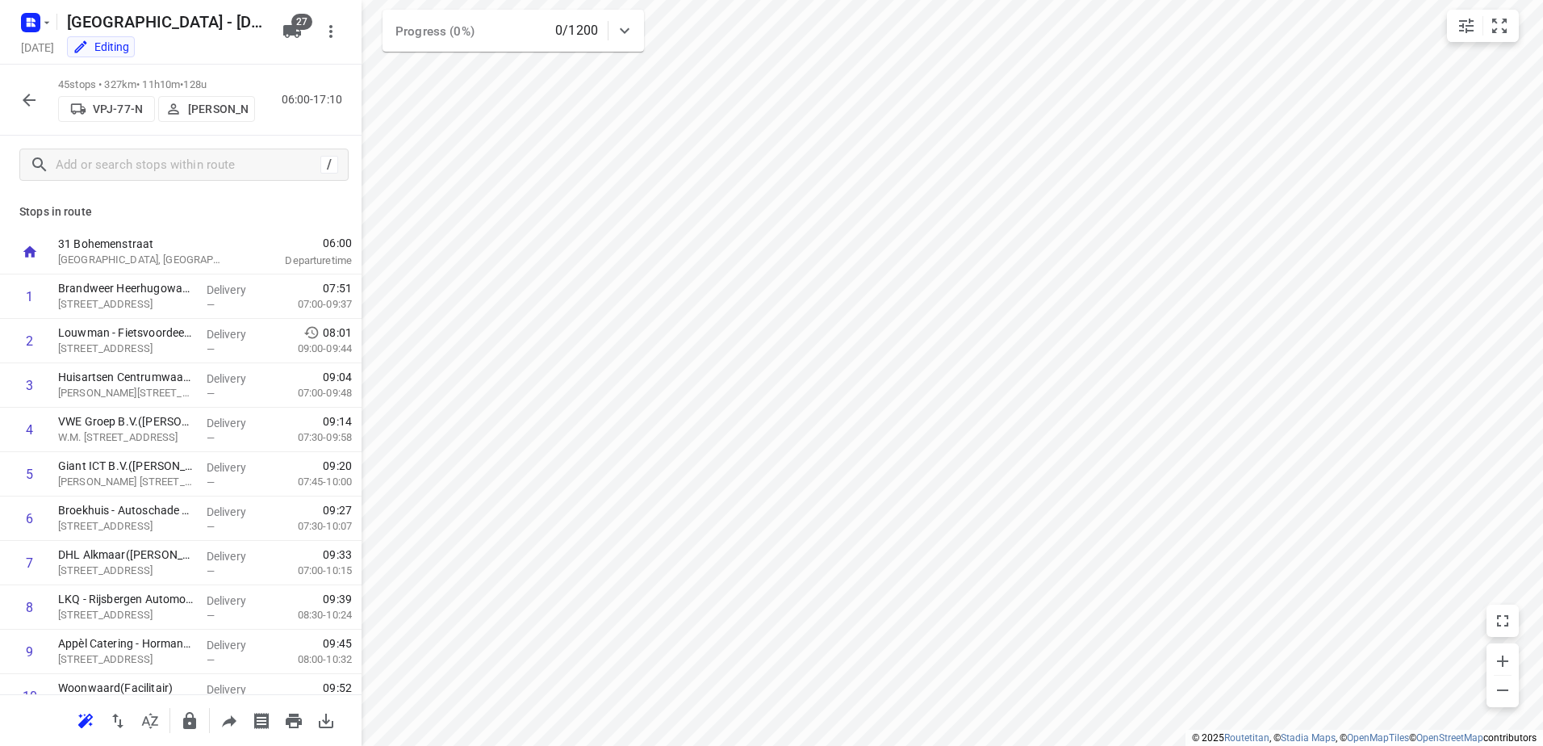
click at [22, 102] on icon "button" at bounding box center [28, 99] width 19 height 19
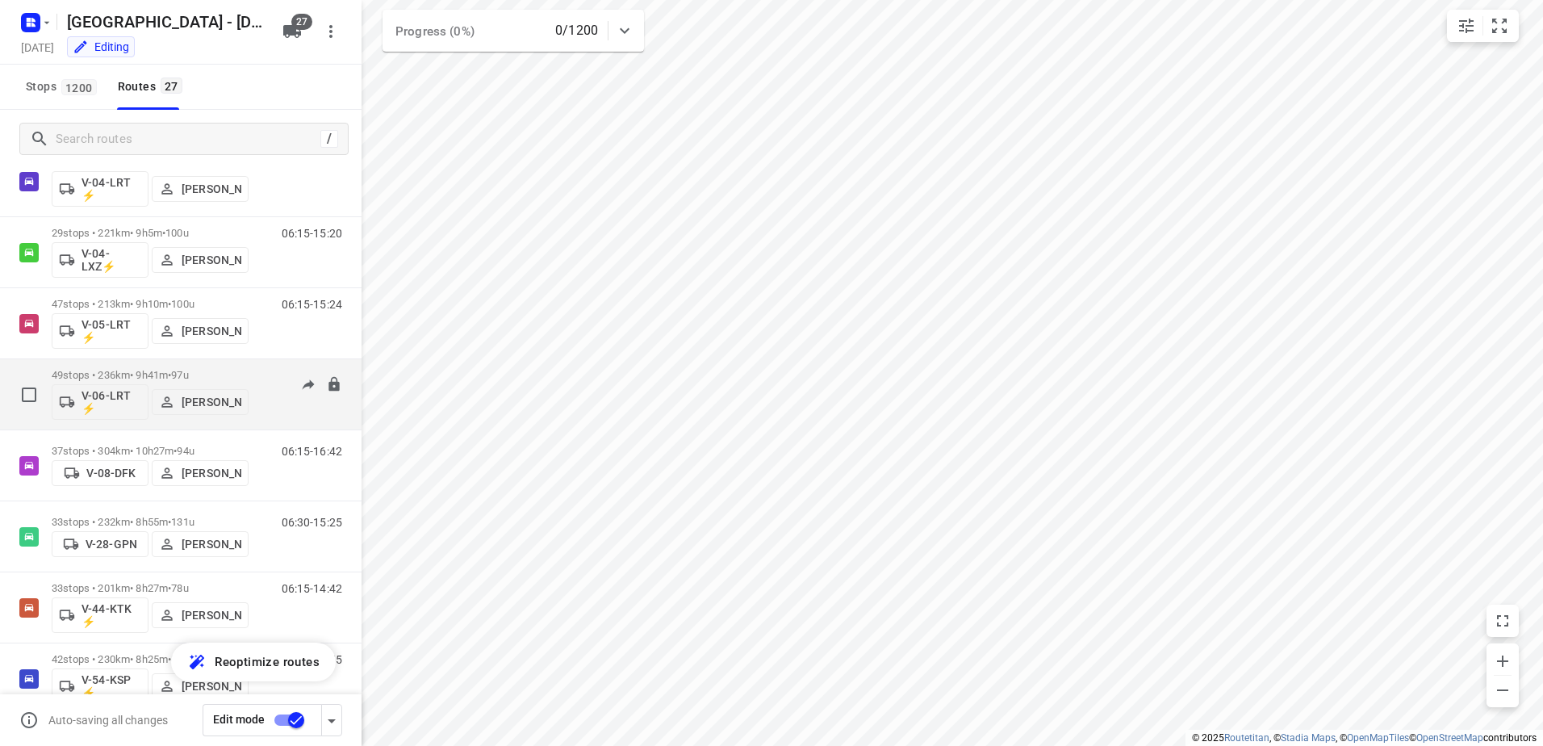
scroll to position [565, 0]
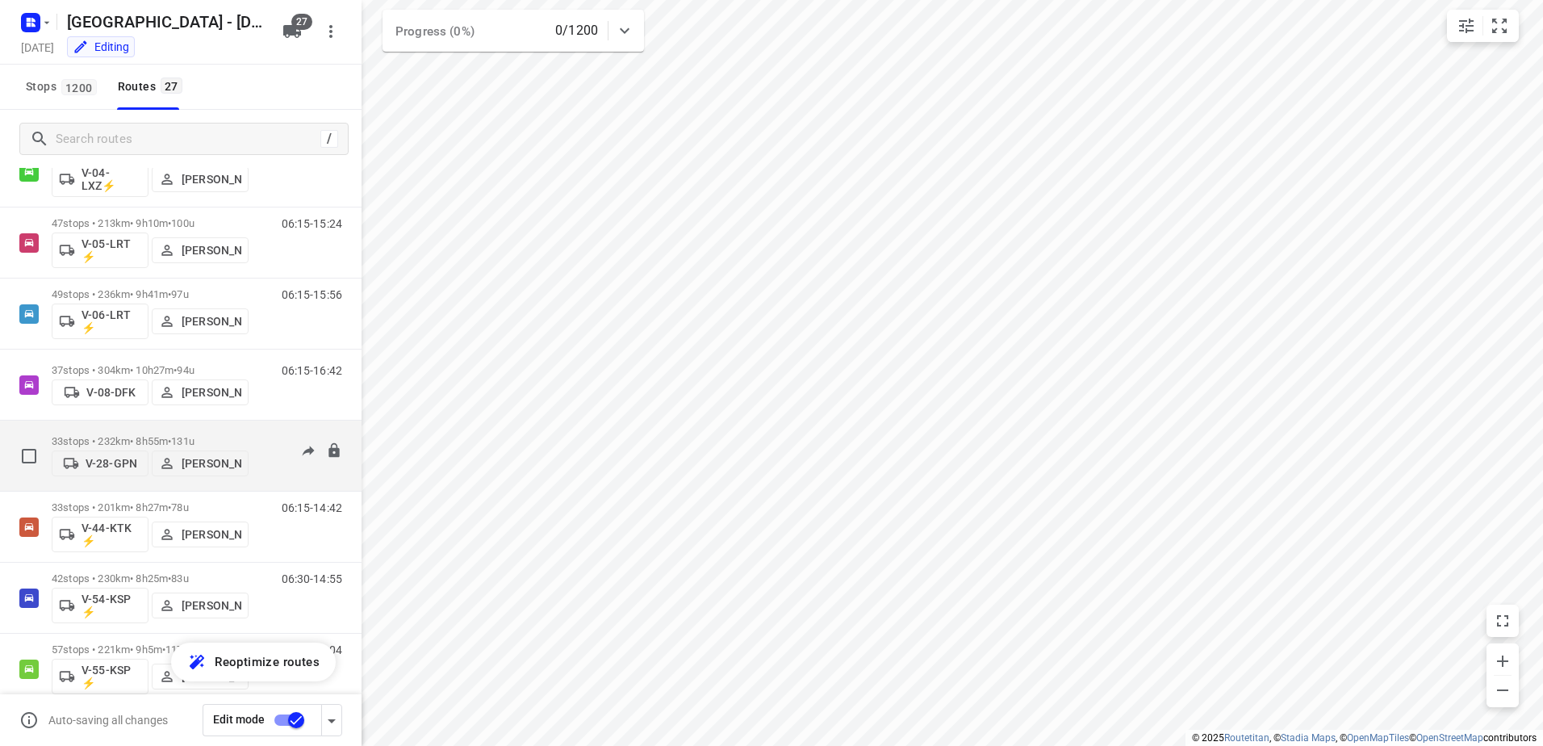
click at [119, 460] on p "V-28-GPN" at bounding box center [112, 463] width 52 height 13
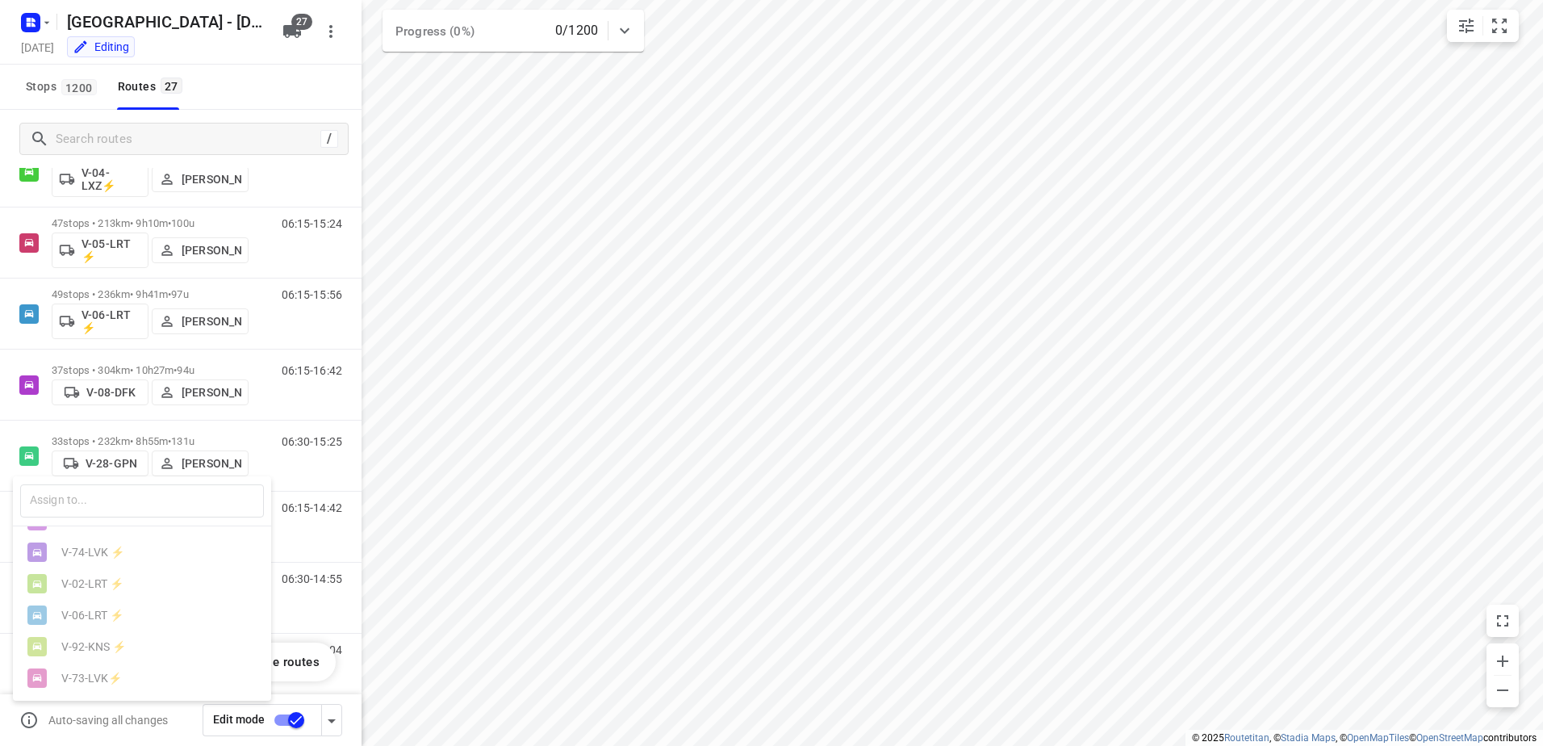
scroll to position [742, 0]
click at [300, 94] on div at bounding box center [771, 373] width 1543 height 746
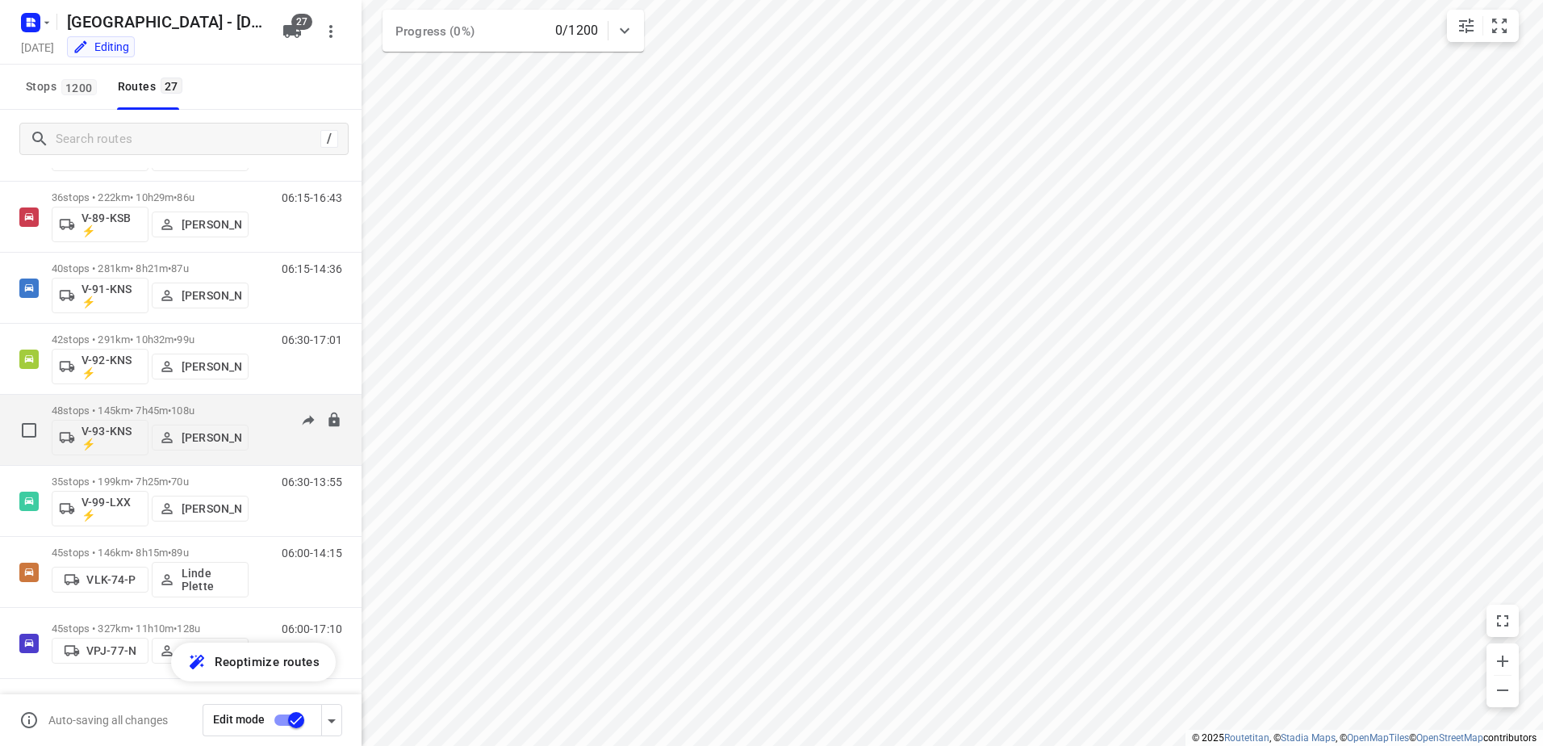
scroll to position [1444, 0]
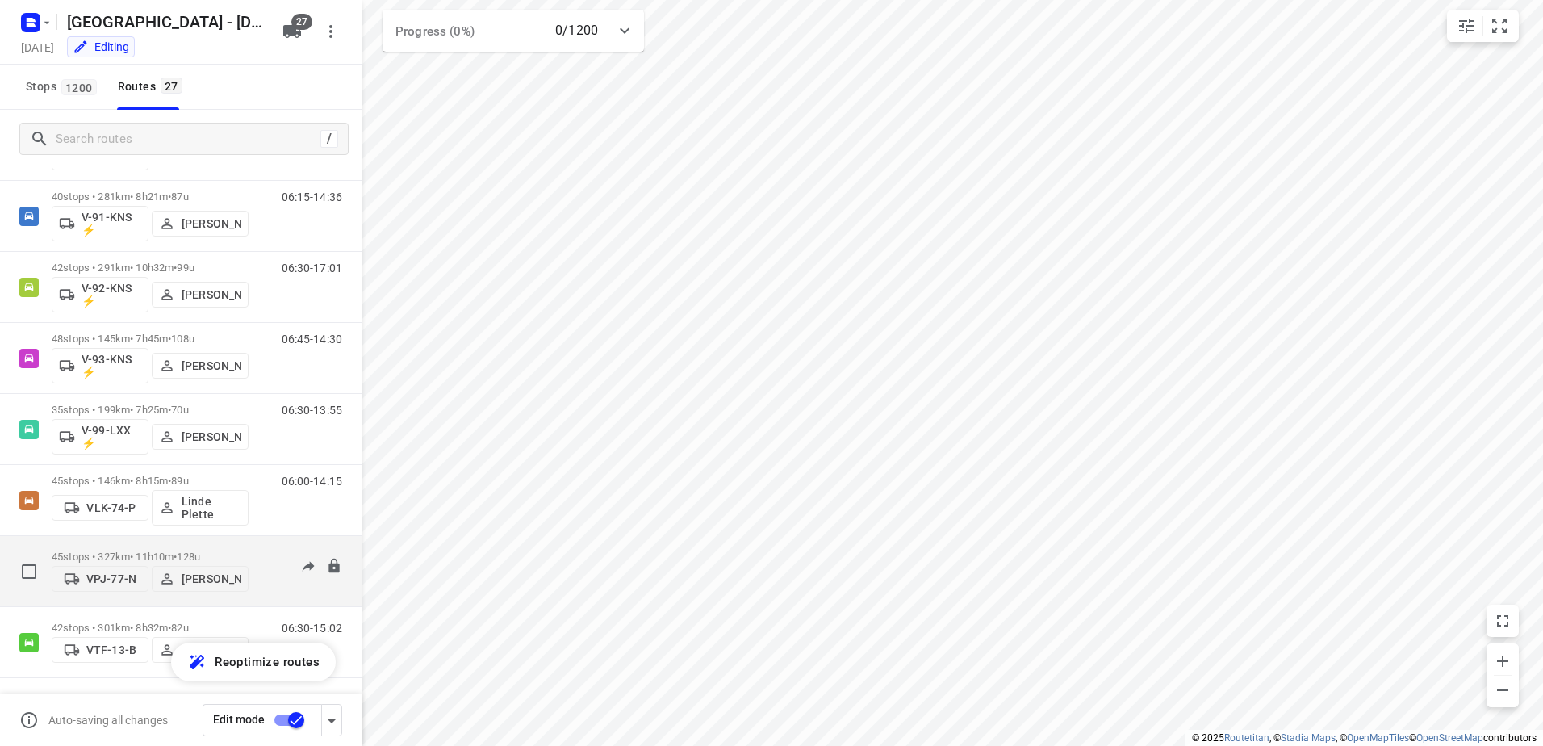
click at [261, 551] on div "06:00-17:10" at bounding box center [301, 574] width 81 height 49
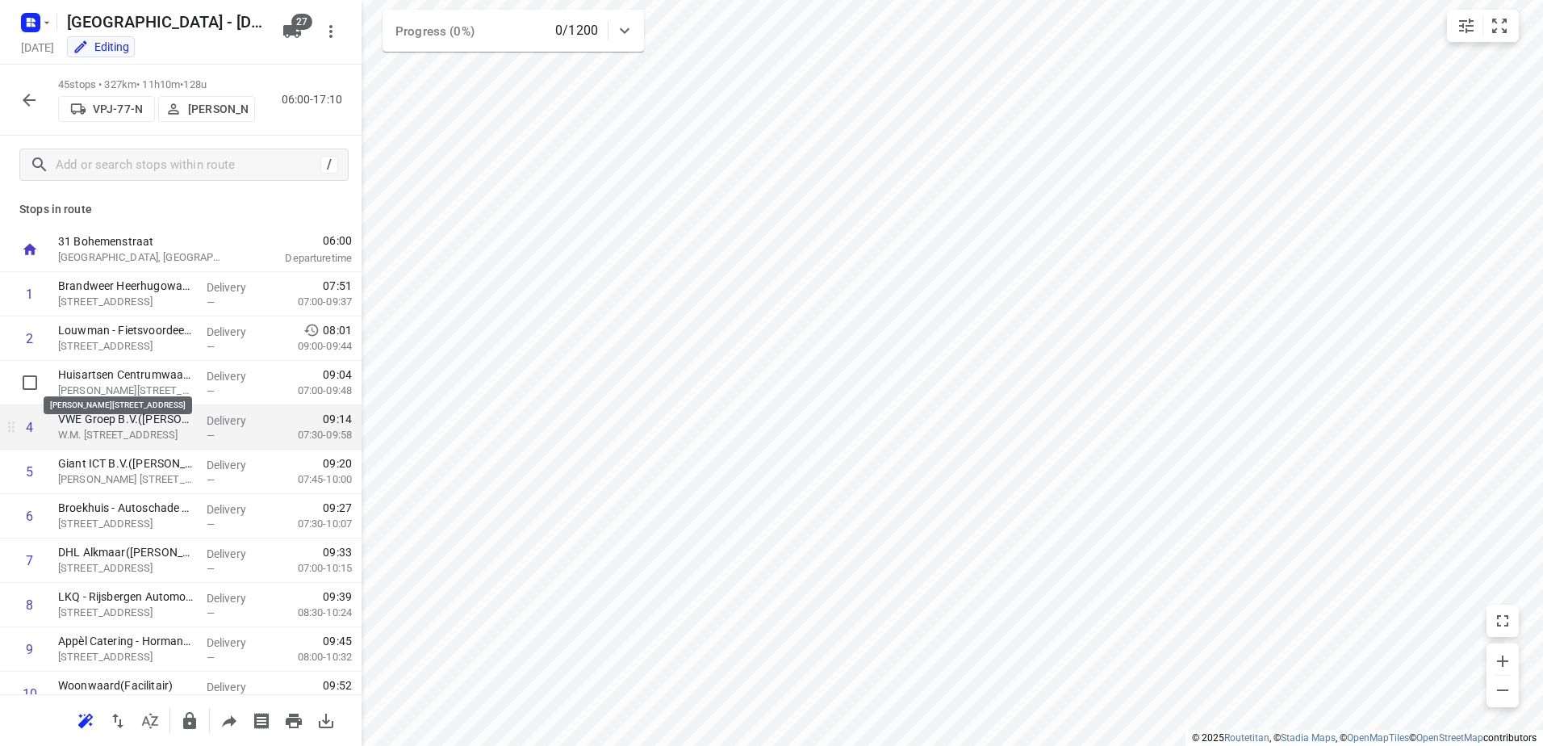
scroll to position [0, 0]
click at [28, 102] on icon "button" at bounding box center [28, 99] width 19 height 19
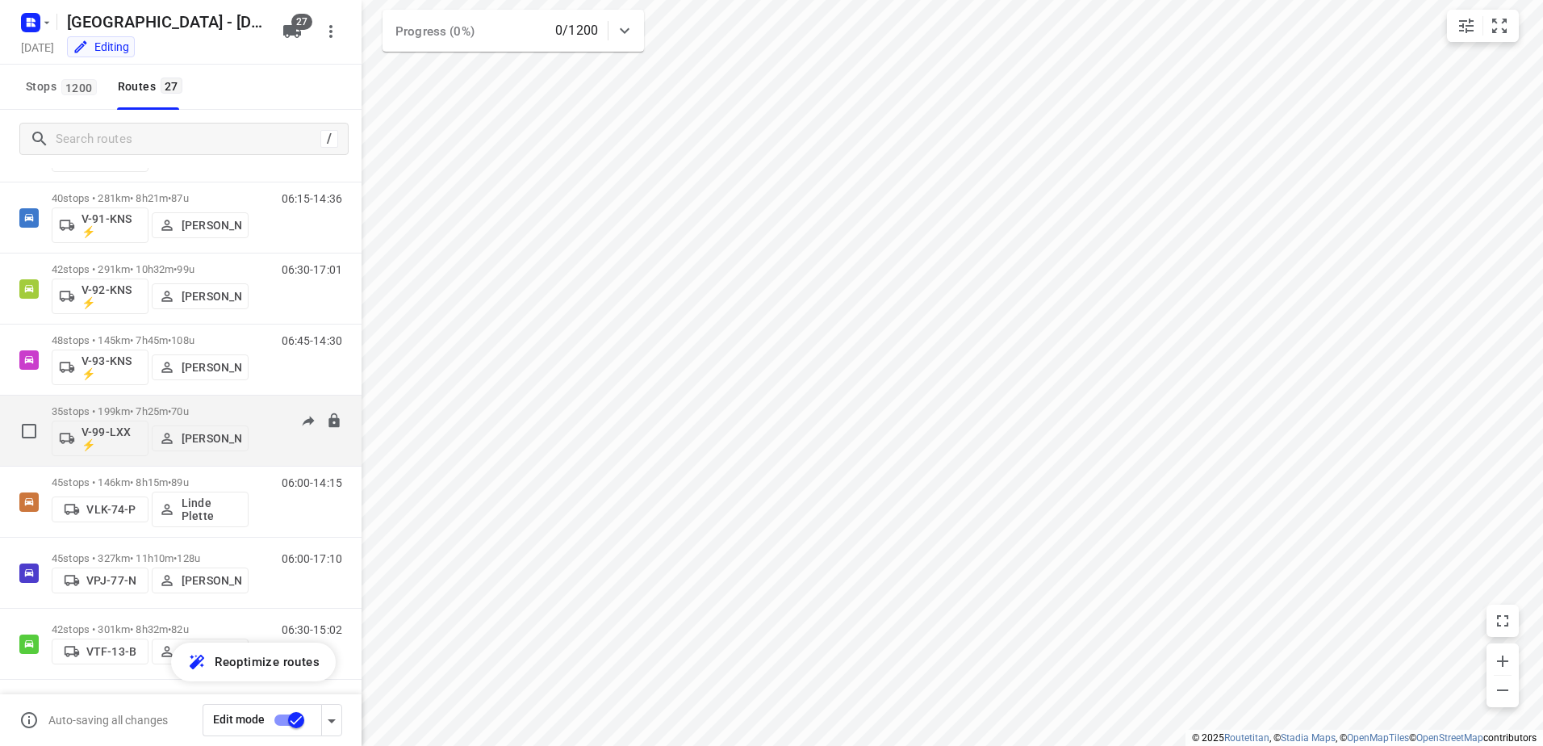
scroll to position [1444, 0]
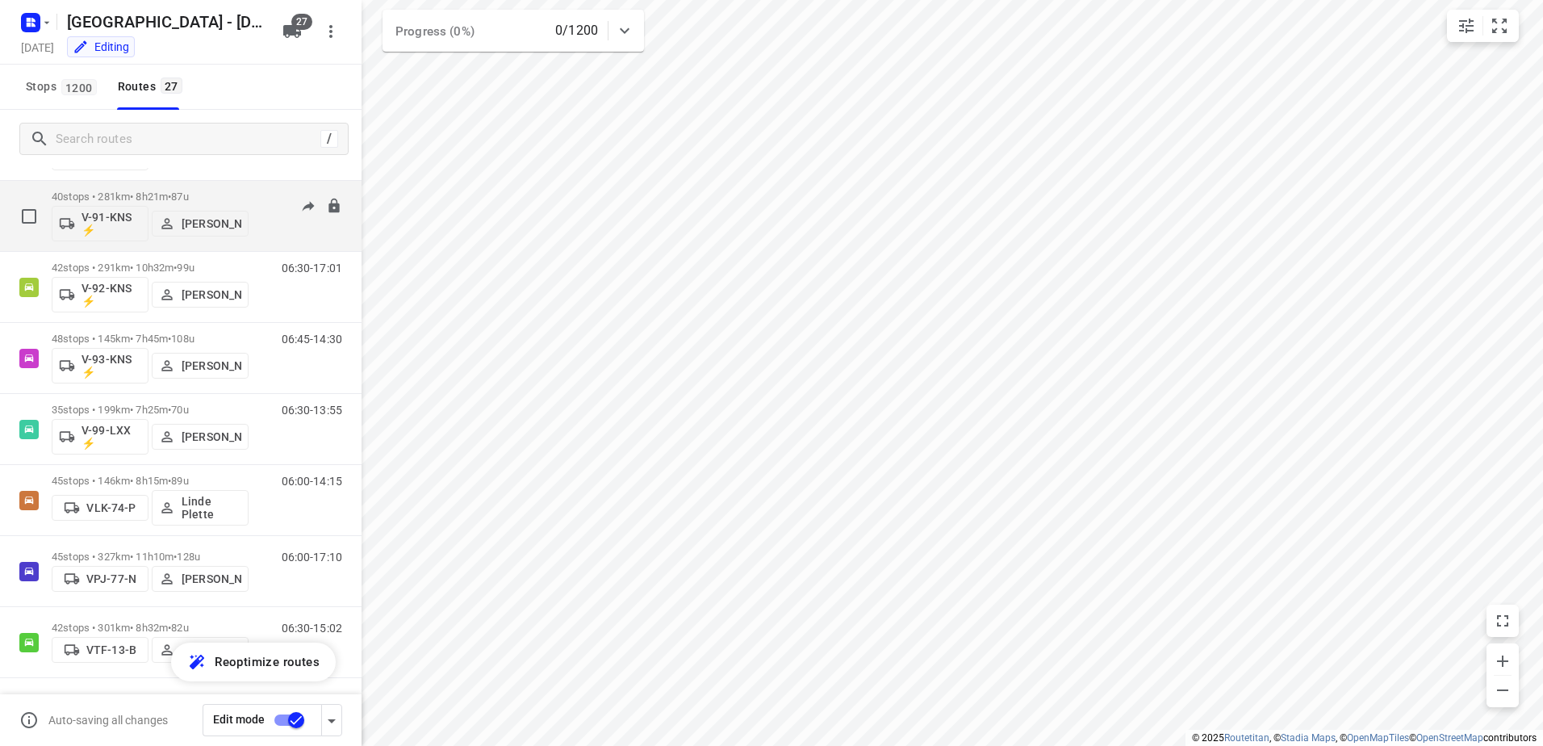
click at [261, 191] on div "06:15-14:36" at bounding box center [301, 219] width 81 height 59
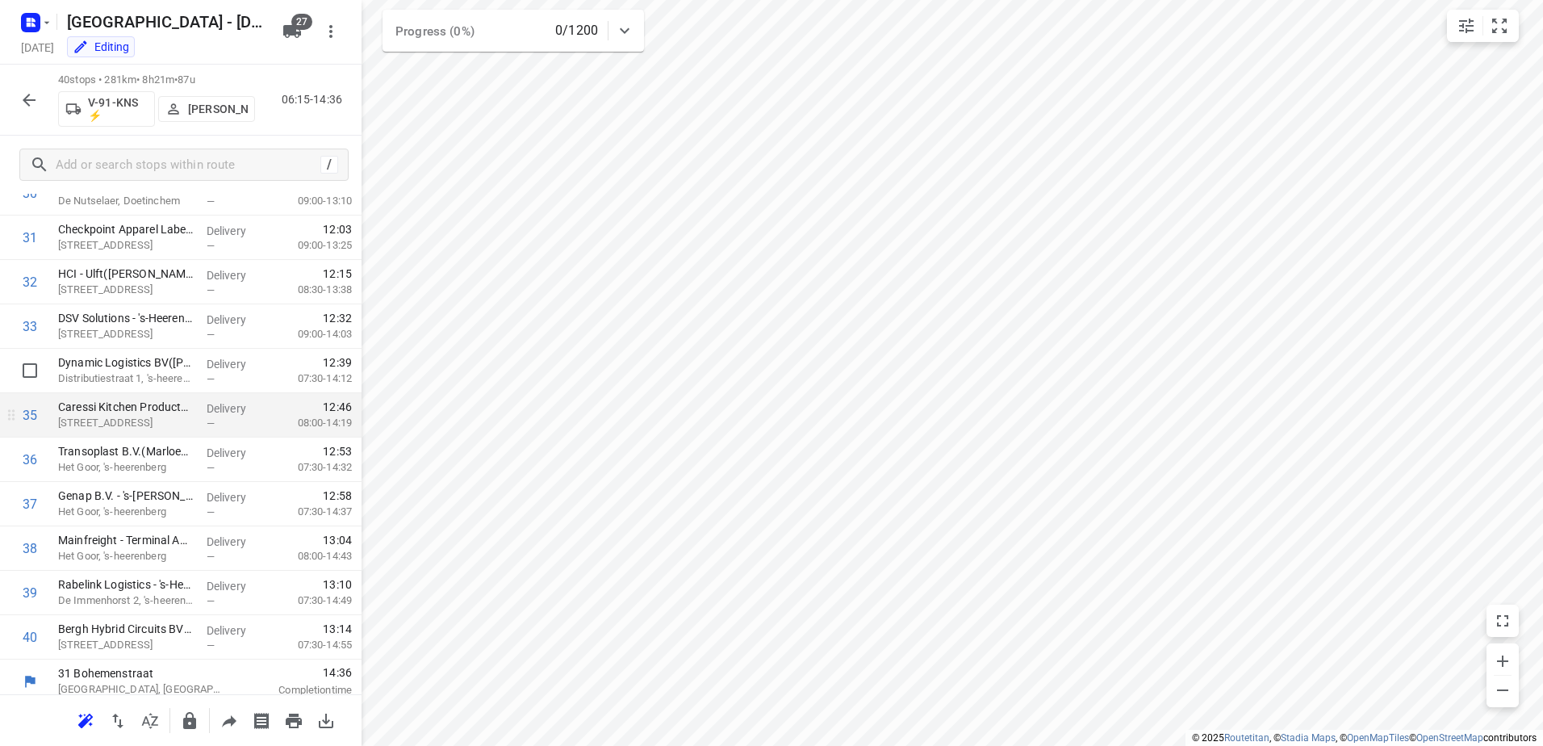
scroll to position [1400, 0]
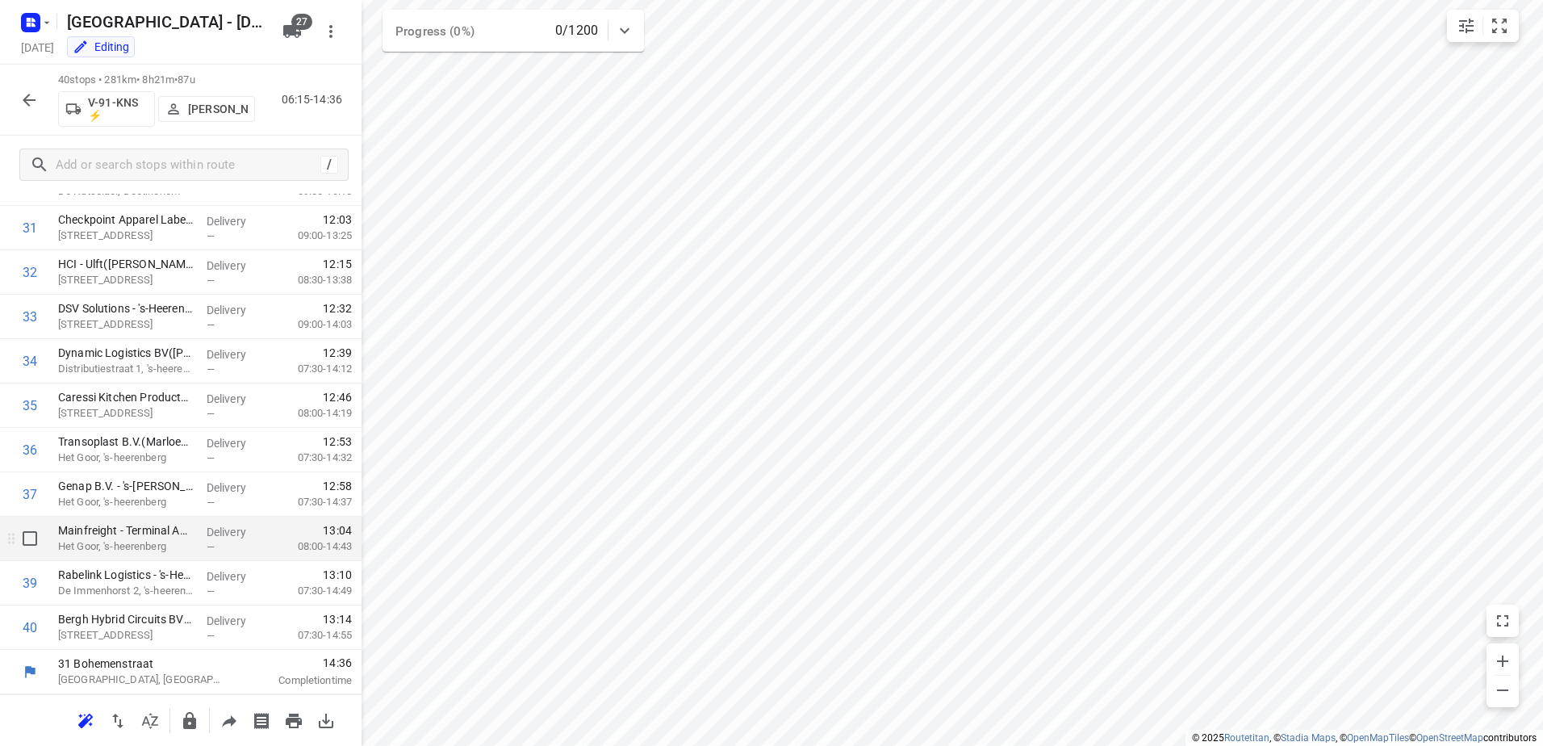
click at [146, 544] on p "Het Goor, 's-heerenberg" at bounding box center [126, 546] width 136 height 16
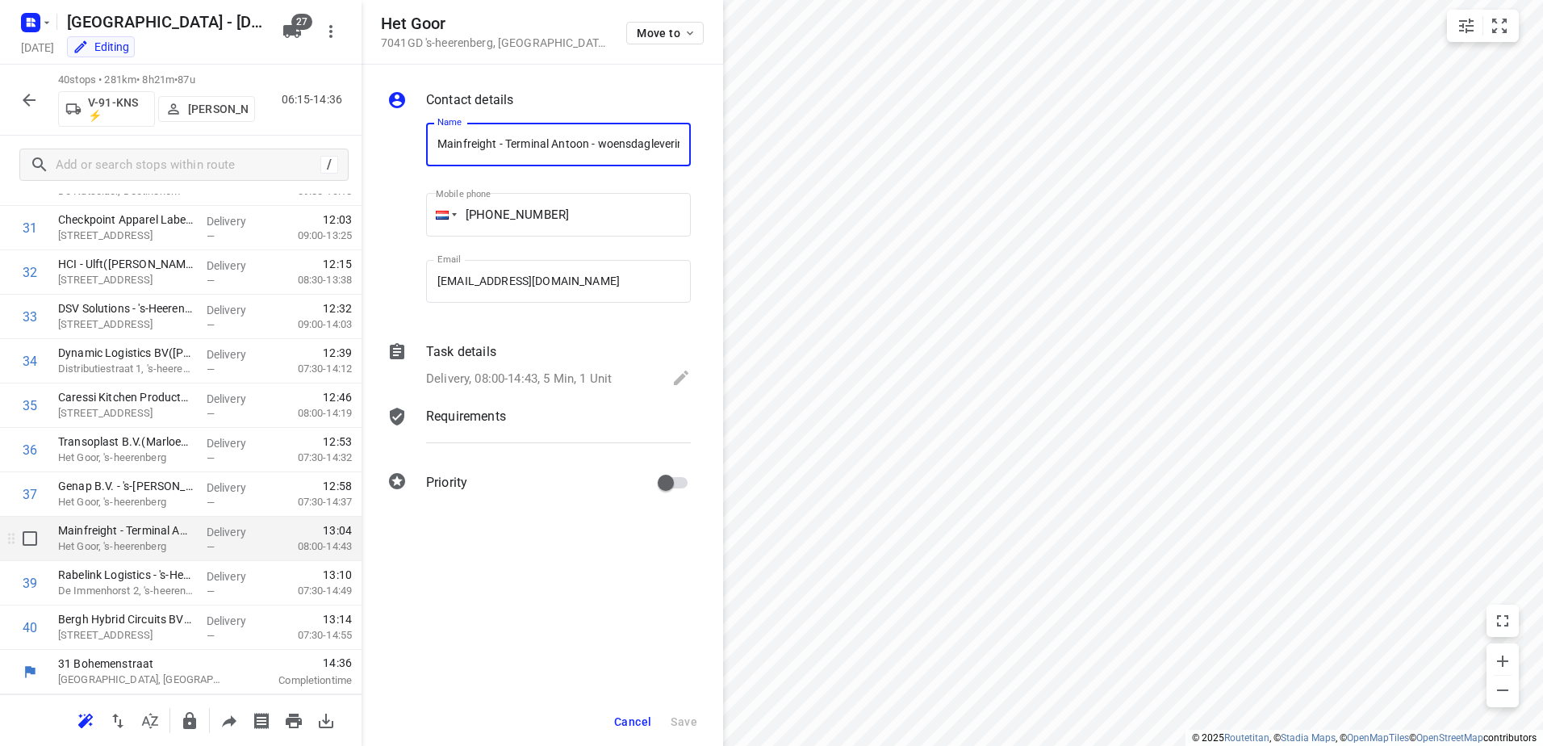
scroll to position [0, 108]
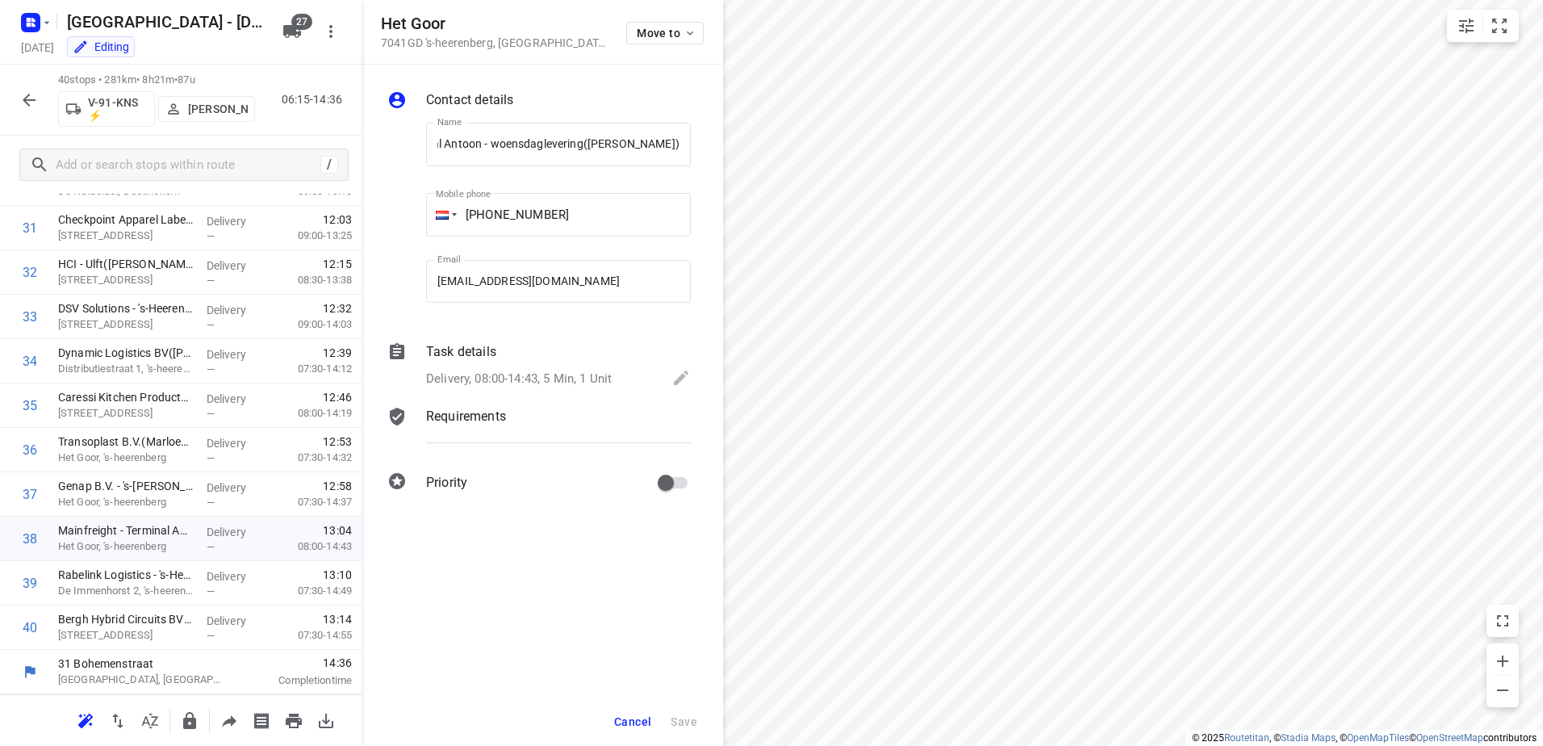
click at [483, 359] on p "Task details" at bounding box center [461, 351] width 70 height 19
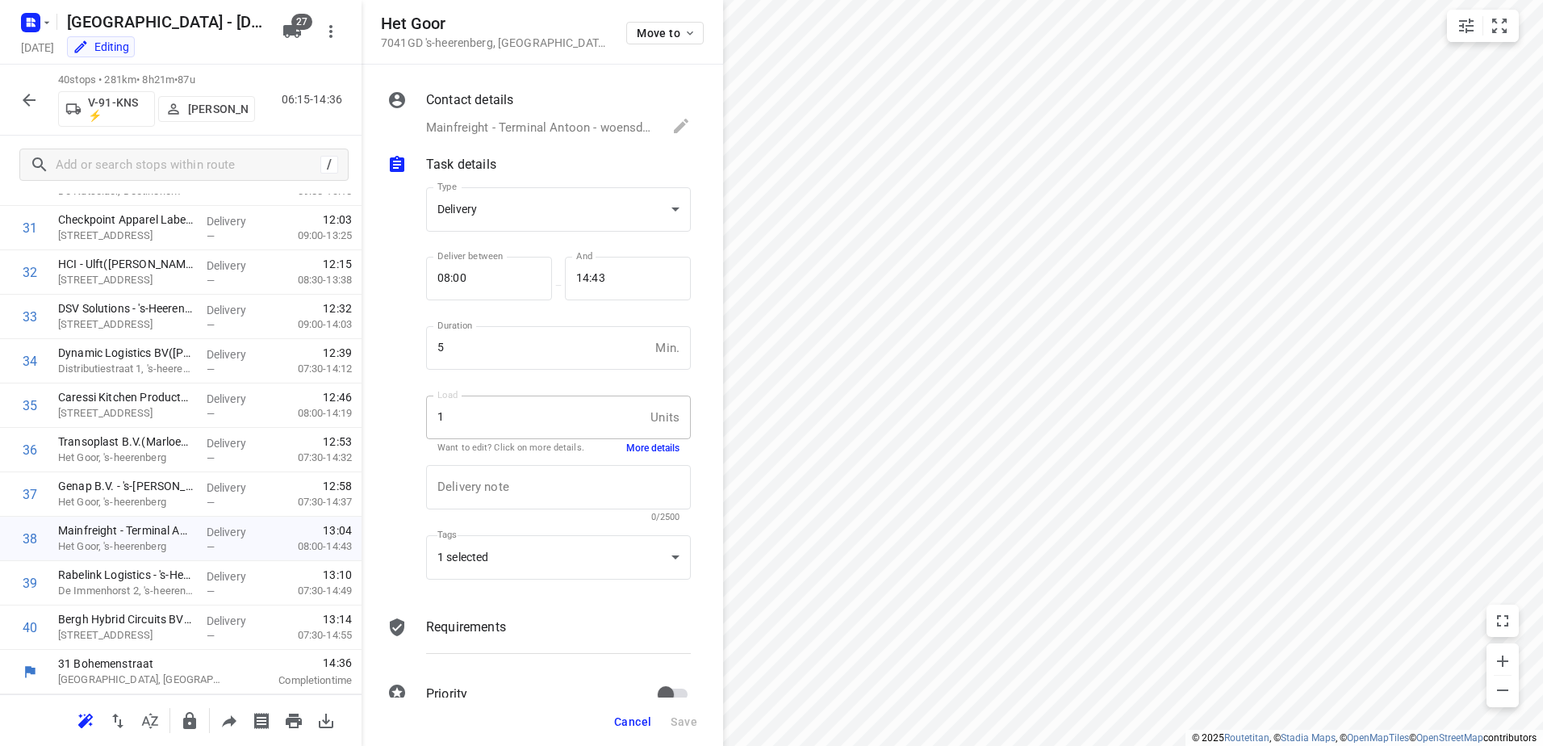
click at [633, 447] on button "More details" at bounding box center [652, 448] width 53 height 14
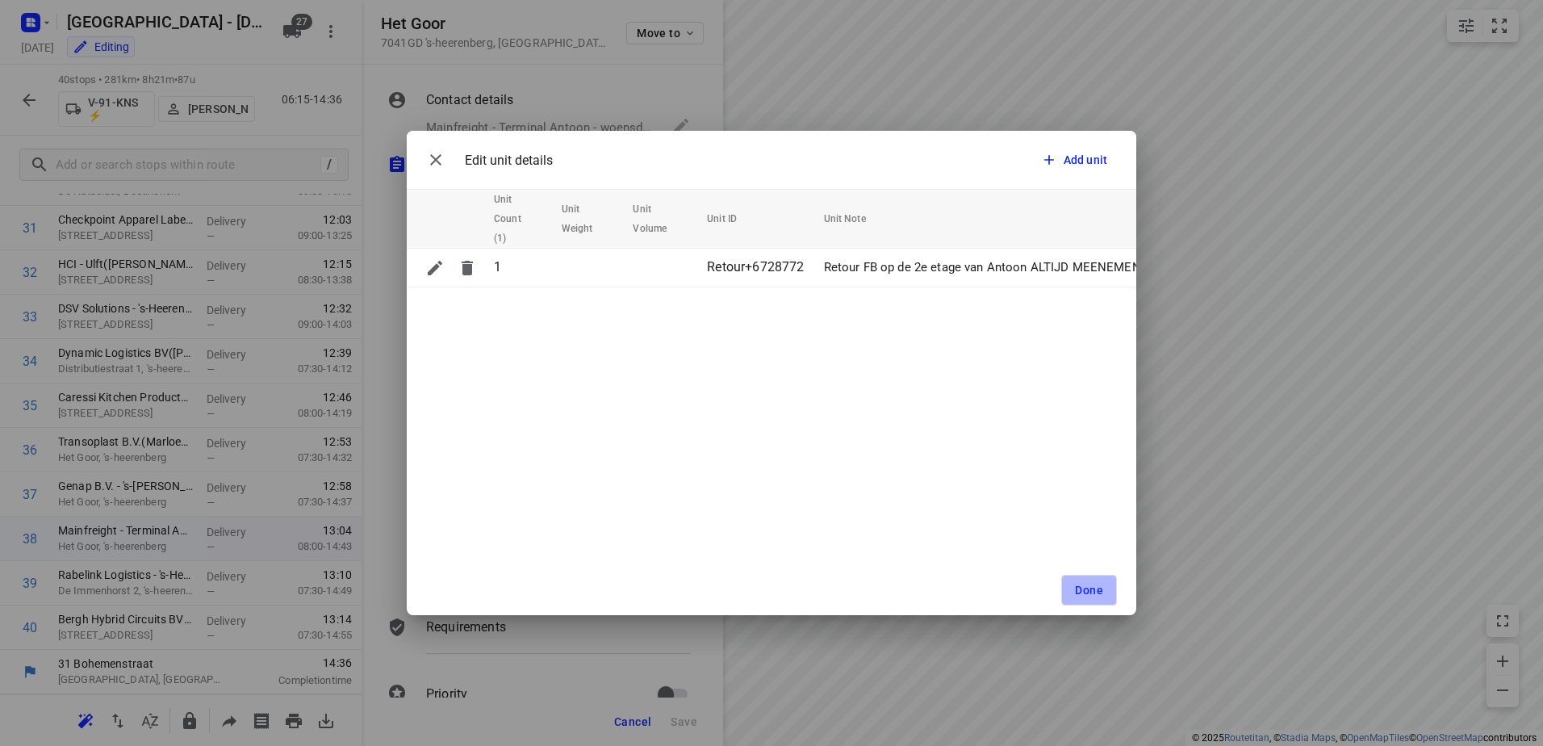
click at [1098, 584] on span "Done" at bounding box center [1089, 589] width 28 height 13
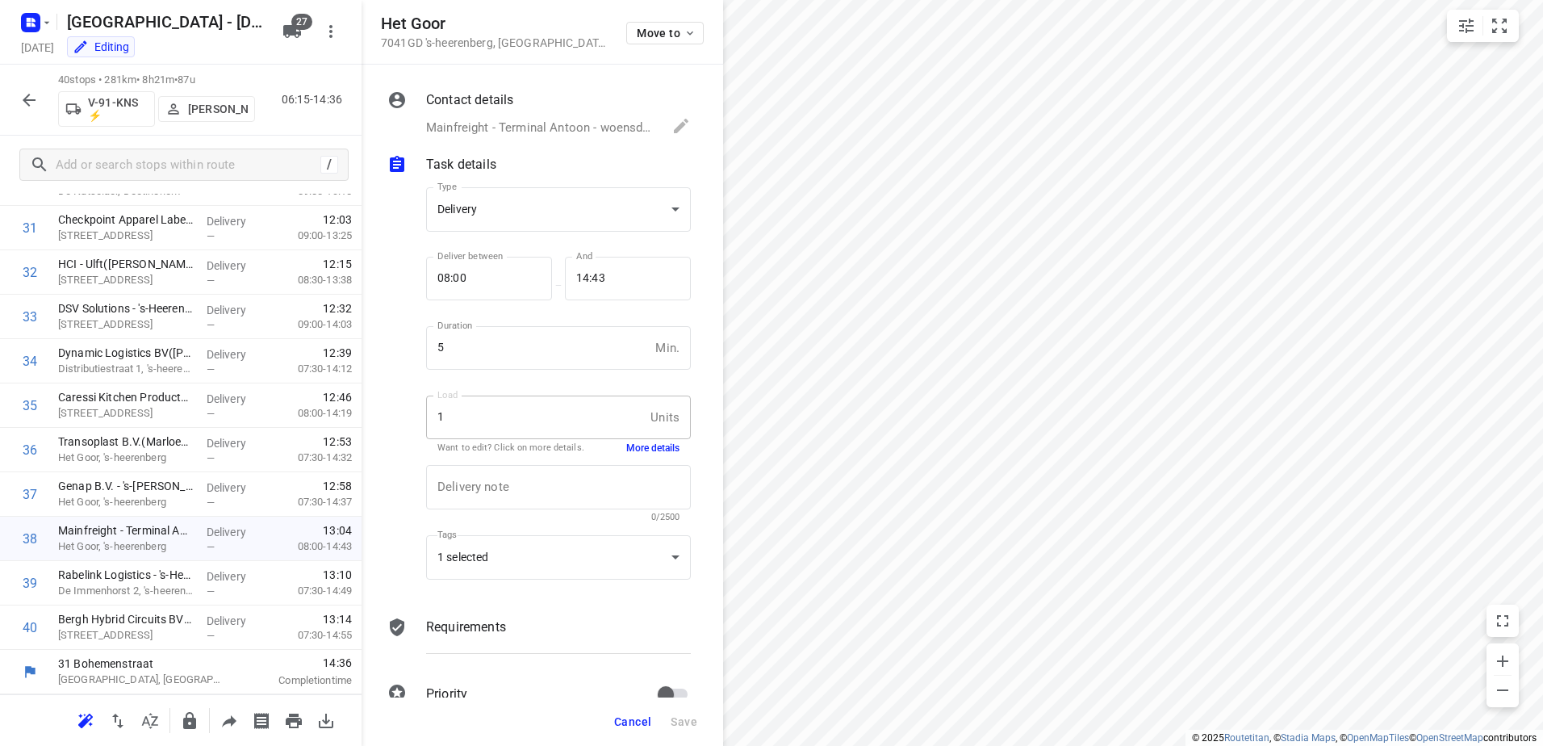
click at [625, 716] on span "Cancel" at bounding box center [632, 721] width 37 height 13
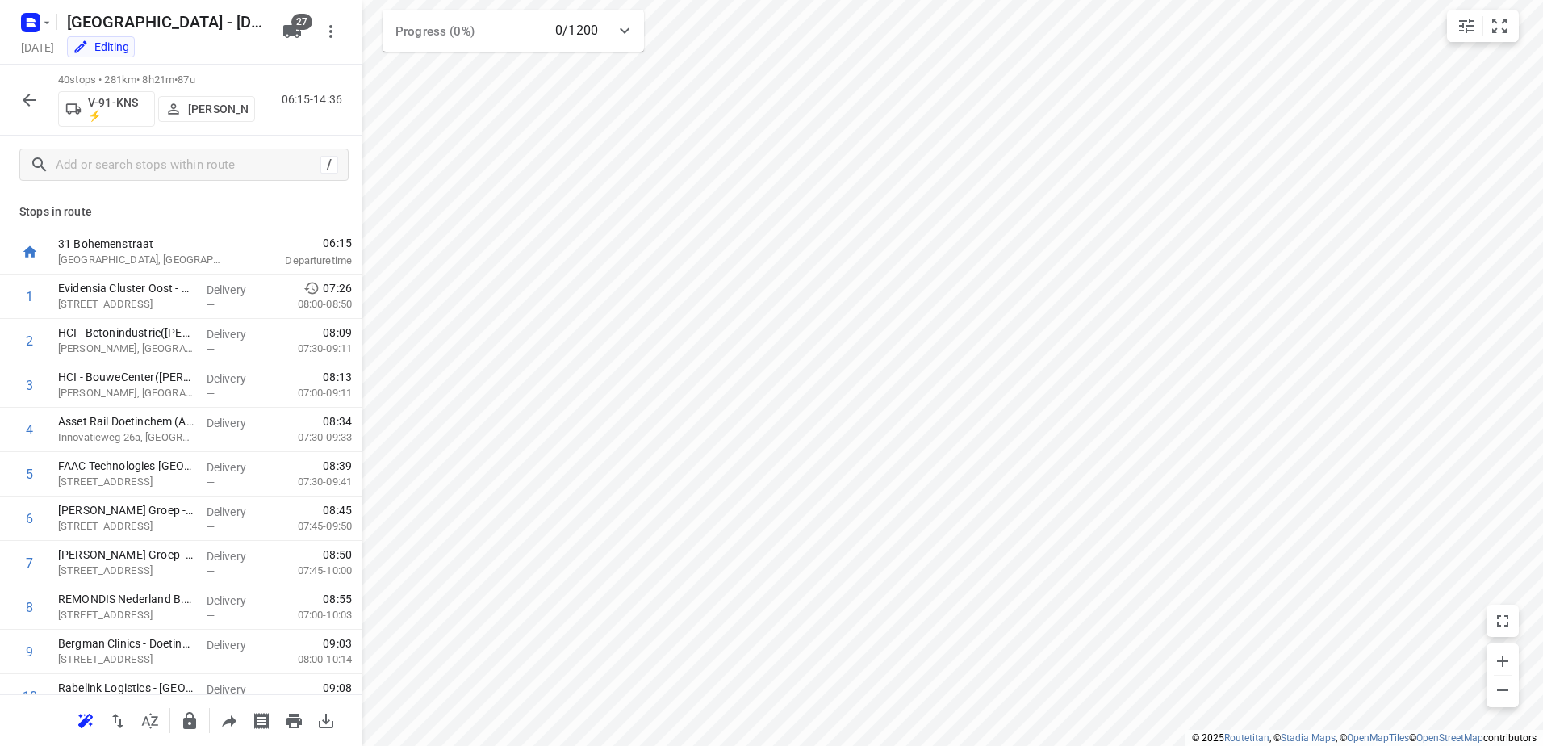
click at [31, 95] on icon "button" at bounding box center [28, 99] width 19 height 19
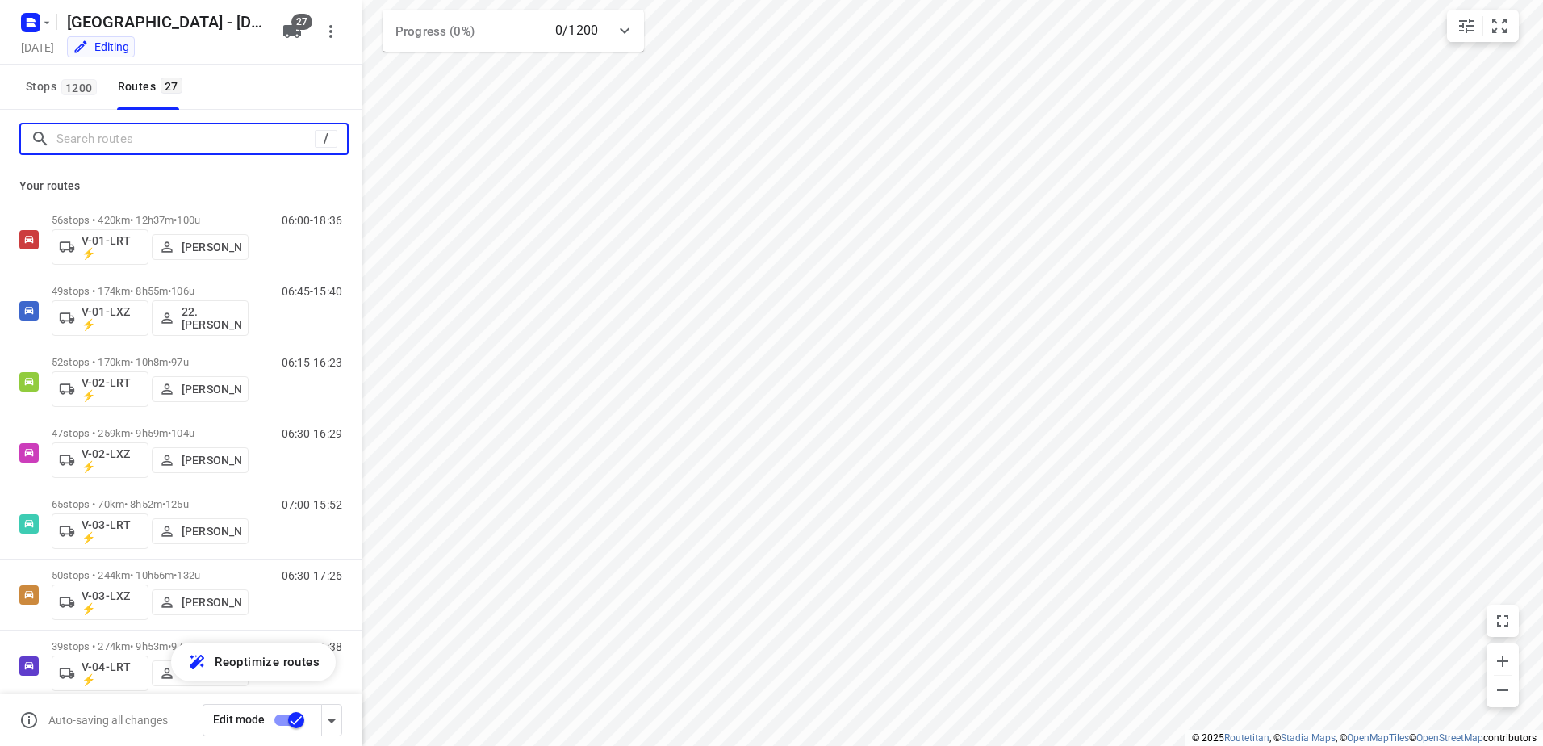
click at [190, 132] on input "Search routes" at bounding box center [185, 139] width 258 height 25
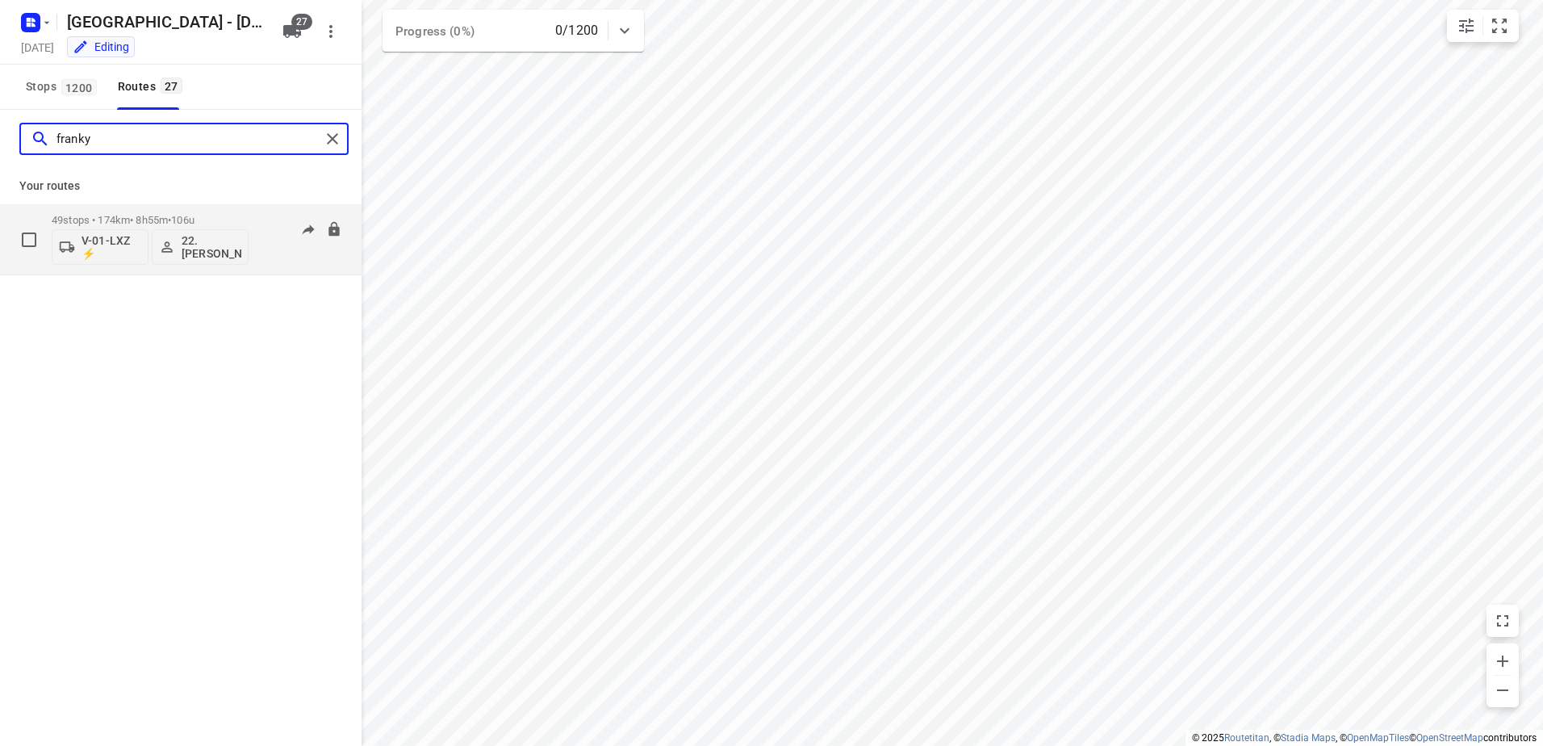
type input "franky"
click at [160, 214] on p "49 stops • 174km • 8h55m • 106u" at bounding box center [150, 220] width 197 height 12
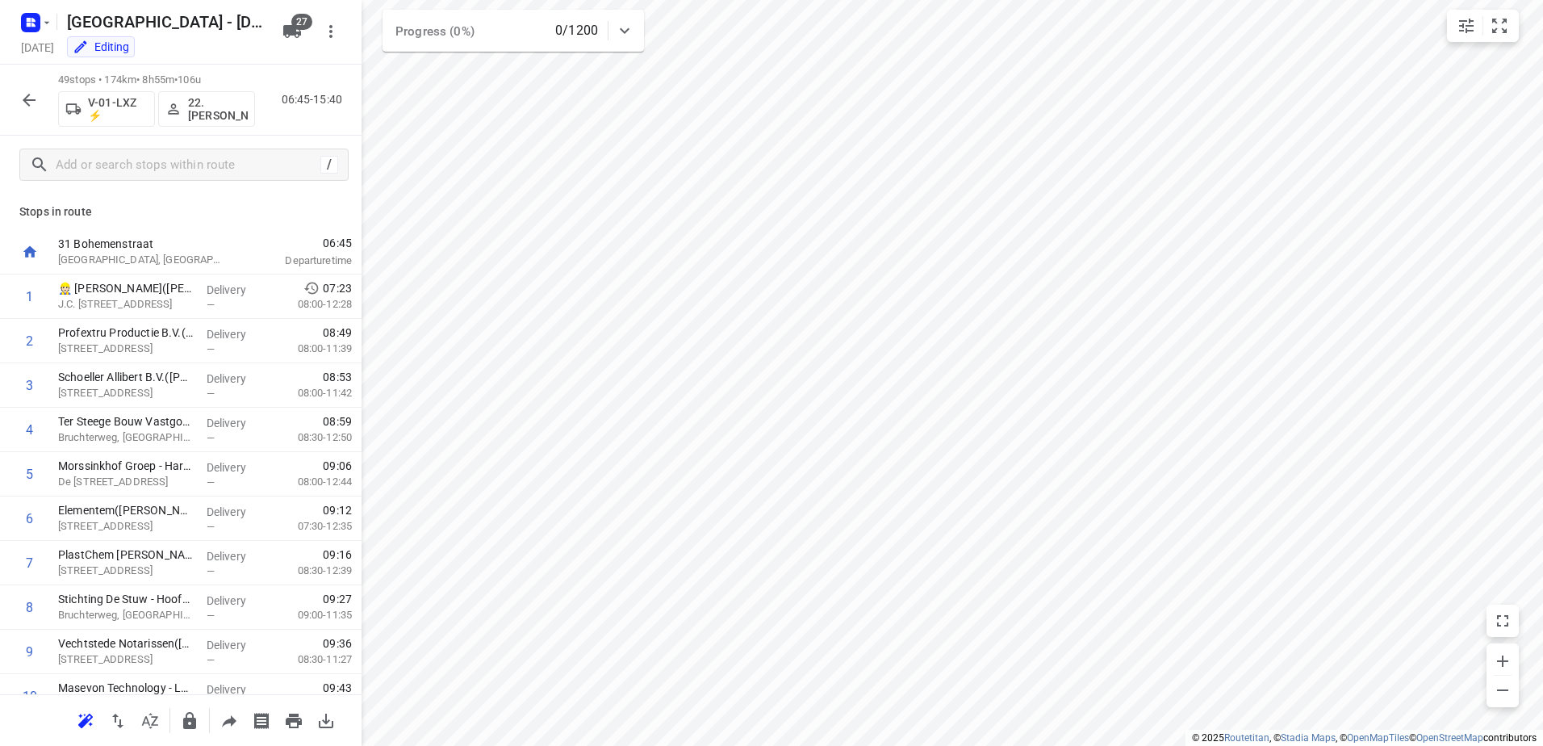
click at [12, 91] on div "49 stops • 174km • 8h55m • 106u V-01-LXZ ⚡ 22. [PERSON_NAME] 06:45-15:40" at bounding box center [180, 100] width 361 height 71
click at [24, 91] on icon "button" at bounding box center [28, 99] width 19 height 19
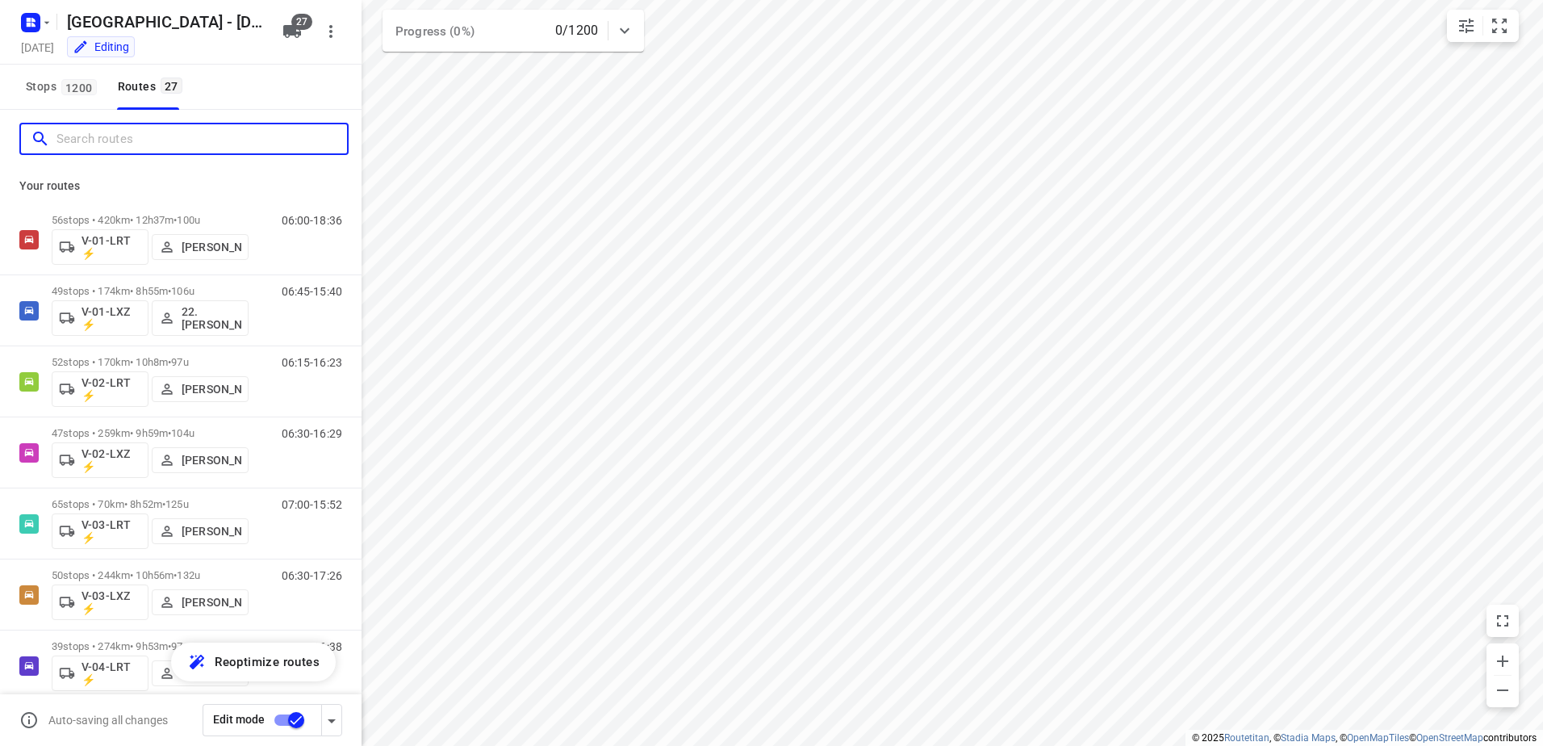
click at [160, 140] on input "Search routes" at bounding box center [201, 139] width 290 height 25
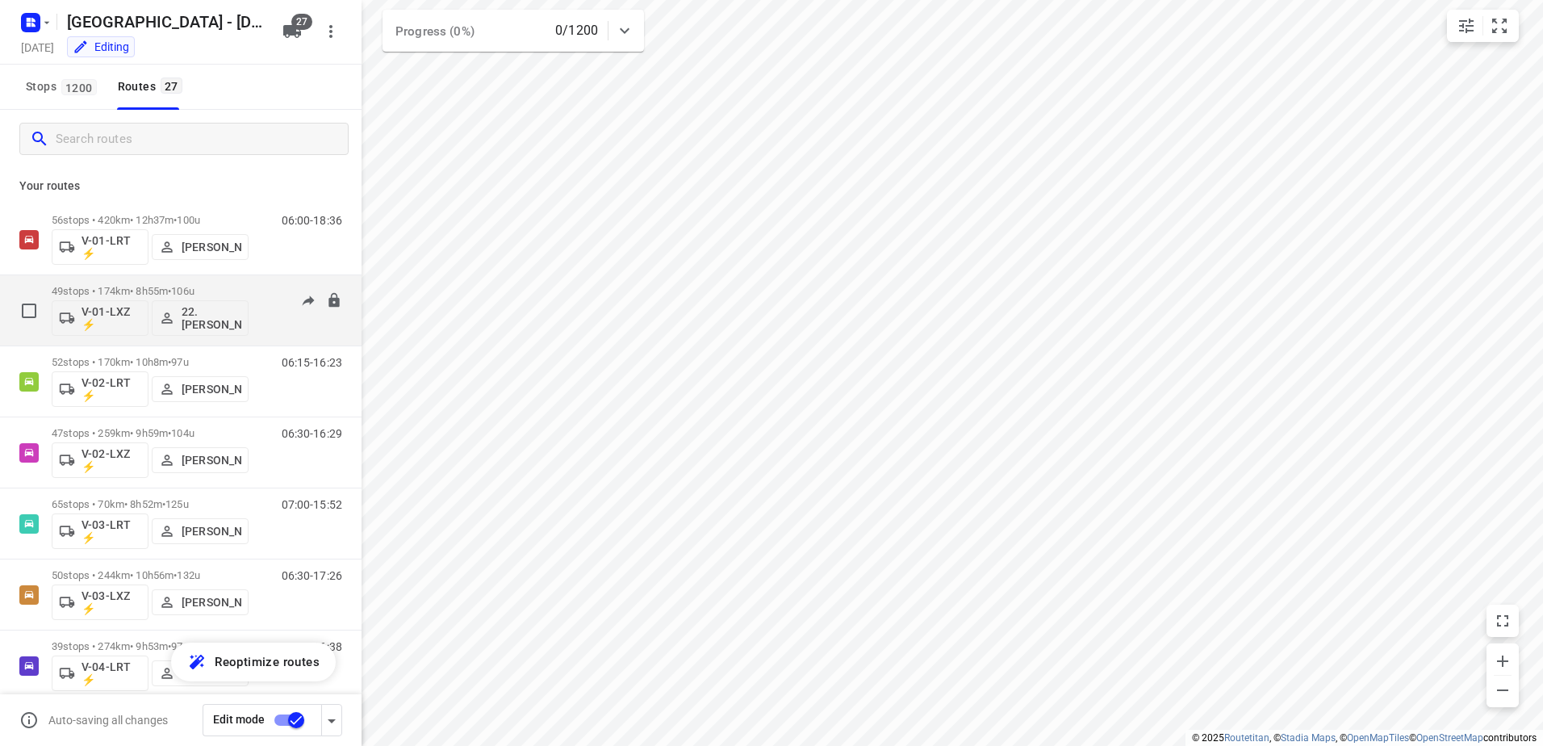
click at [209, 322] on p "22. [PERSON_NAME]" at bounding box center [212, 318] width 60 height 26
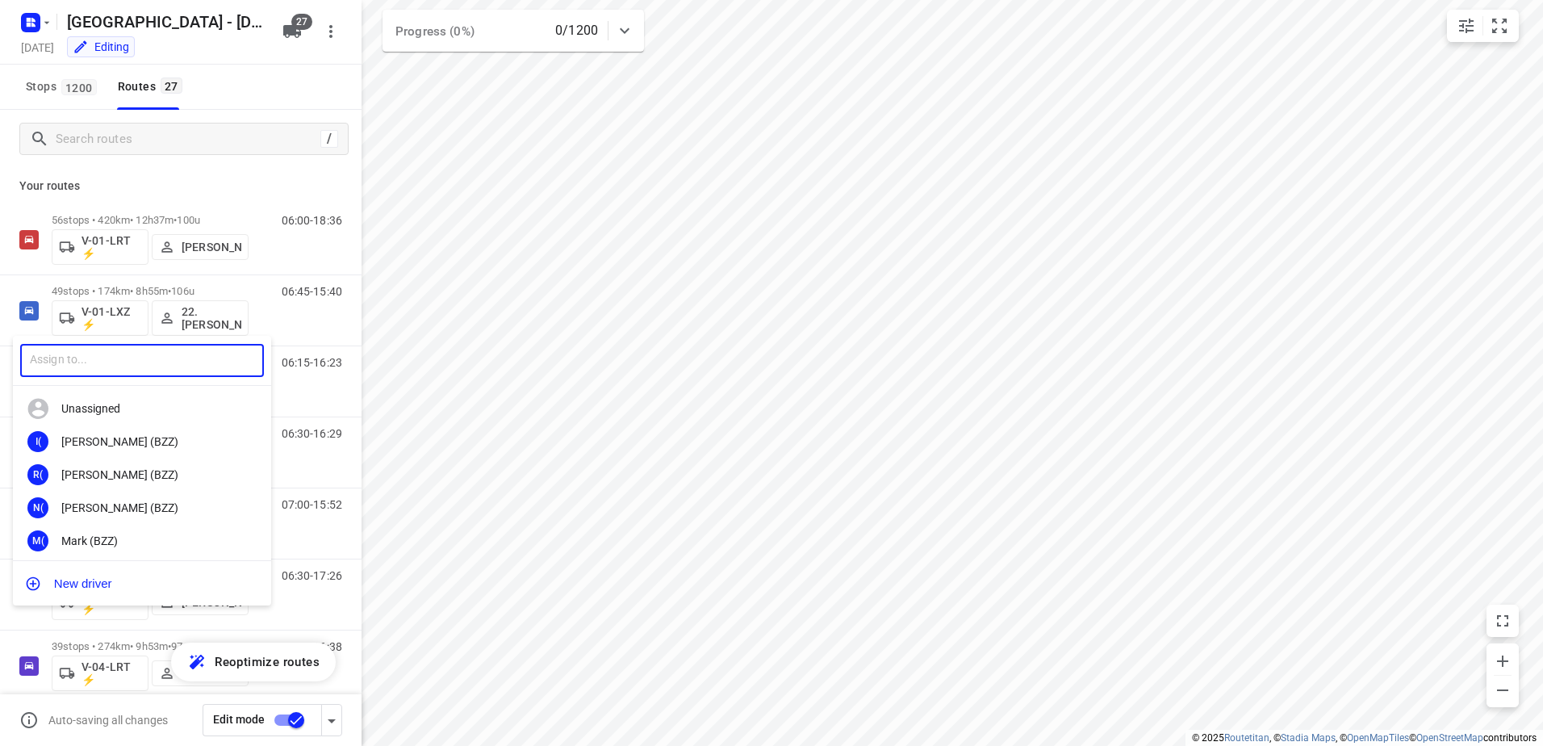
click at [146, 365] on input "text" at bounding box center [142, 360] width 244 height 33
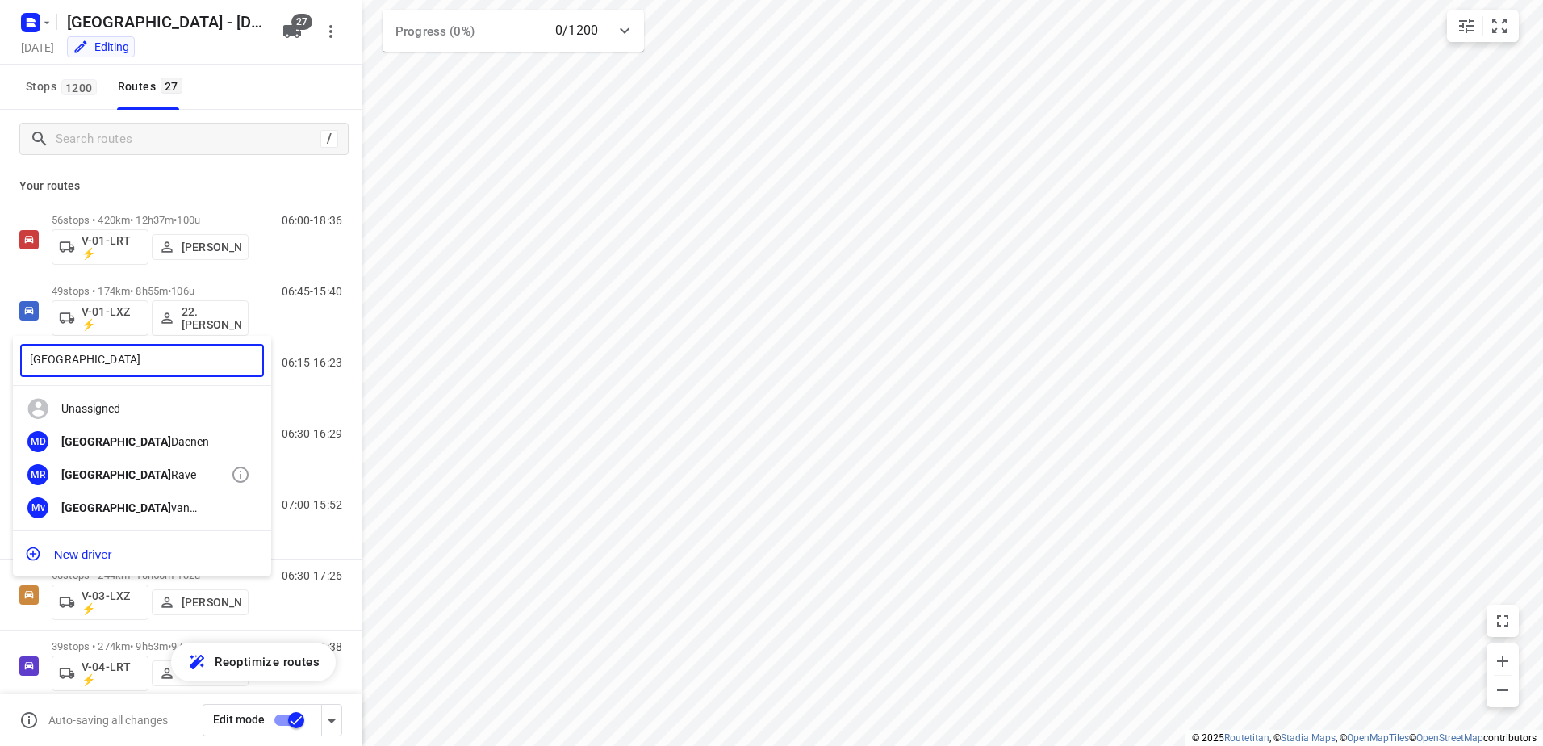
type input "[GEOGRAPHIC_DATA]"
click at [123, 473] on div "[PERSON_NAME]" at bounding box center [145, 474] width 169 height 13
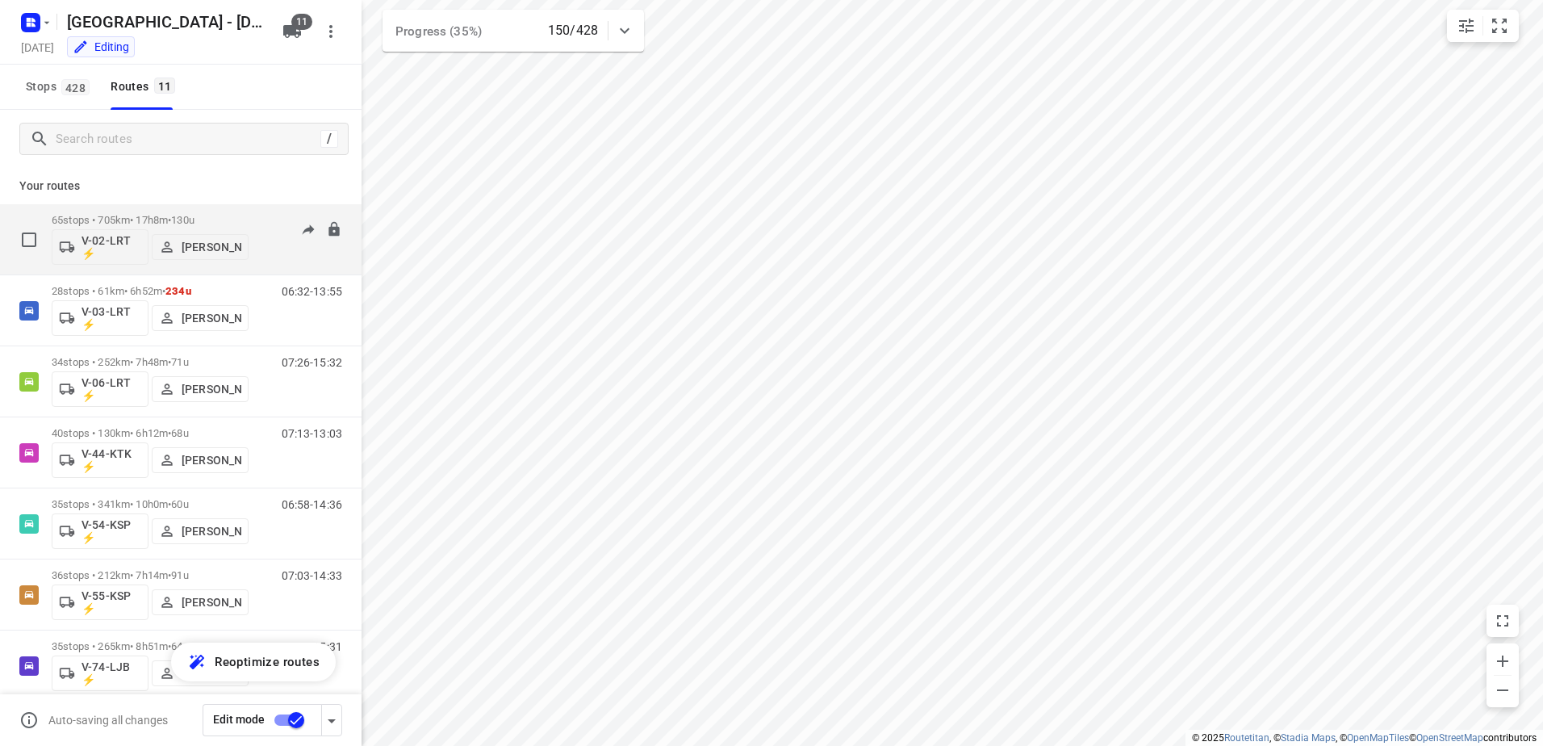
click at [207, 211] on div "65 stops • 705km • 17h8m • 130u V-02-LRT ⚡ Frank Louwdijk" at bounding box center [150, 239] width 197 height 67
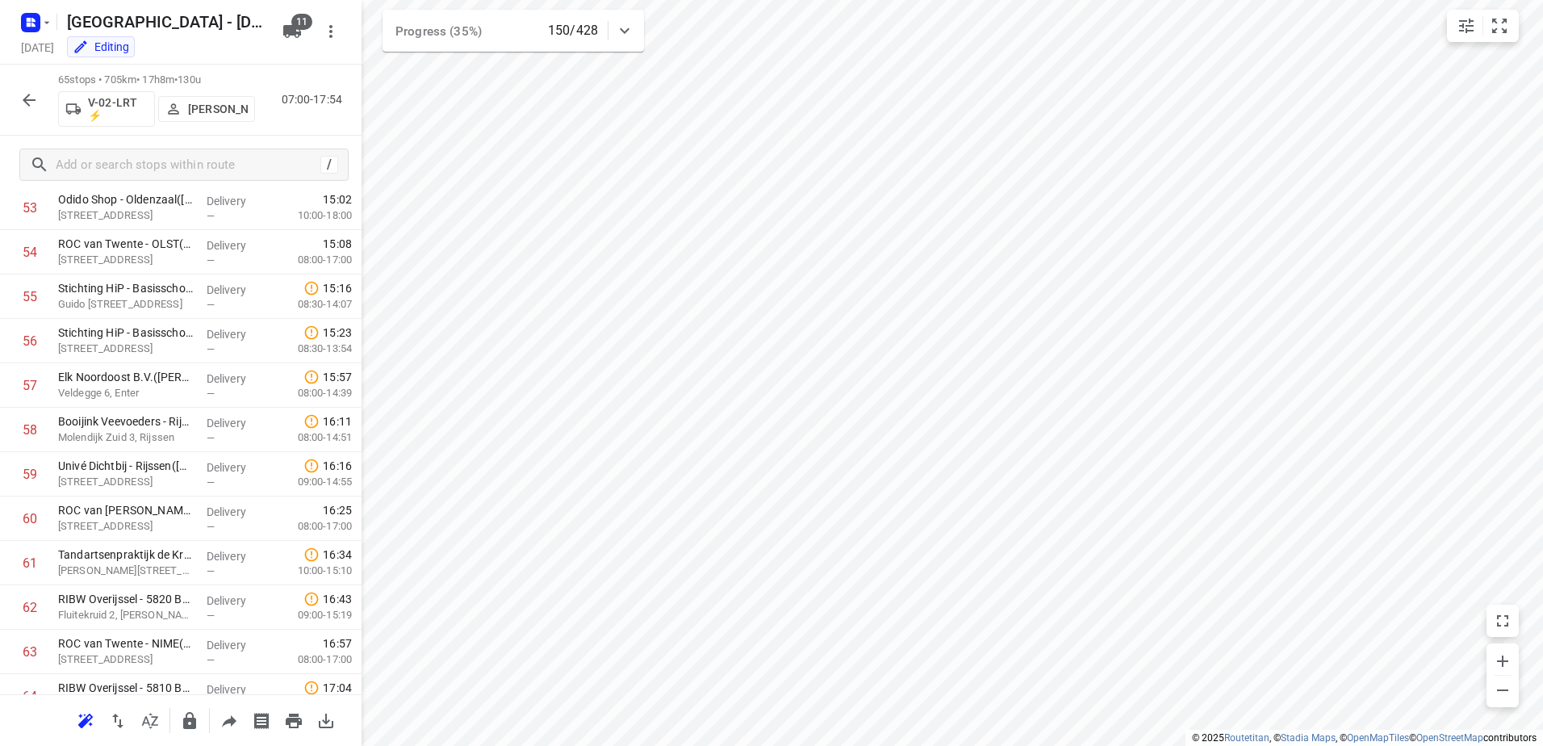
scroll to position [2510, 0]
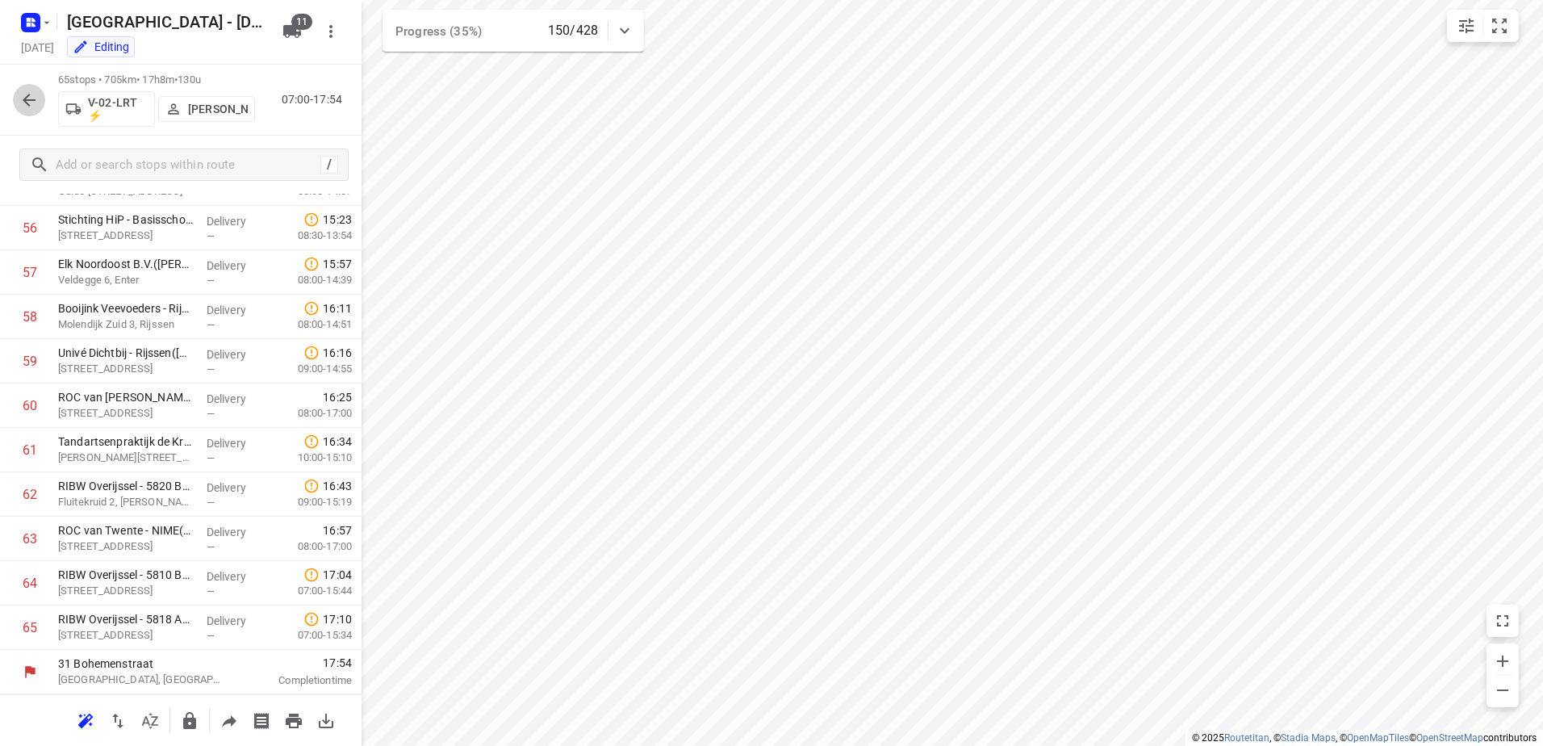
click at [36, 91] on icon "button" at bounding box center [28, 99] width 19 height 19
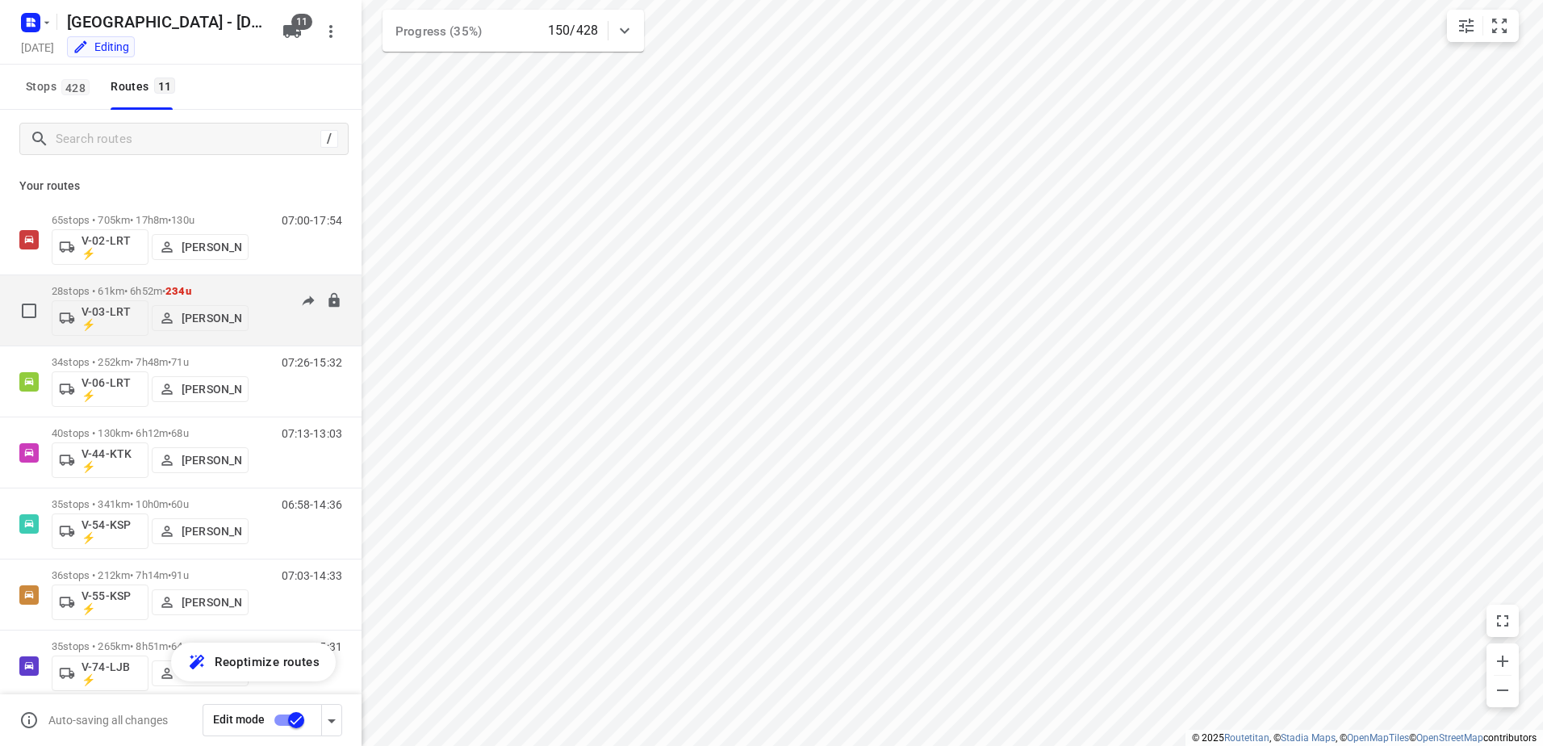
click at [275, 291] on div "06:32-13:55" at bounding box center [301, 314] width 81 height 59
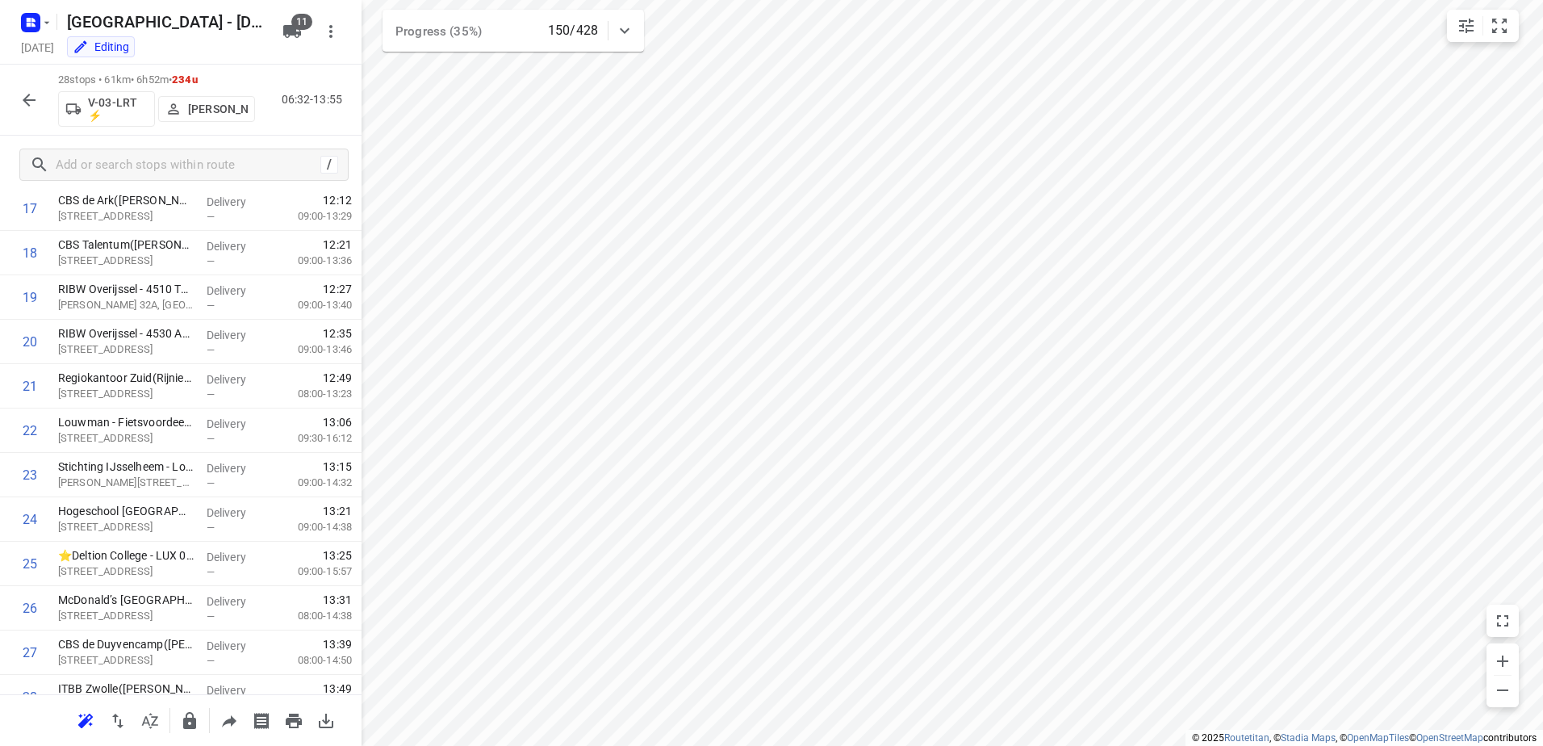
scroll to position [867, 0]
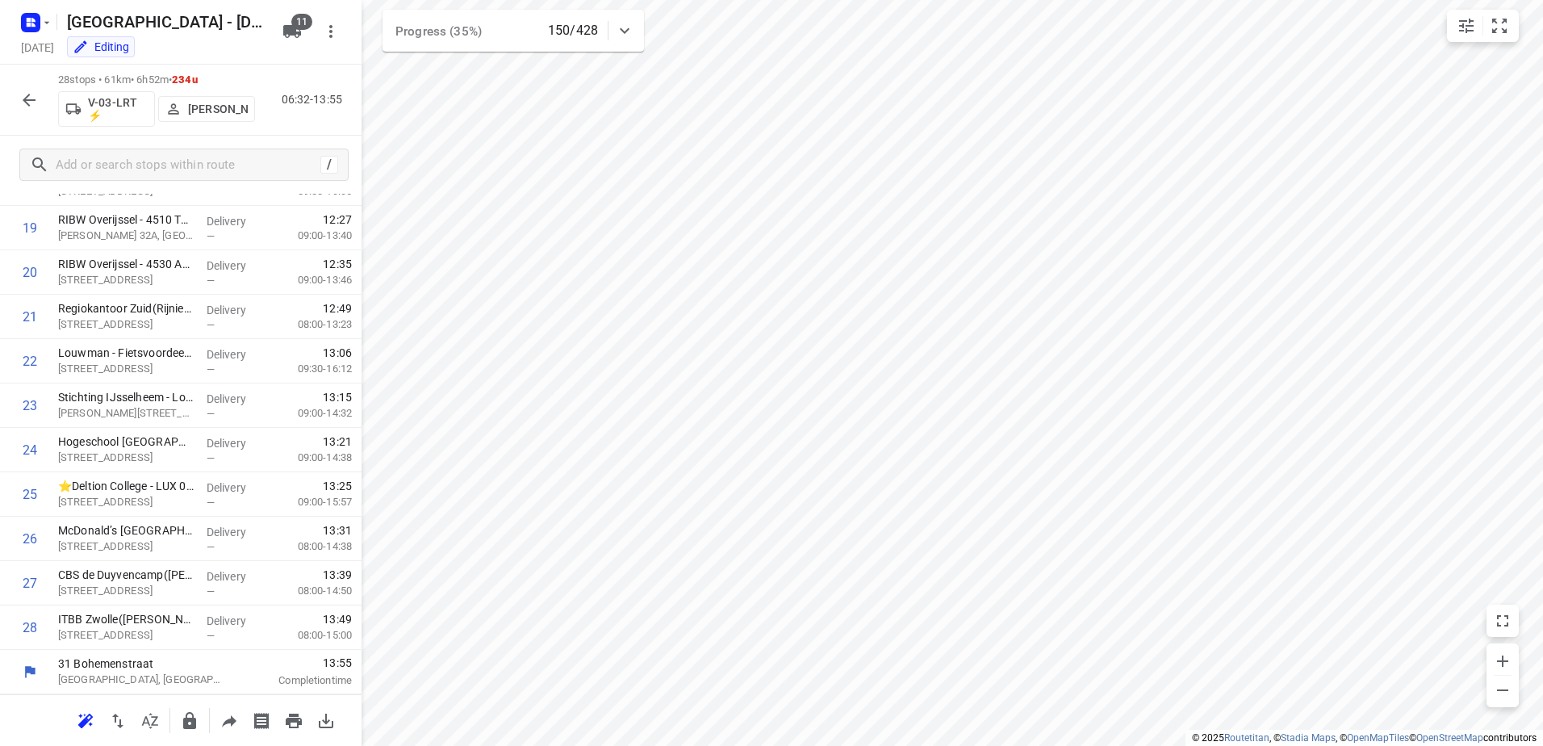
click at [30, 97] on icon "button" at bounding box center [28, 99] width 19 height 19
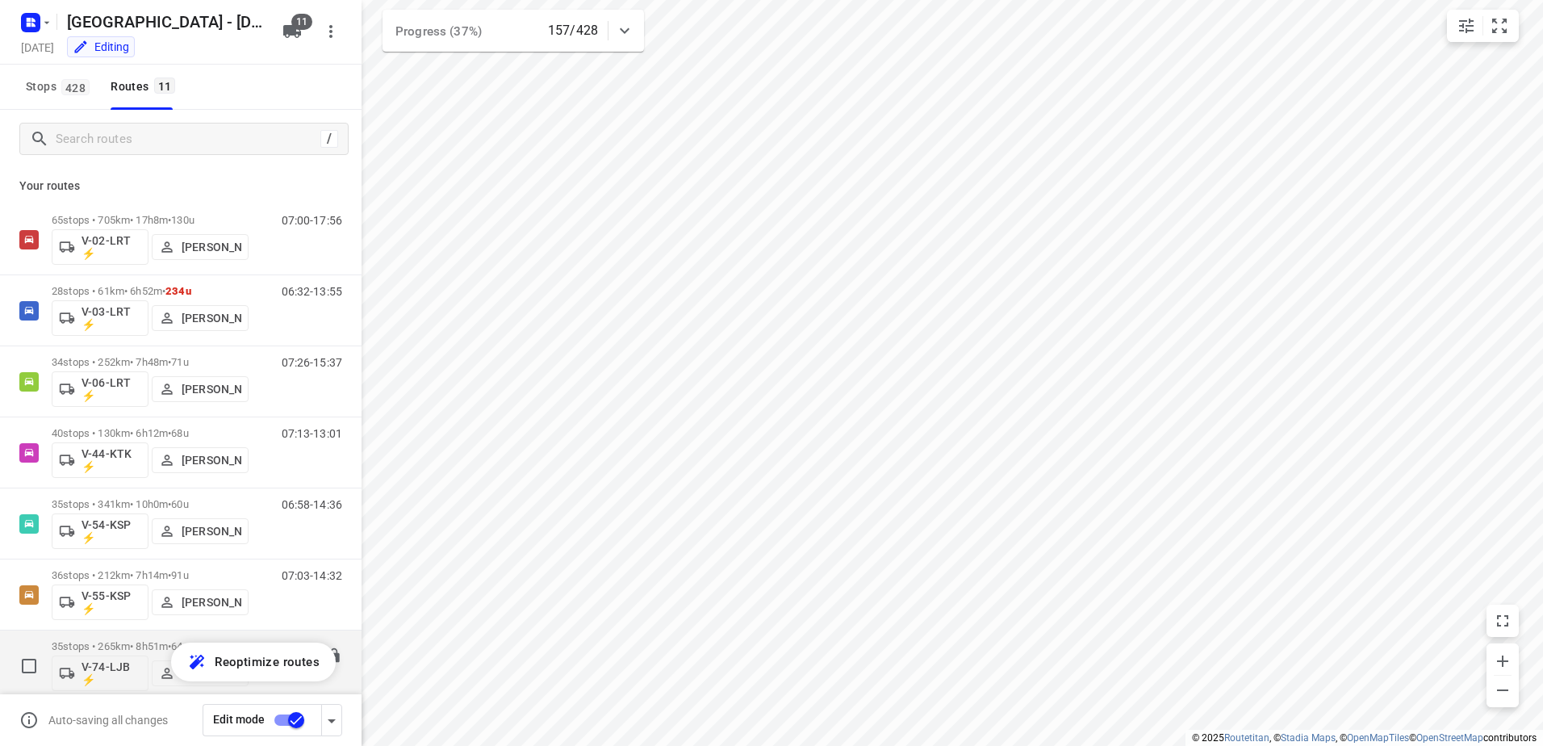
scroll to position [307, 0]
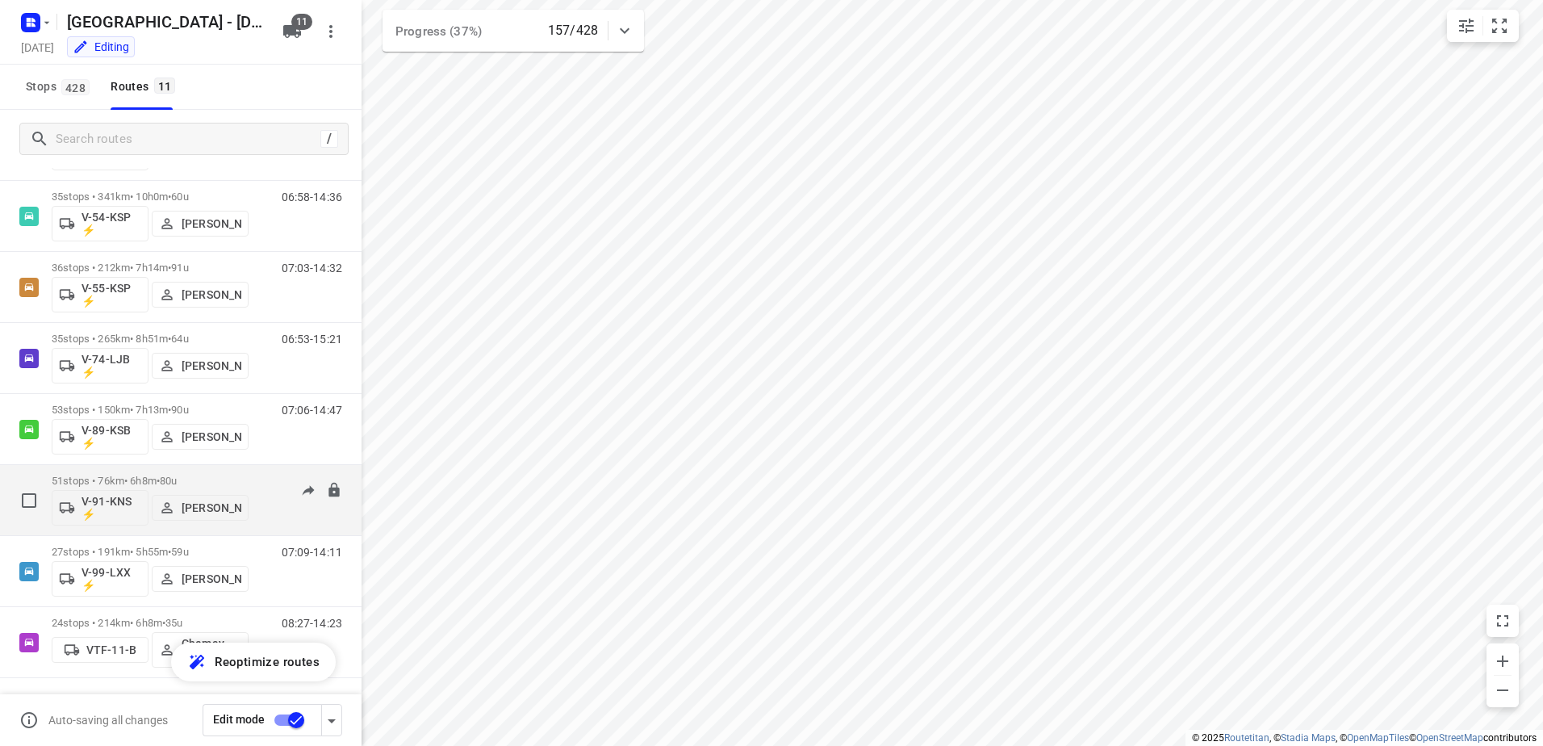
click at [261, 484] on div "08:15-15:04" at bounding box center [301, 503] width 81 height 59
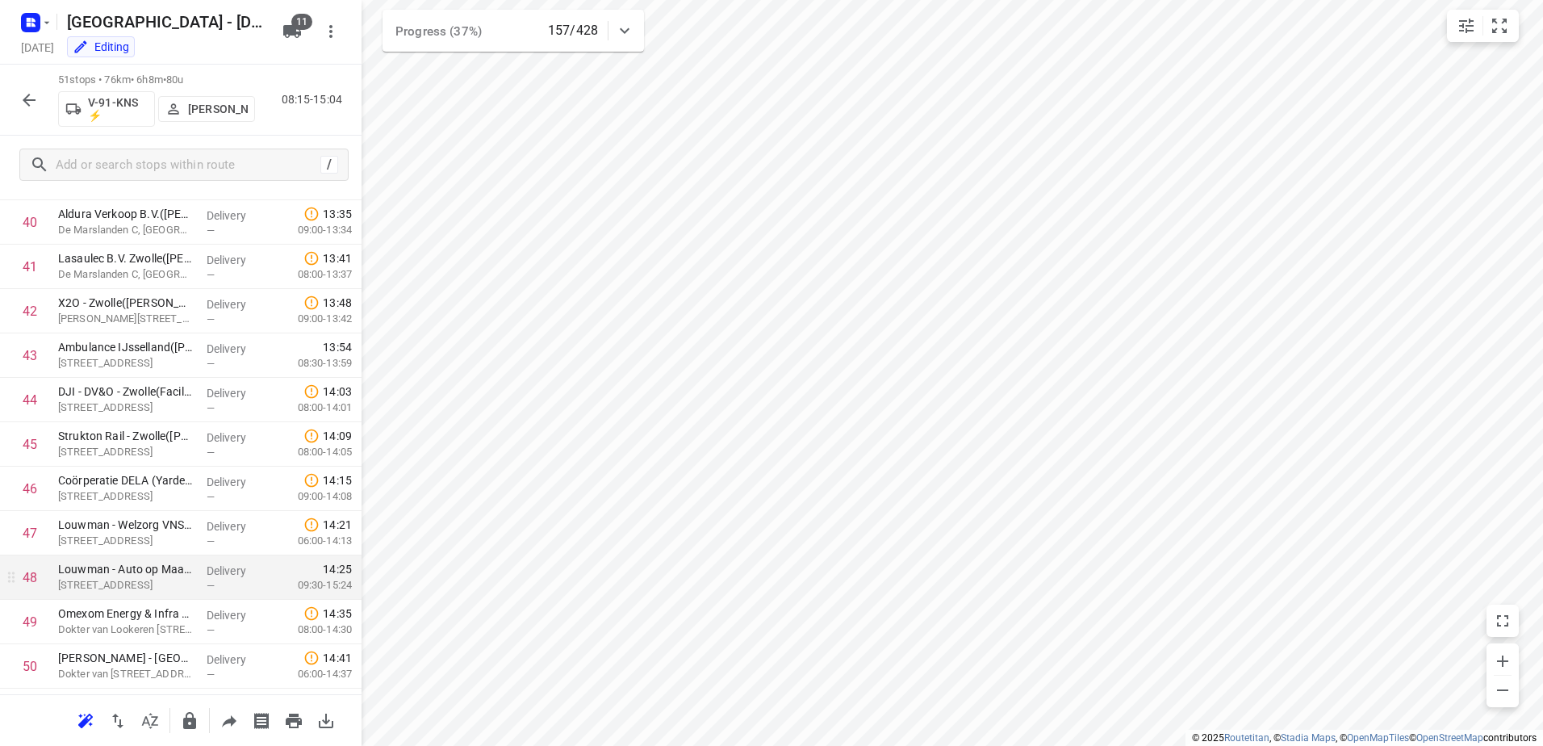
scroll to position [1888, 0]
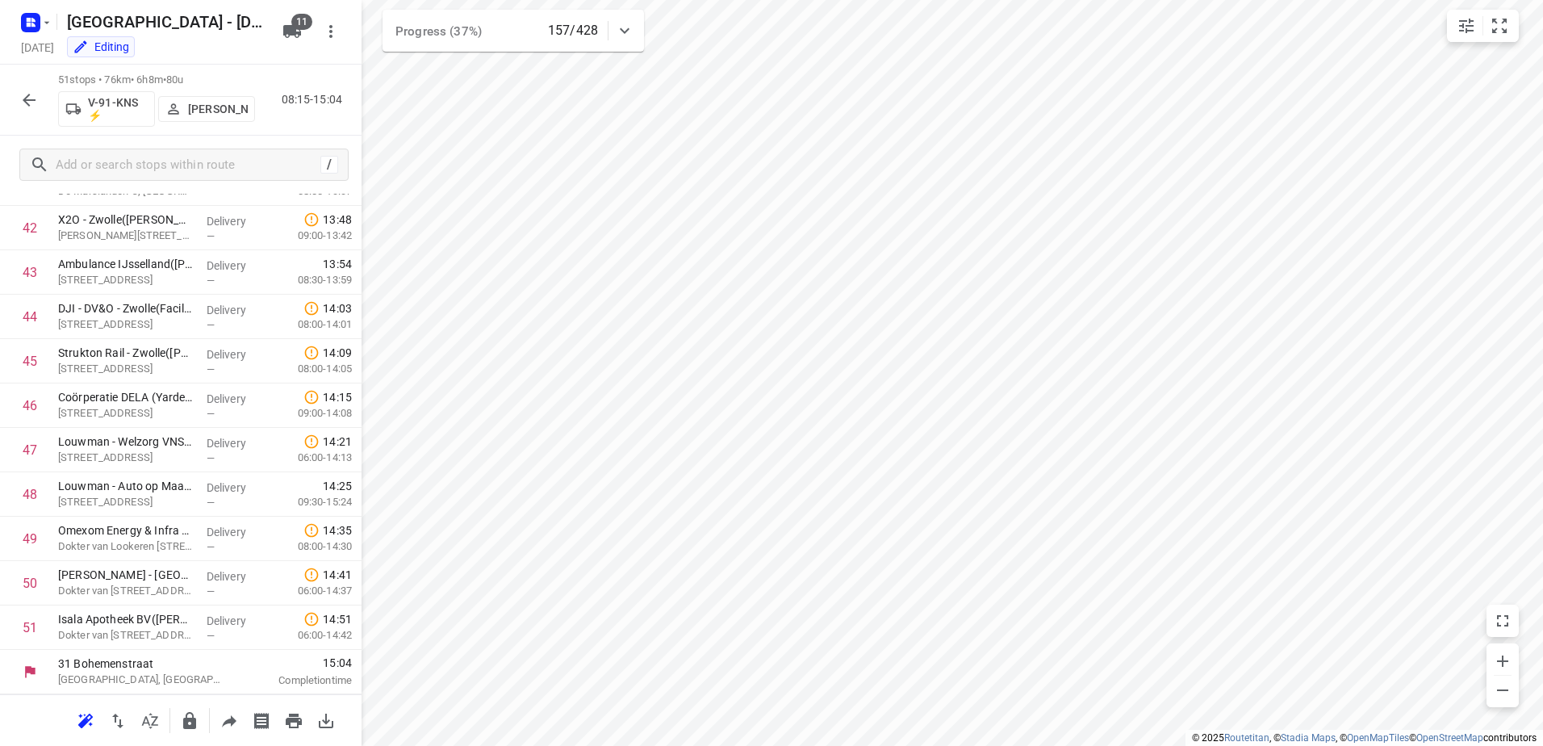
click at [32, 99] on icon "button" at bounding box center [29, 100] width 13 height 13
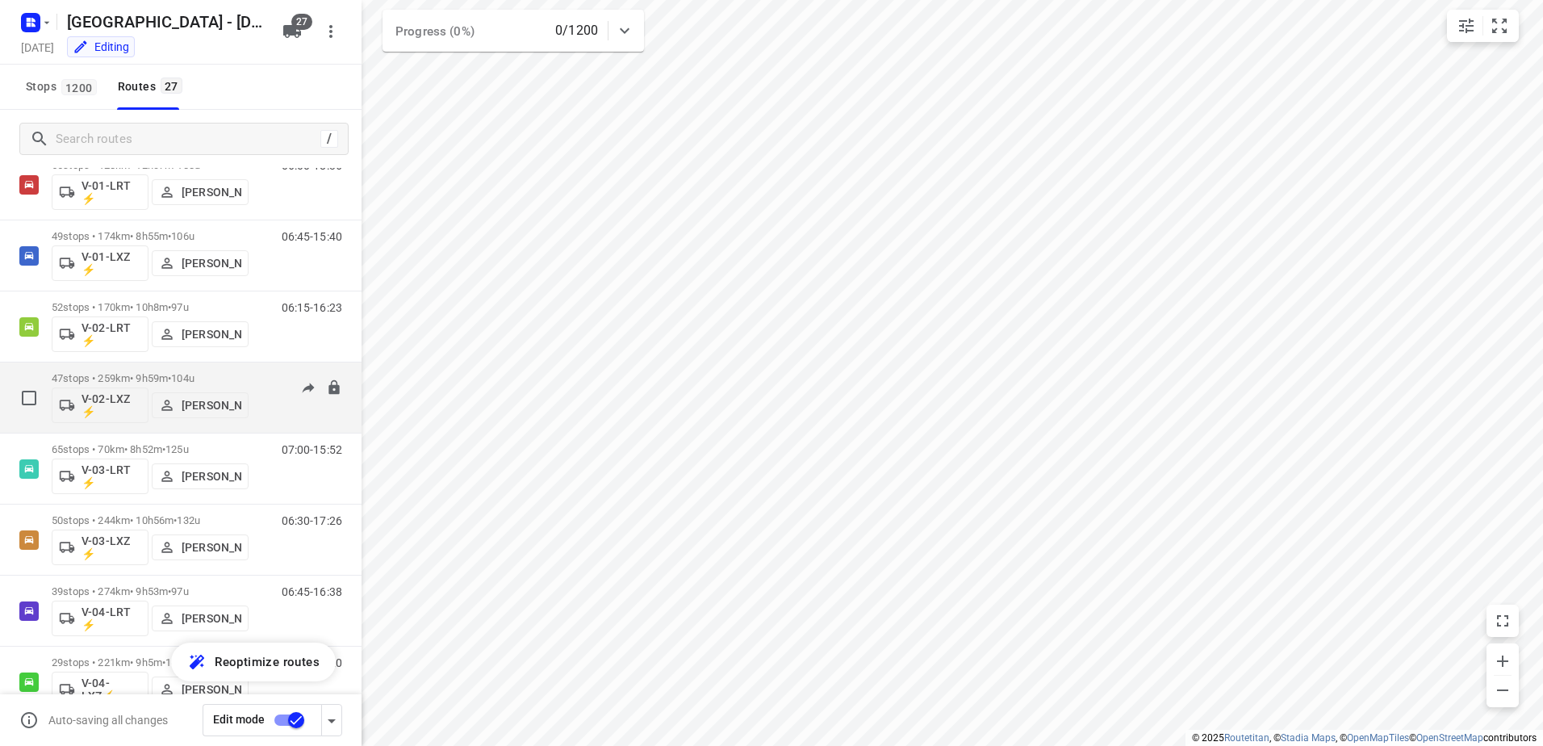
scroll to position [81, 0]
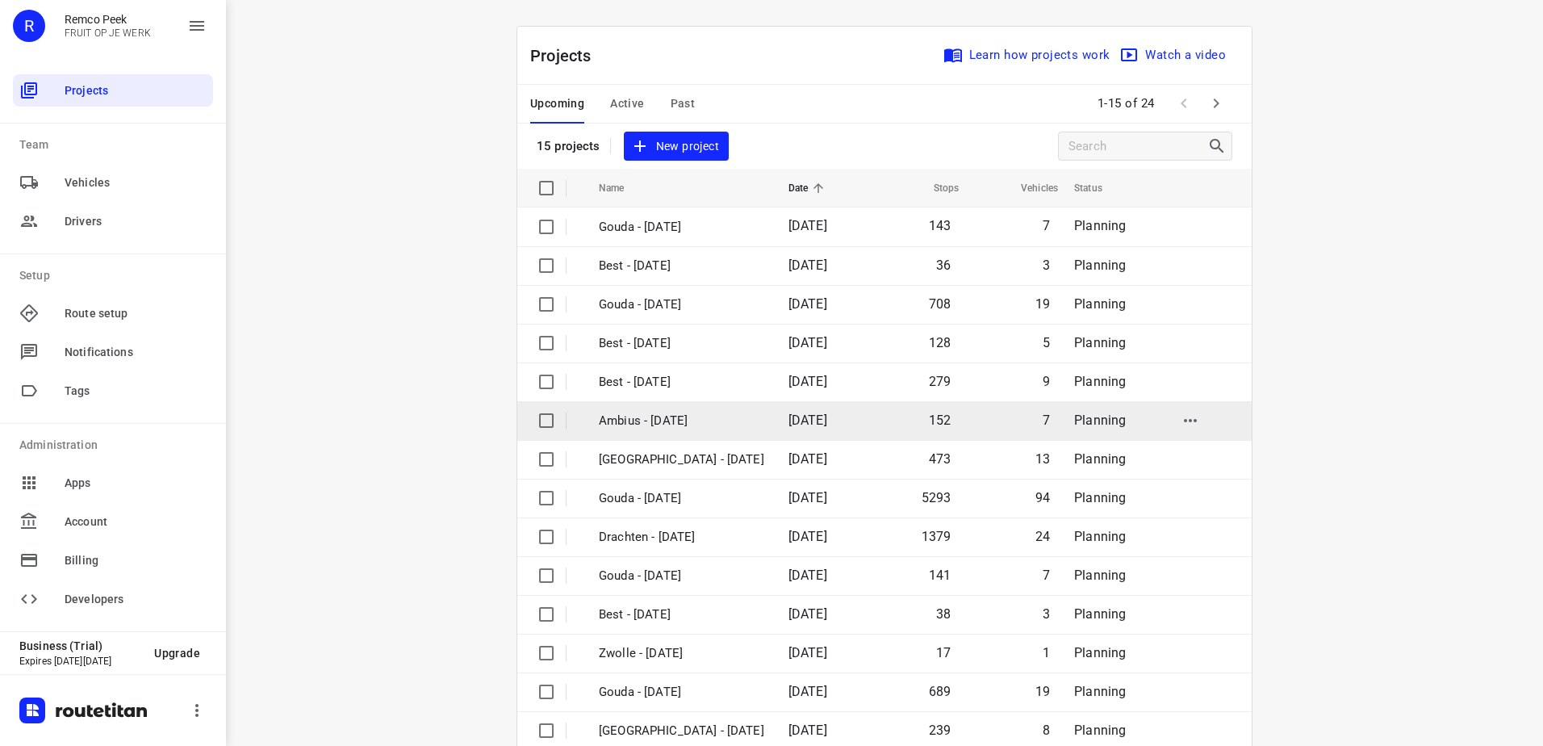
scroll to position [70, 0]
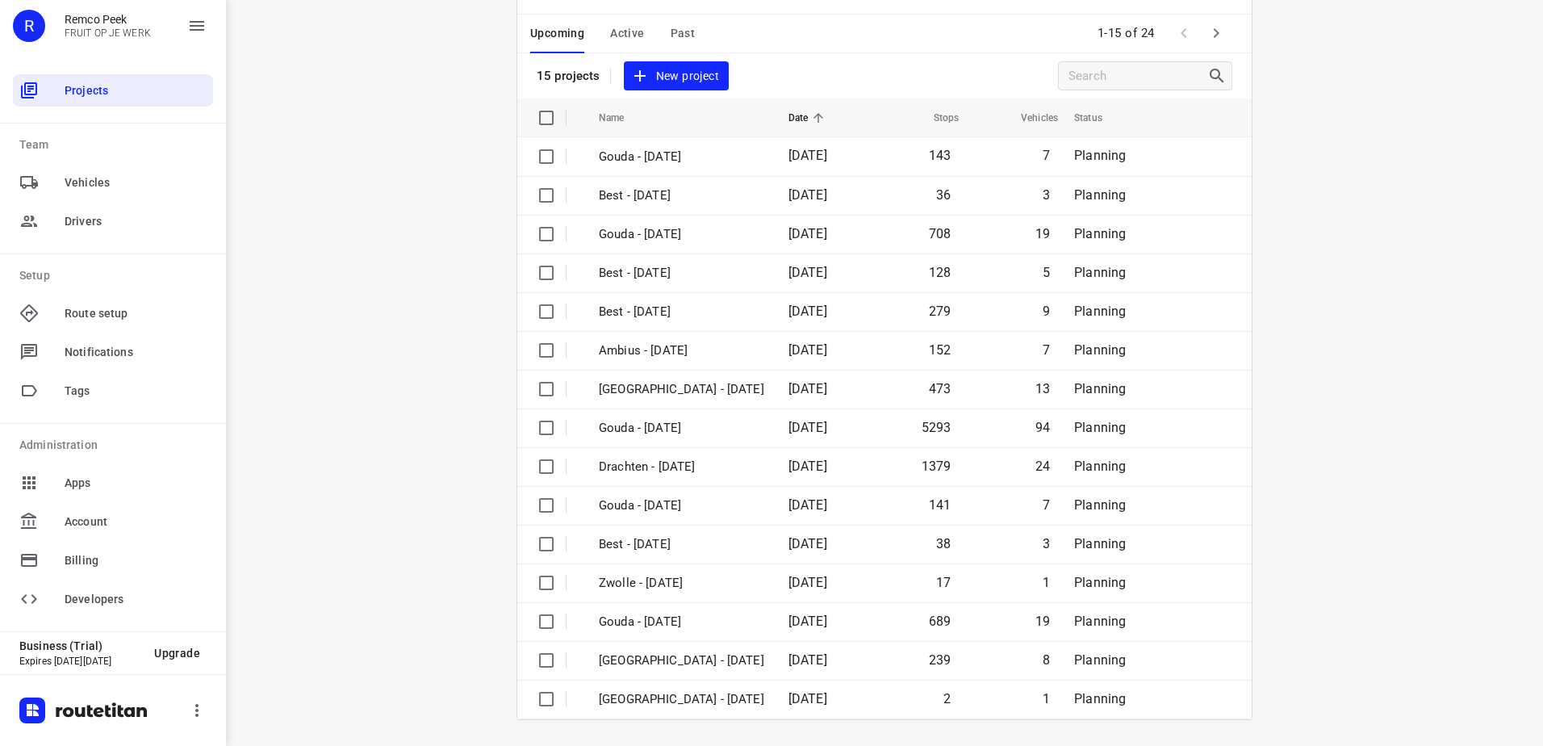
click at [1214, 35] on icon "button" at bounding box center [1217, 33] width 6 height 10
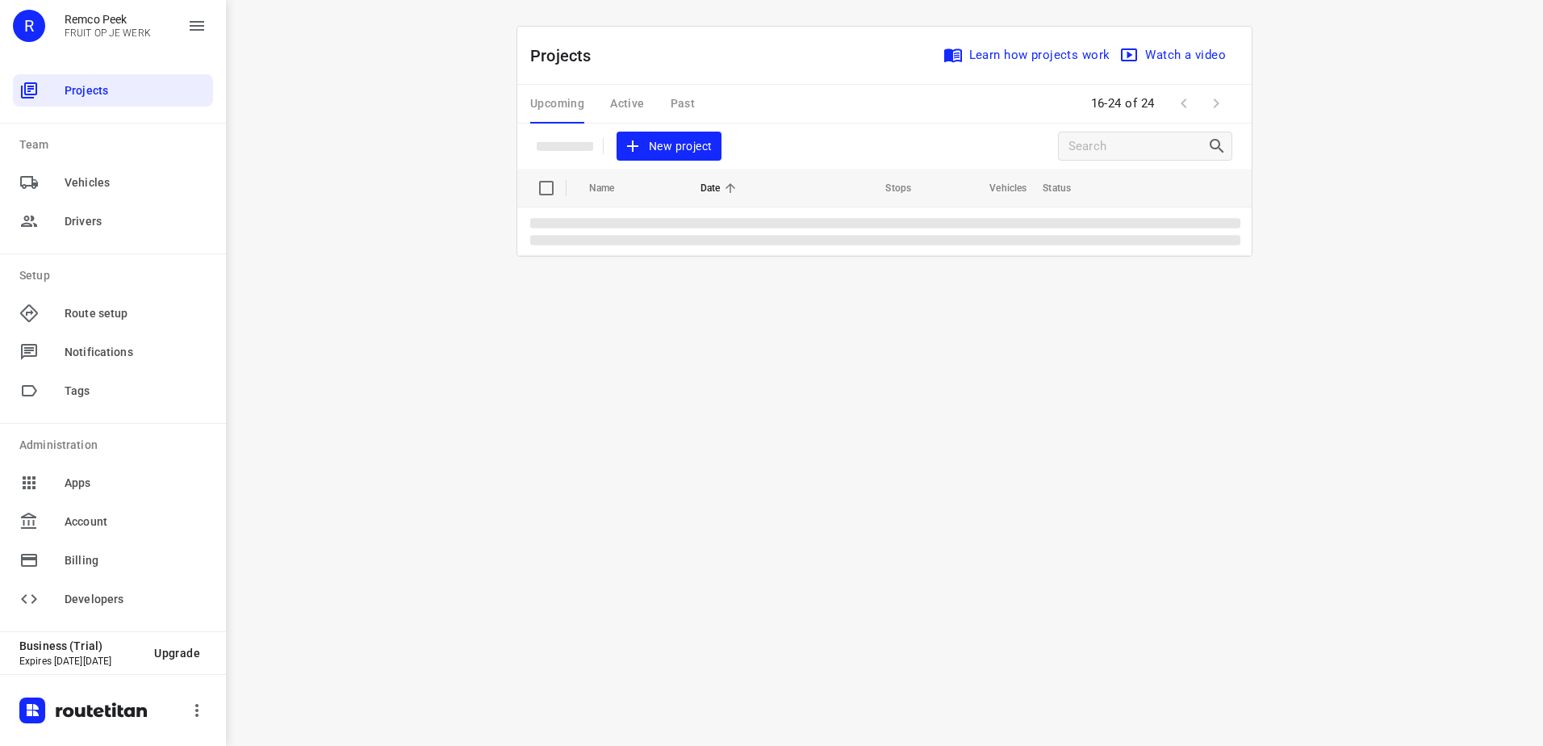
scroll to position [0, 0]
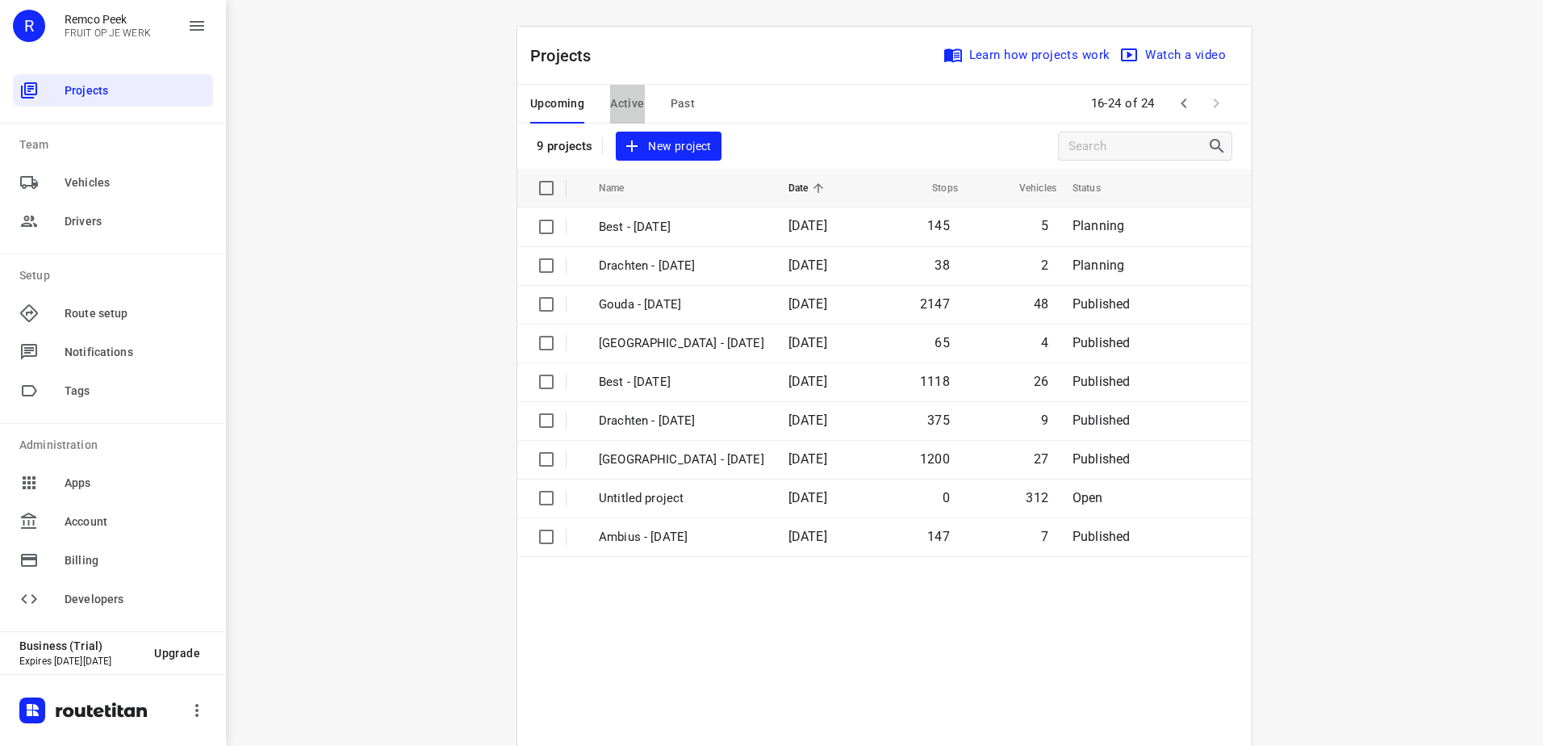
click at [630, 98] on span "Active" at bounding box center [627, 104] width 34 height 20
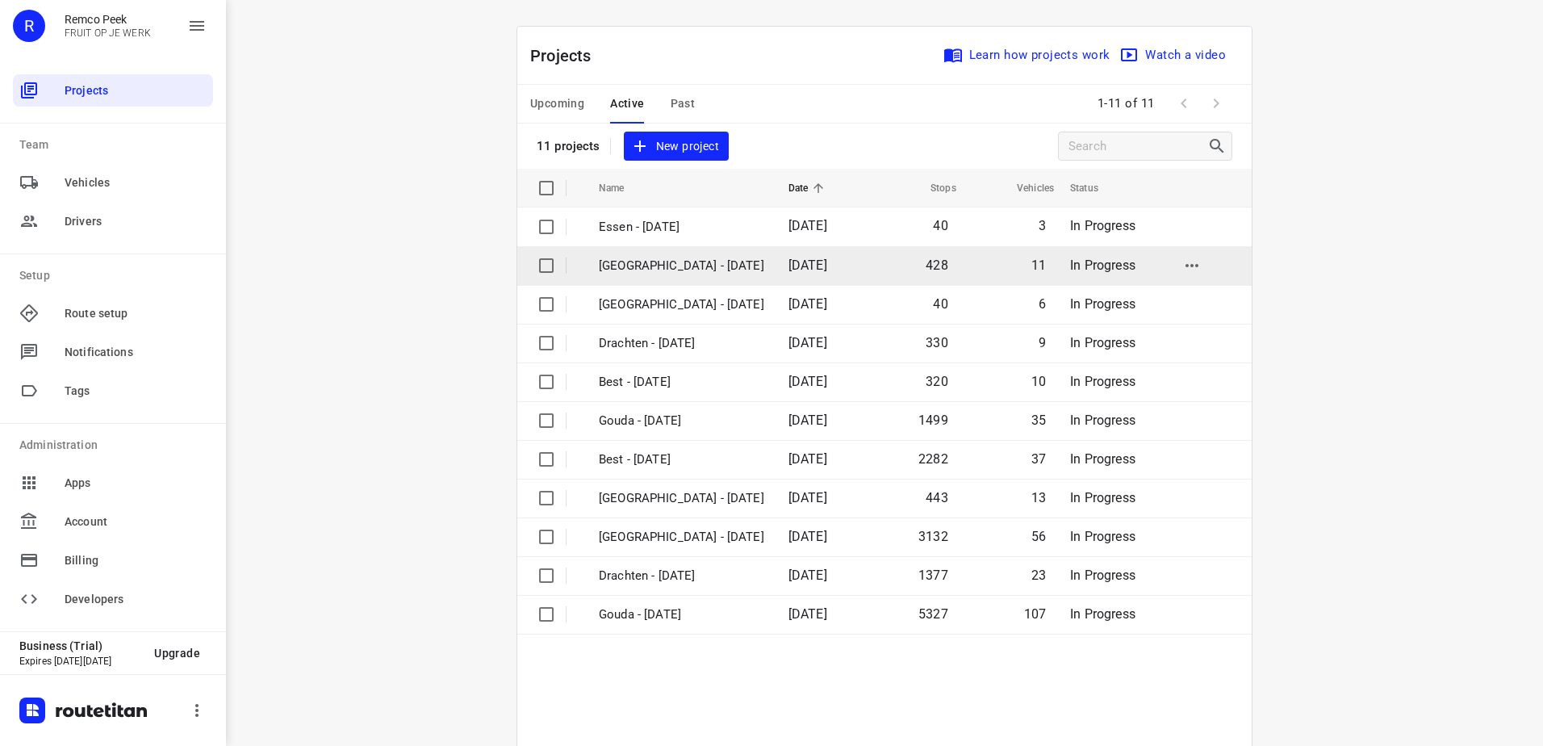
click at [648, 260] on p "[GEOGRAPHIC_DATA] - [DATE]" at bounding box center [681, 266] width 165 height 19
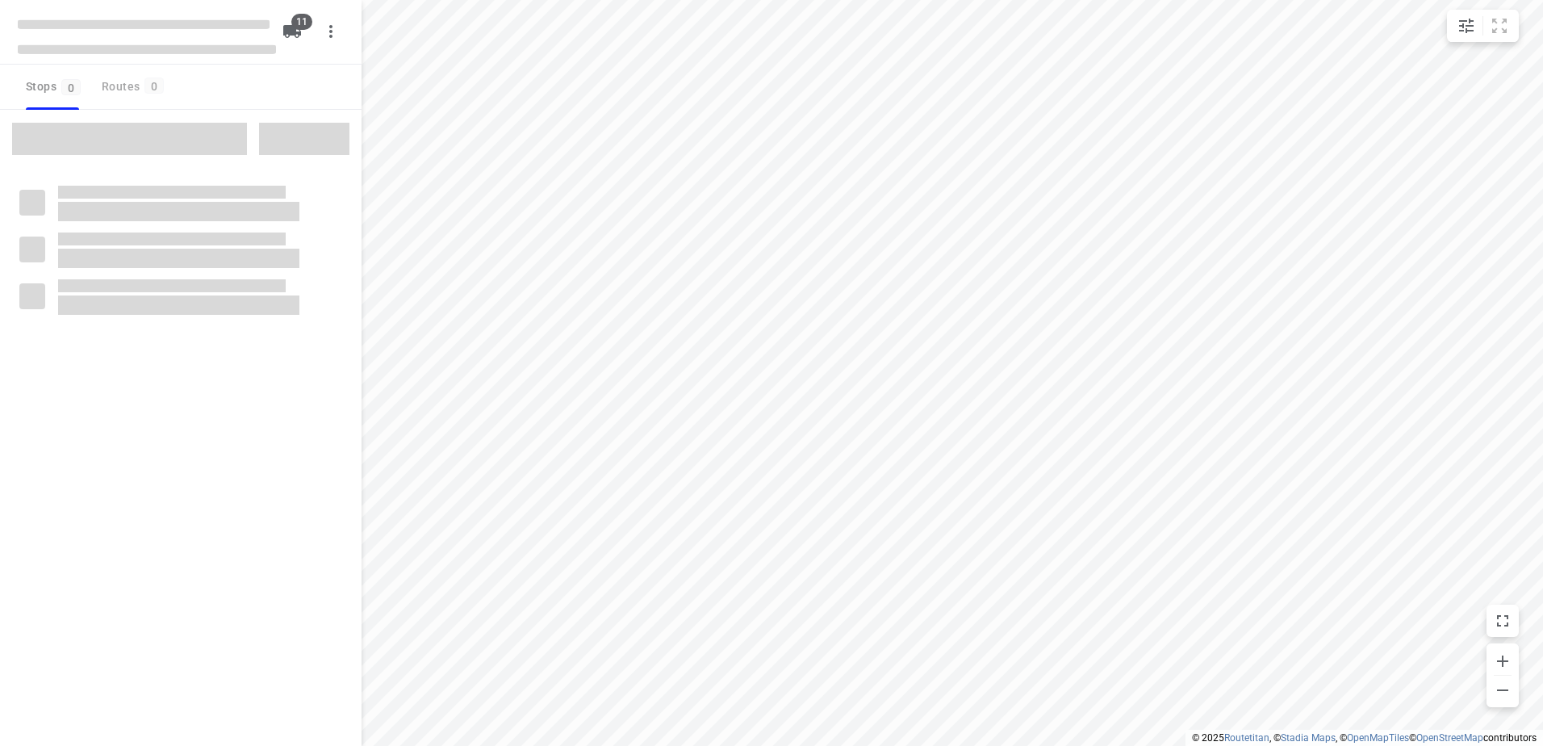
checkbox input "true"
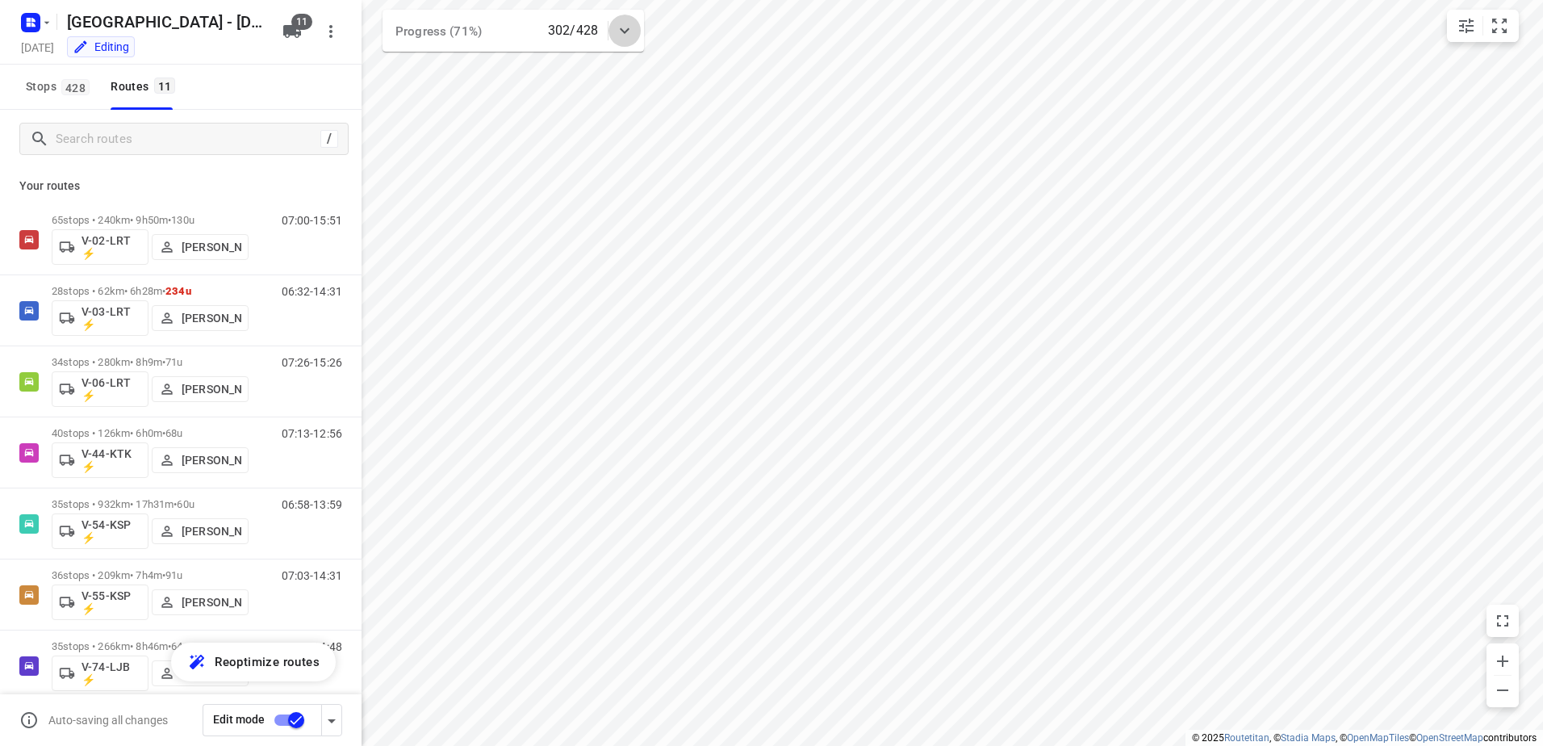
click at [626, 19] on div at bounding box center [624, 31] width 32 height 32
click at [626, 19] on div "Progress (71%) 302/428" at bounding box center [512, 37] width 261 height 55
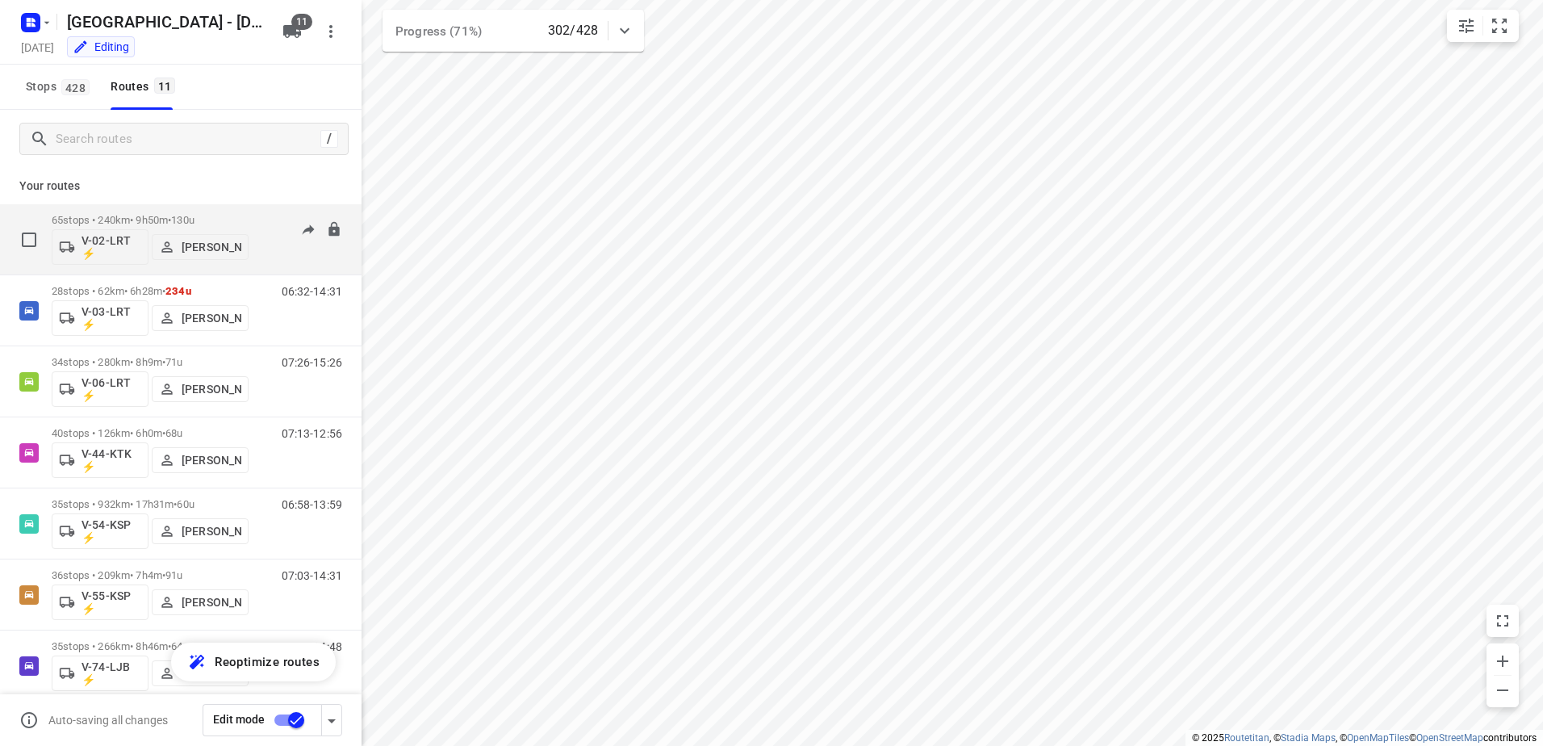
click at [218, 211] on div "65 stops • 240km • 9h50m • 130u V-02-LRT ⚡ Frank Louwdijk" at bounding box center [150, 239] width 197 height 67
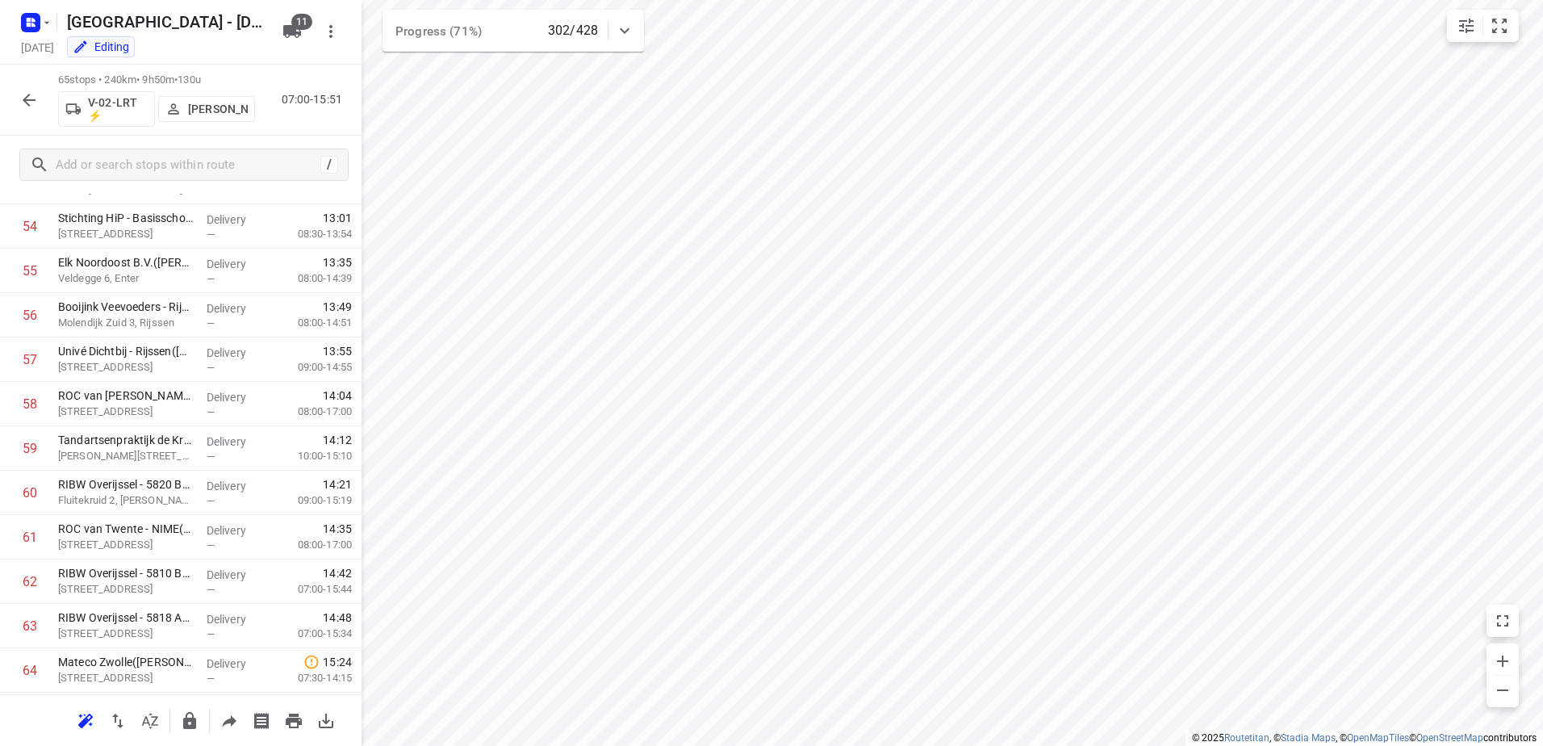
scroll to position [2510, 0]
click at [27, 91] on icon "button" at bounding box center [28, 99] width 19 height 19
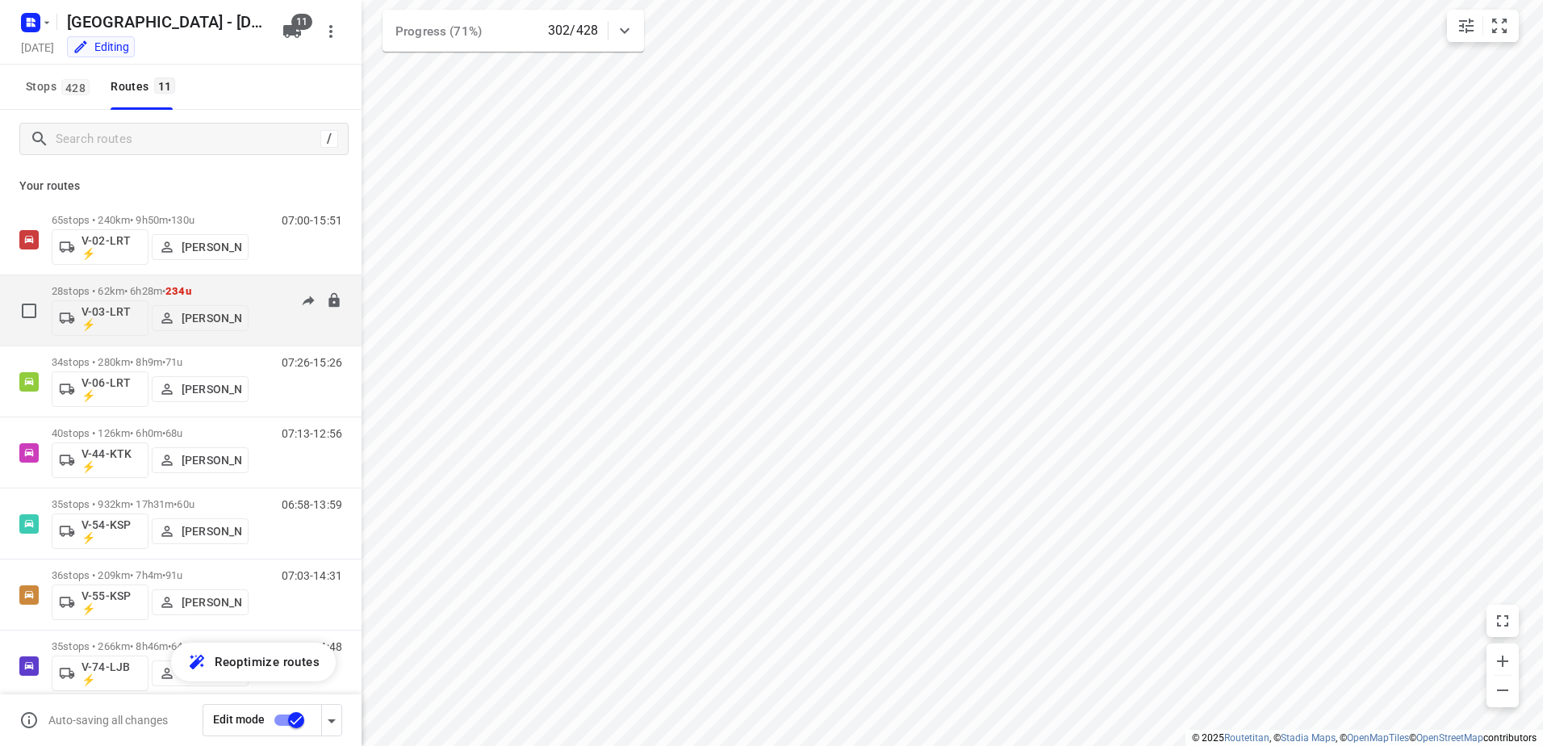
click at [261, 285] on div "06:32-14:31" at bounding box center [301, 314] width 81 height 59
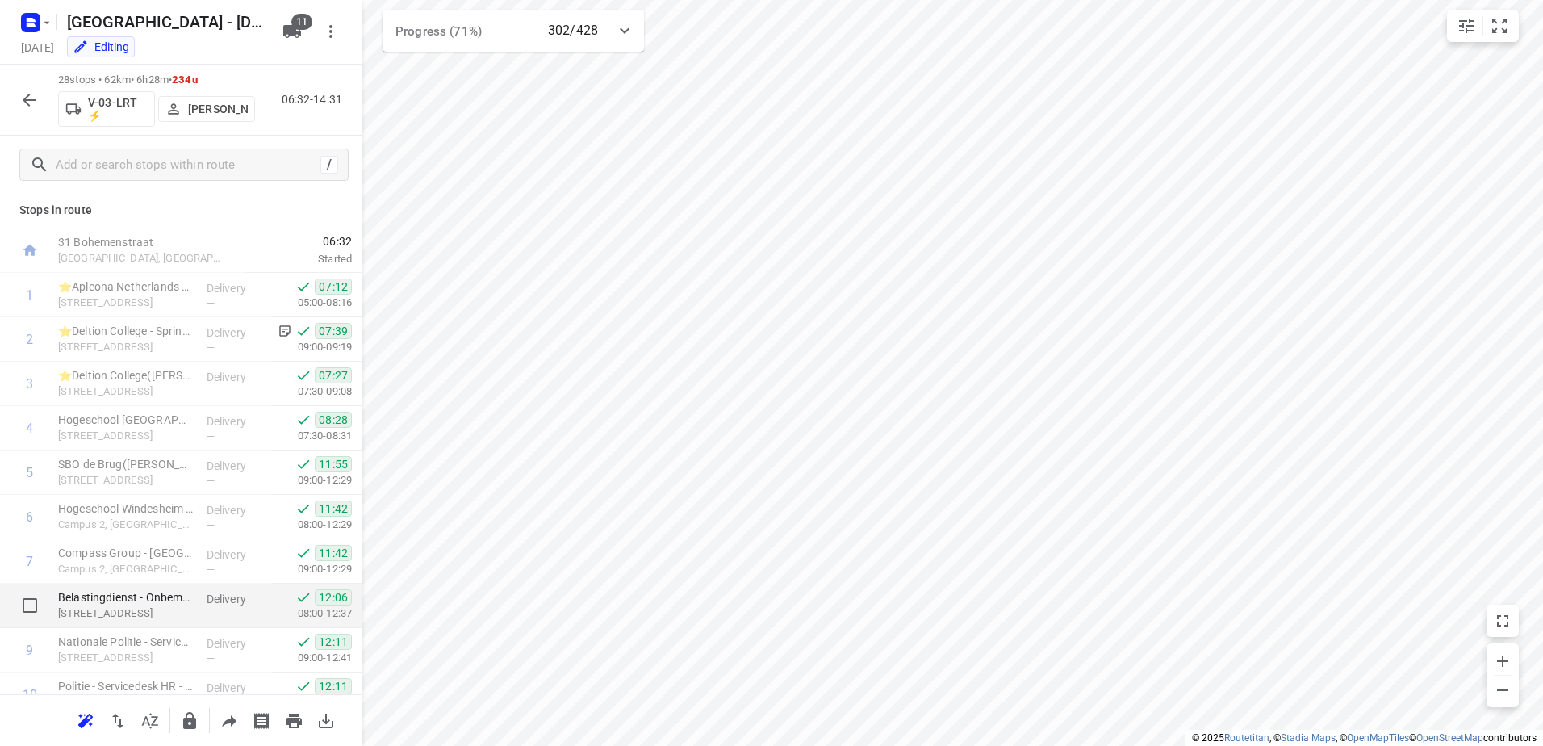
scroll to position [0, 0]
click at [29, 97] on icon "button" at bounding box center [28, 99] width 19 height 19
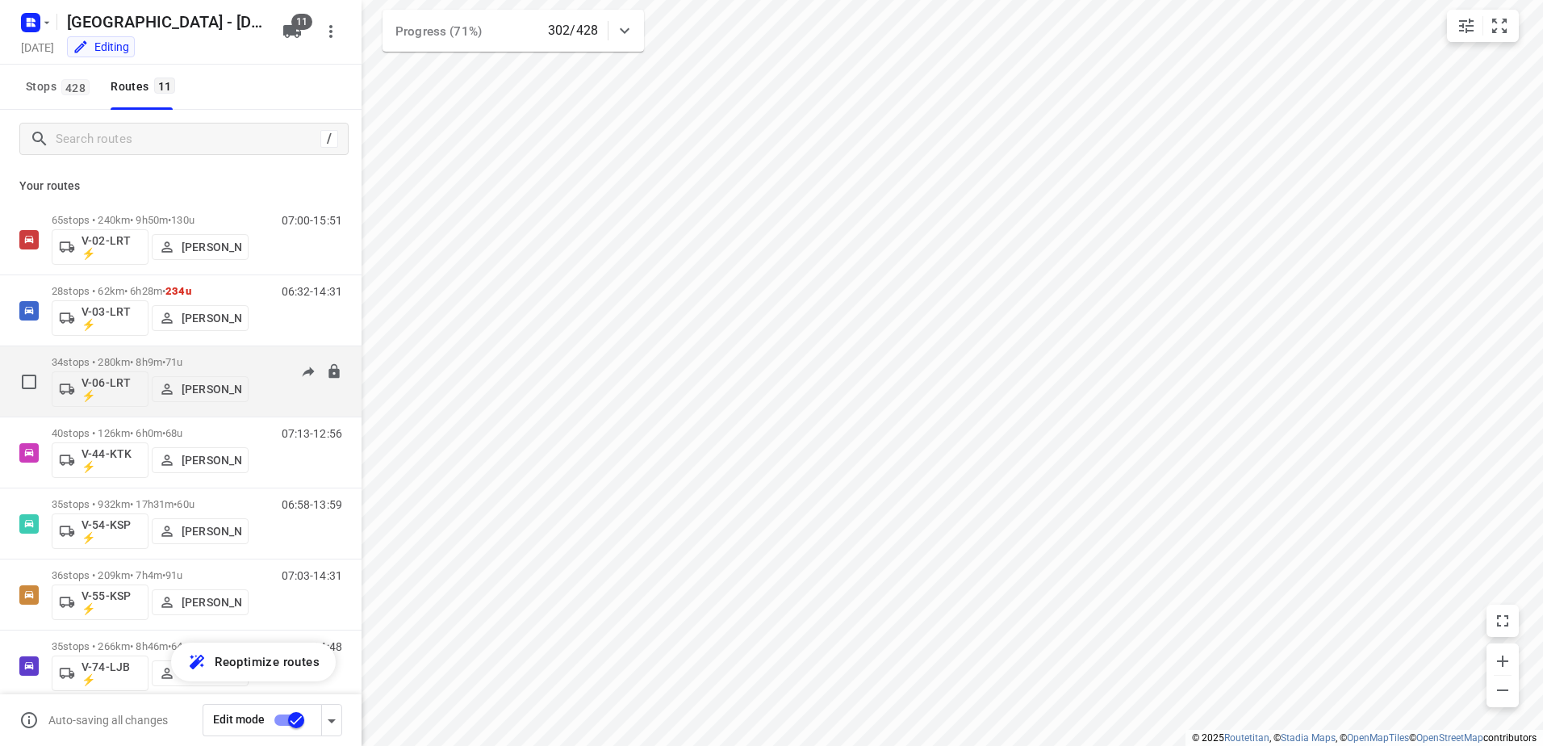
click at [261, 359] on div "07:26-15:26" at bounding box center [301, 385] width 81 height 59
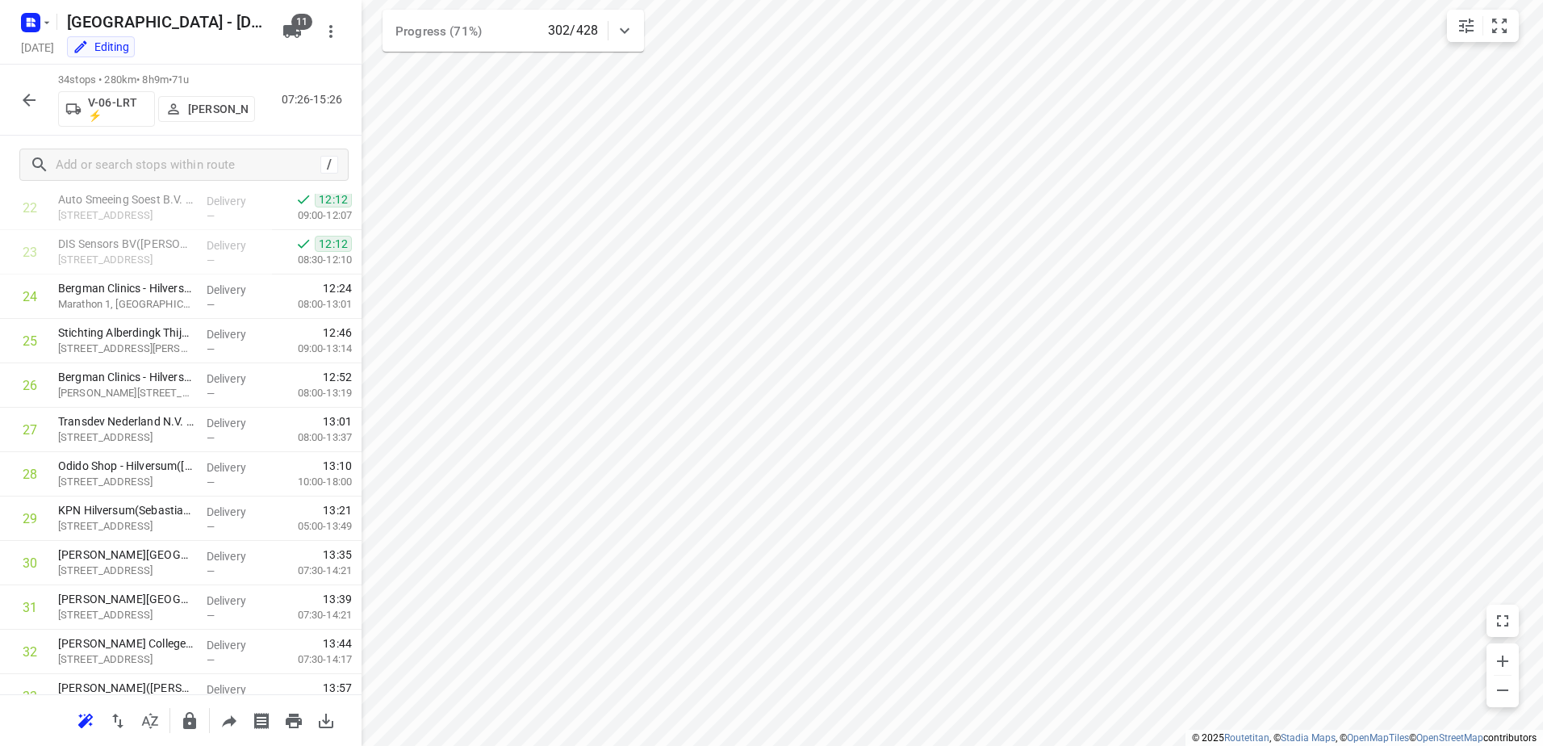
scroll to position [1134, 0]
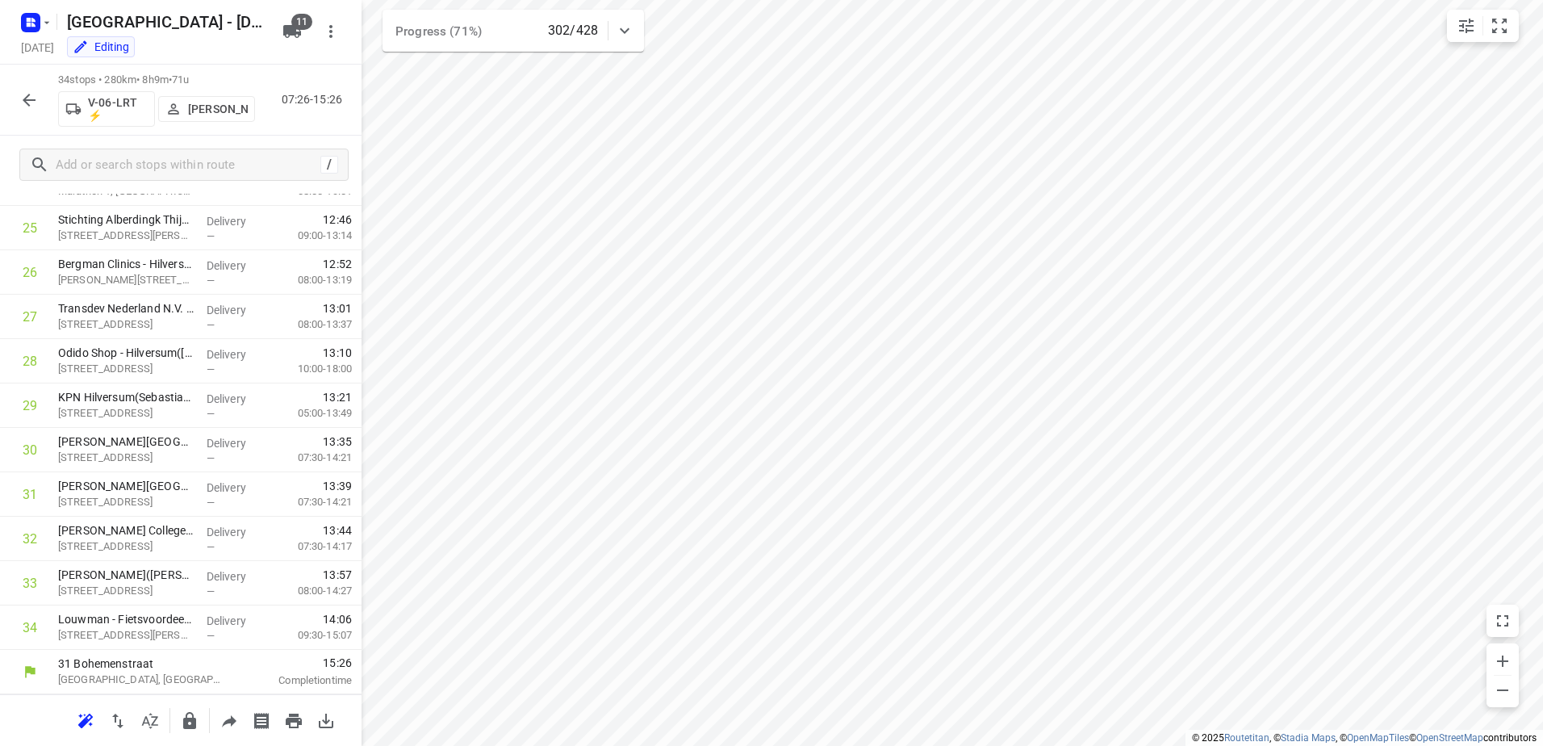
click at [28, 94] on icon "button" at bounding box center [28, 99] width 19 height 19
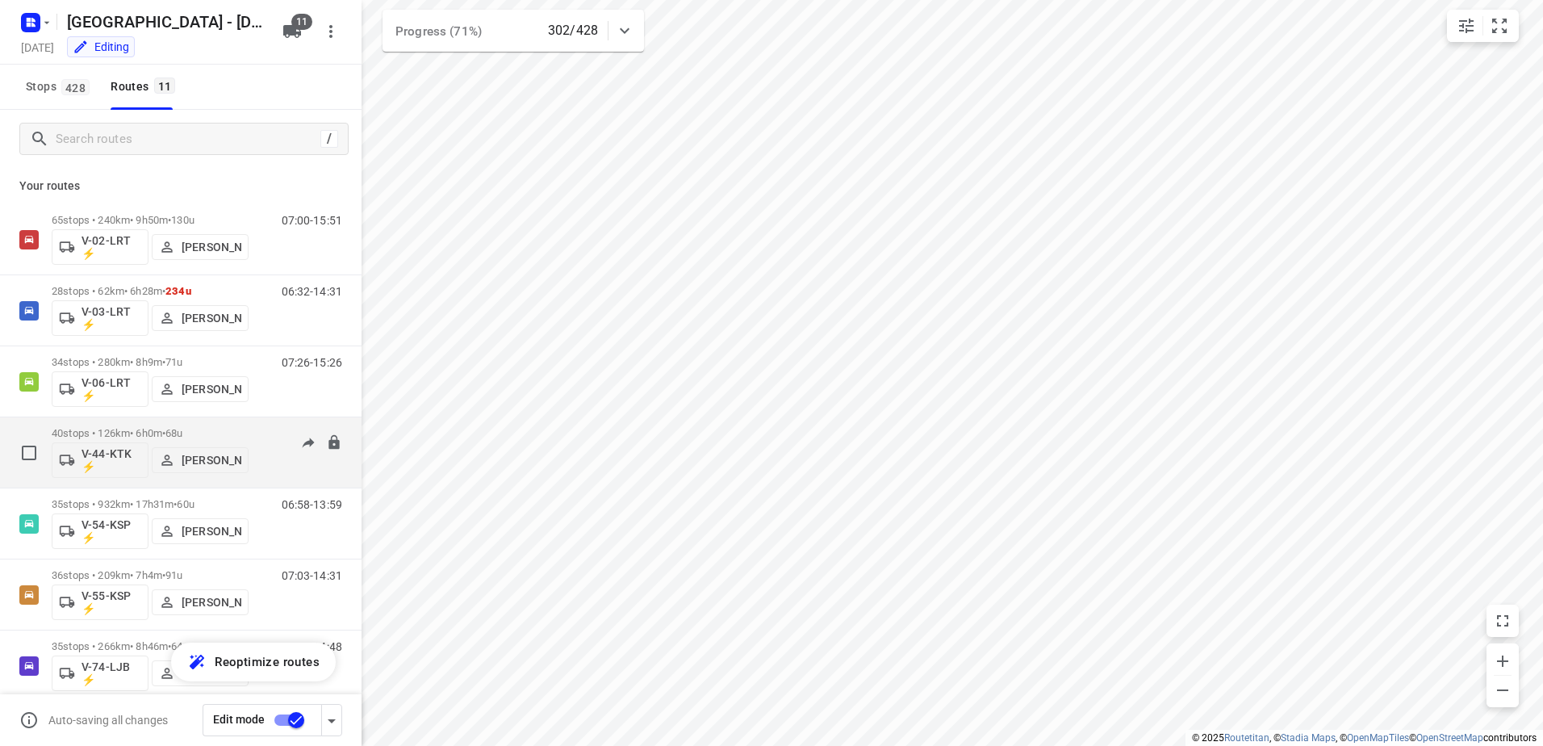
click at [273, 436] on div "07:13-12:56" at bounding box center [301, 456] width 81 height 59
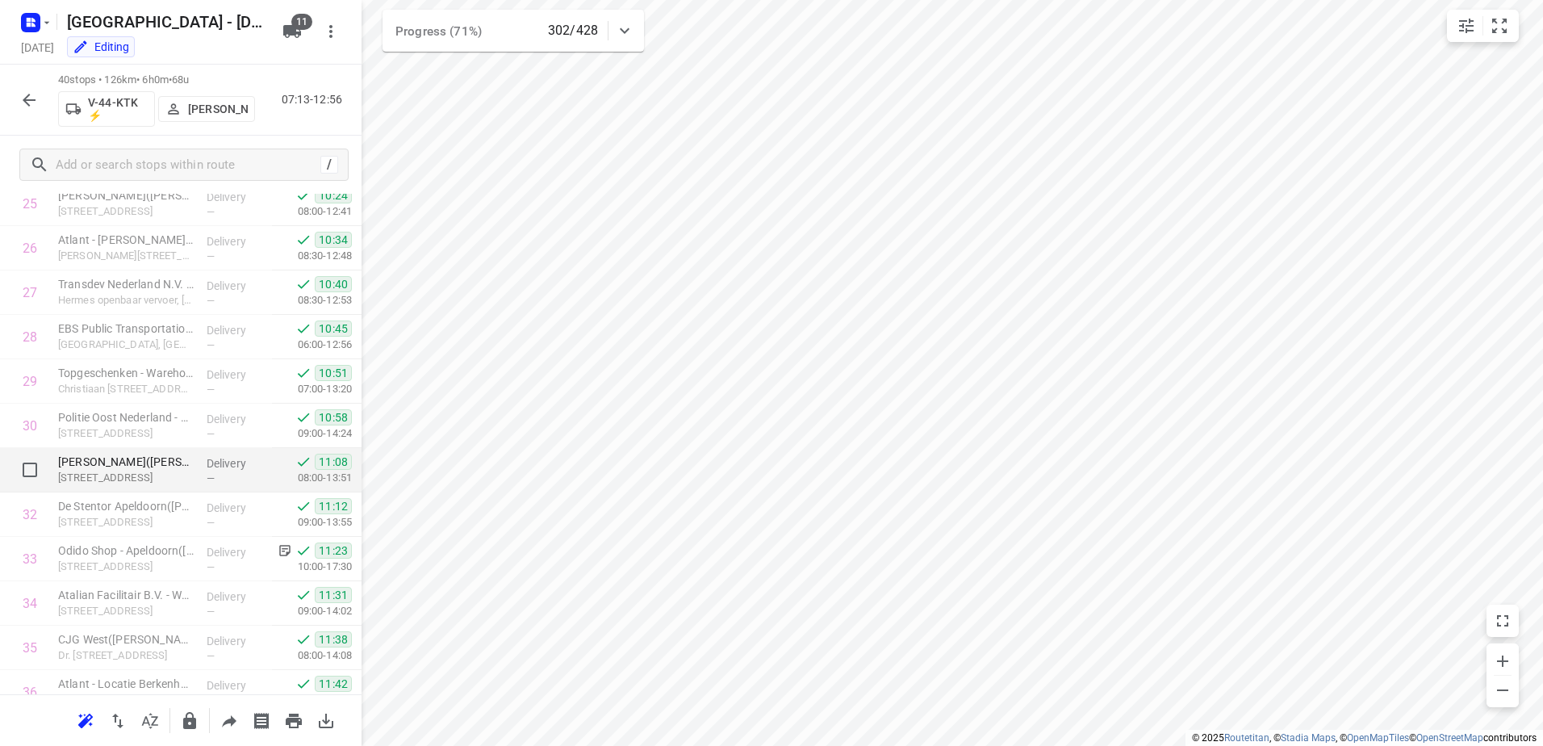
scroll to position [1400, 0]
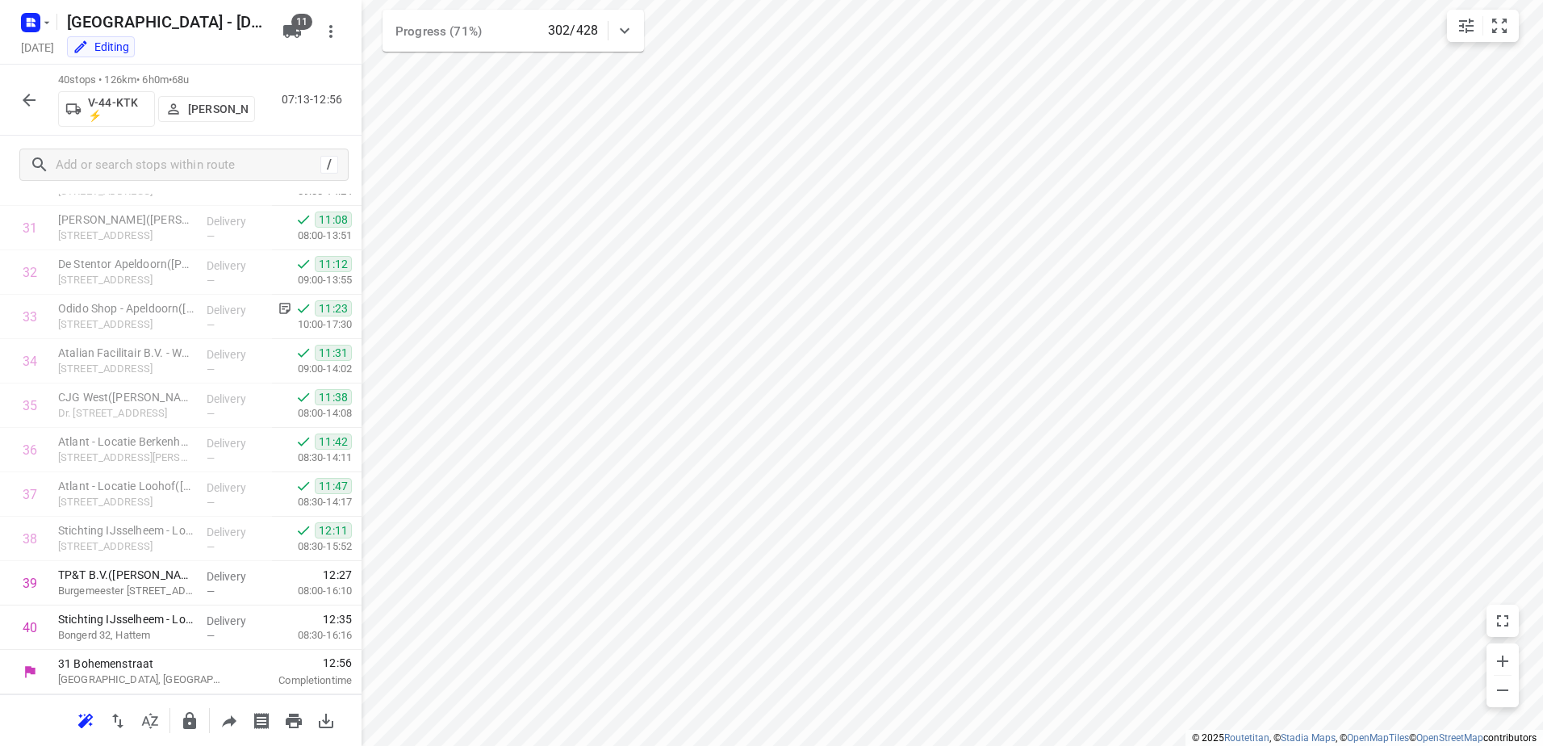
click at [36, 103] on icon "button" at bounding box center [28, 99] width 19 height 19
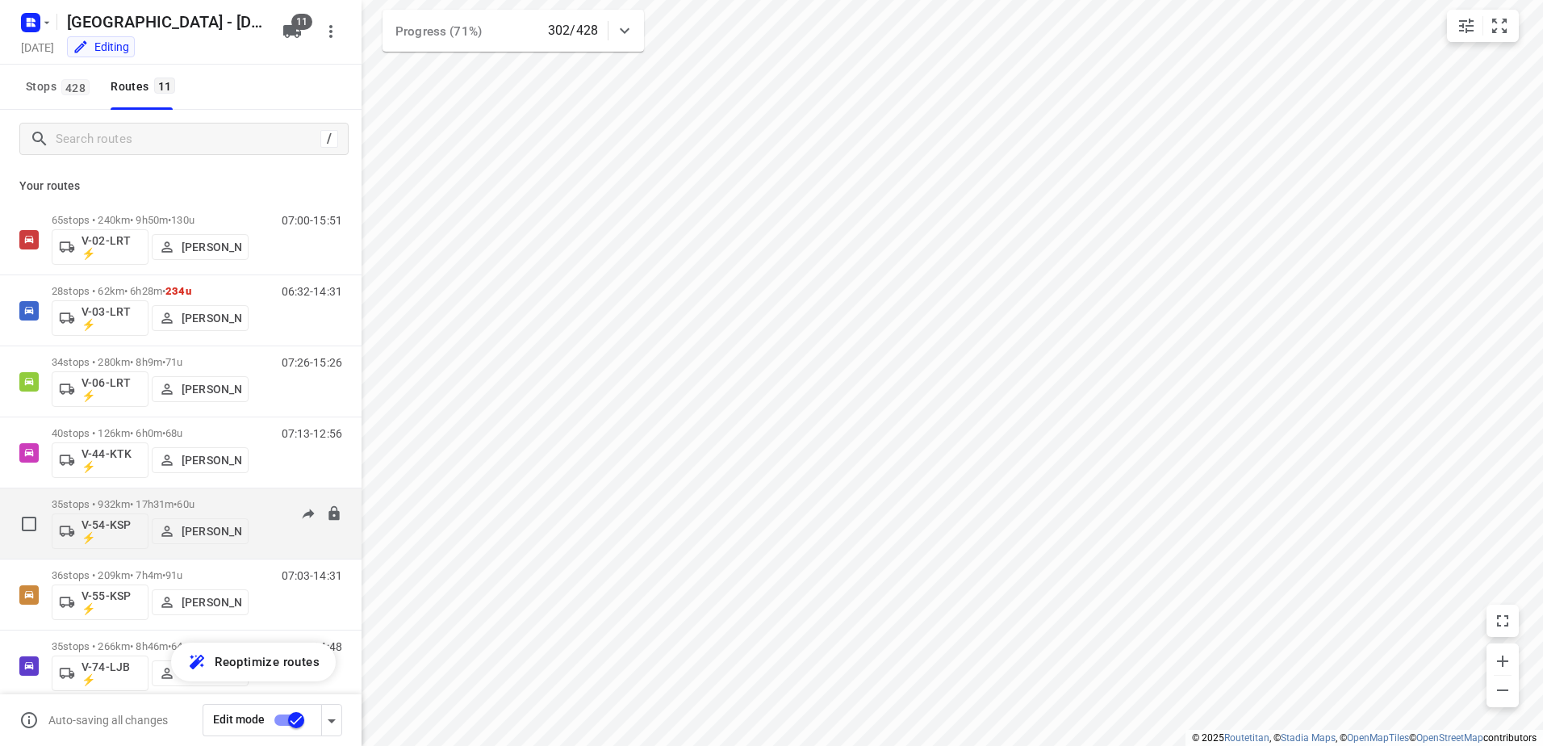
click at [250, 495] on div "35 stops • 932km • 17h31m • 60u V-54-KSP ⚡ Marius Deckers 06:58-13:59" at bounding box center [207, 523] width 310 height 67
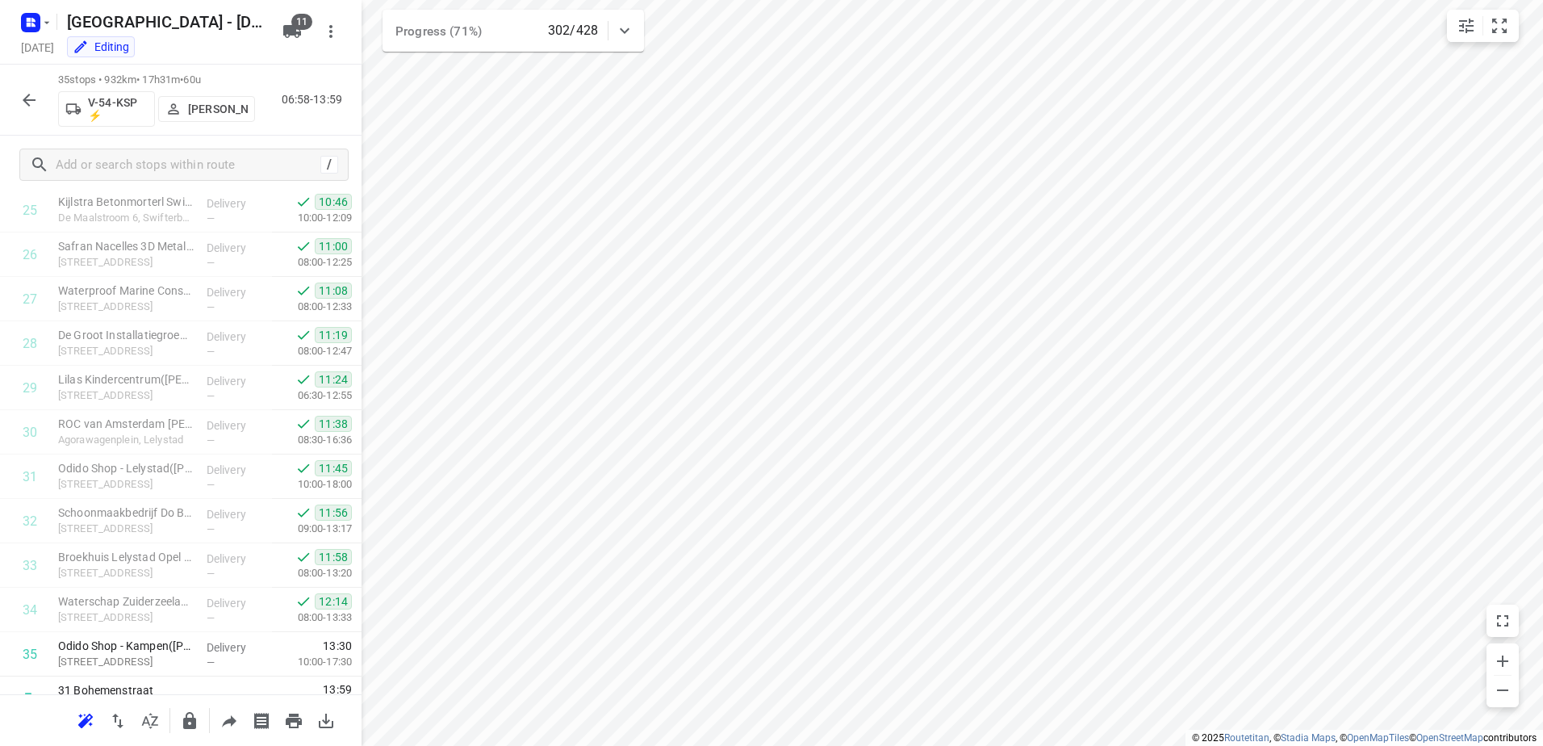
scroll to position [1178, 0]
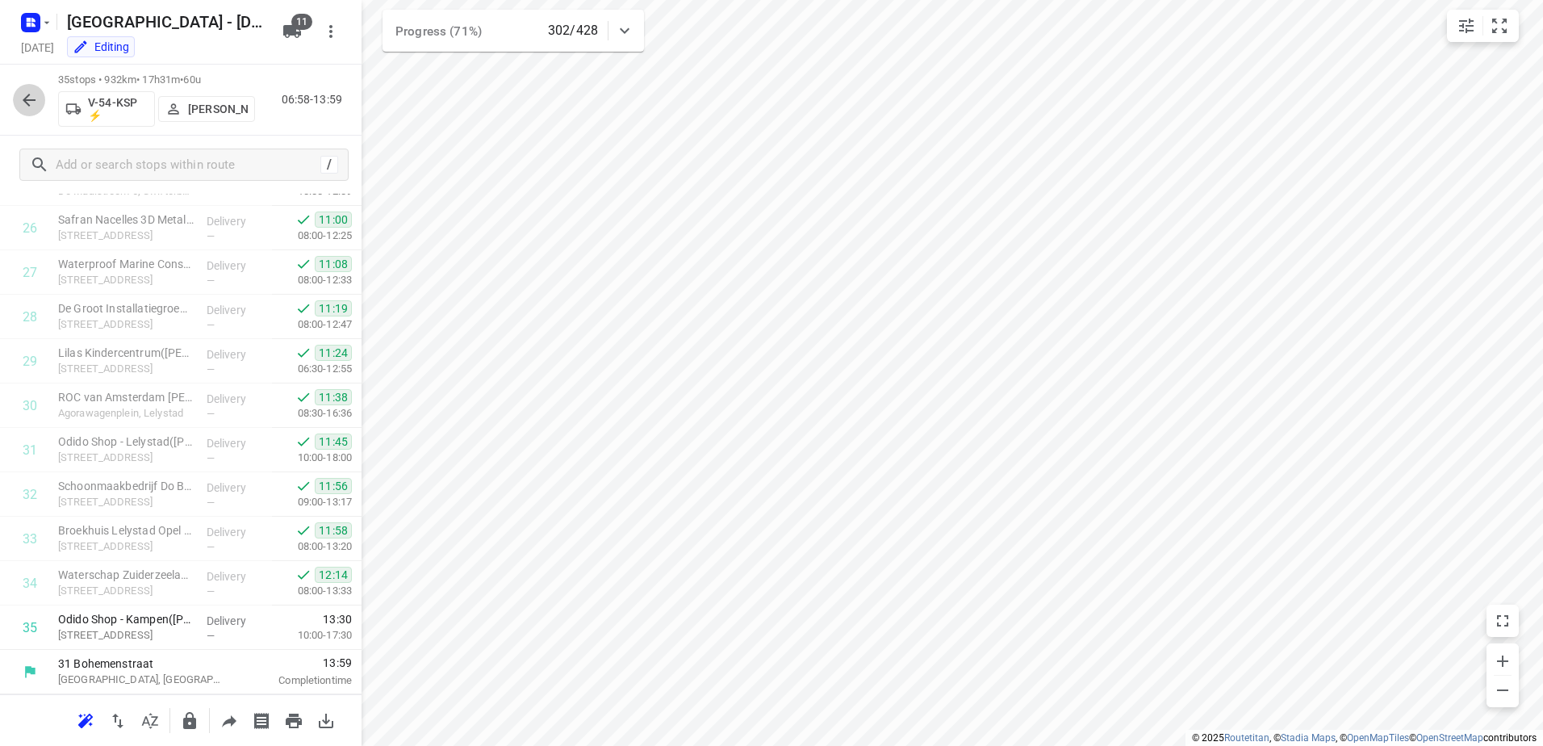
click at [39, 107] on button "button" at bounding box center [29, 100] width 32 height 32
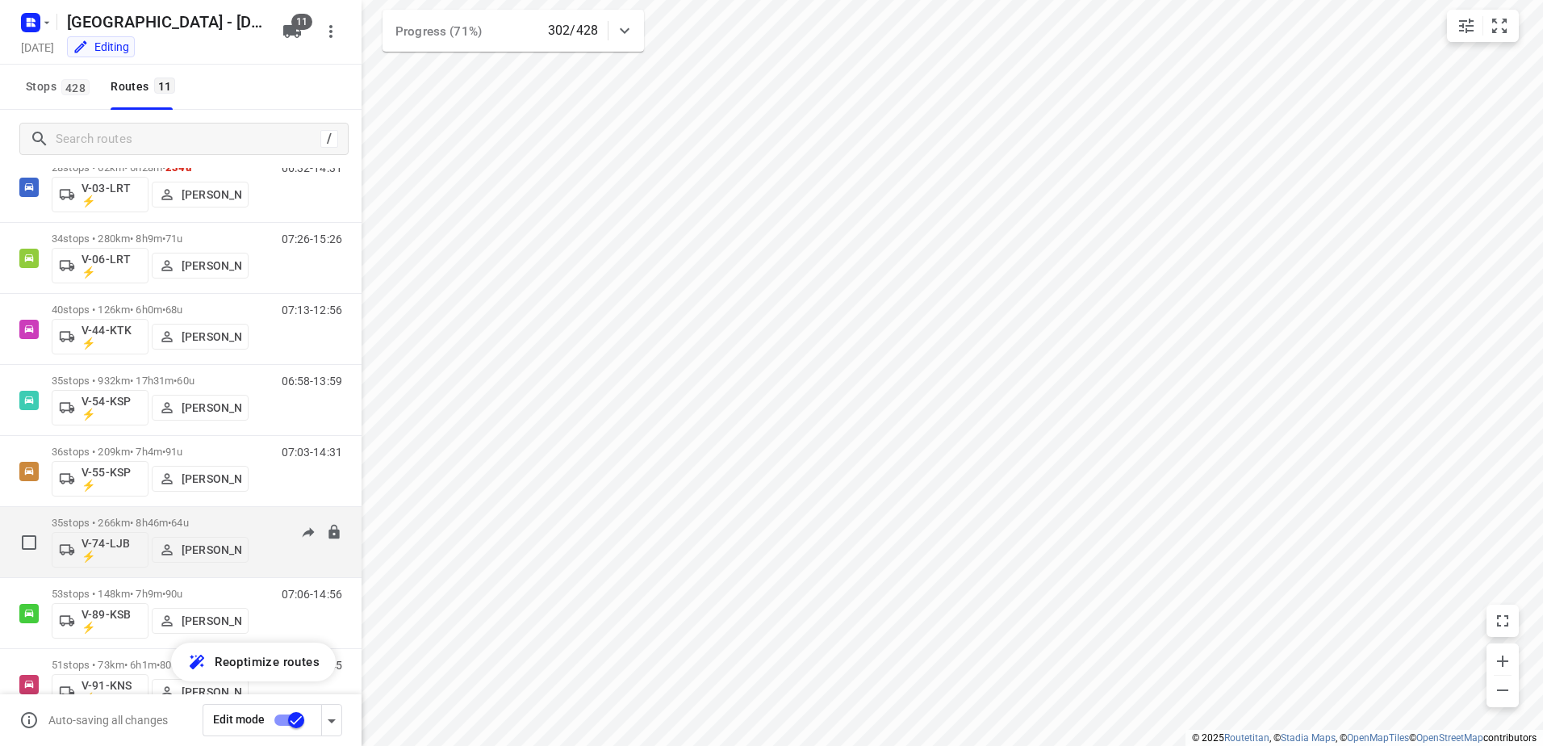
scroll to position [146, 0]
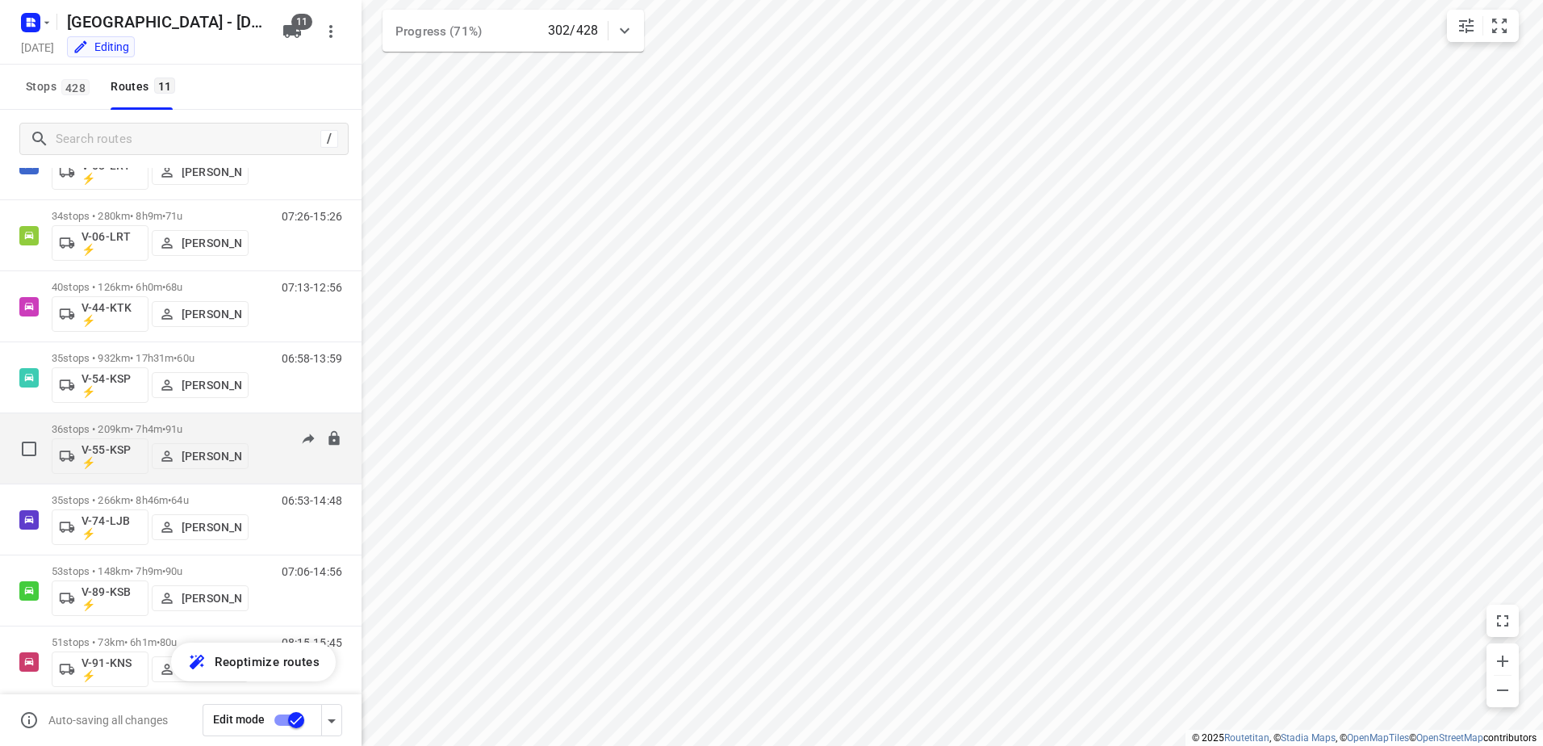
click at [261, 429] on div "07:03-14:31" at bounding box center [301, 452] width 81 height 59
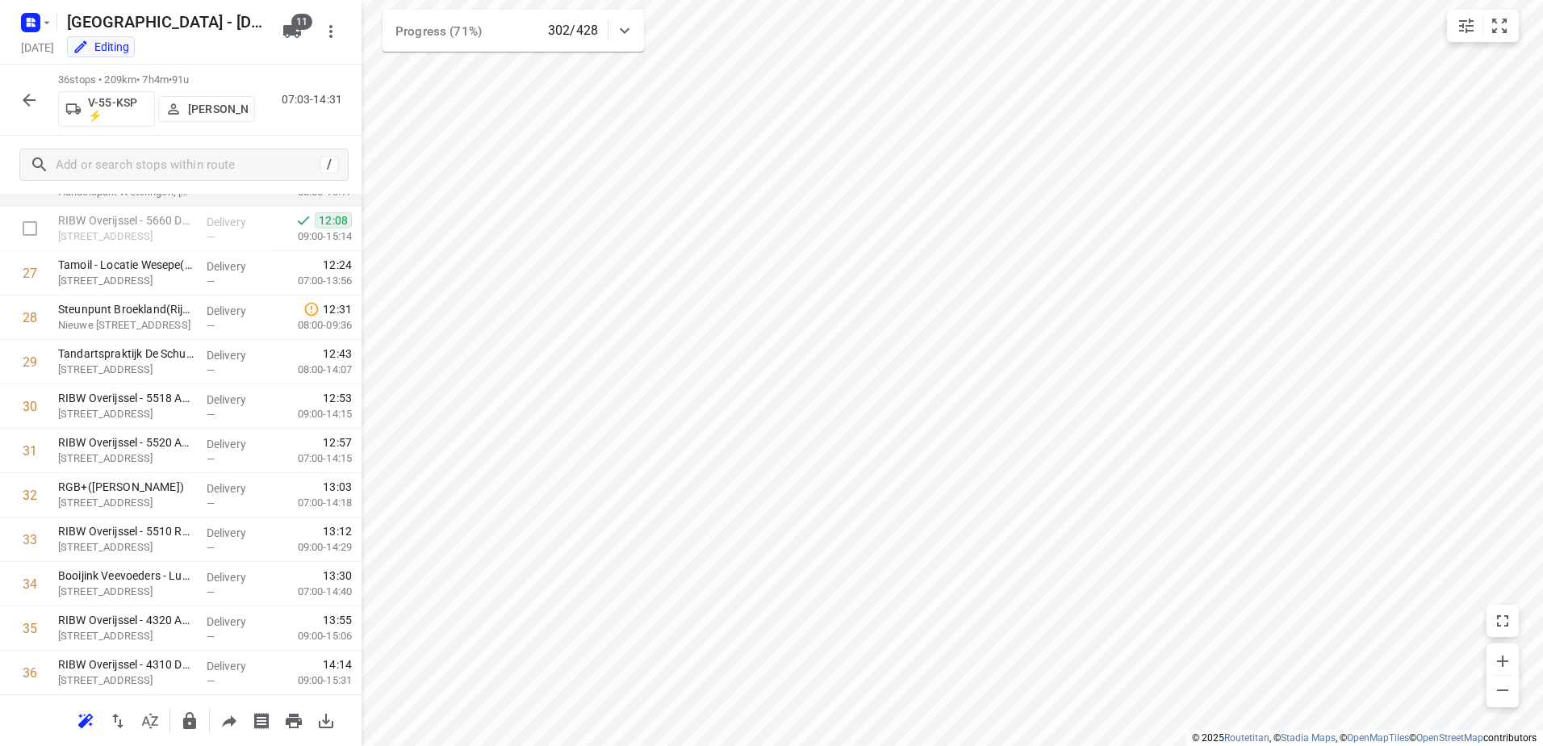
scroll to position [1222, 0]
click at [40, 100] on button "button" at bounding box center [29, 100] width 32 height 32
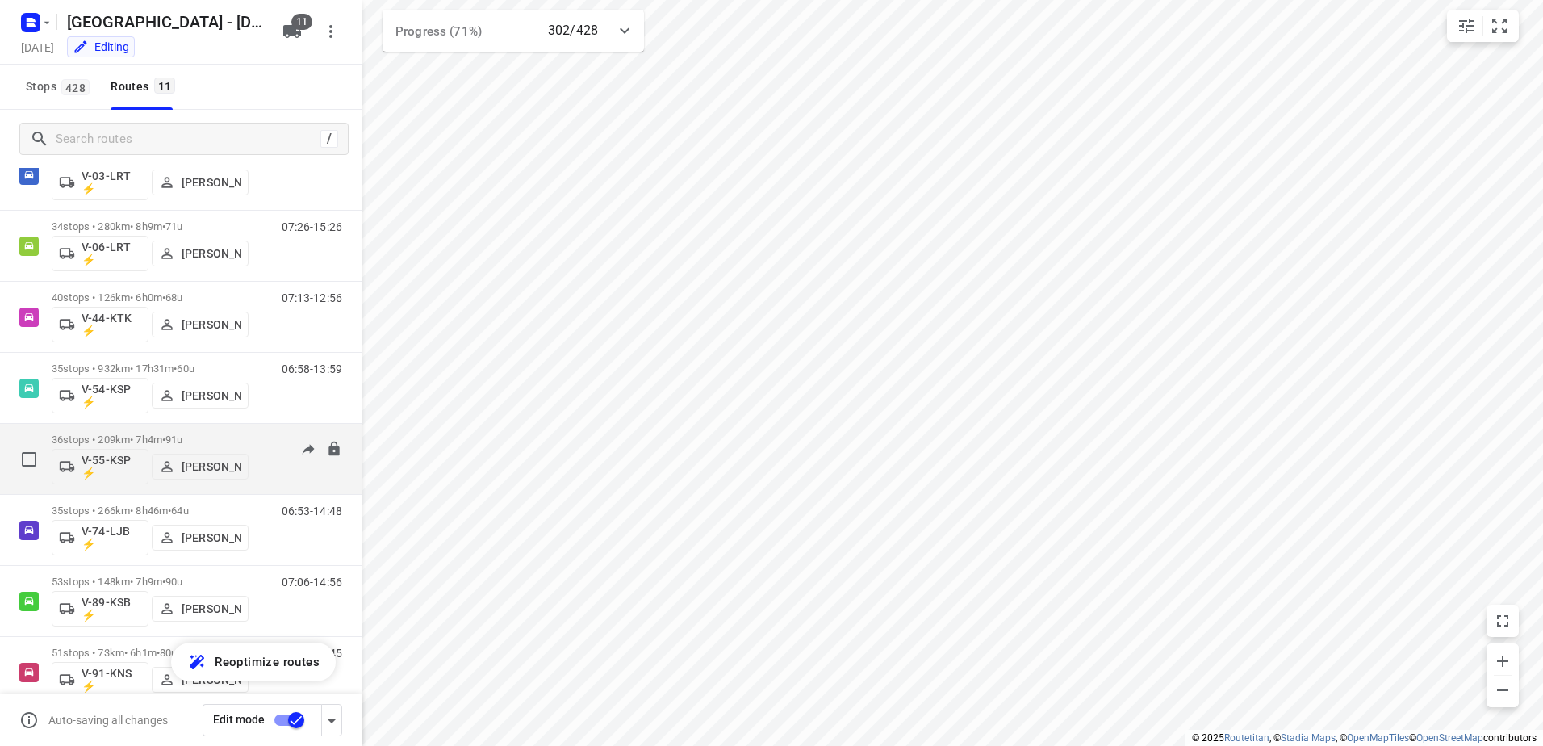
scroll to position [161, 0]
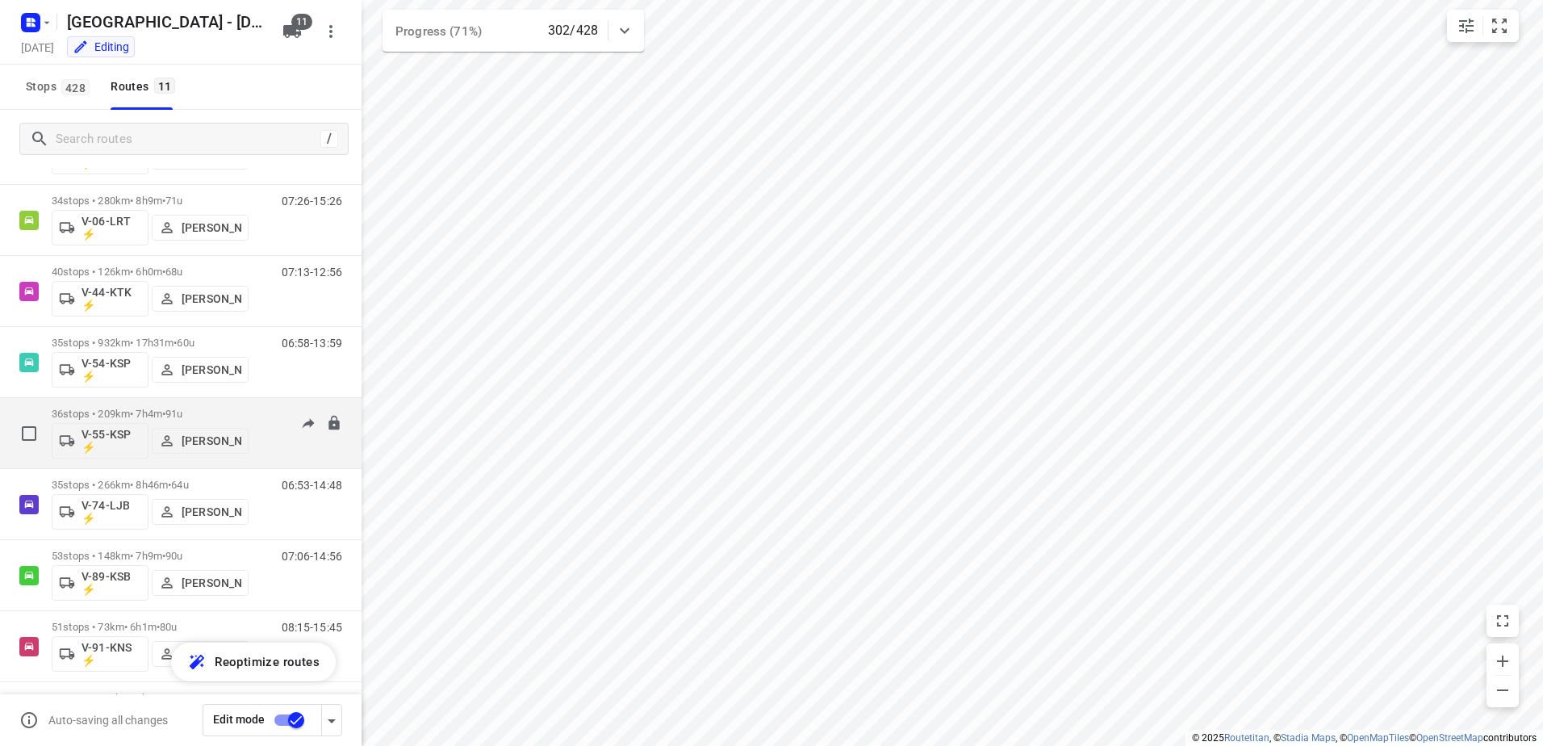
click at [261, 413] on div "07:03-14:31" at bounding box center [301, 436] width 81 height 59
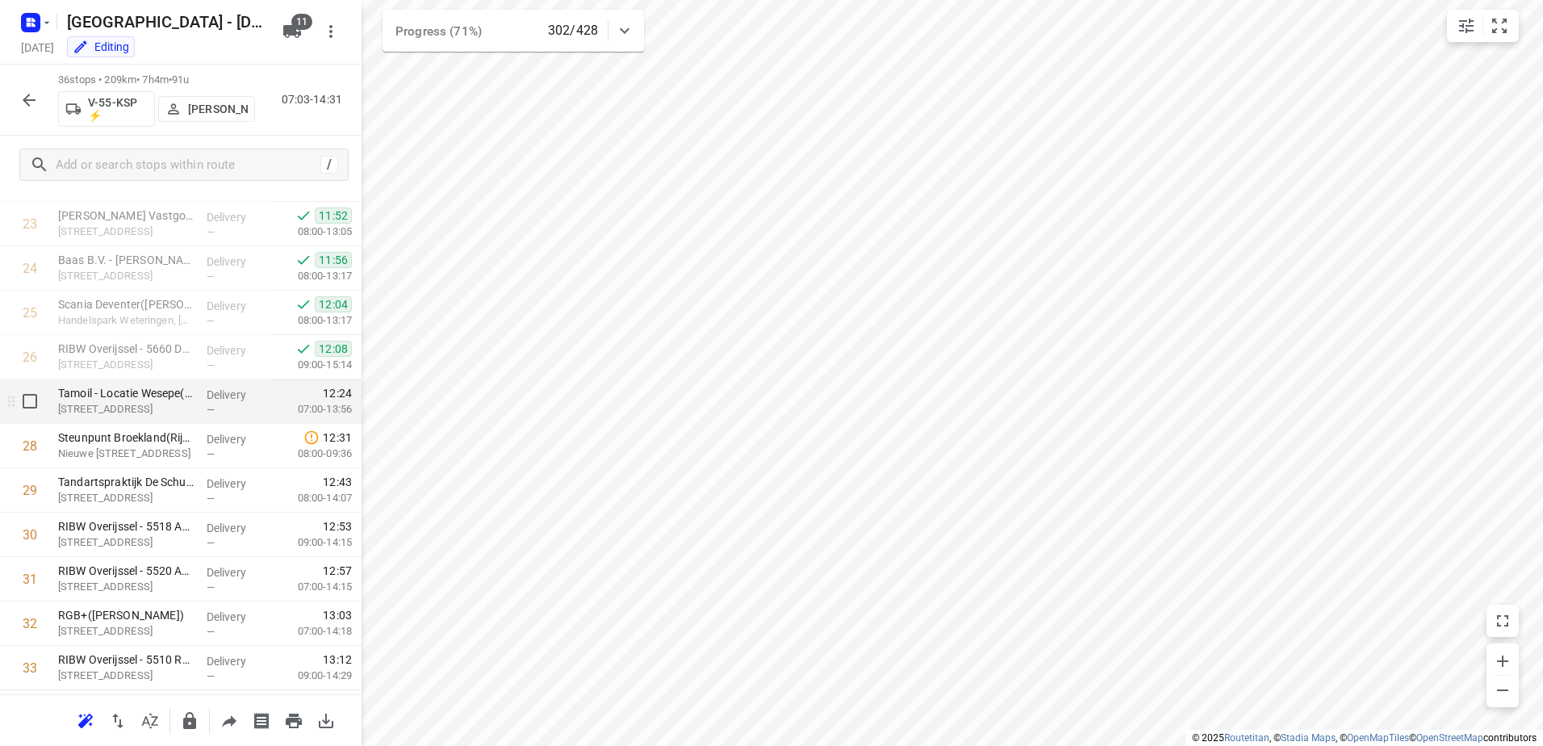
scroll to position [1222, 0]
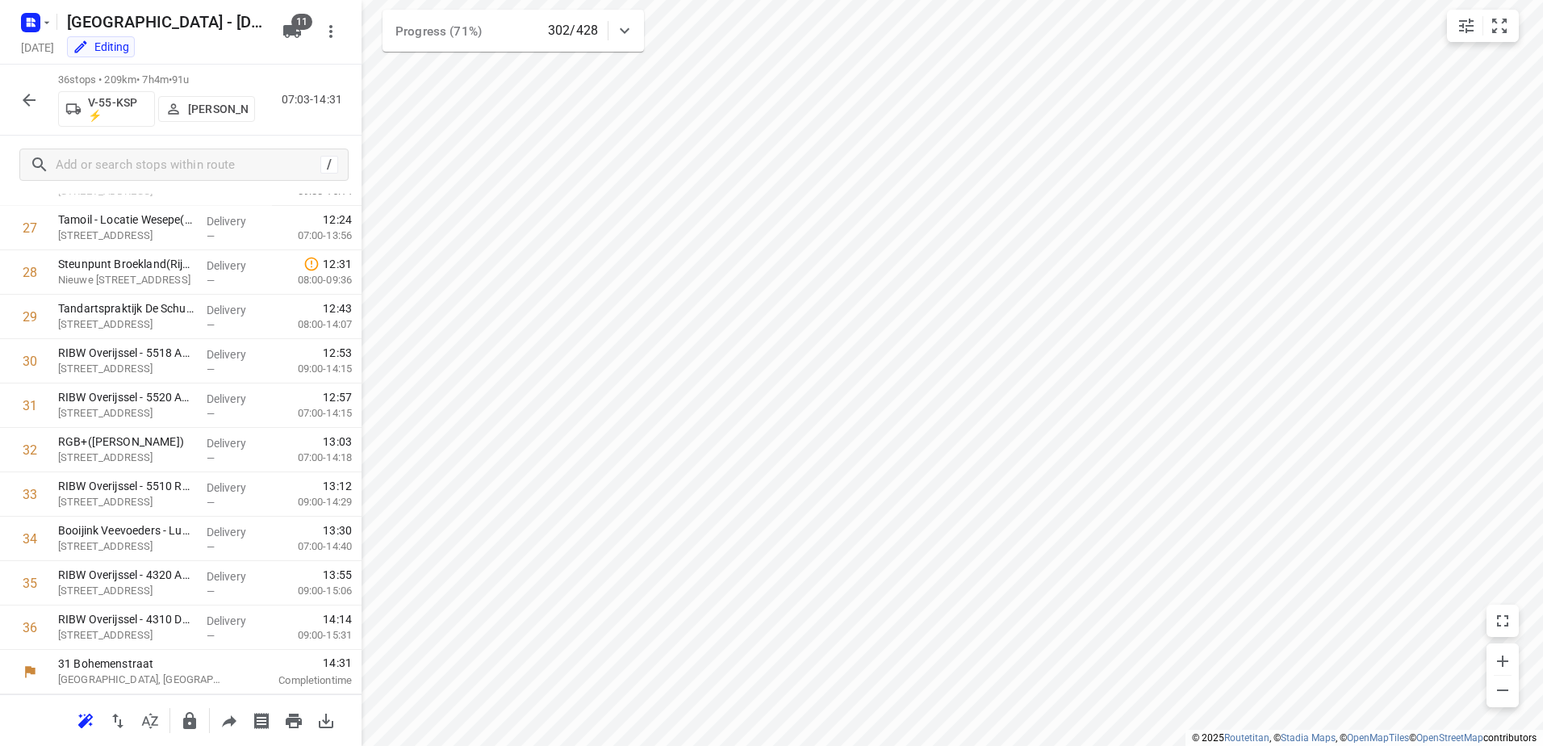
click at [35, 98] on icon "button" at bounding box center [28, 99] width 19 height 19
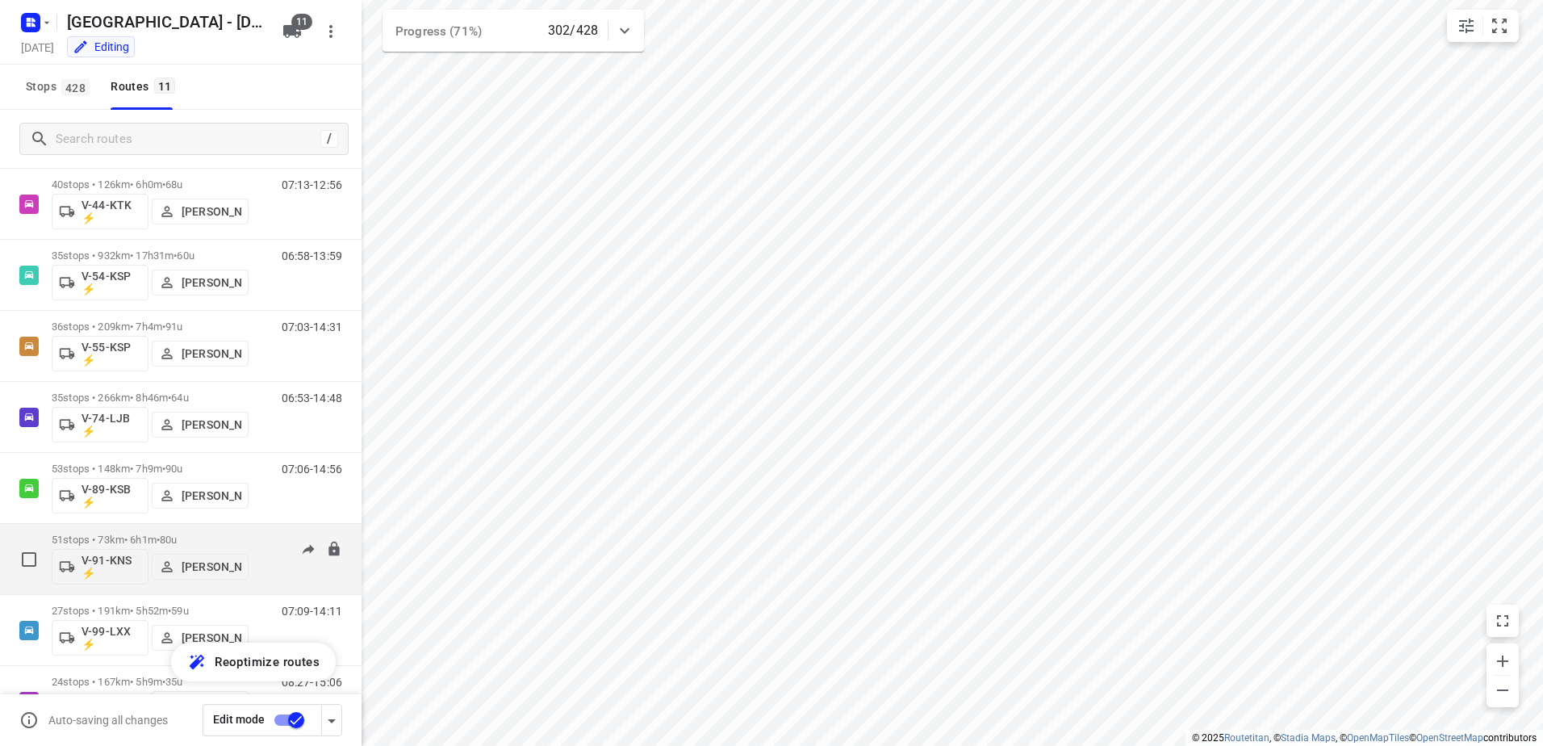
scroll to position [307, 0]
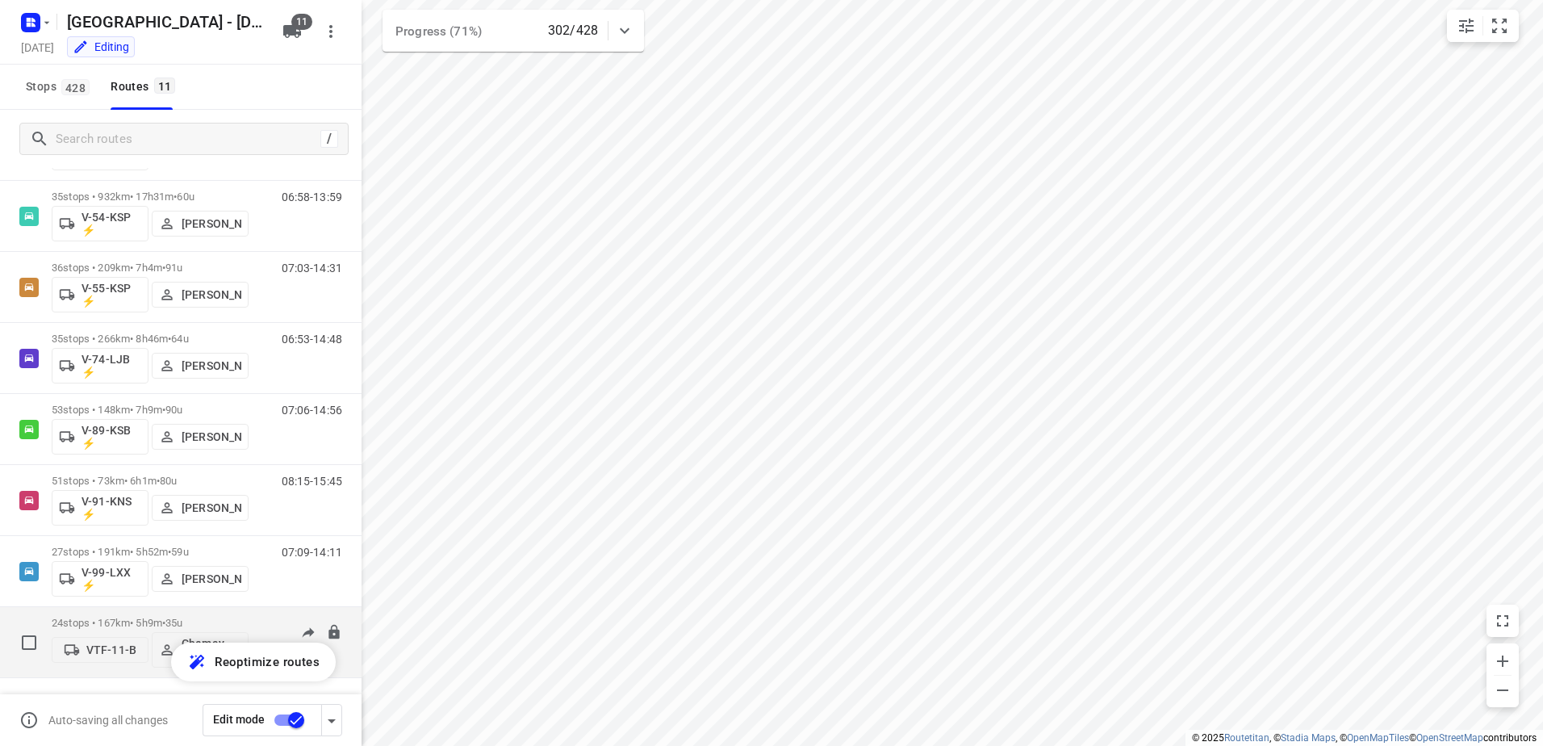
click at [261, 624] on div "08:27-15:06" at bounding box center [301, 645] width 81 height 59
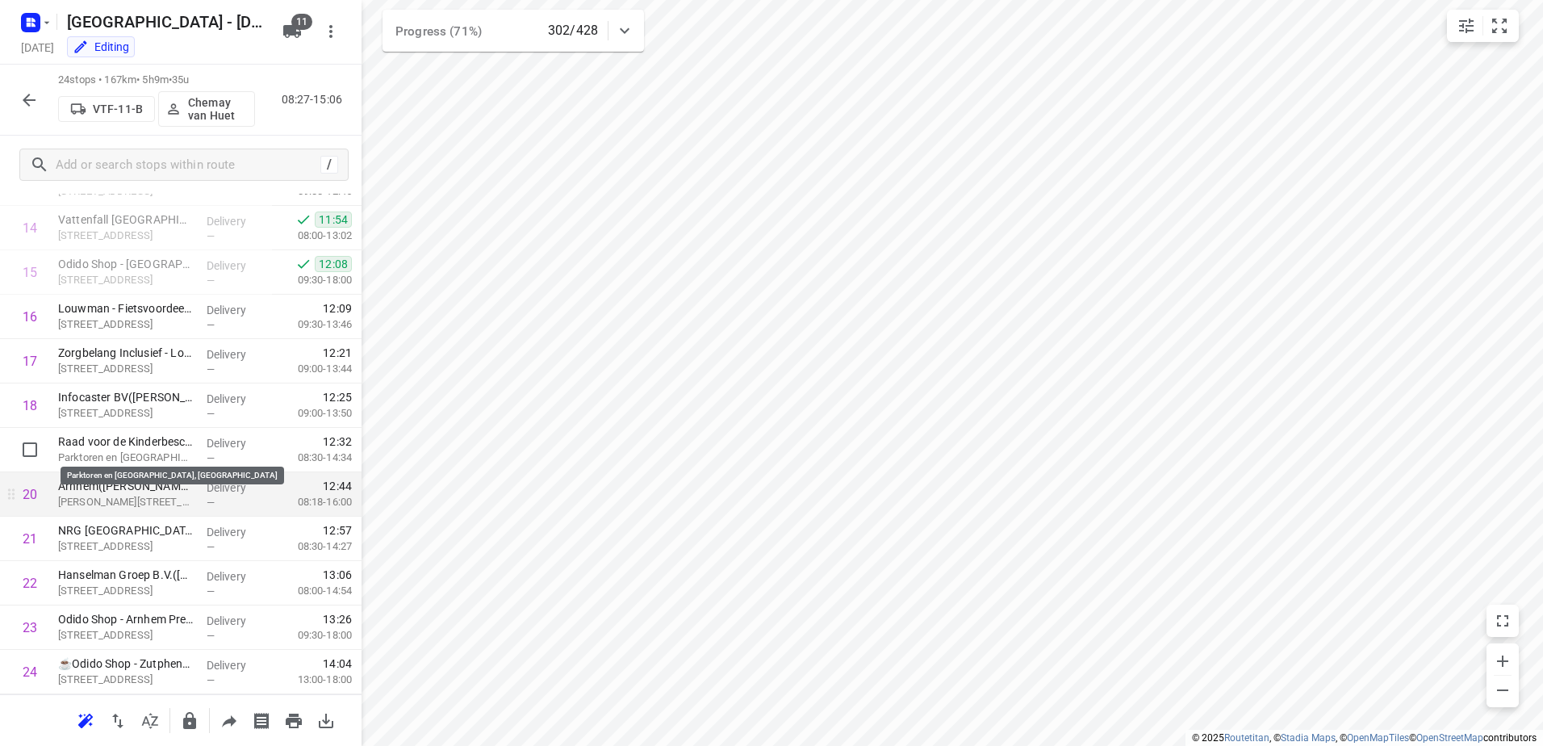
scroll to position [690, 0]
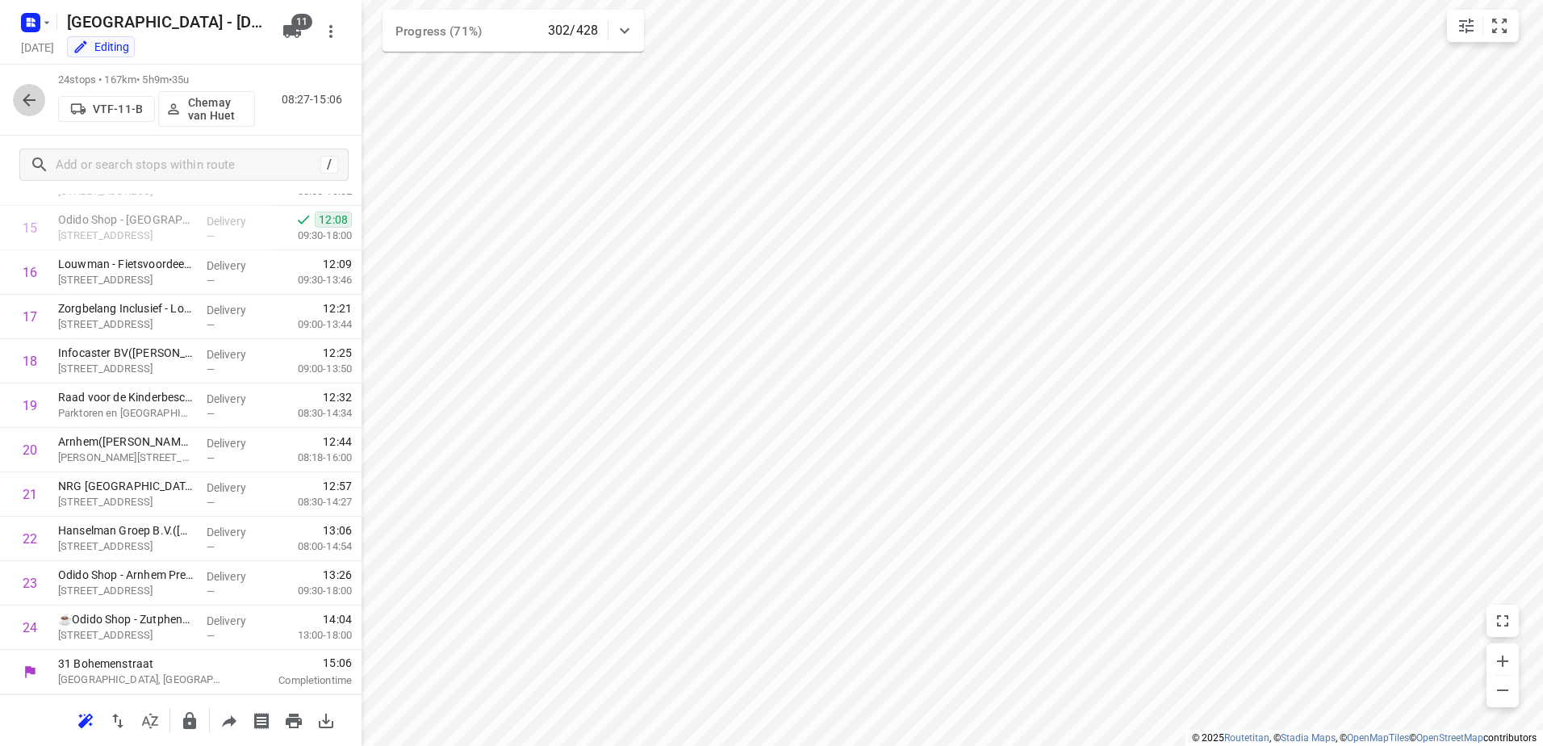
click at [42, 94] on button "button" at bounding box center [29, 100] width 32 height 32
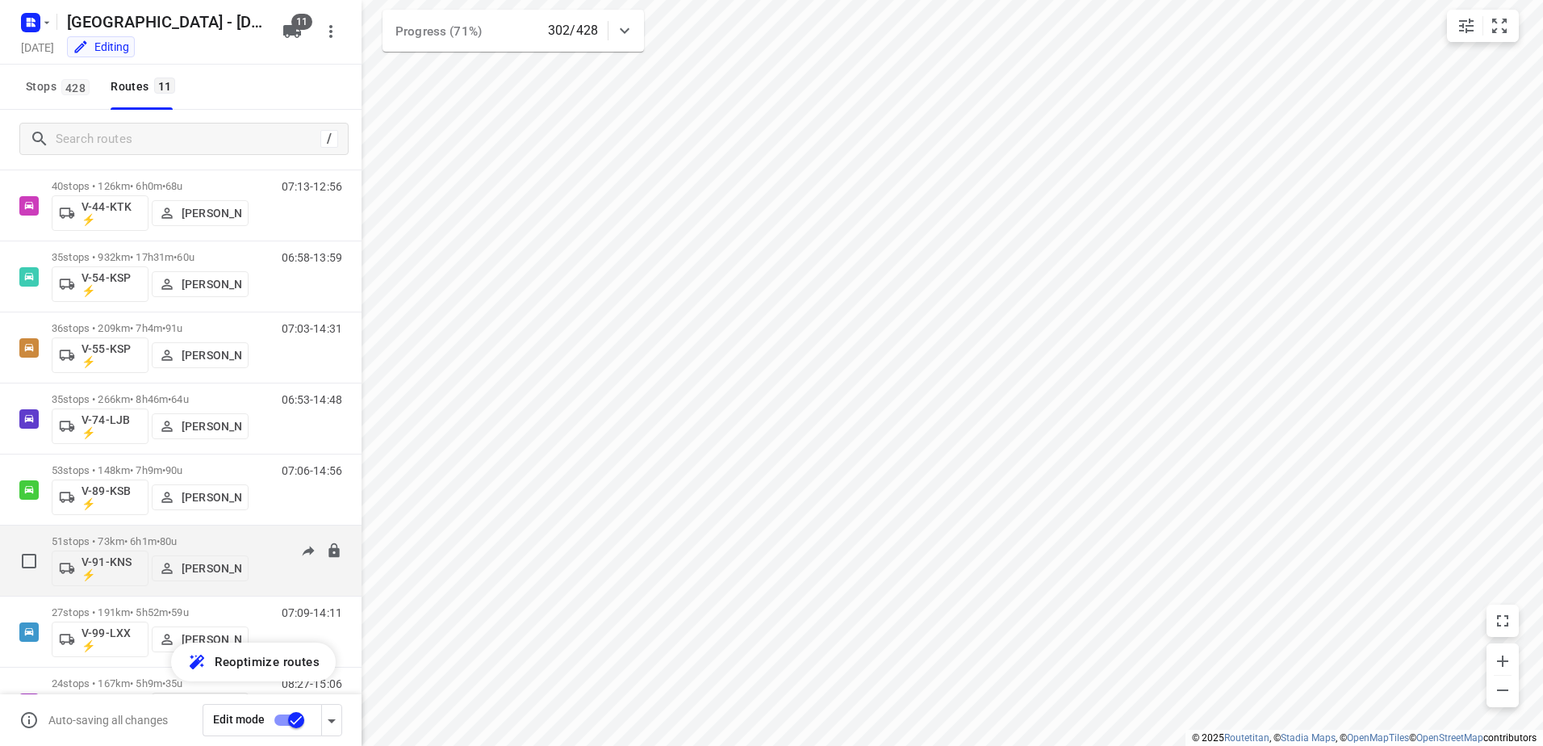
scroll to position [307, 0]
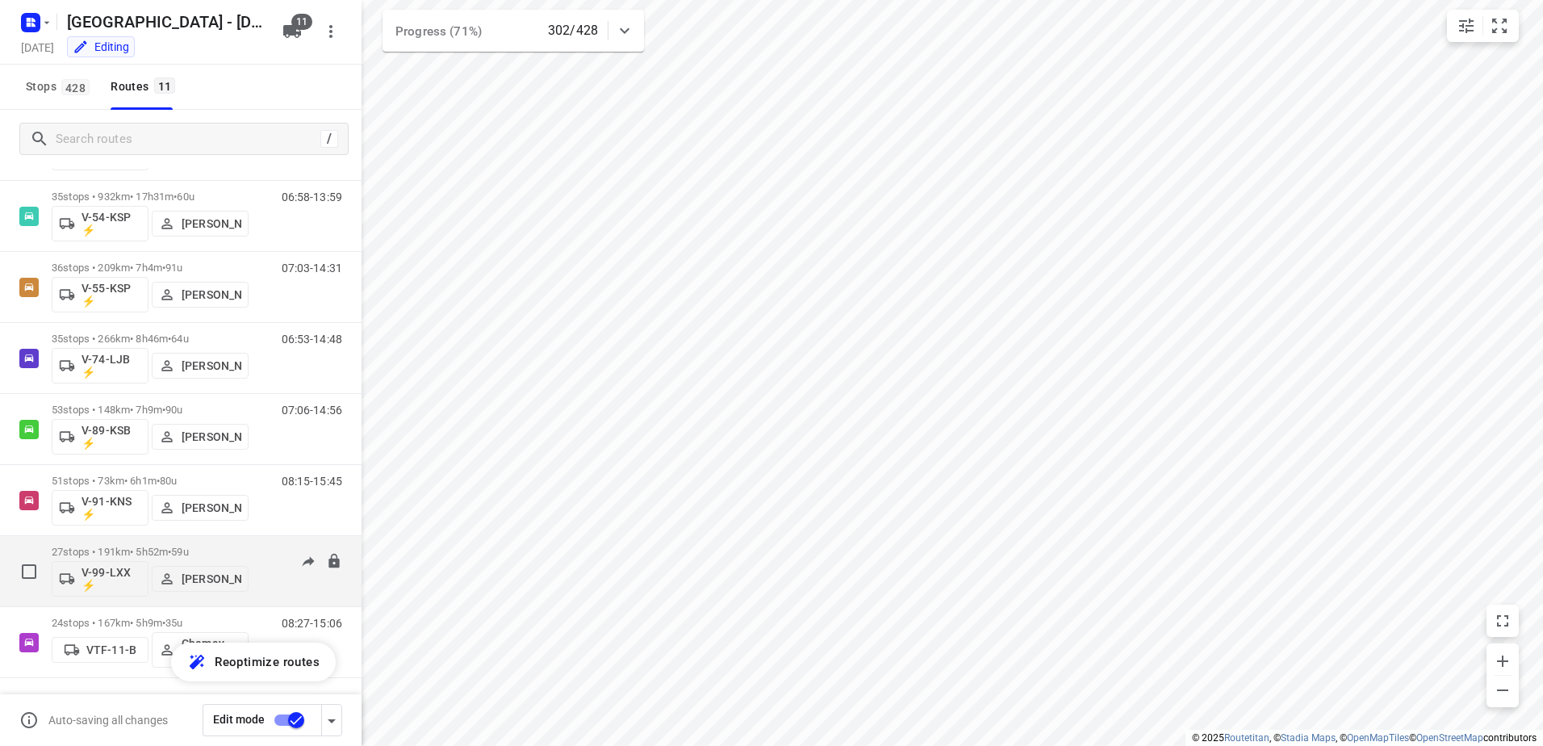
click at [261, 550] on div "07:09-14:11" at bounding box center [301, 574] width 81 height 59
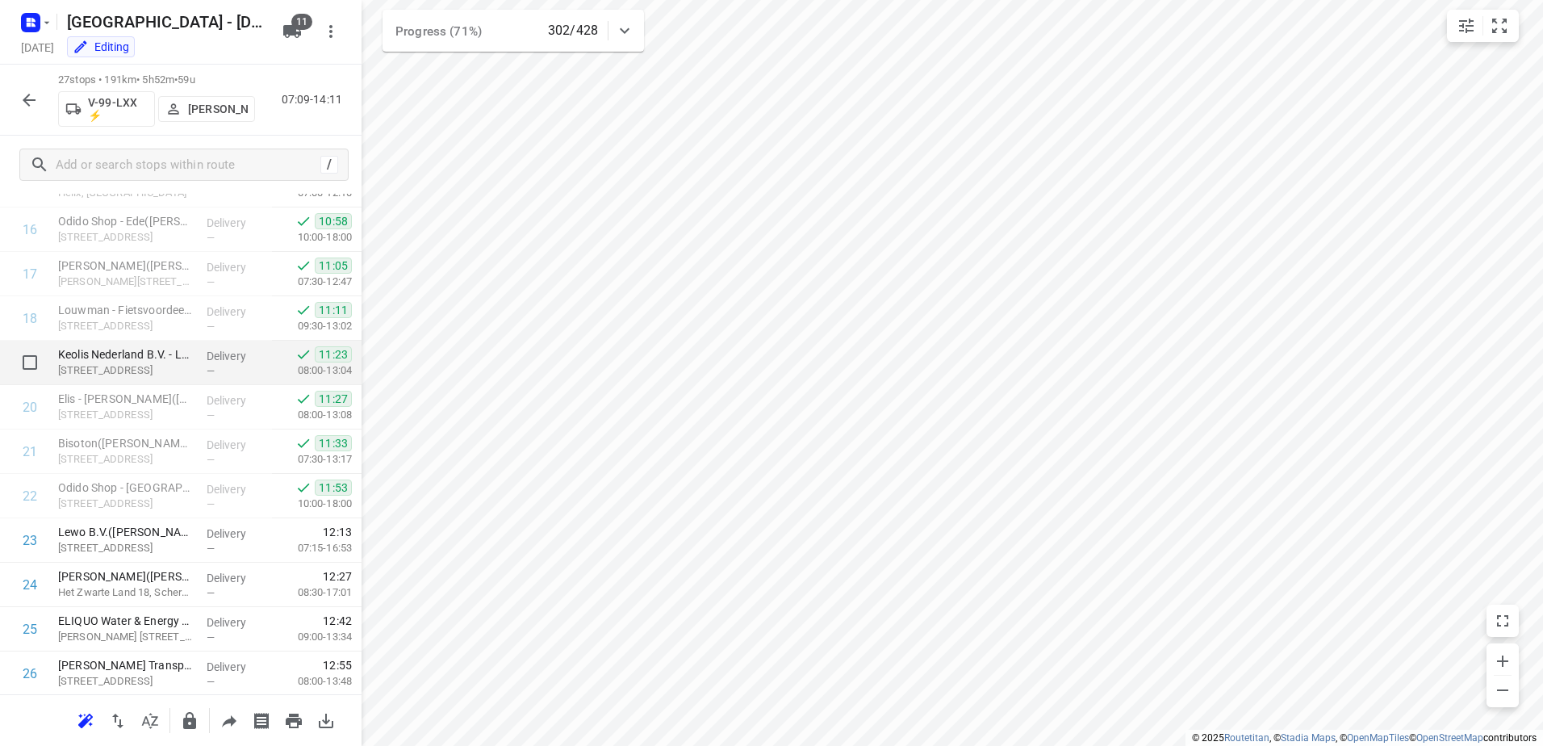
scroll to position [823, 0]
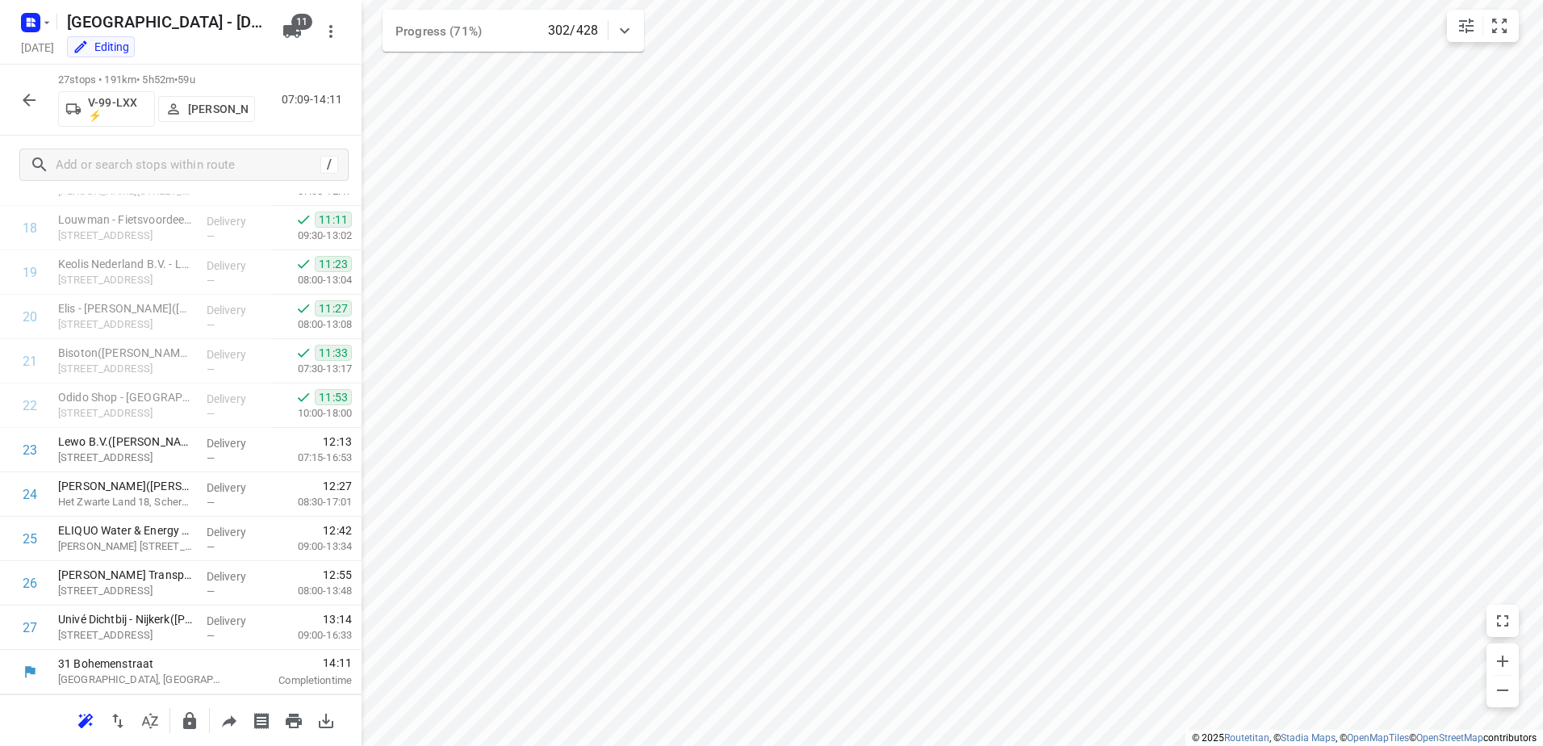
click at [21, 90] on icon "button" at bounding box center [28, 99] width 19 height 19
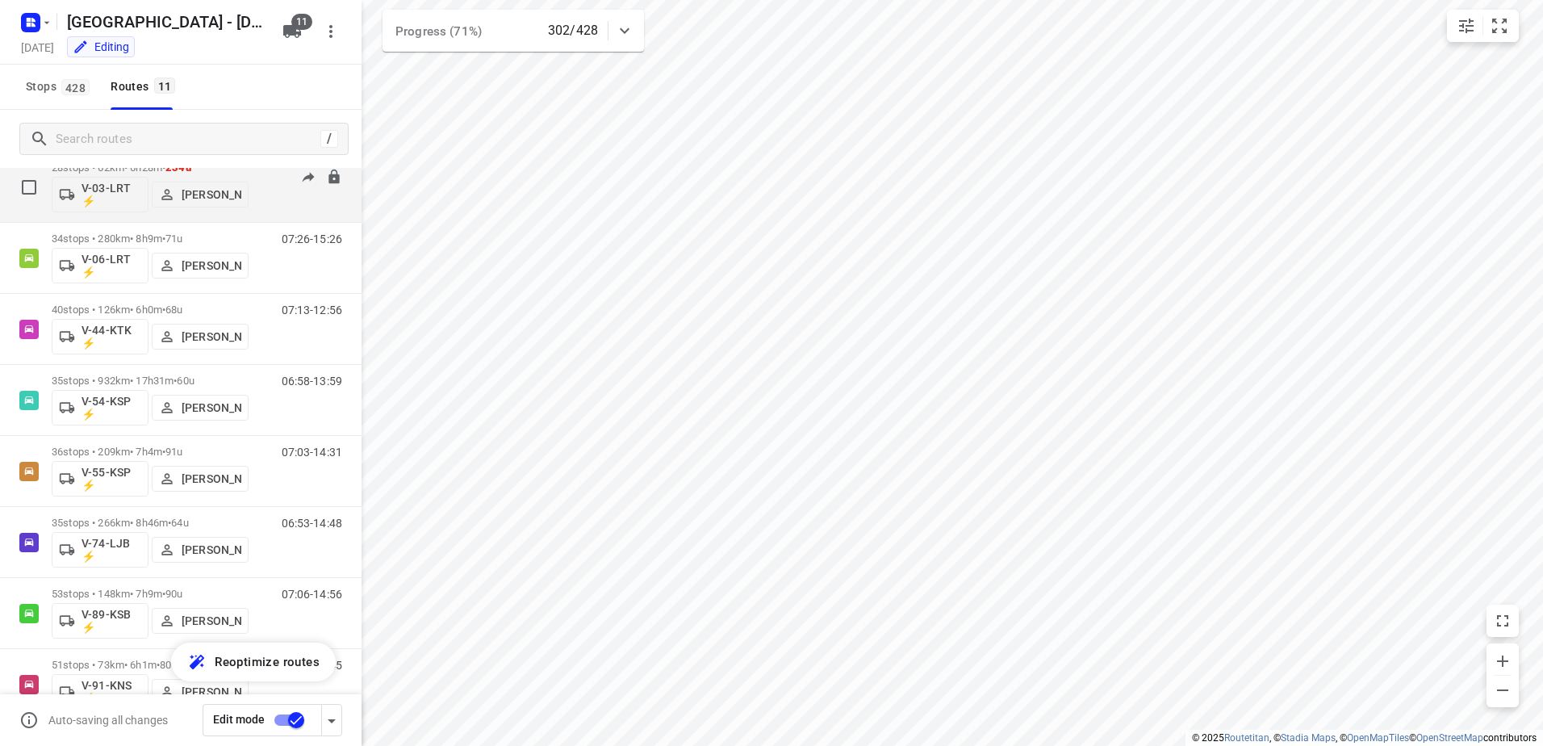
scroll to position [307, 0]
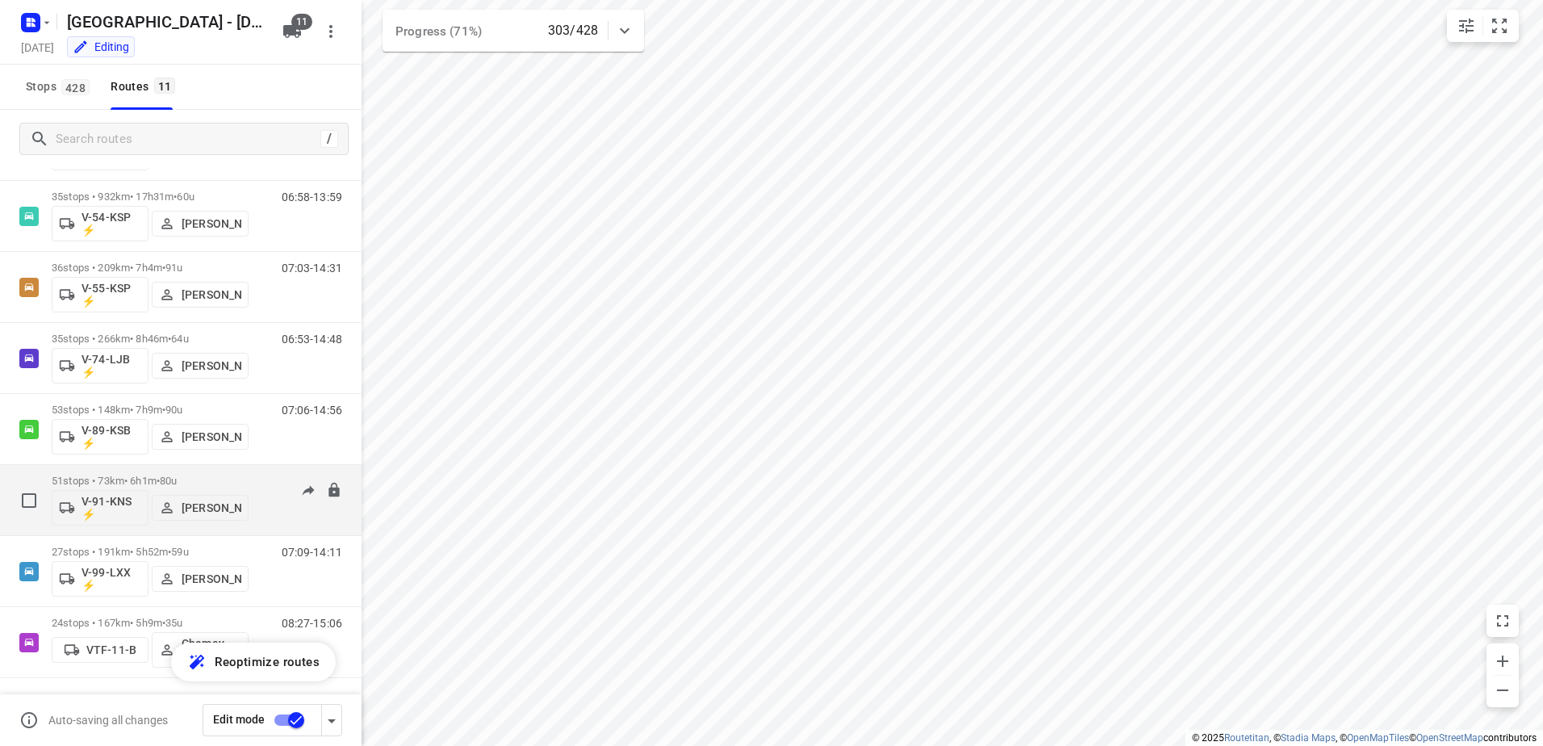
click at [261, 475] on div "08:15-15:45" at bounding box center [301, 503] width 81 height 59
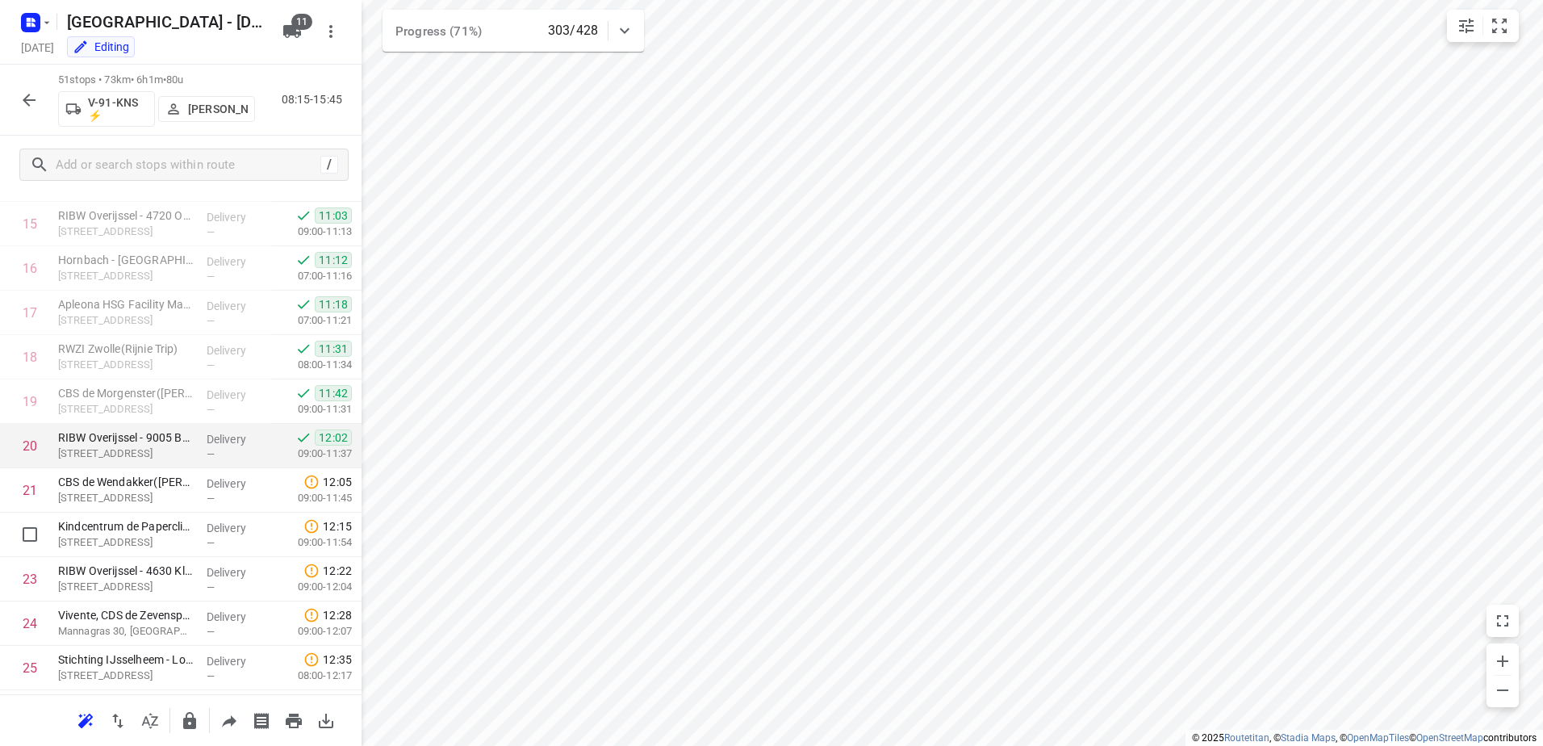
scroll to position [678, 0]
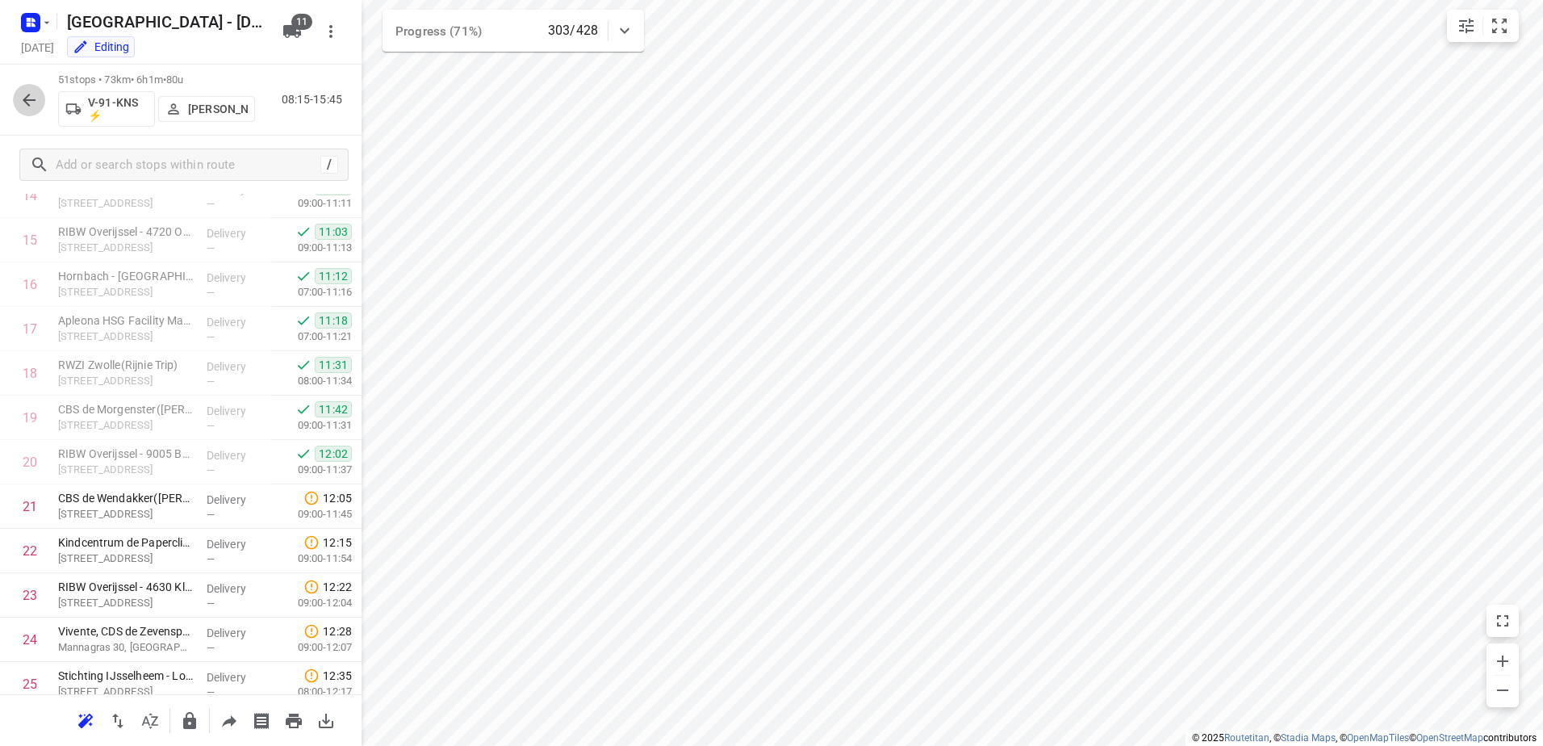
click at [23, 98] on icon "button" at bounding box center [28, 99] width 19 height 19
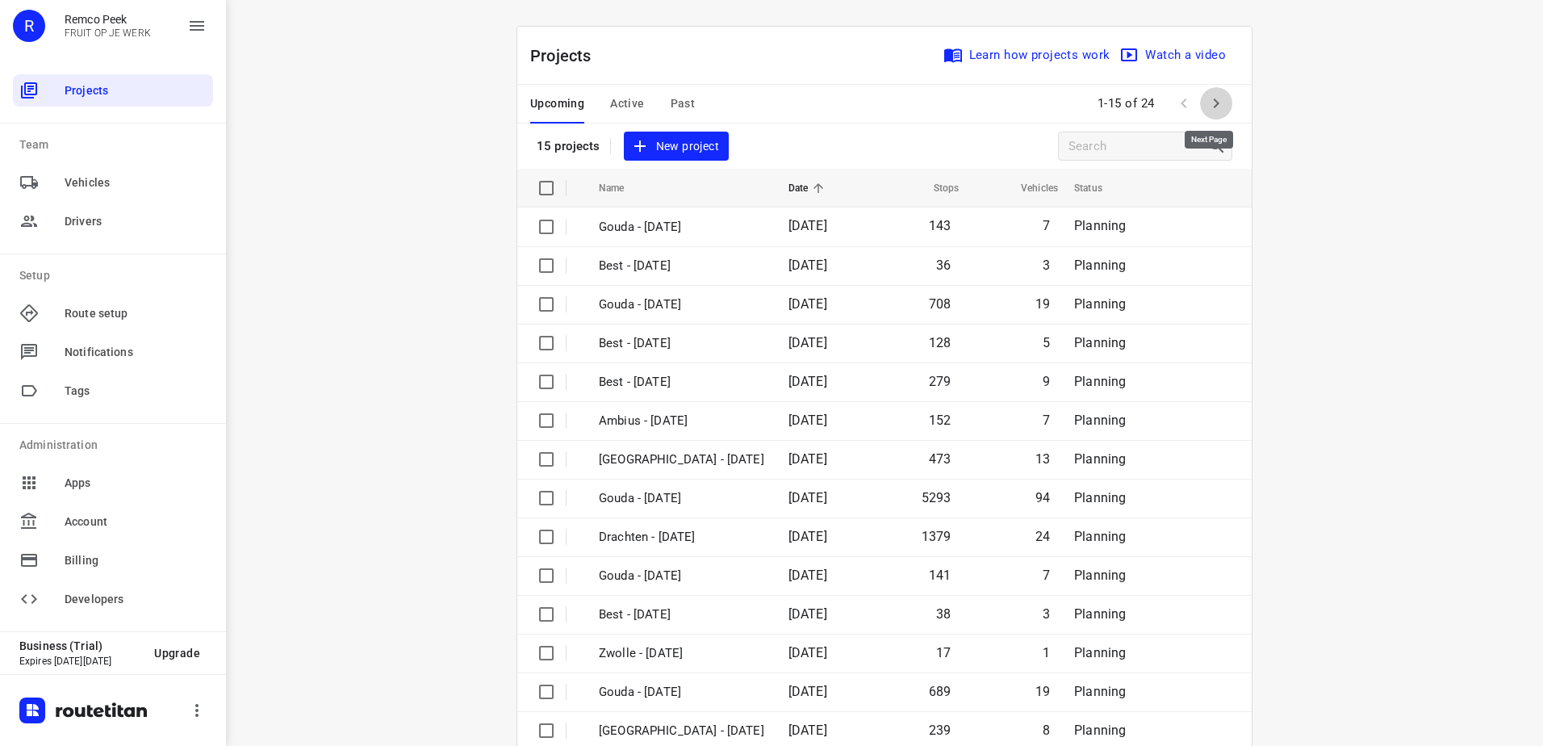
click at [1210, 99] on icon "button" at bounding box center [1215, 103] width 19 height 19
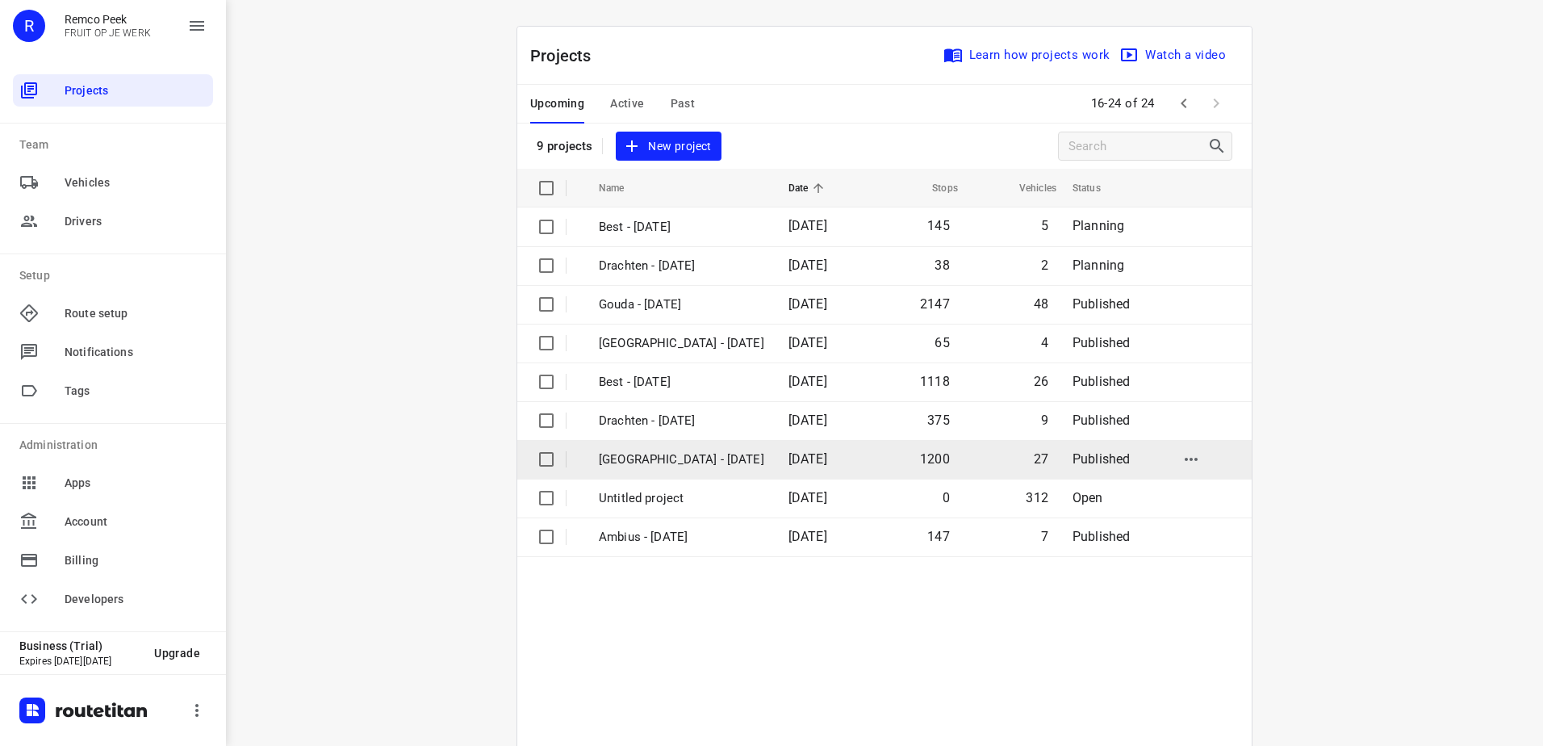
click at [683, 466] on p "[GEOGRAPHIC_DATA] - [DATE]" at bounding box center [681, 459] width 165 height 19
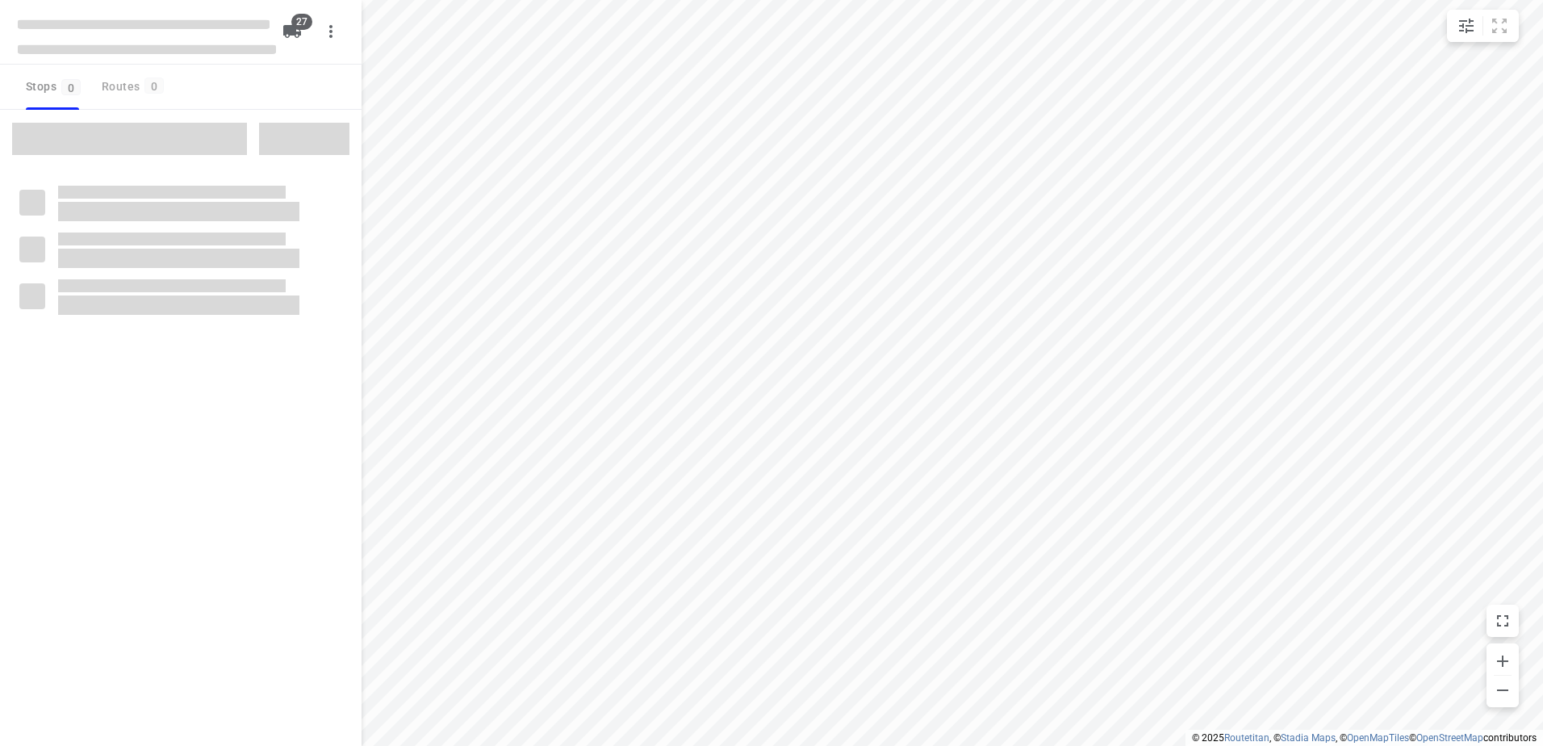
checkbox input "true"
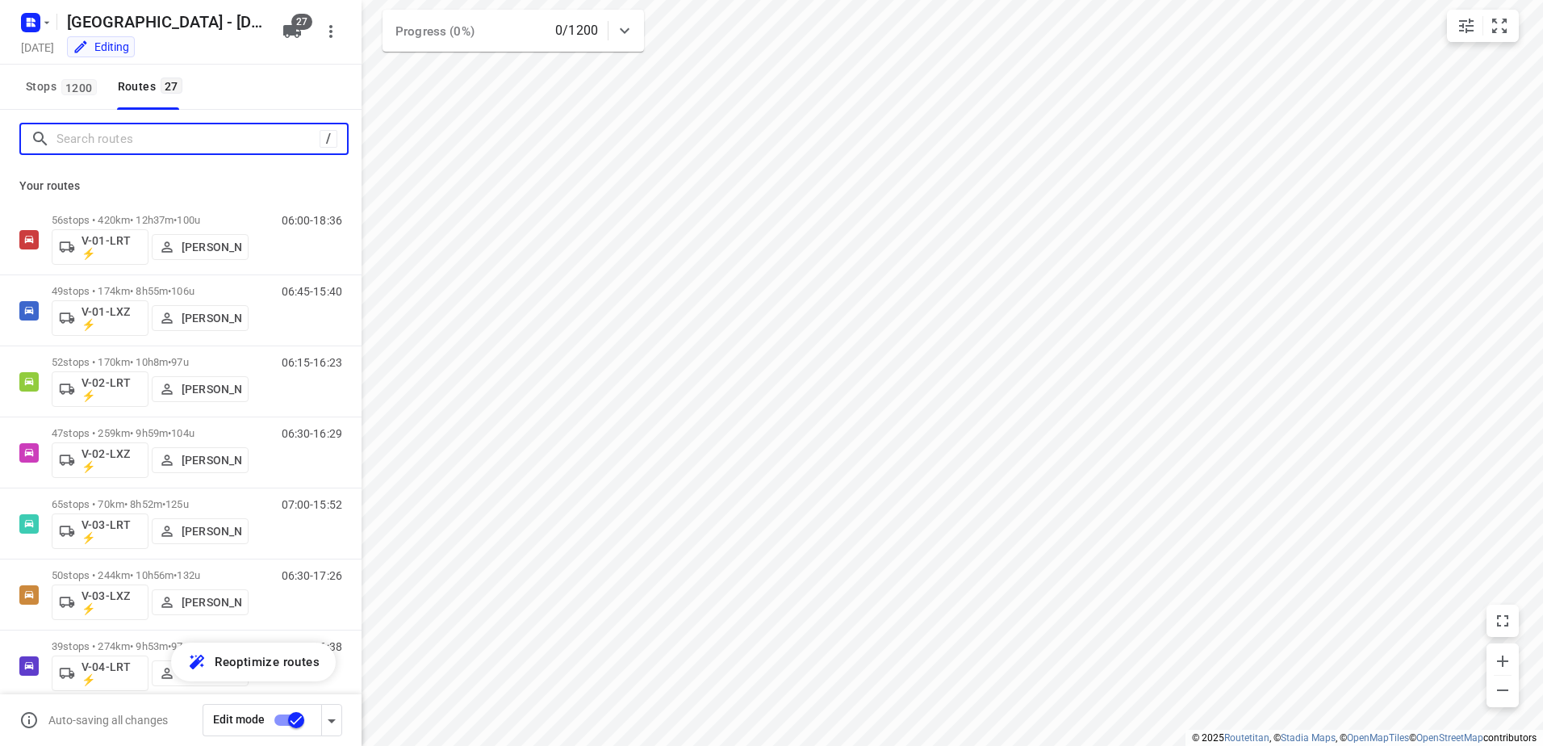
click at [186, 133] on input "Search routes" at bounding box center [187, 139] width 263 height 25
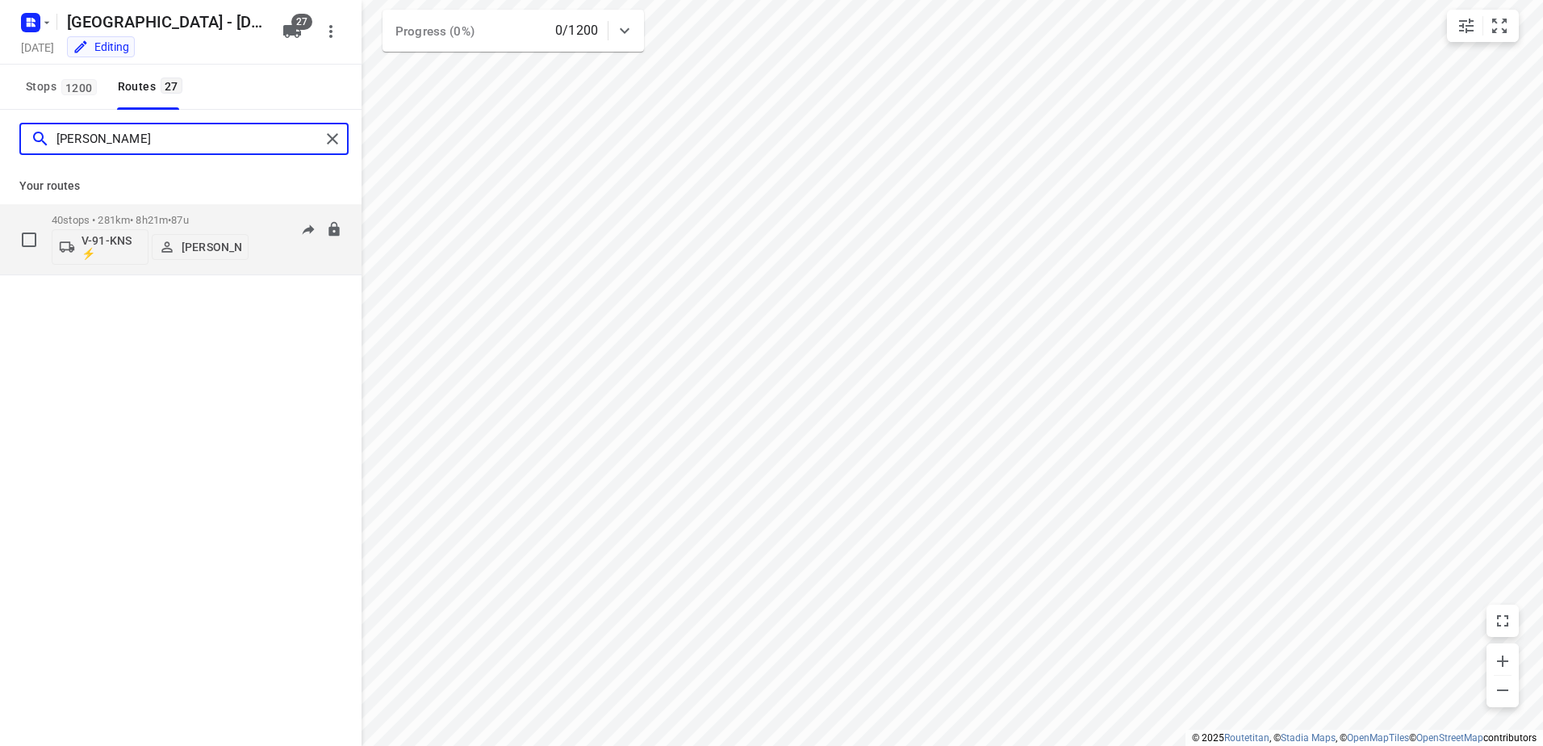
type input "Wes"
click at [211, 234] on button "[PERSON_NAME]" at bounding box center [200, 247] width 97 height 26
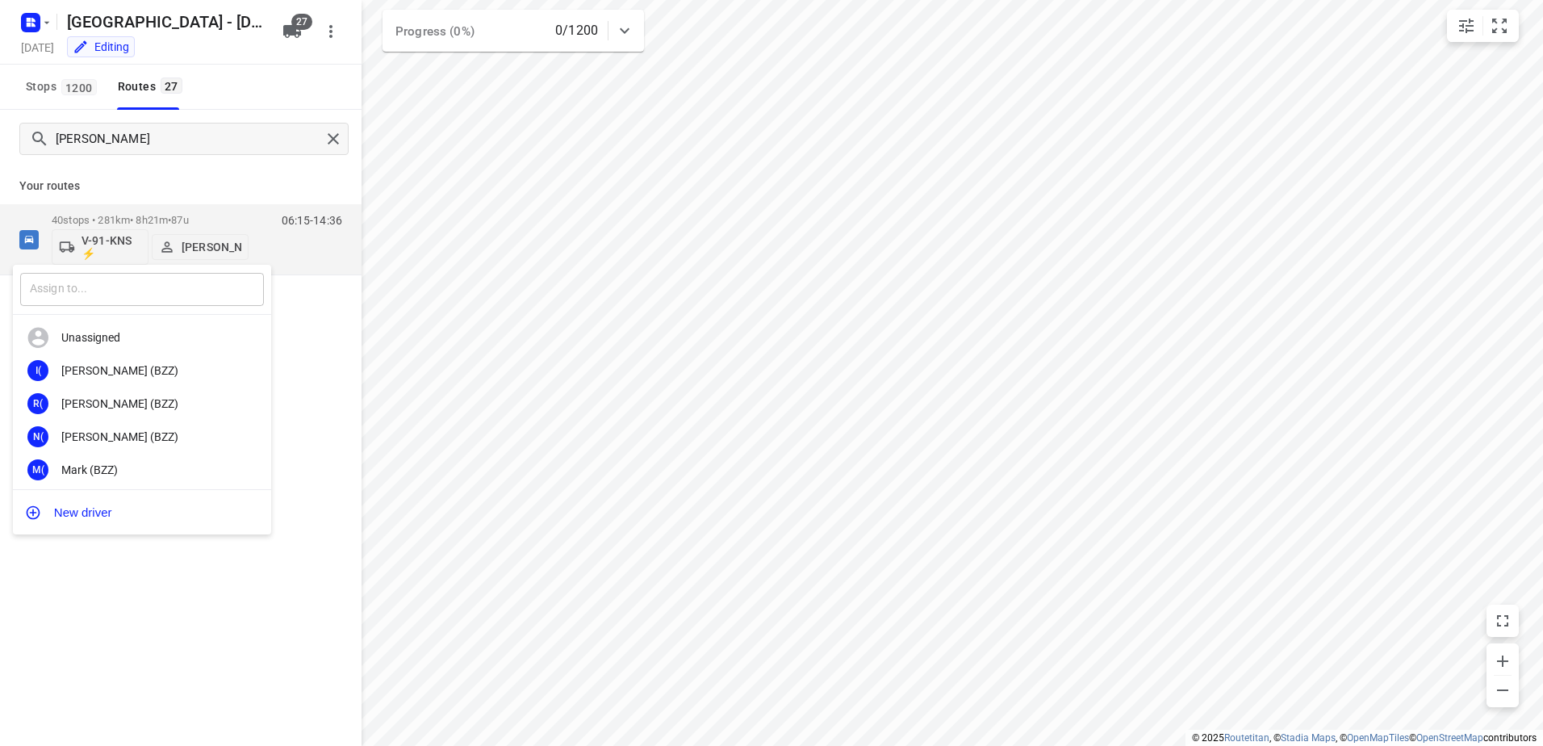
click at [197, 281] on input "text" at bounding box center [142, 289] width 244 height 33
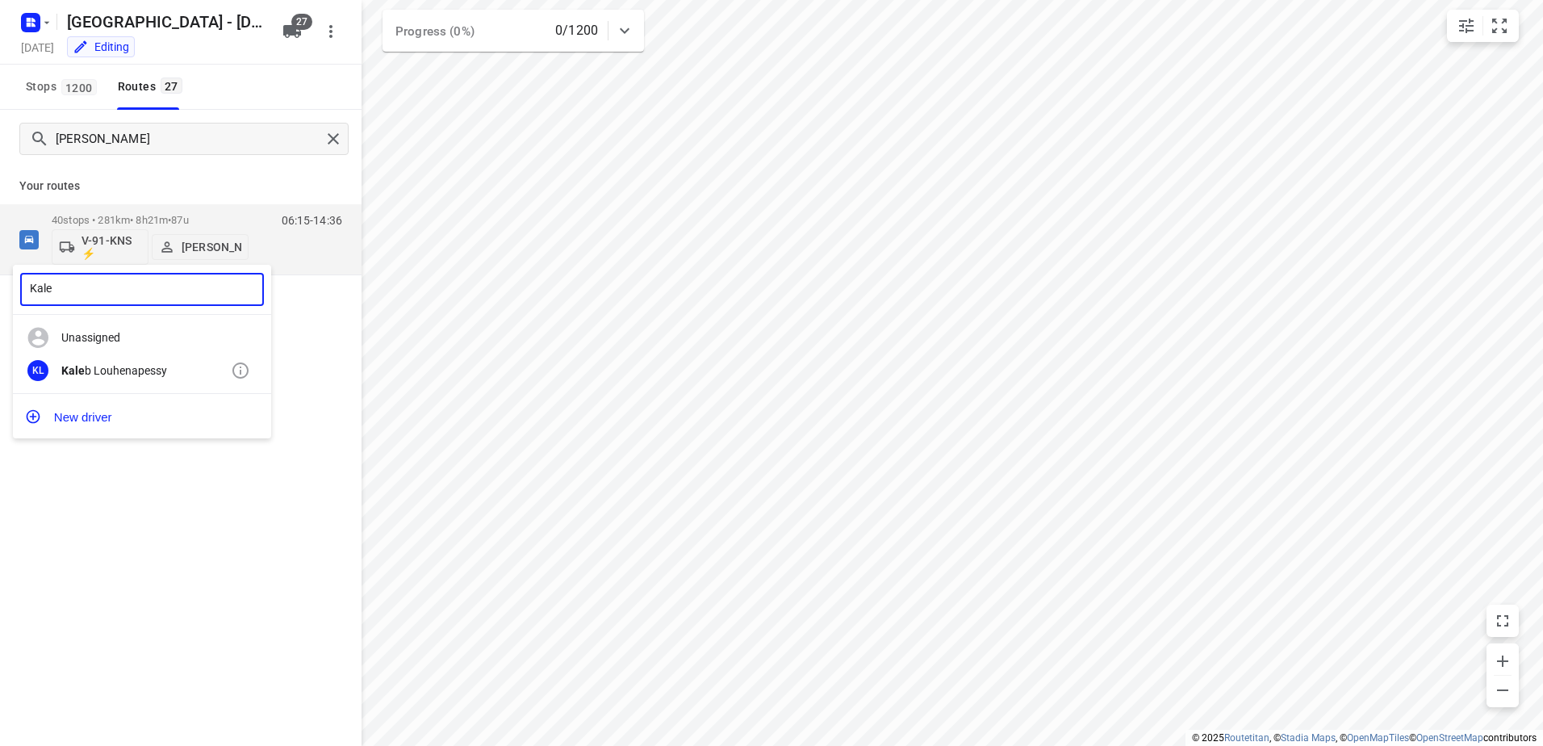
type input "Kale"
click at [153, 372] on div "Kale b Louhenapessy" at bounding box center [145, 370] width 169 height 13
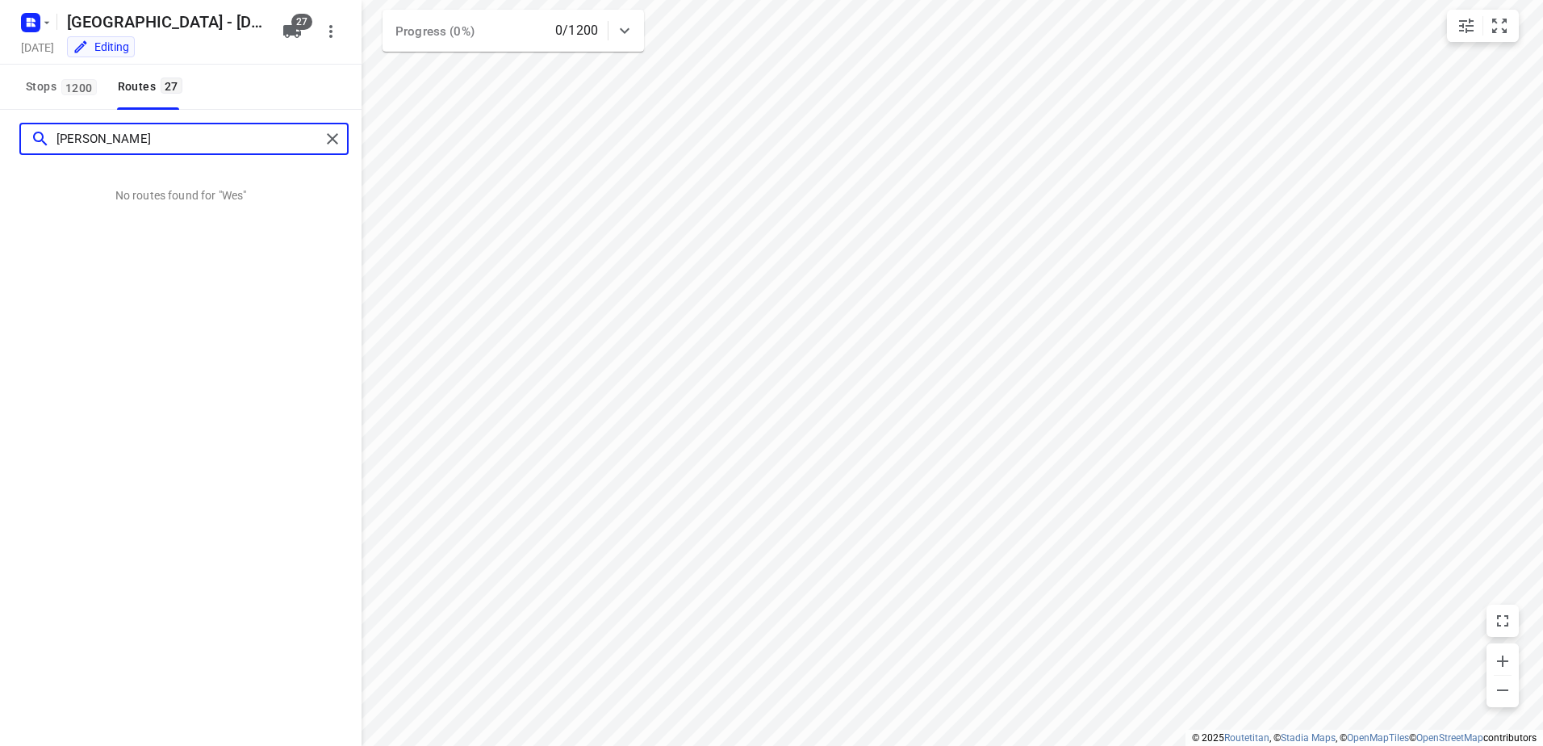
drag, startPoint x: 173, startPoint y: 144, endPoint x: 5, endPoint y: 146, distance: 168.7
click at [6, 146] on div "Wes" at bounding box center [180, 139] width 361 height 58
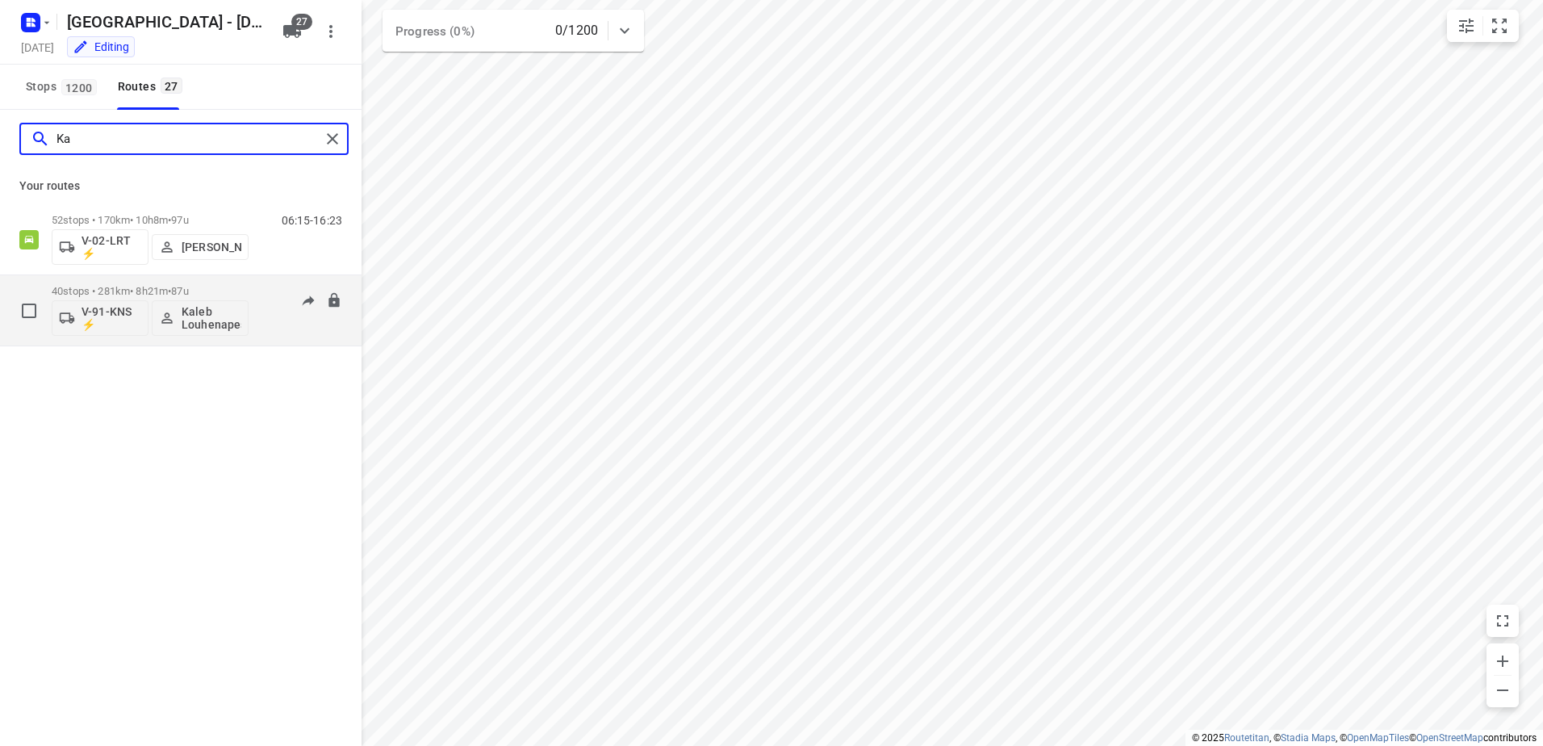
type input "Ka"
click at [255, 282] on div "40 stops • 281km • 8h21m • 87u V-91-KNS ⚡ Kaleb Louhenapessy 06:15-14:36" at bounding box center [207, 310] width 310 height 67
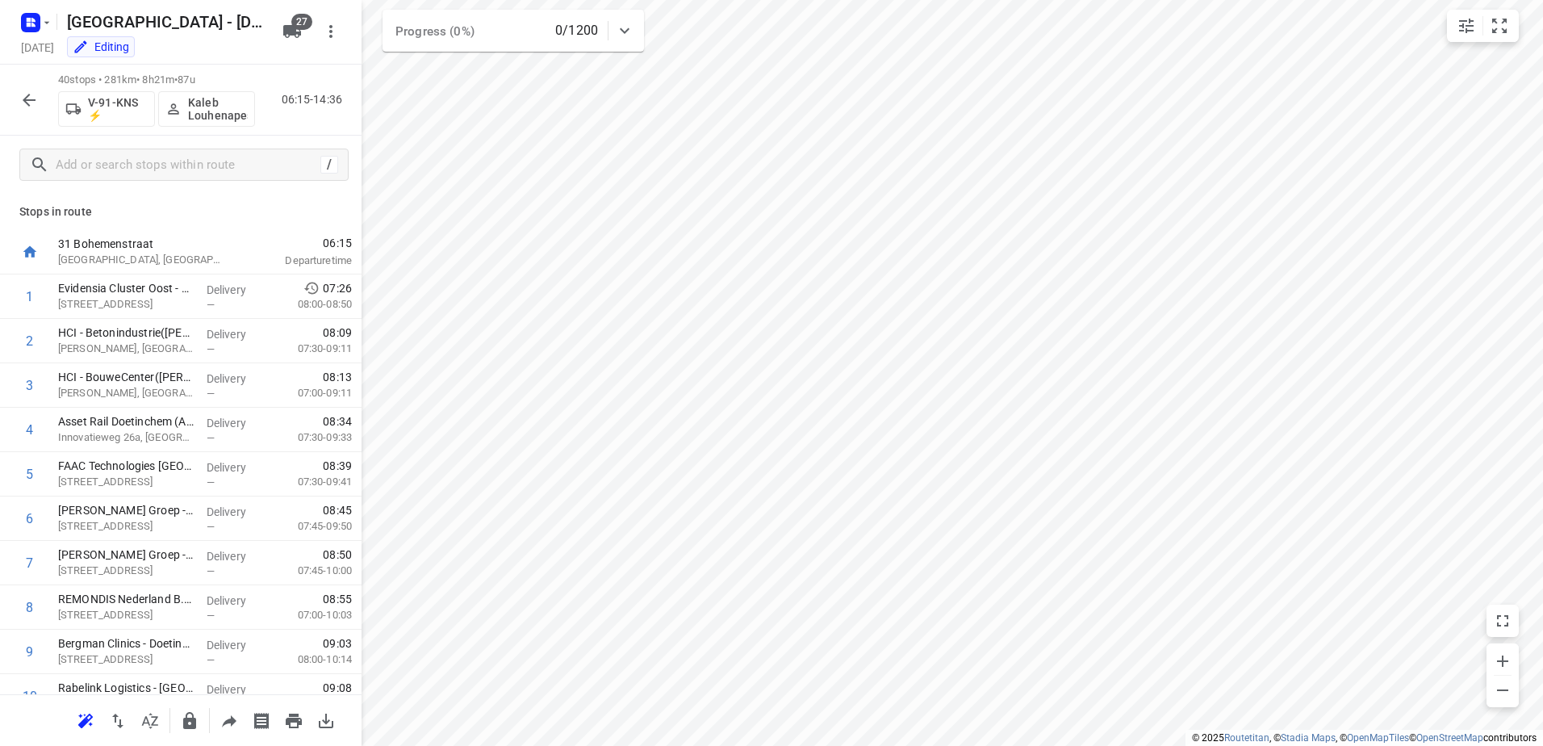
click at [27, 88] on button "button" at bounding box center [29, 100] width 32 height 32
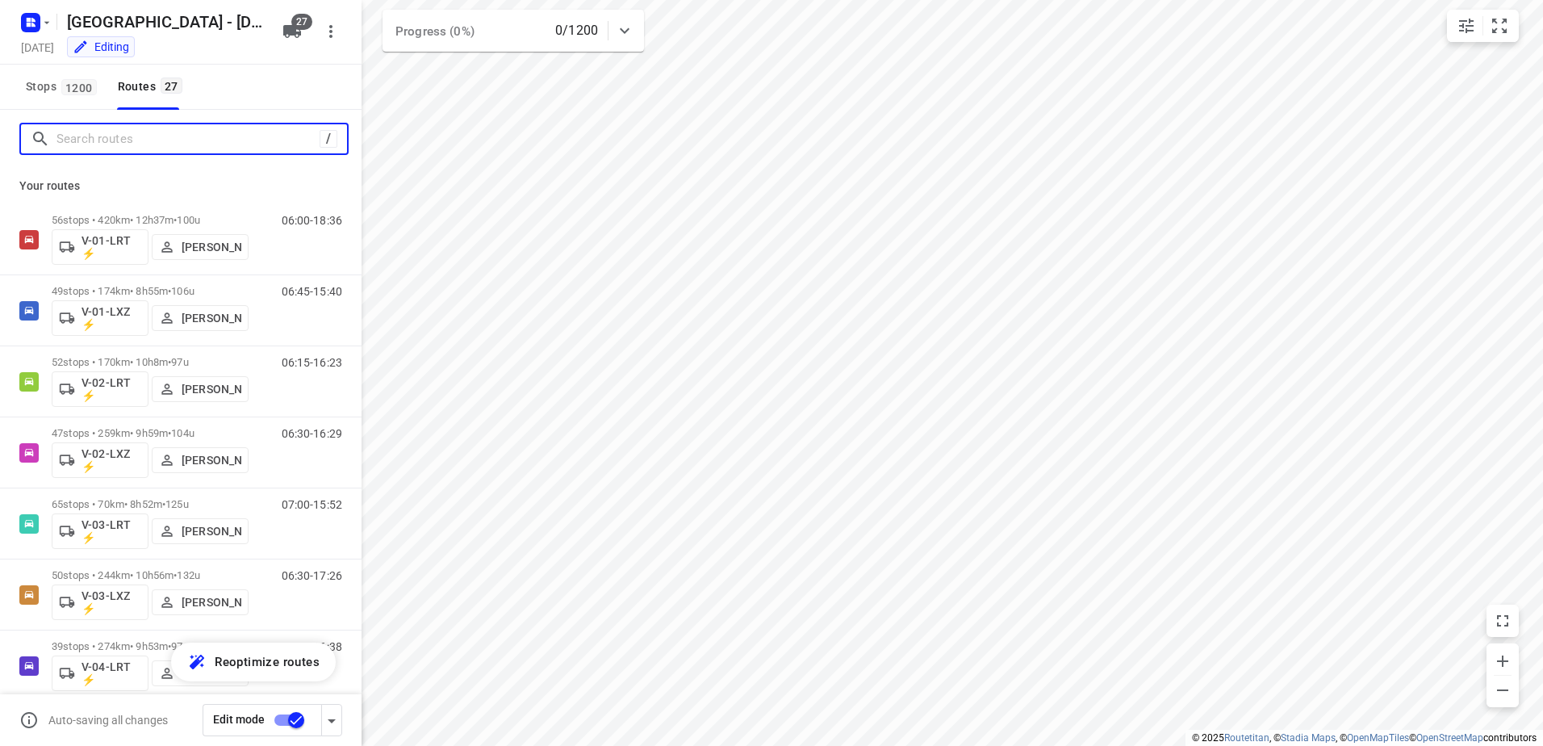
click at [222, 138] on input "Search routes" at bounding box center [187, 139] width 263 height 25
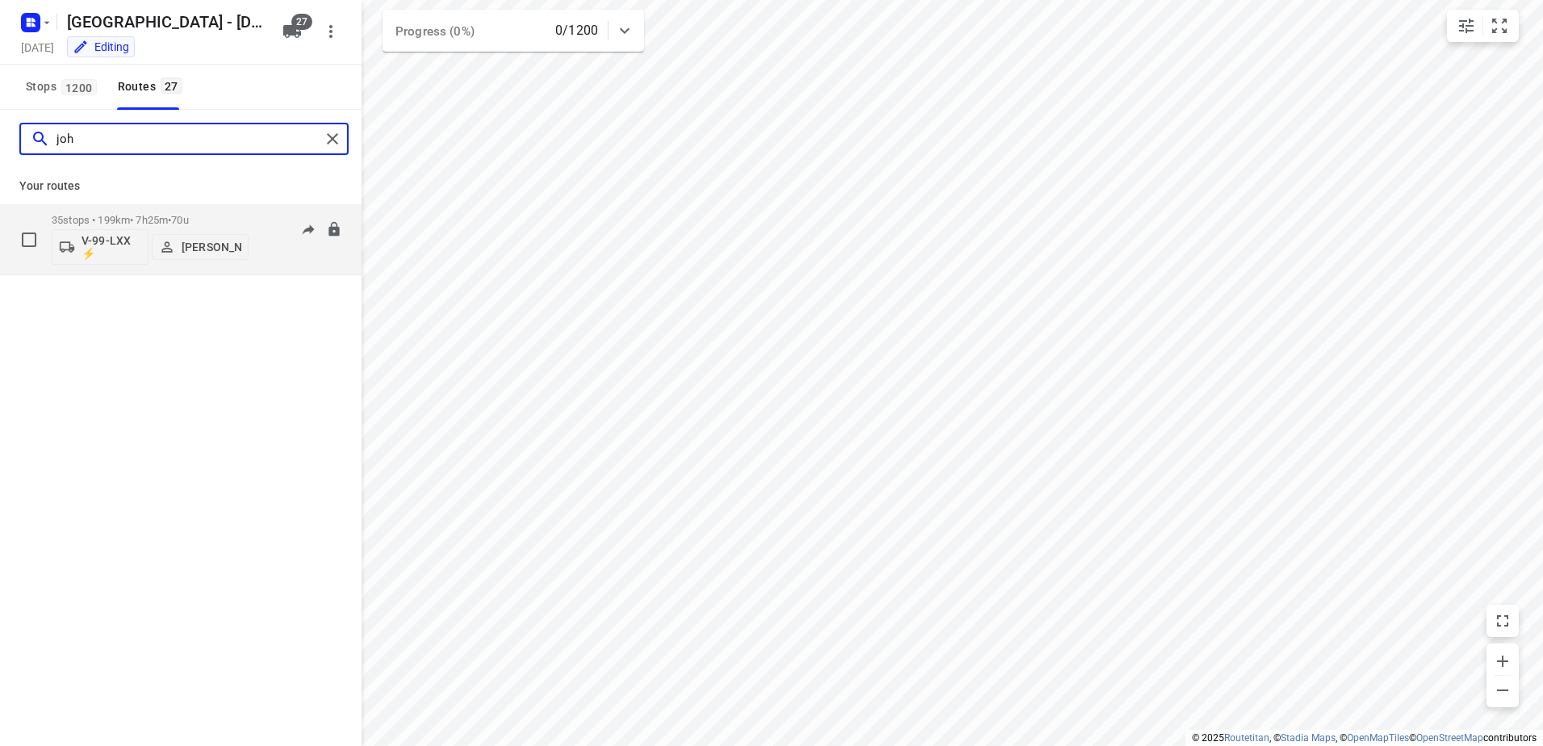
type input "joh"
click at [224, 212] on div "35 stops • 199km • 7h25m • 70u V-99-LXX ⚡ [PERSON_NAME]" at bounding box center [150, 239] width 197 height 67
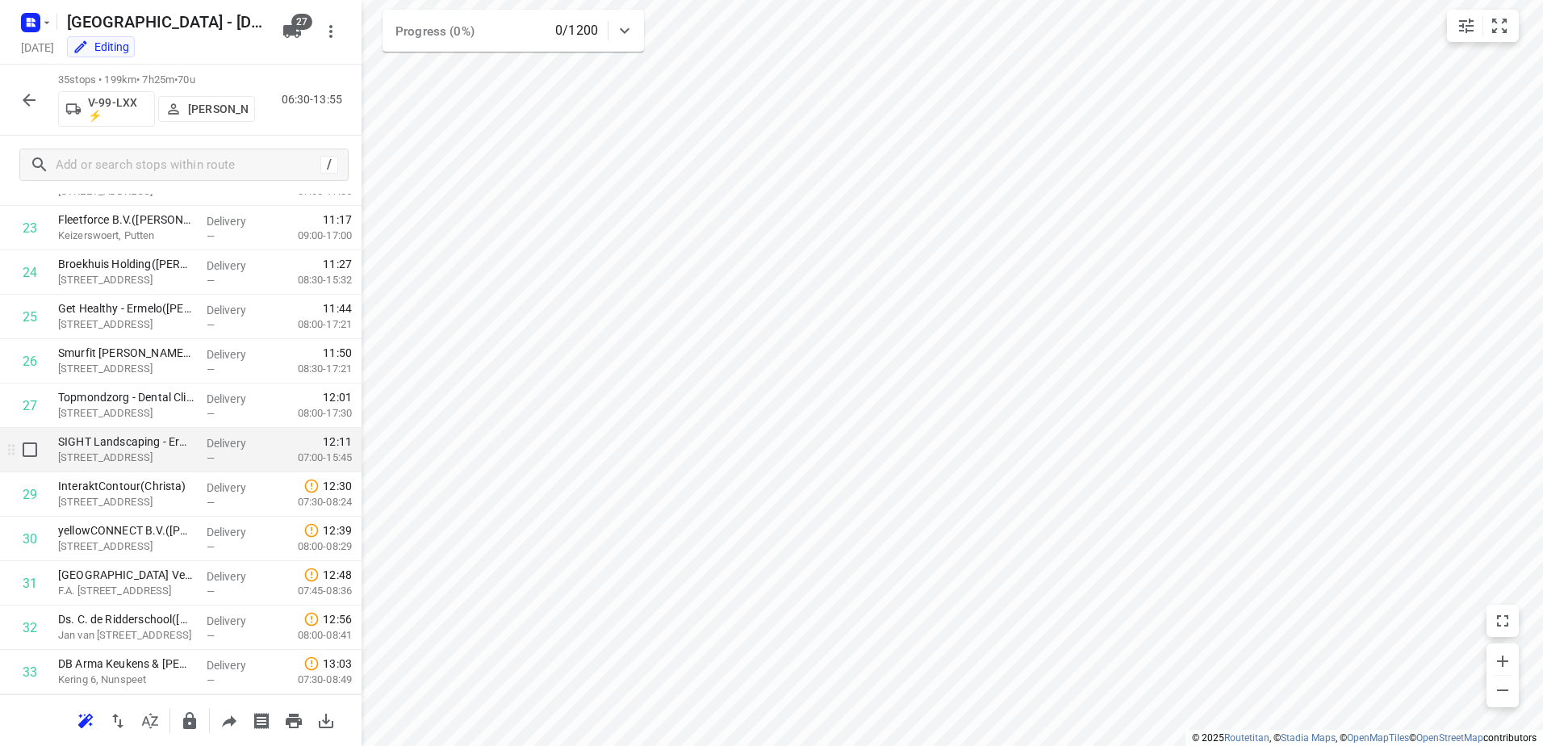
scroll to position [1017, 0]
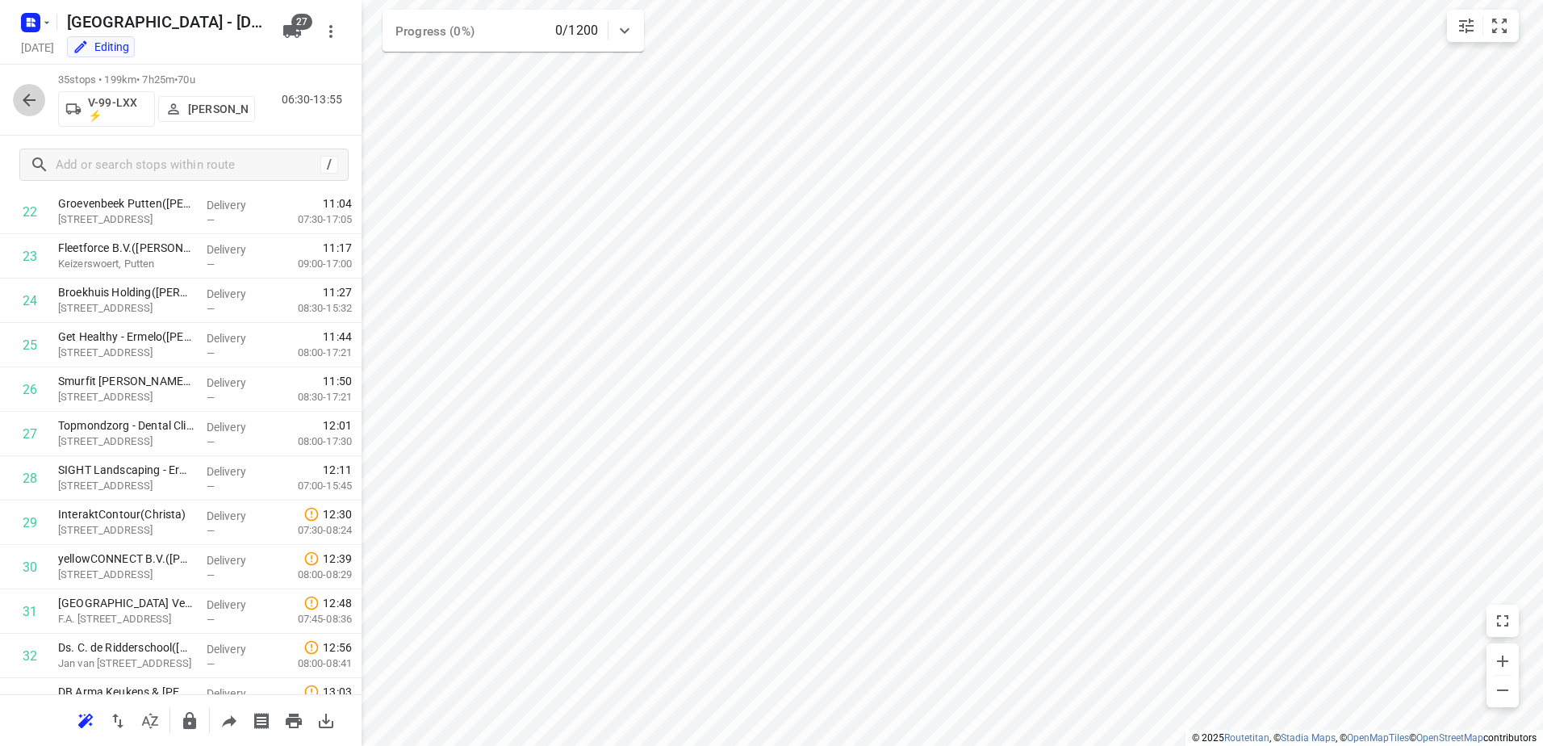
click at [27, 97] on icon "button" at bounding box center [29, 100] width 13 height 13
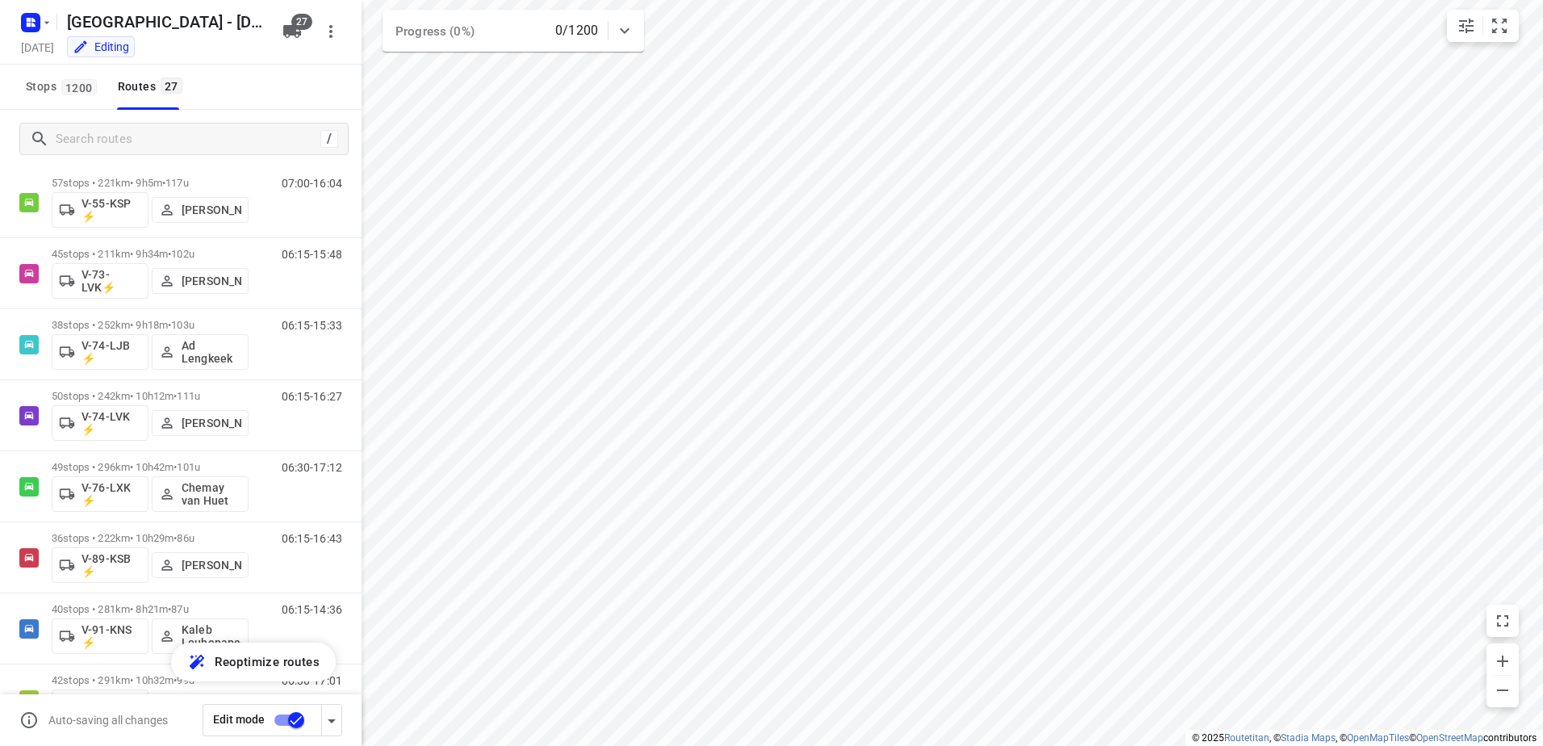
scroll to position [879, 0]
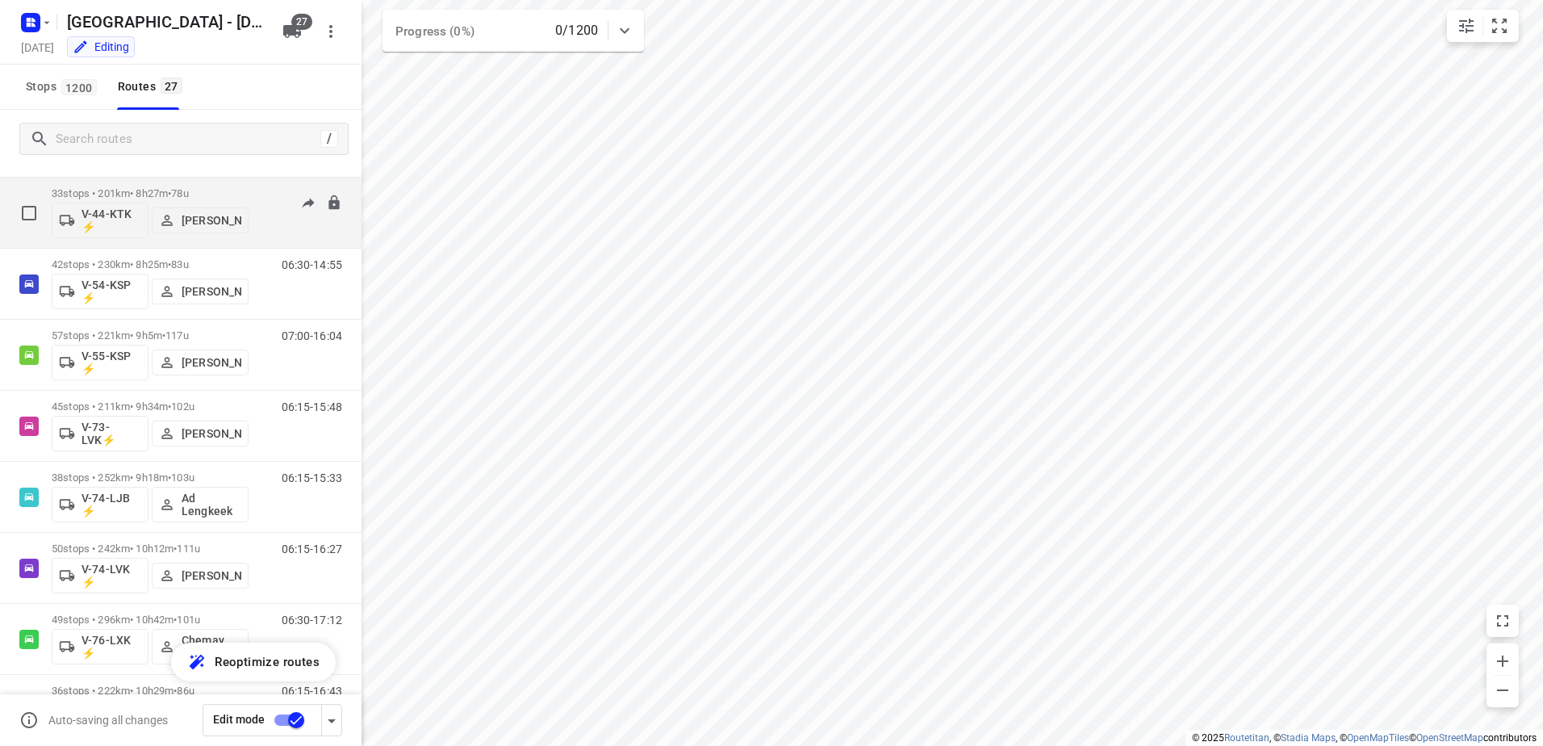
click at [174, 186] on div "33 stops • 201km • 8h27m • 78u V-44-KTK ⚡ Gera van de Vreugde" at bounding box center [150, 212] width 197 height 67
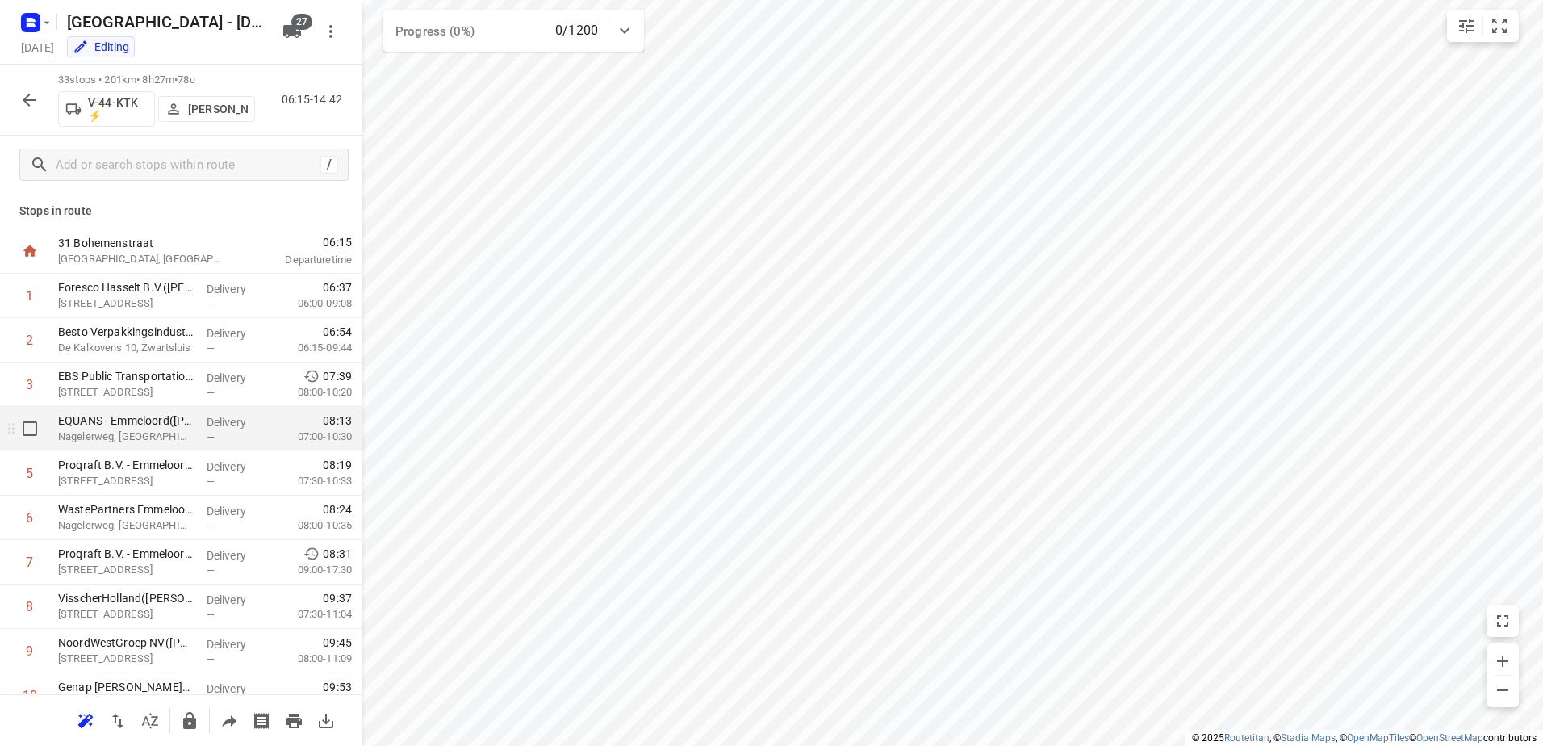
scroll to position [0, 0]
click at [25, 100] on icon "button" at bounding box center [29, 100] width 13 height 13
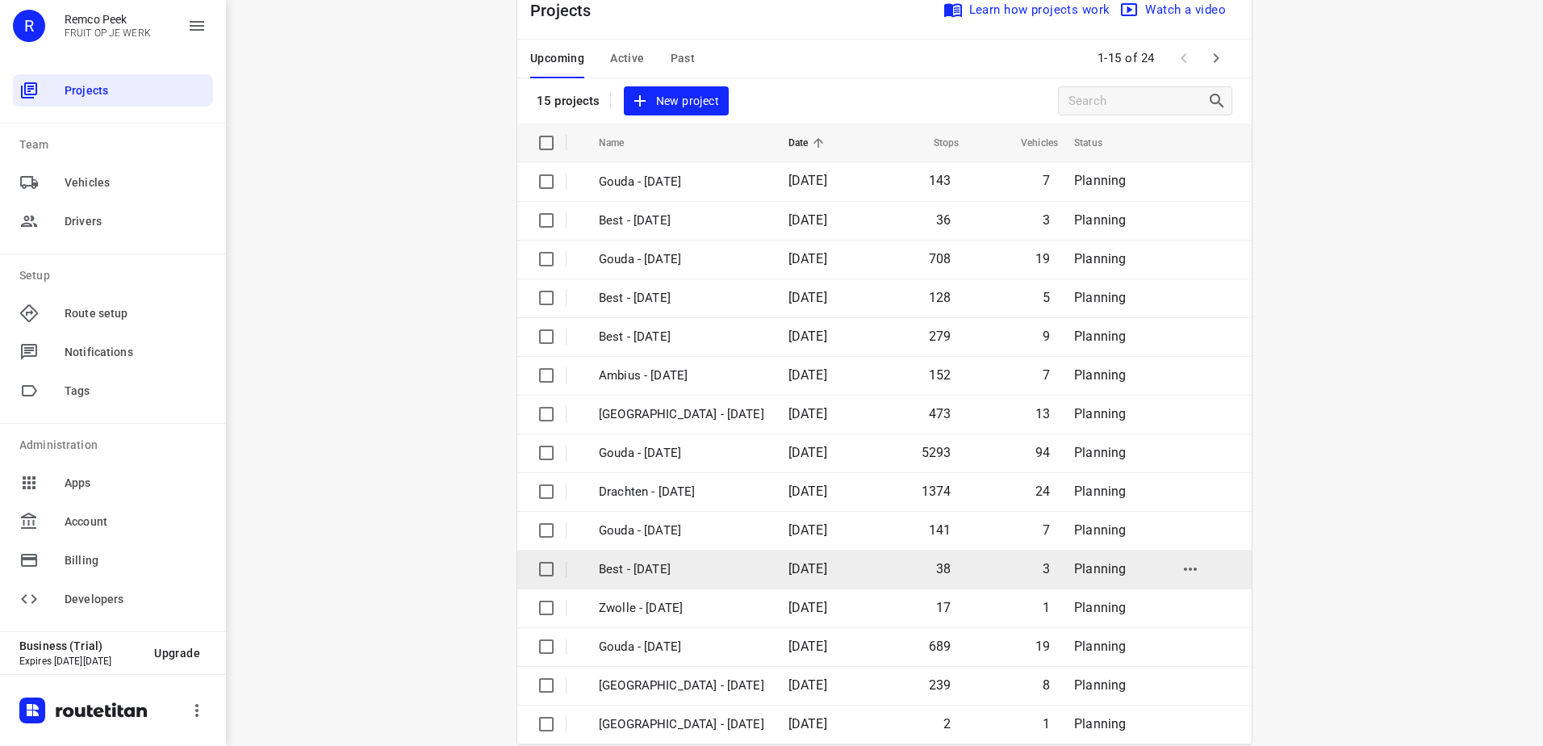
scroll to position [70, 0]
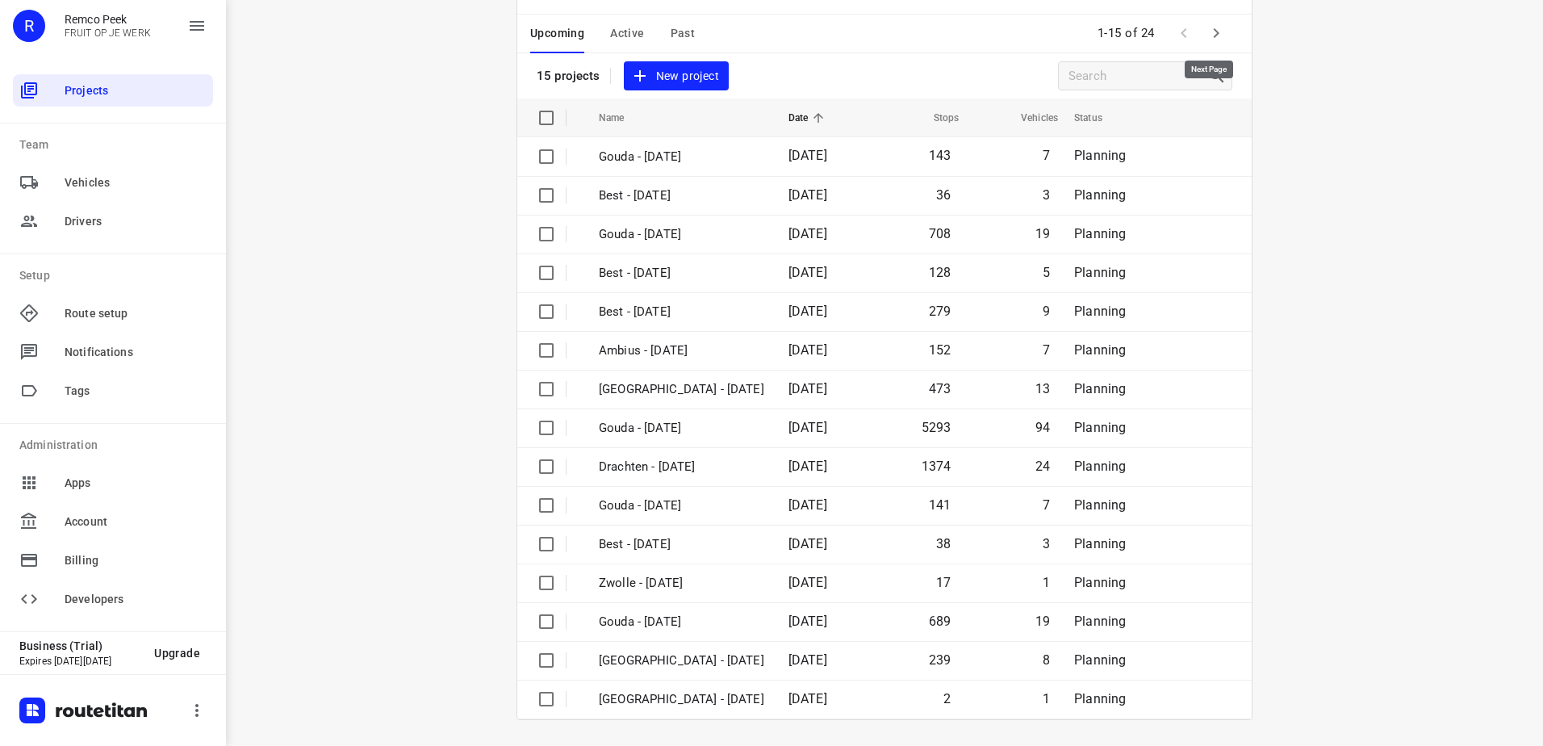
click at [1214, 34] on icon "button" at bounding box center [1215, 32] width 19 height 19
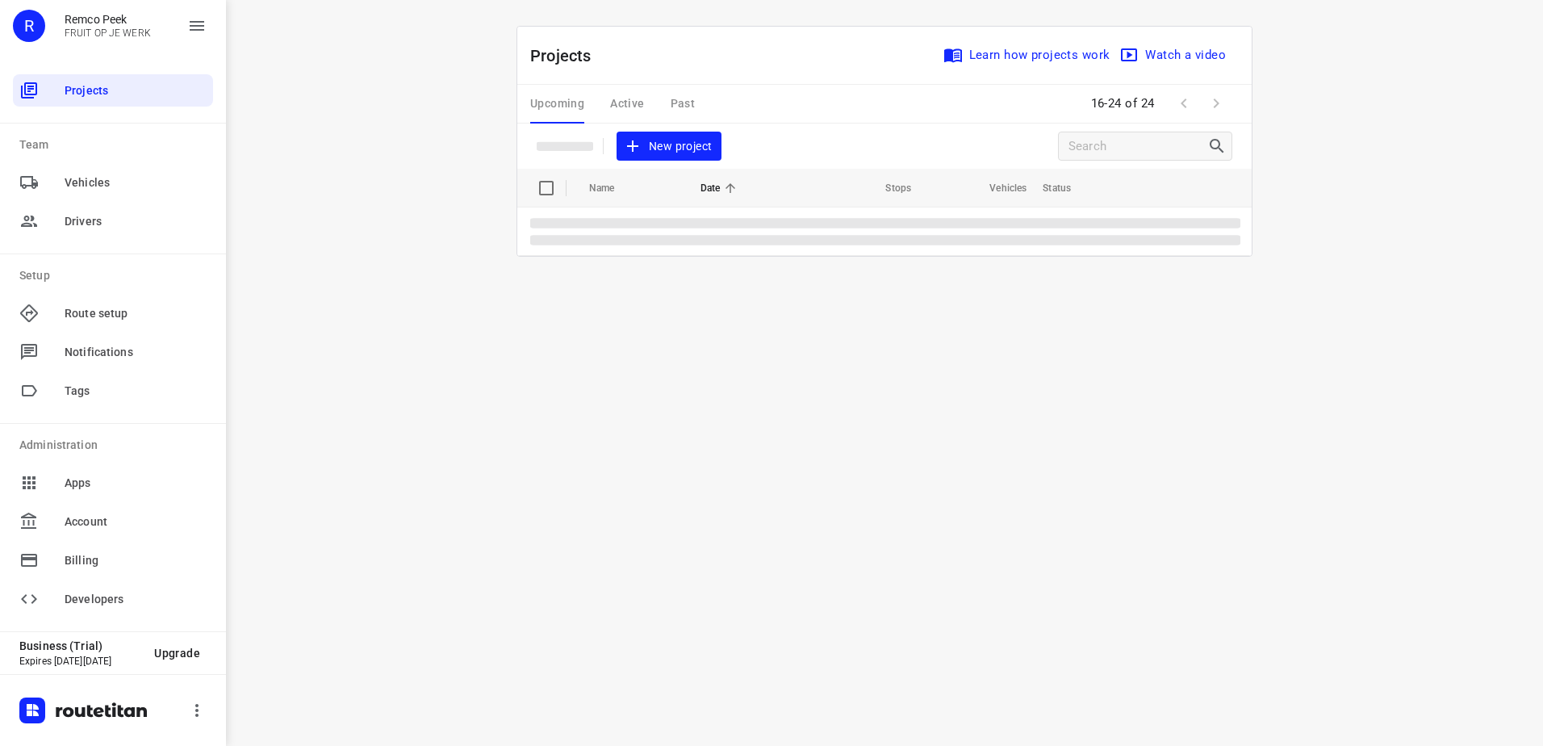
scroll to position [0, 0]
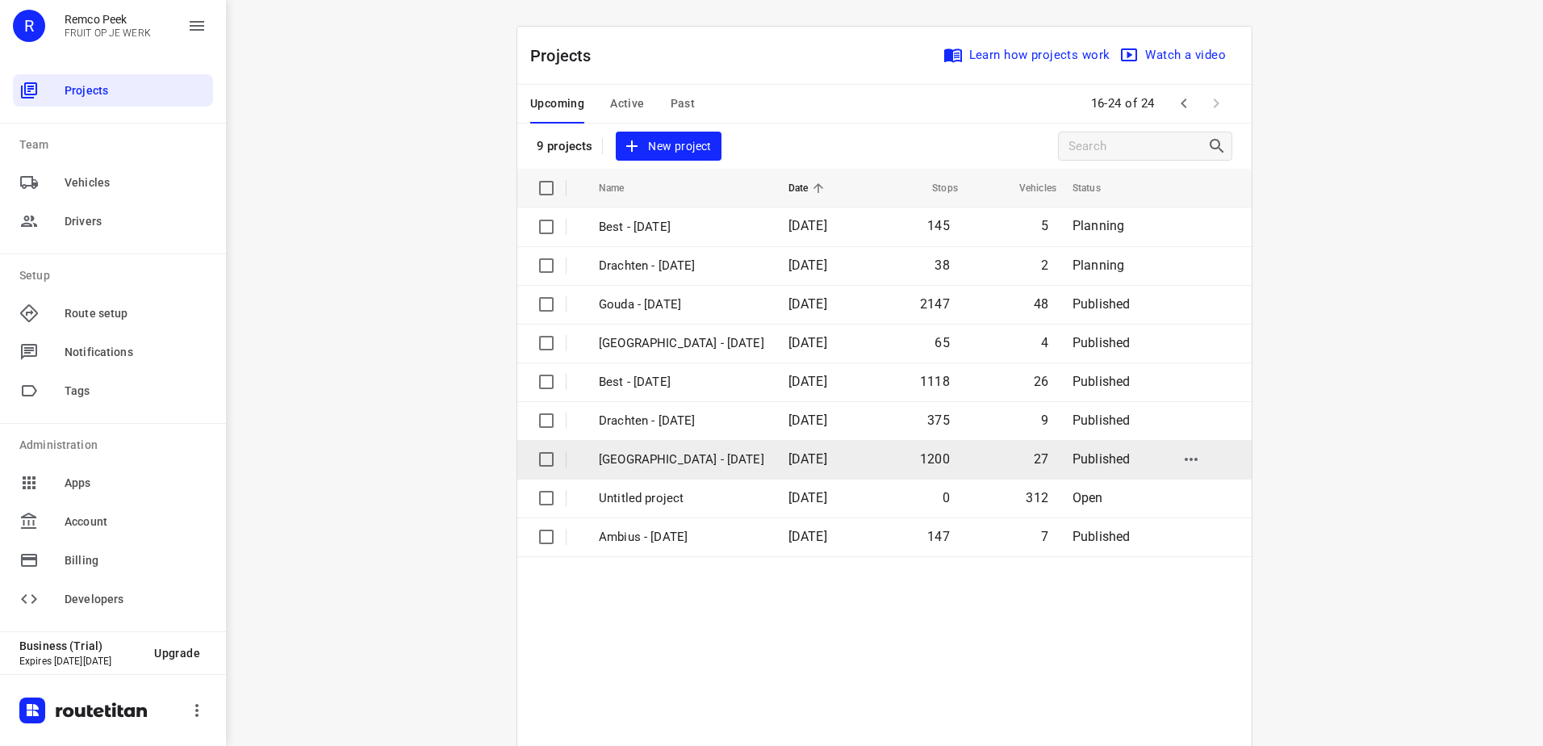
click at [696, 449] on td "[GEOGRAPHIC_DATA] - [DATE]" at bounding box center [679, 459] width 193 height 39
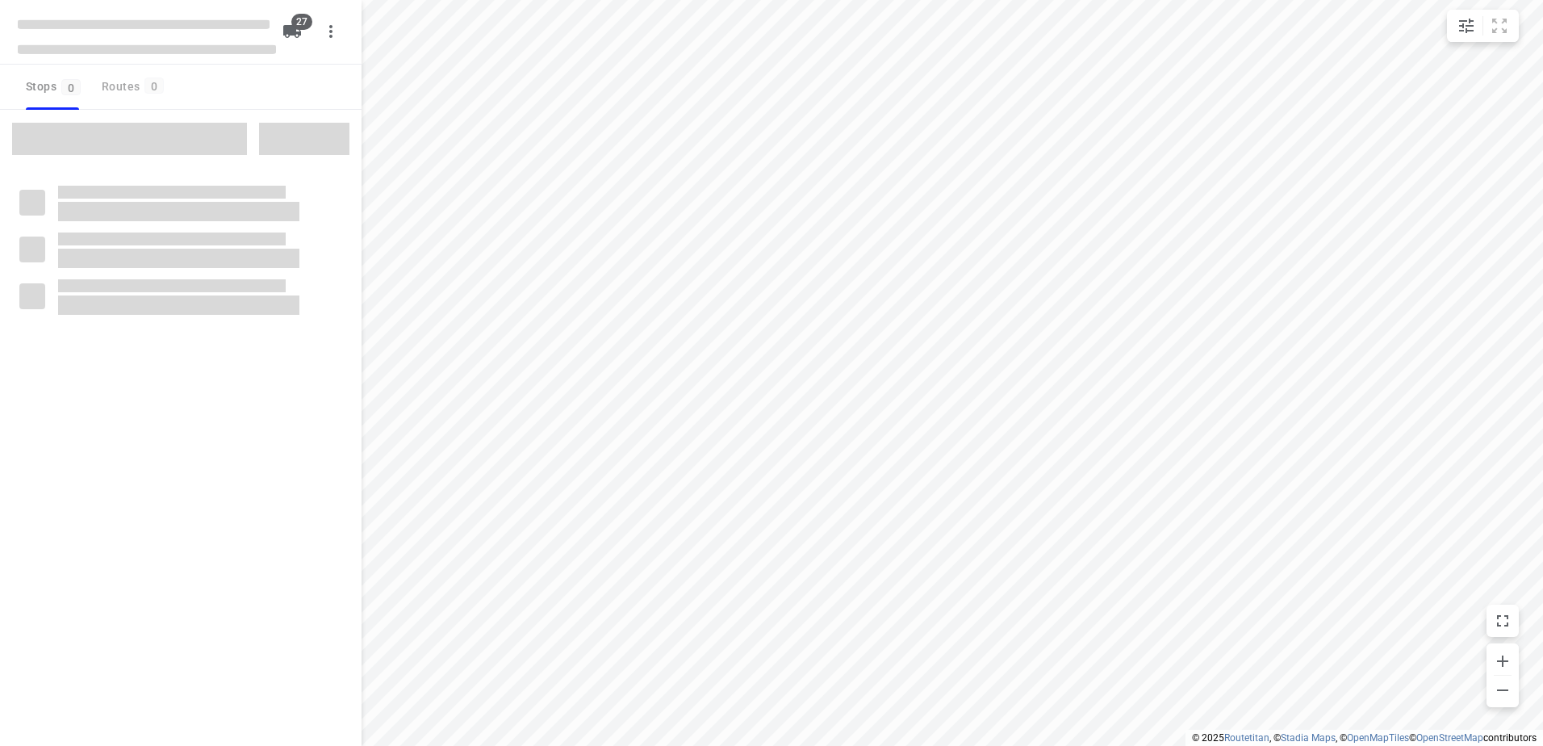
checkbox input "true"
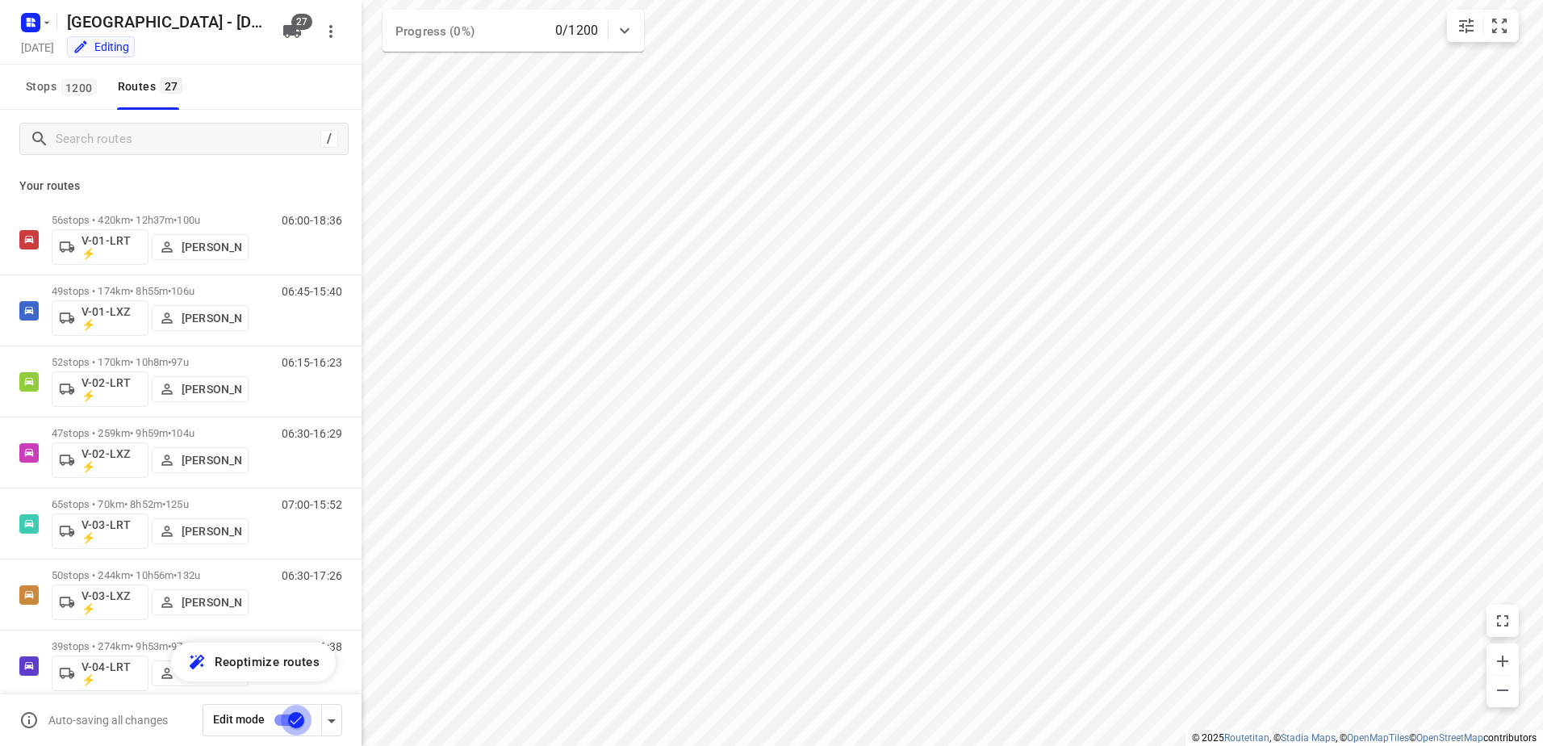
click at [290, 721] on input "checkbox" at bounding box center [296, 719] width 92 height 31
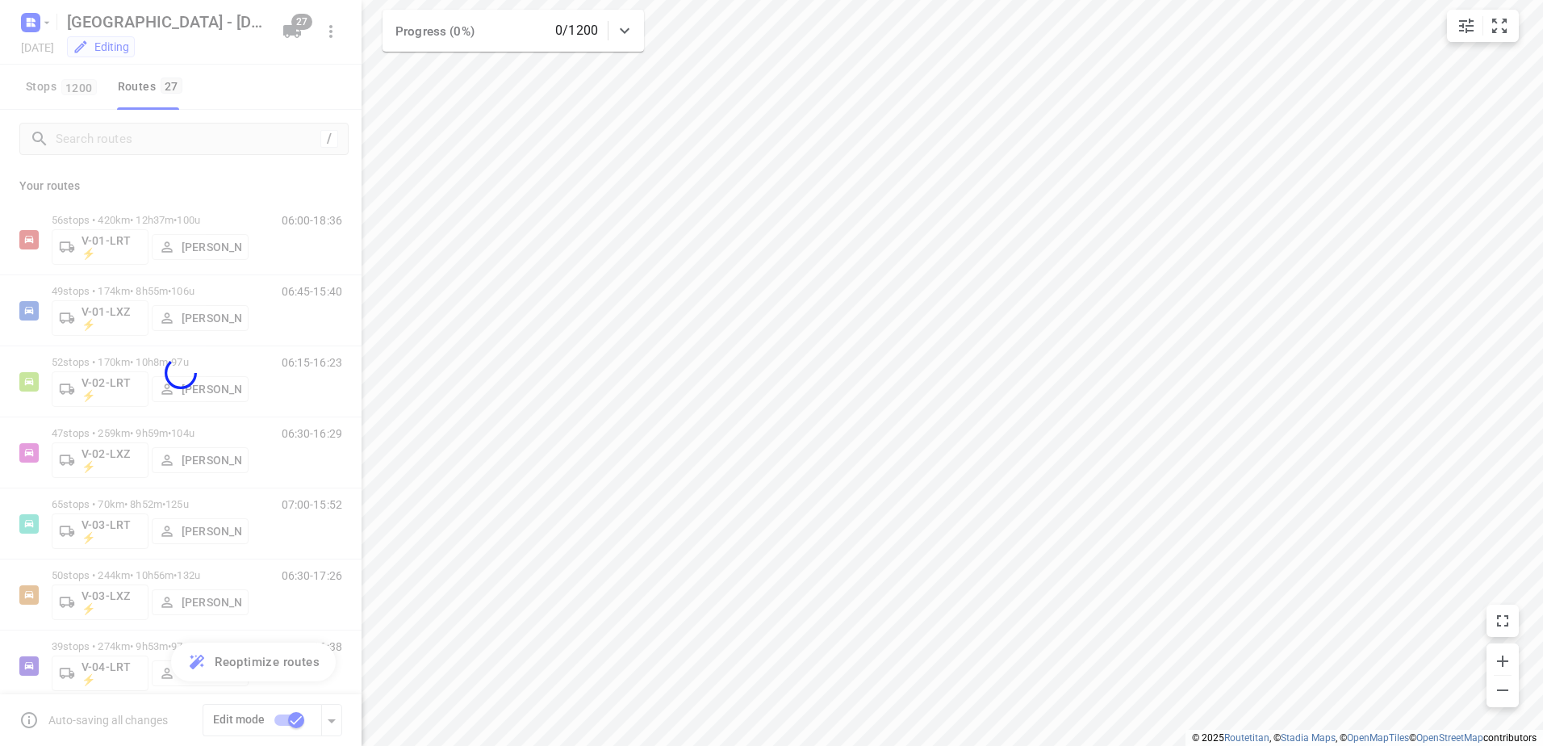
checkbox input "false"
